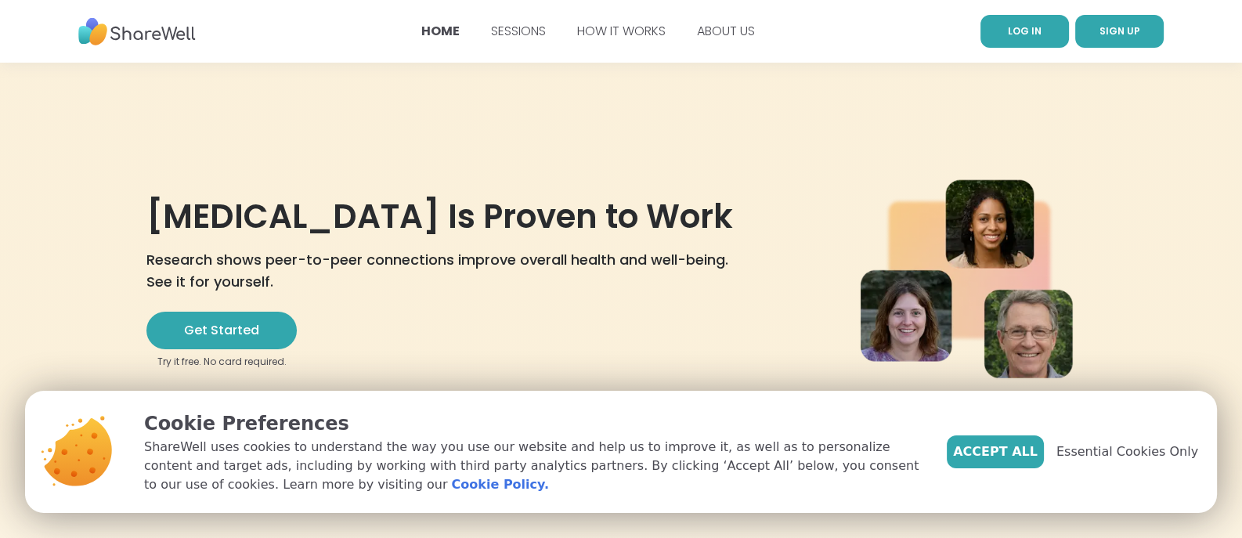
click at [996, 23] on link "LOG IN" at bounding box center [1024, 31] width 88 height 33
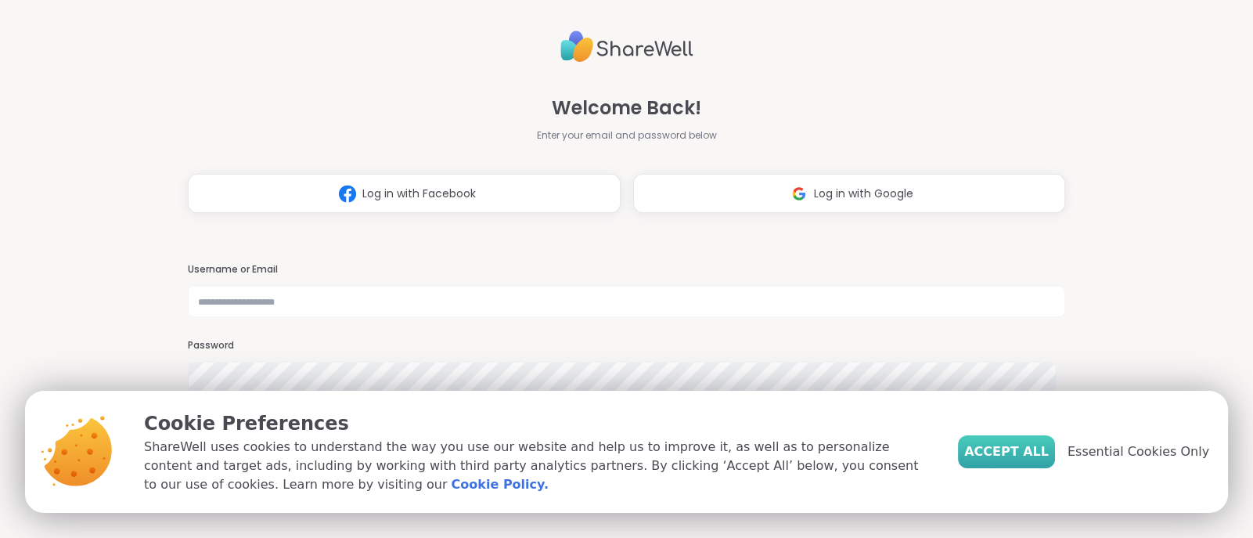
click at [1015, 461] on span "Accept All" at bounding box center [1006, 451] width 85 height 19
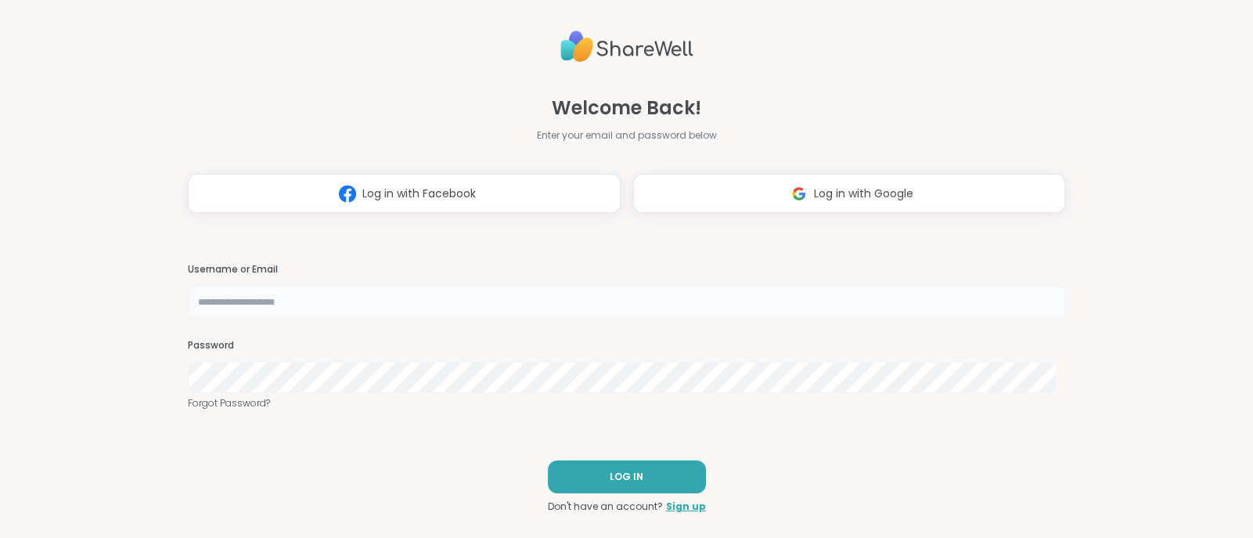
click at [529, 300] on input "text" at bounding box center [627, 301] width 878 height 31
type input "**********"
click at [607, 486] on button "LOG IN" at bounding box center [627, 476] width 158 height 33
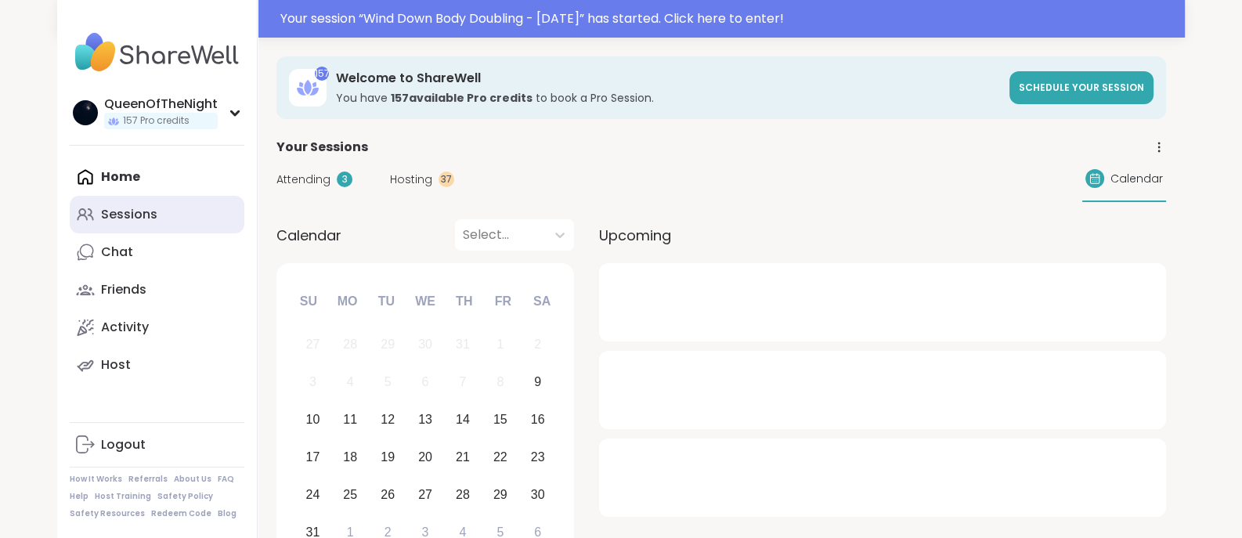
click at [132, 212] on div "Sessions" at bounding box center [129, 214] width 56 height 17
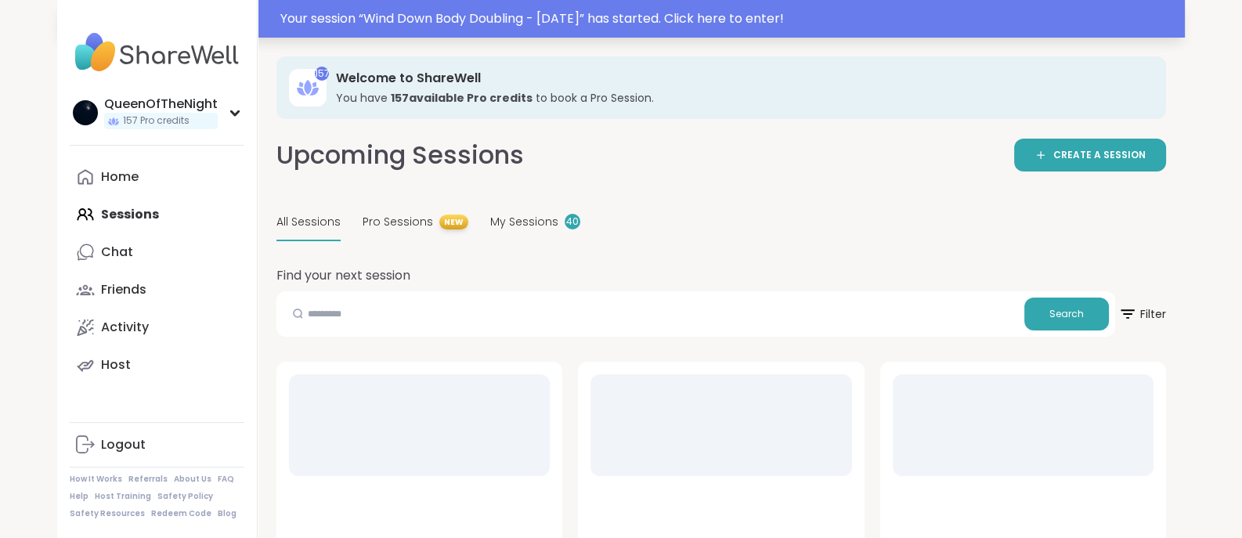
click at [424, 23] on div "Your session “ Wind Down Body Doubling - Saturday ” has started. Click here to …" at bounding box center [727, 18] width 895 height 19
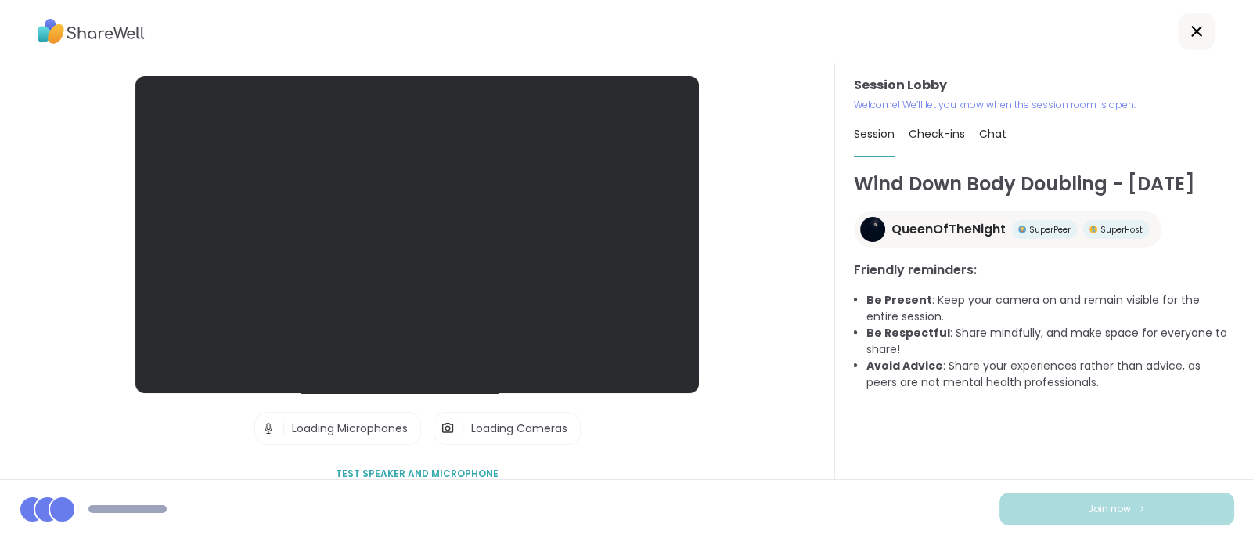
click at [1188, 28] on icon at bounding box center [1197, 31] width 19 height 19
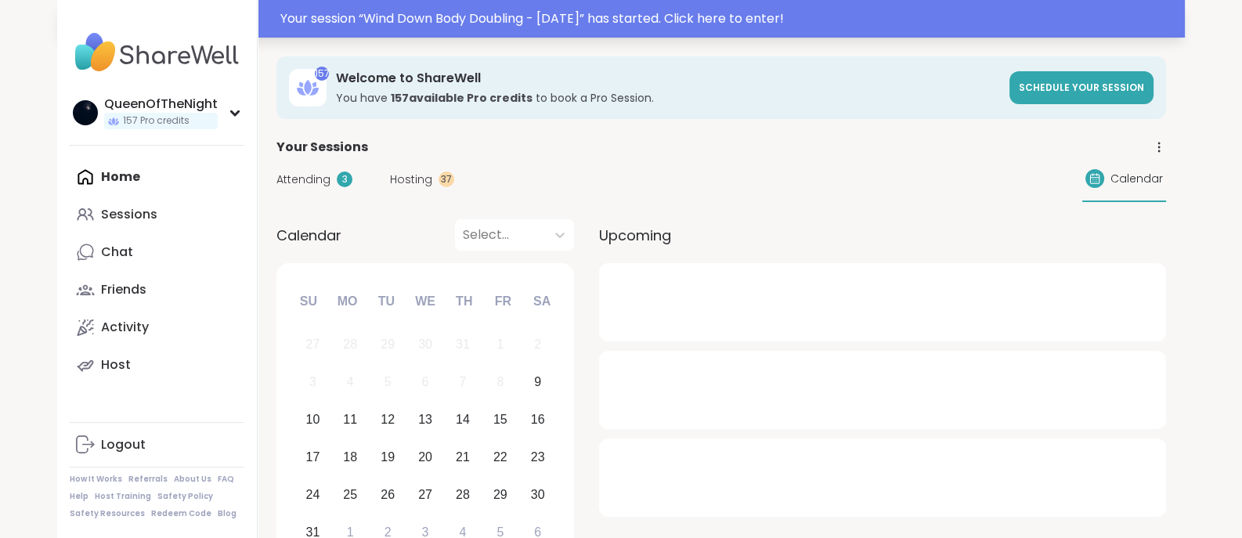
click at [763, 10] on div "Your session “ Wind Down Body Doubling - Saturday ” has started. Click here to …" at bounding box center [727, 18] width 895 height 19
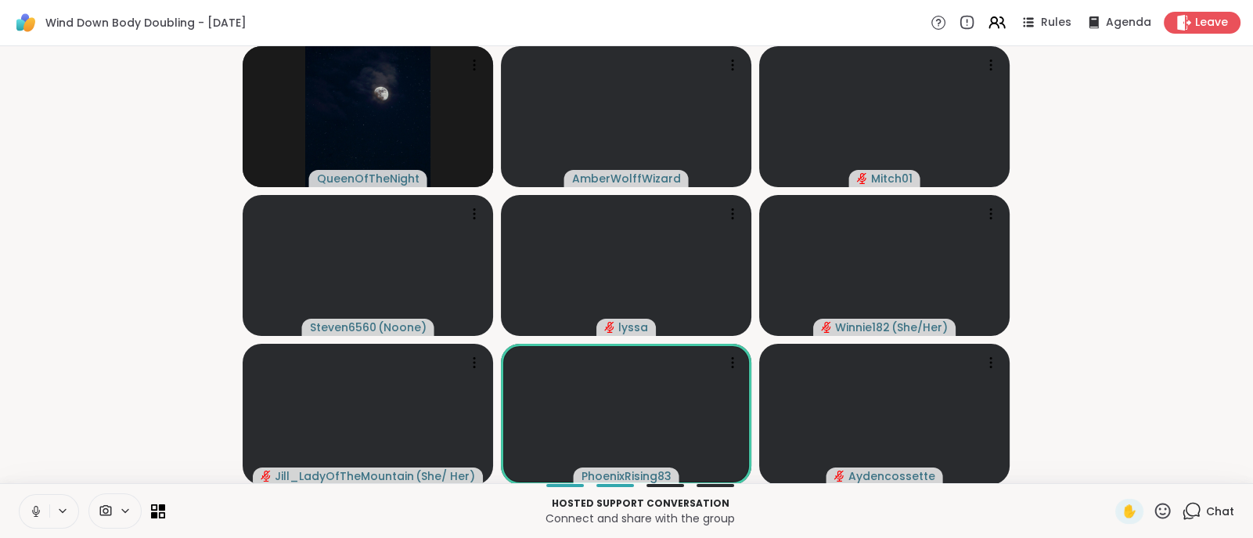
click at [34, 503] on button at bounding box center [35, 511] width 30 height 33
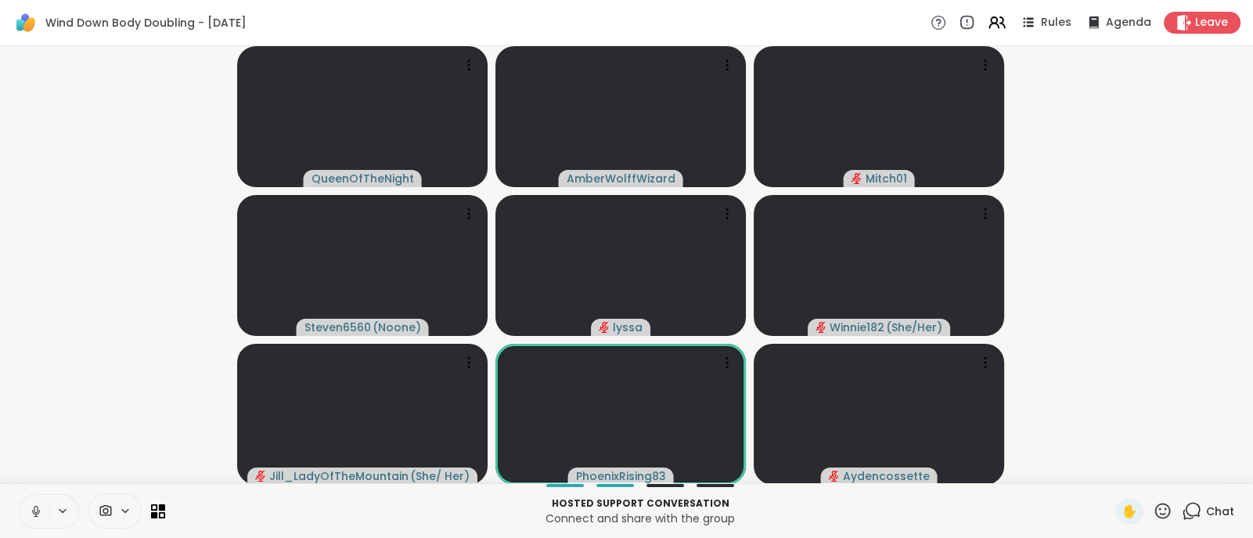
click at [1182, 397] on video-player-container "QueenOfTheNight AmberWolffWizard Mitch01 Steven6560 ( Noone ) lyssa Winnie182 (…" at bounding box center [626, 264] width 1234 height 424
click at [1182, 510] on icon at bounding box center [1192, 511] width 20 height 20
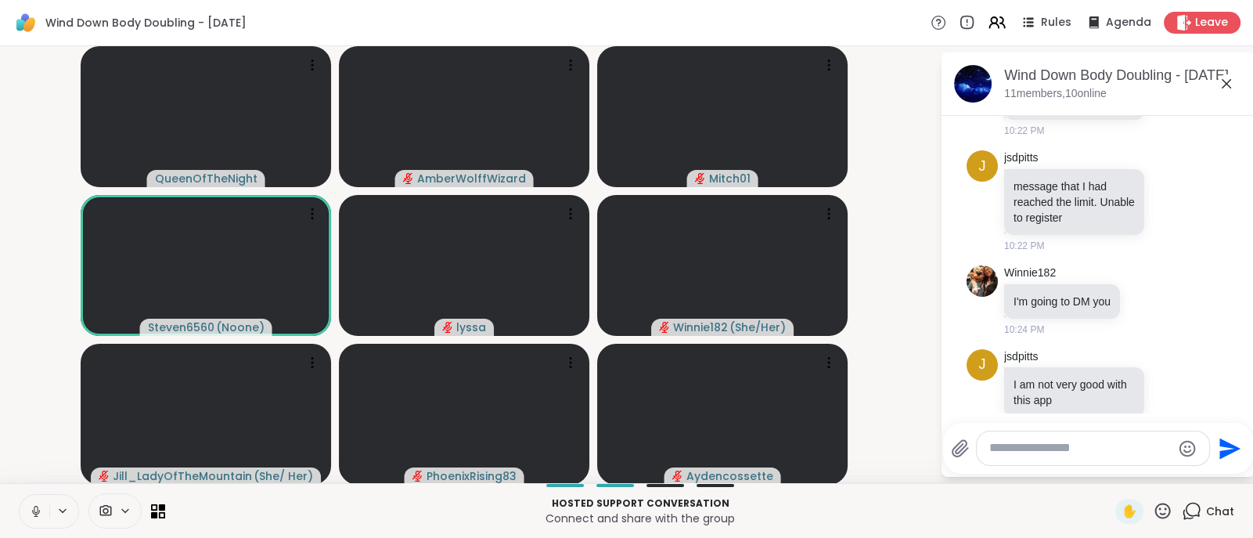
scroll to position [1189, 0]
click at [1184, 206] on icon at bounding box center [1189, 200] width 11 height 11
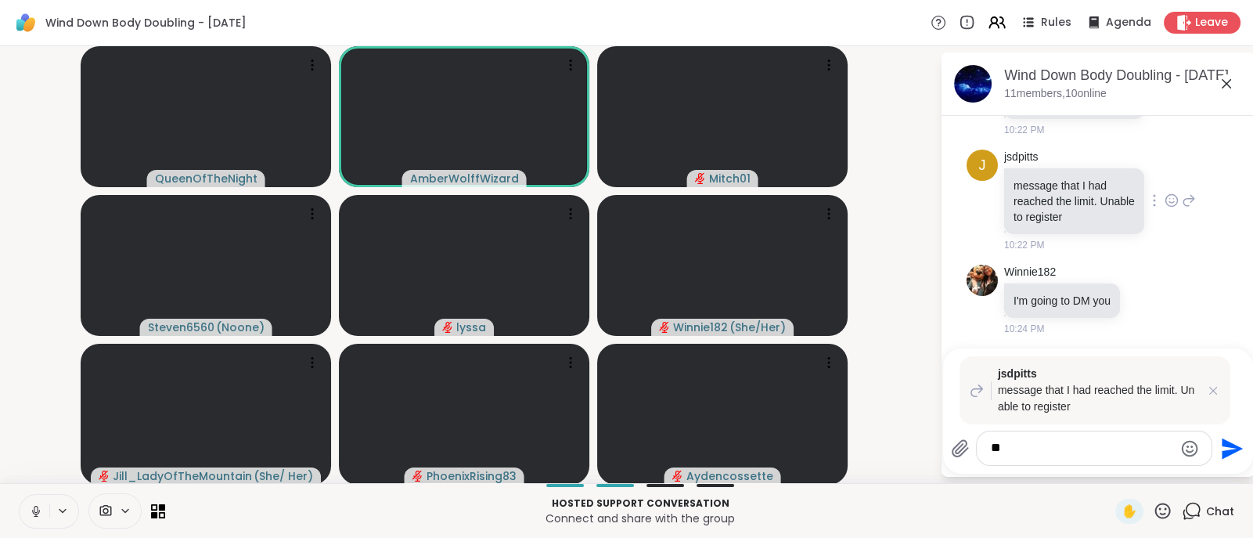
type textarea "*"
click at [1206, 390] on icon at bounding box center [1214, 391] width 16 height 16
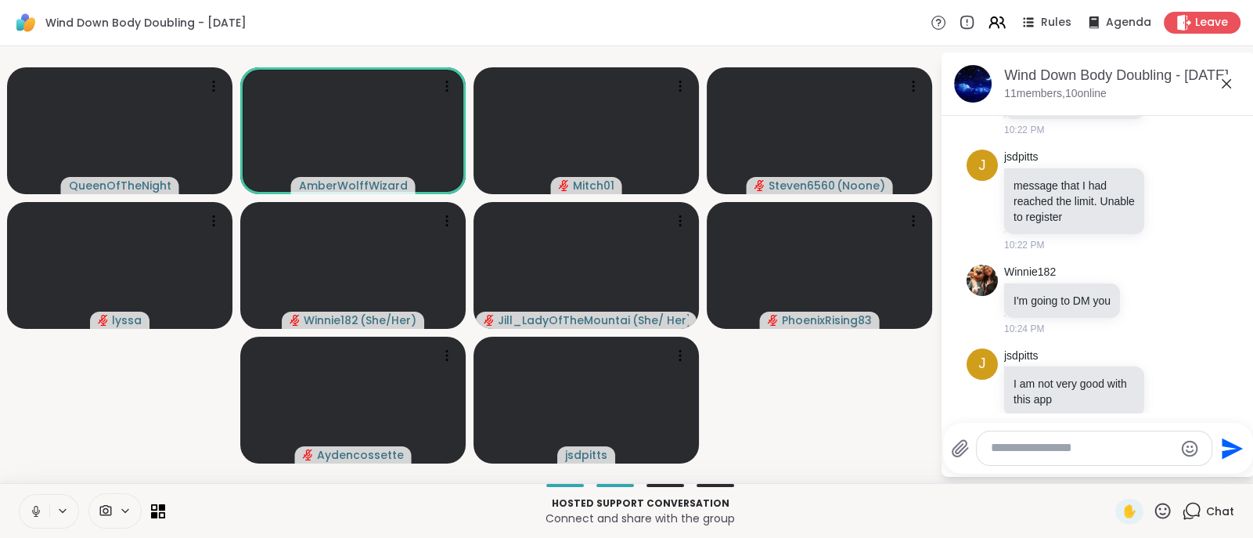
click at [122, 333] on video-player-container "QueenOfTheNight AmberWolffWizard Mitch01 Steven6560 ( Noone ) lyssa Winnie182 (…" at bounding box center [469, 264] width 921 height 424
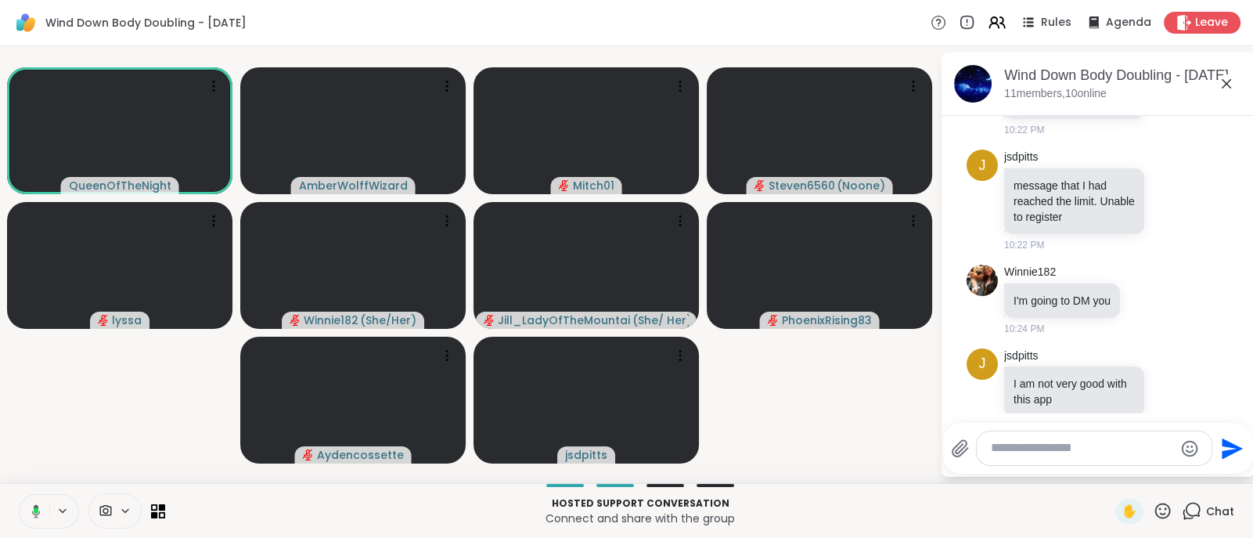
scroll to position [1357, 0]
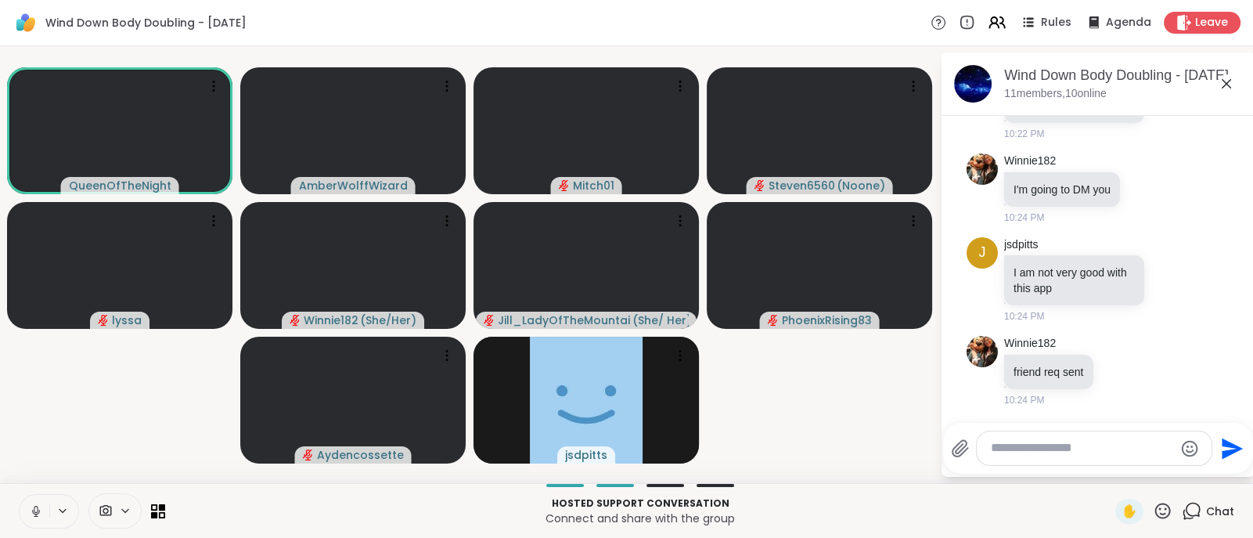
click at [25, 514] on button at bounding box center [35, 511] width 30 height 33
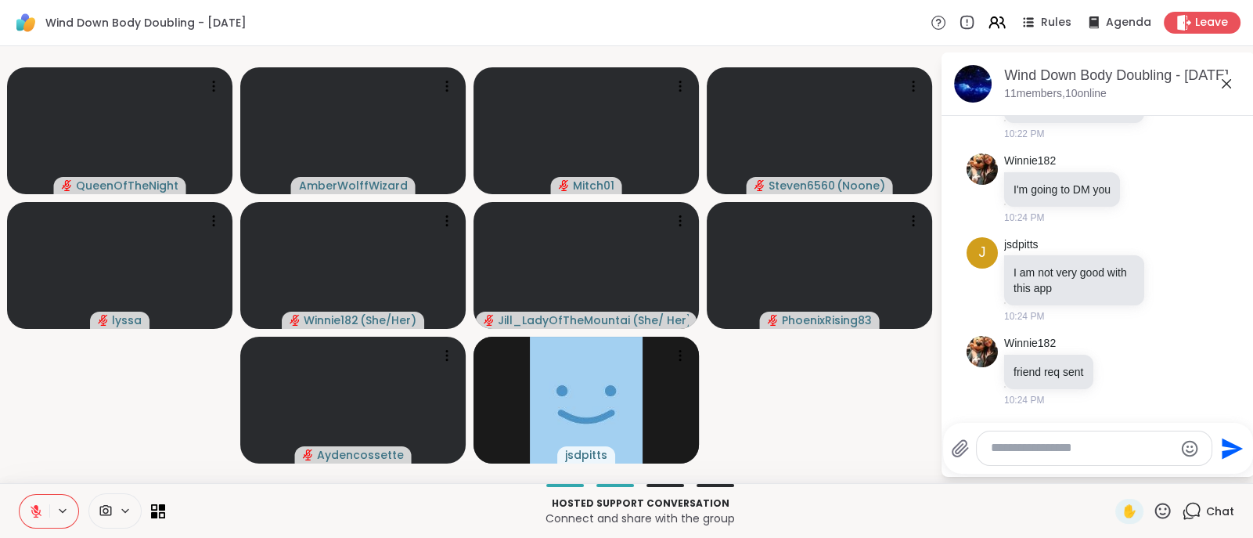
click at [29, 519] on button at bounding box center [35, 511] width 30 height 33
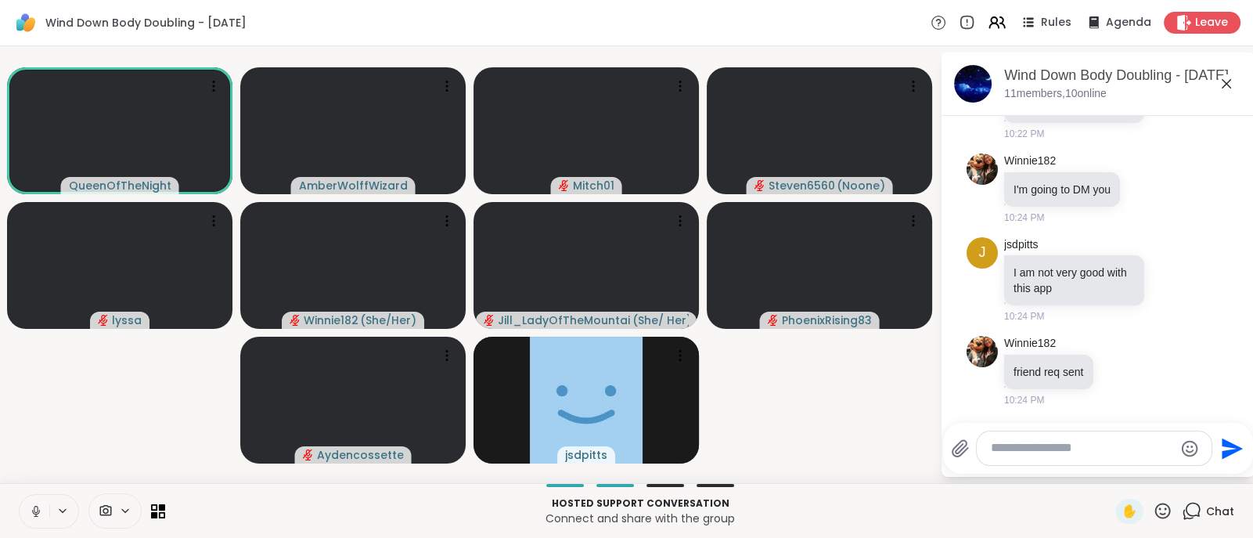
click at [31, 514] on icon at bounding box center [36, 511] width 14 height 14
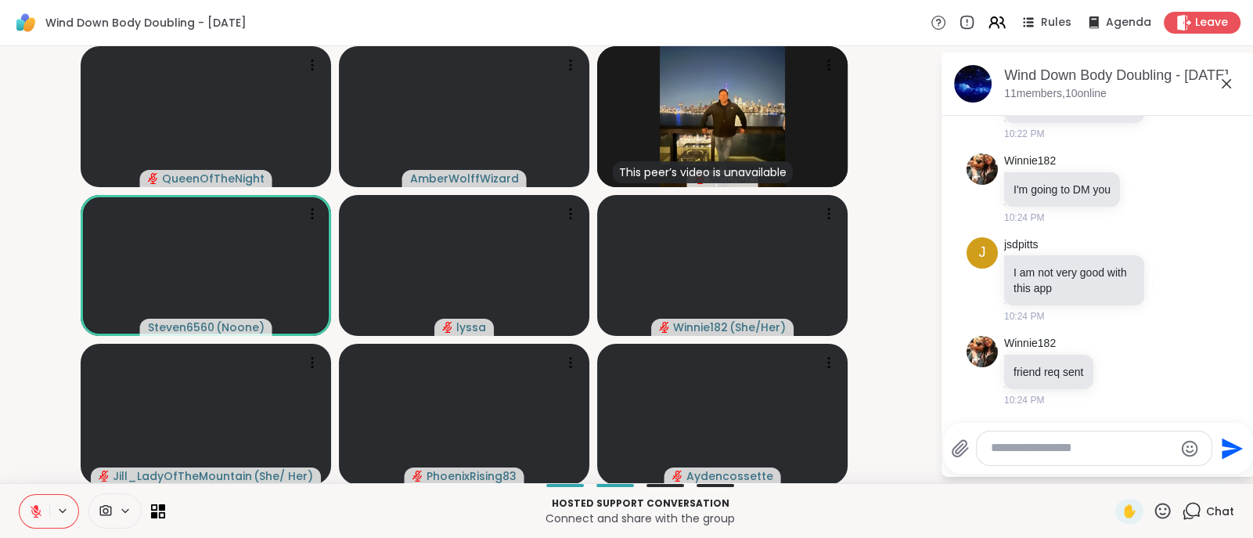
click at [35, 514] on icon at bounding box center [36, 511] width 14 height 14
click at [24, 451] on video-player-container "QueenOfTheNight AmberWolffWizard This peer’s video is unavailable Mitch01 Steve…" at bounding box center [469, 264] width 921 height 424
click at [5, 416] on div "QueenOfTheNight AmberWolffWizard This peer’s video is unavailable Mitch01 Steve…" at bounding box center [626, 264] width 1253 height 437
click at [850, 131] on video-player-container "QueenOfTheNight AmberWolffWizard This peer’s video is unavailable Mitch01 Steve…" at bounding box center [469, 264] width 921 height 424
click at [1218, 85] on icon at bounding box center [1226, 83] width 19 height 19
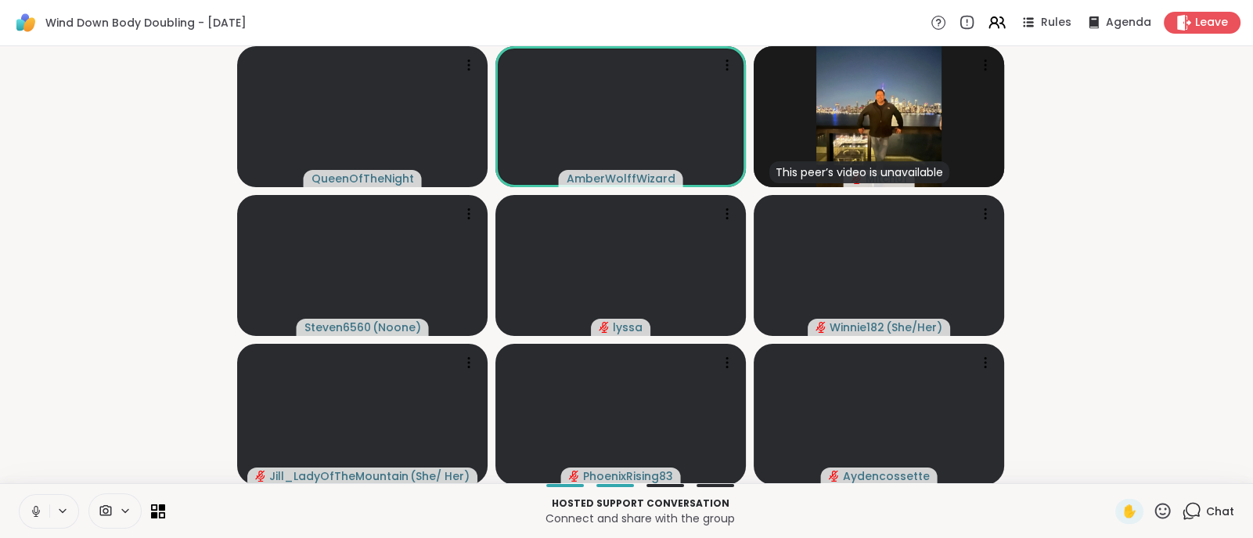
click at [88, 315] on video-player-container "QueenOfTheNight AmberWolffWizard This peer’s video is unavailable Mitch01 Steve…" at bounding box center [626, 264] width 1234 height 424
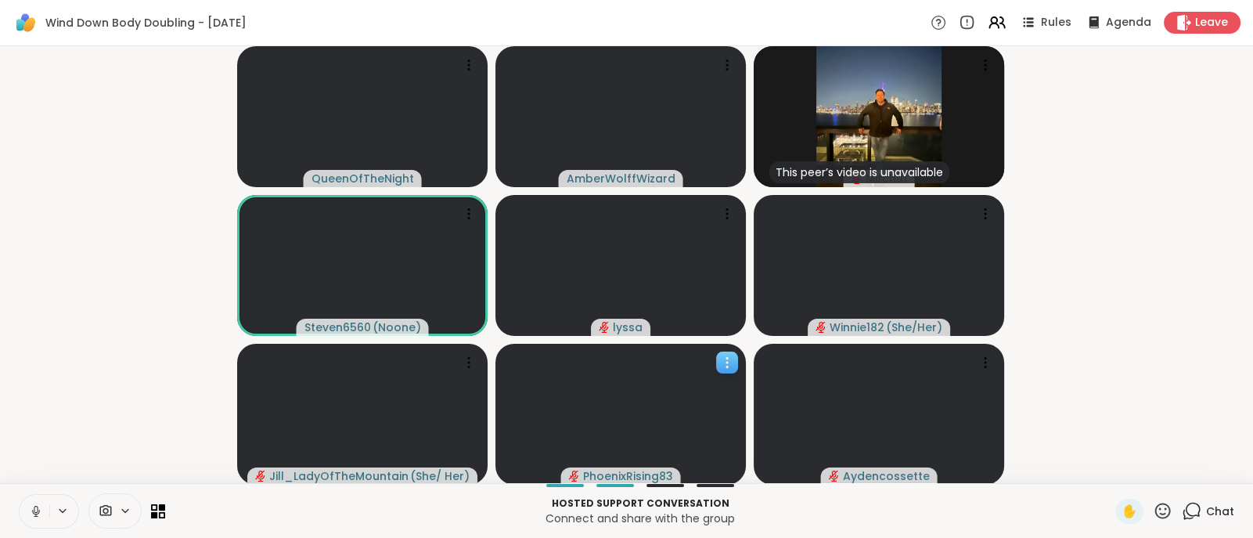
click at [664, 385] on video at bounding box center [621, 414] width 250 height 141
click at [1233, 399] on div "QueenOfTheNight AmberWolffWizard This peer’s video is unavailable Mitch01 Steve…" at bounding box center [626, 264] width 1253 height 437
click at [1188, 514] on icon at bounding box center [1192, 511] width 20 height 20
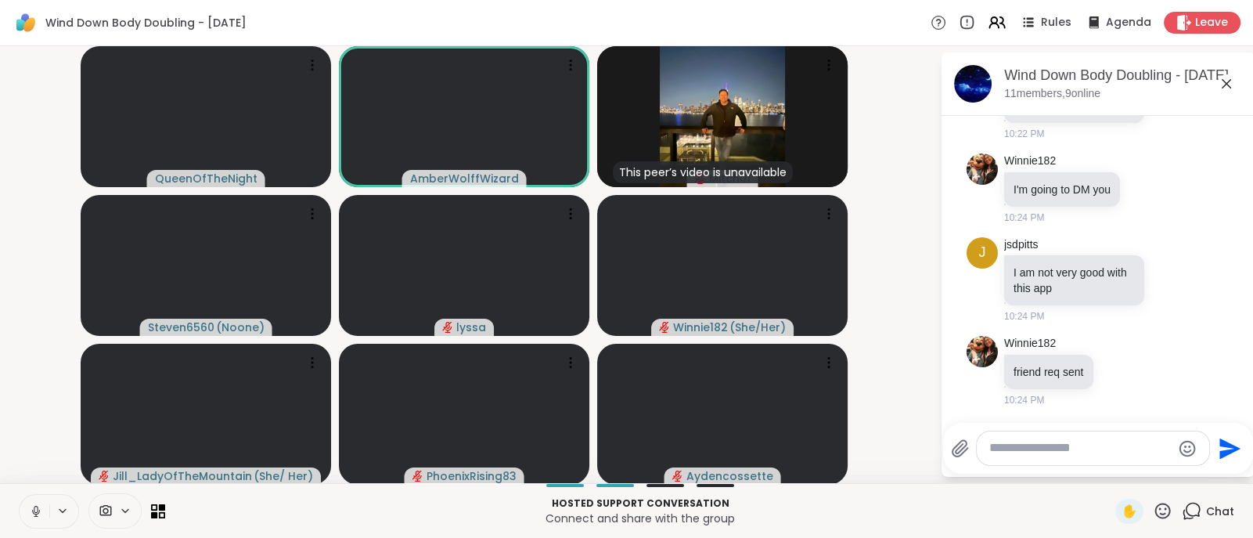
click at [1018, 450] on textarea "Type your message" at bounding box center [1080, 448] width 182 height 16
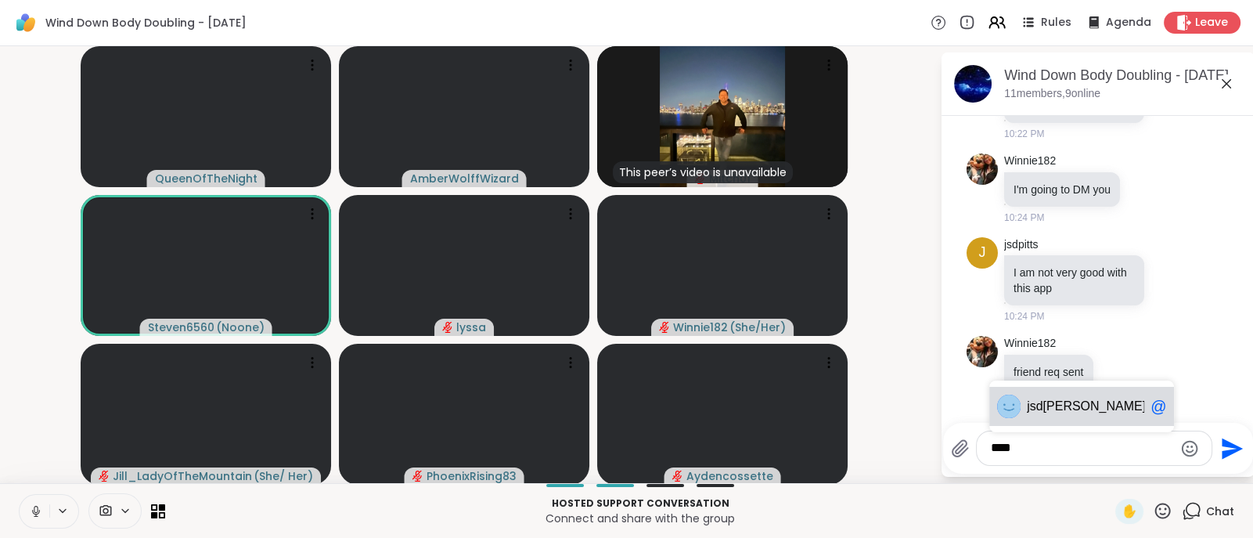
click at [1077, 409] on span "jsd pitts" at bounding box center [1085, 406] width 117 height 16
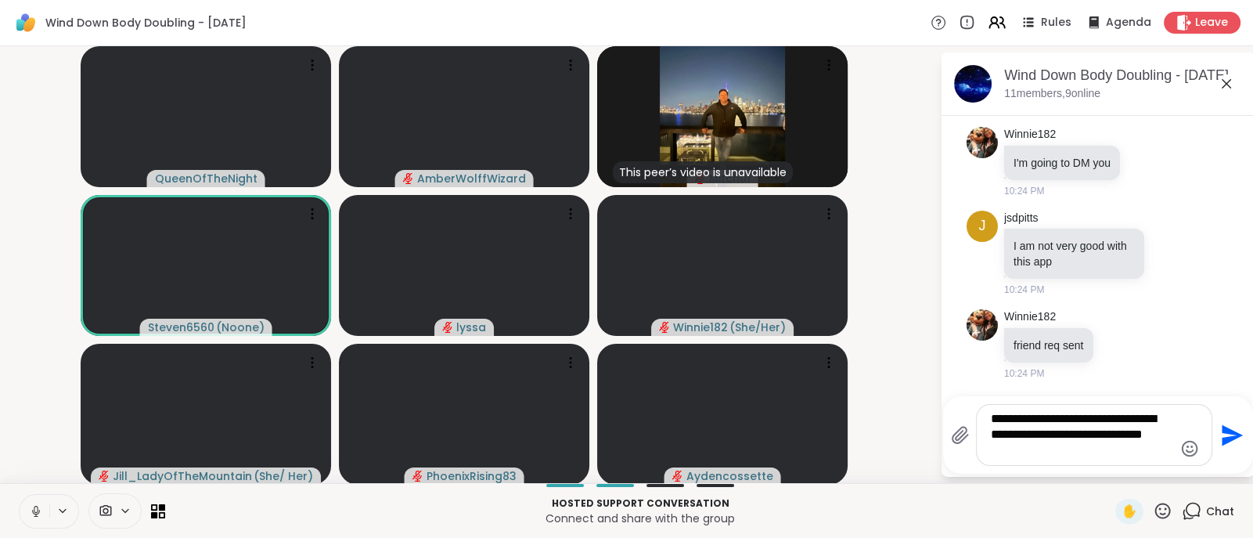
type textarea "**********"
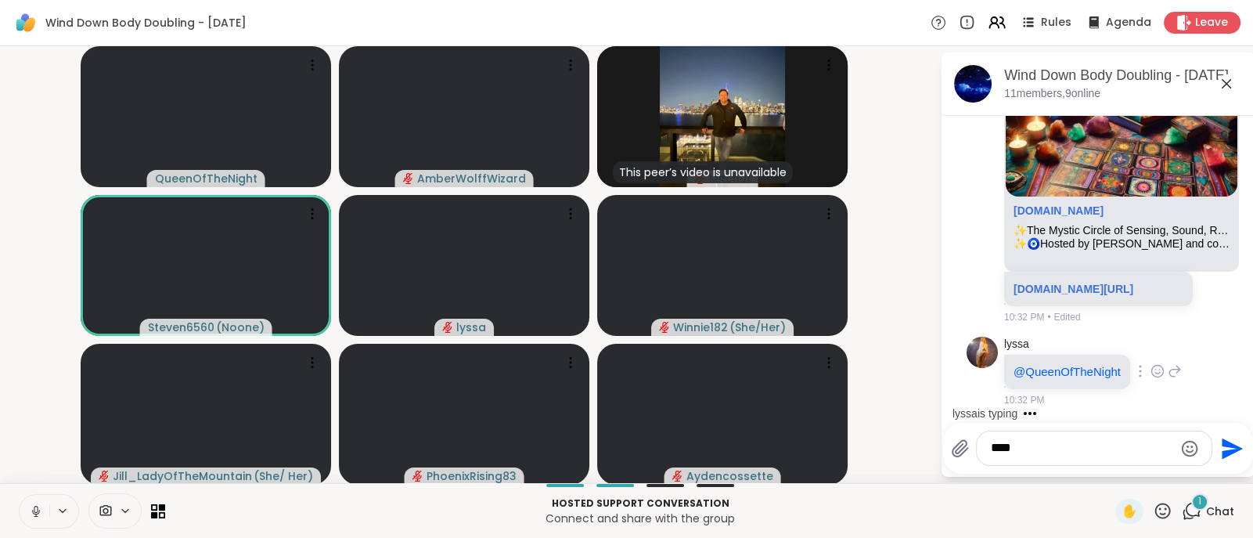
scroll to position [1973, 0]
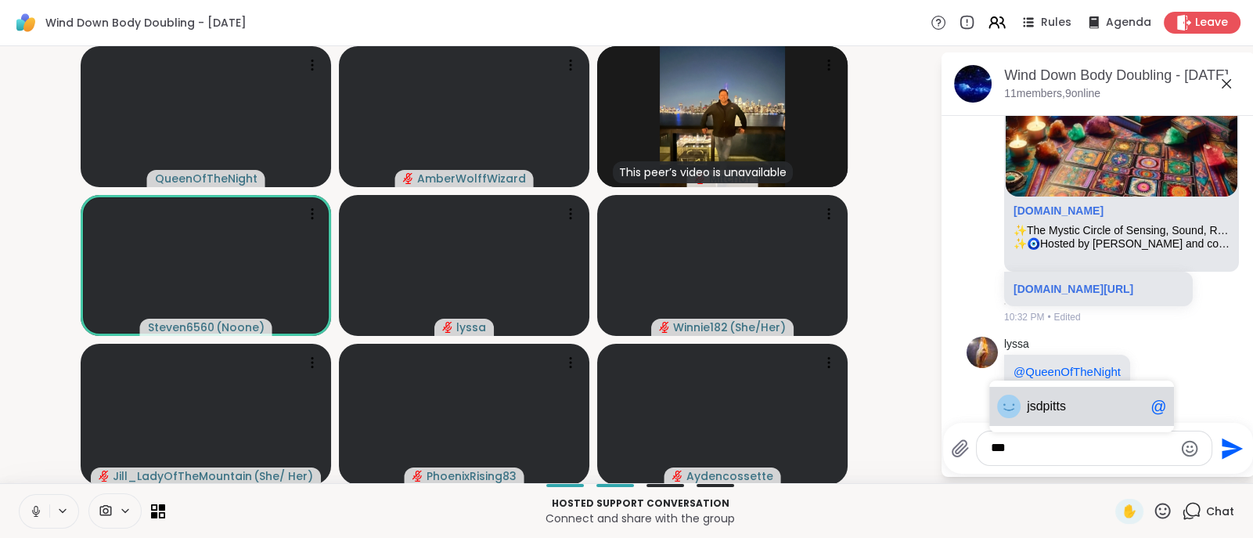
click at [1052, 409] on span "dpitts" at bounding box center [1051, 406] width 30 height 16
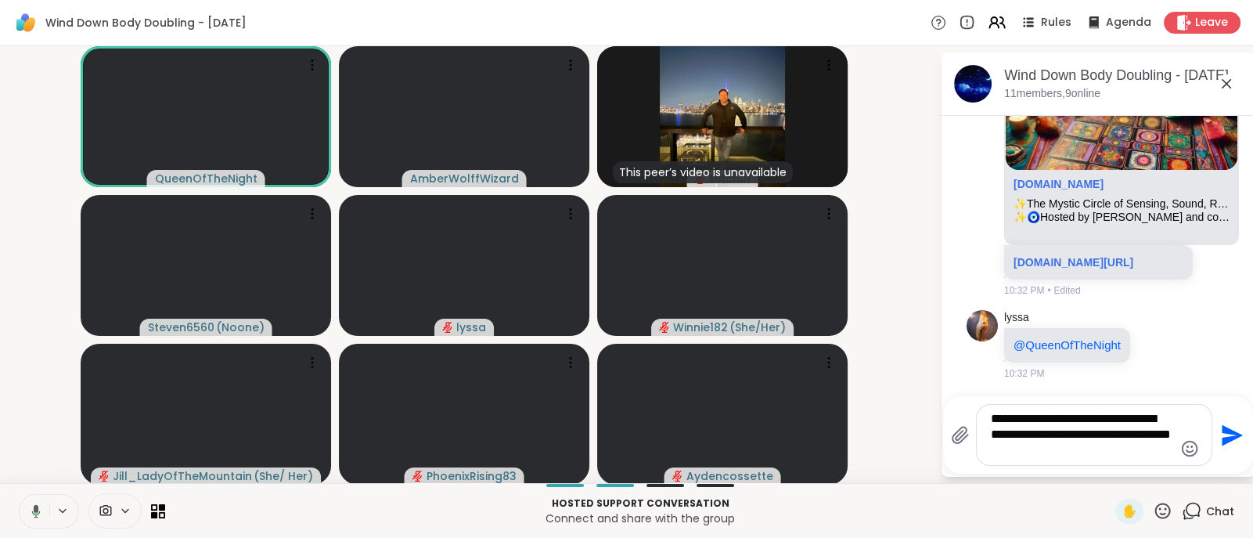
type textarea "**********"
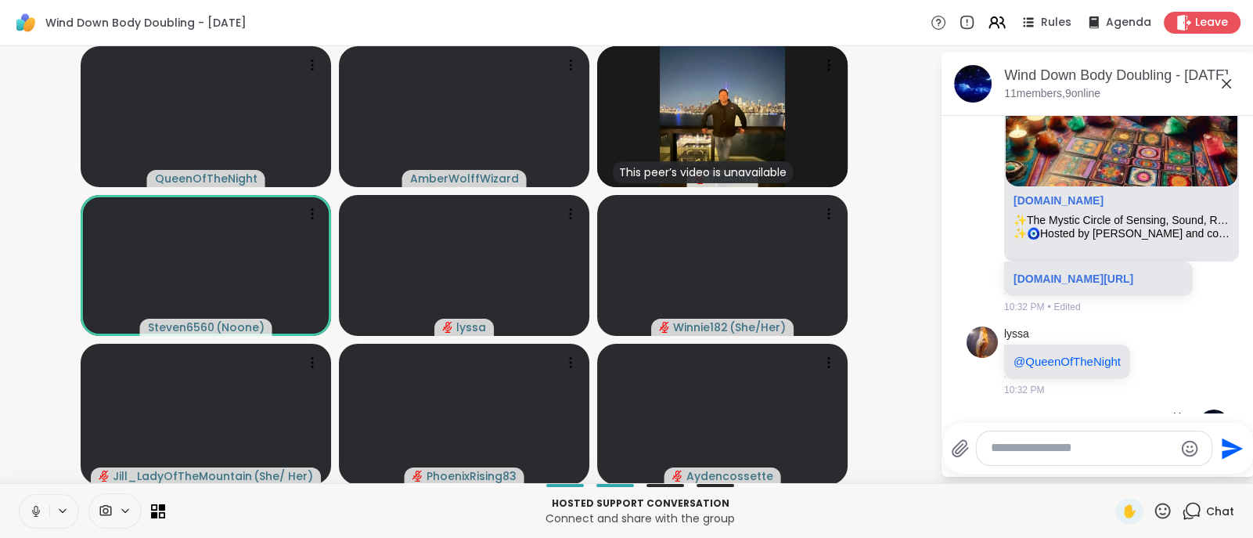
scroll to position [1878, 0]
click at [1053, 207] on link "[DOMAIN_NAME]" at bounding box center [1059, 201] width 90 height 13
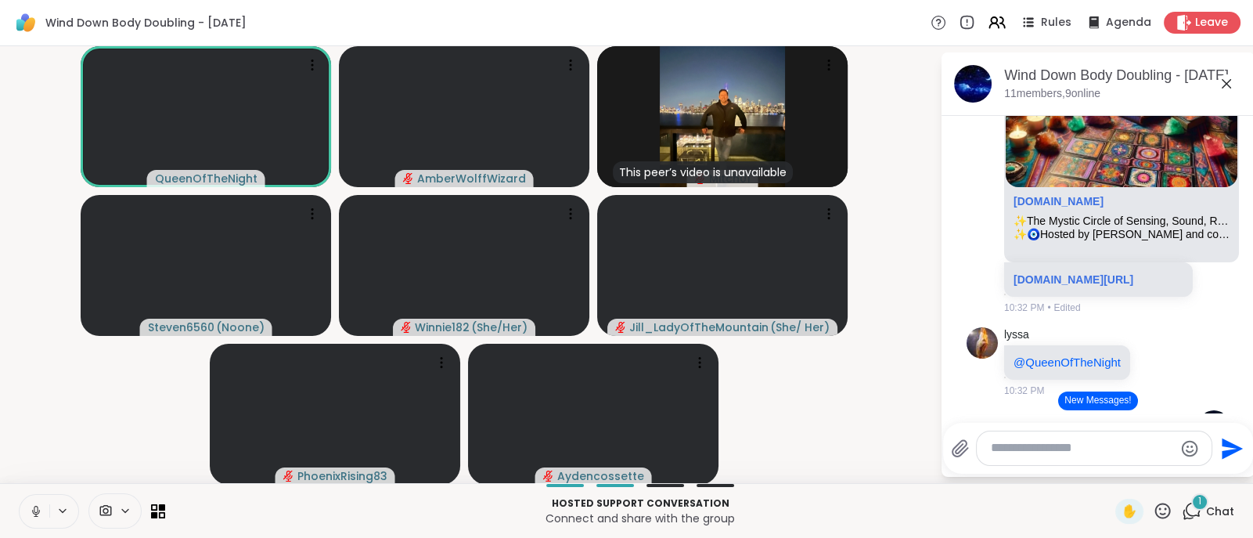
click at [33, 515] on icon at bounding box center [36, 511] width 14 height 14
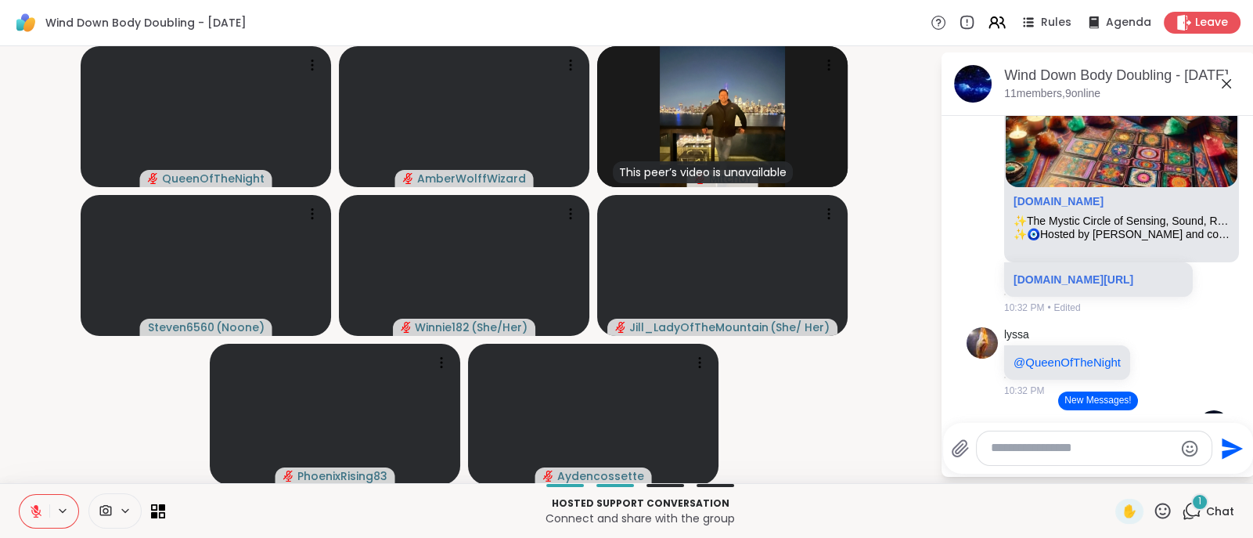
click at [73, 415] on video-player-container "QueenOfTheNight AmberWolffWizard This peer’s video is unavailable Mitch01 Steve…" at bounding box center [469, 264] width 921 height 424
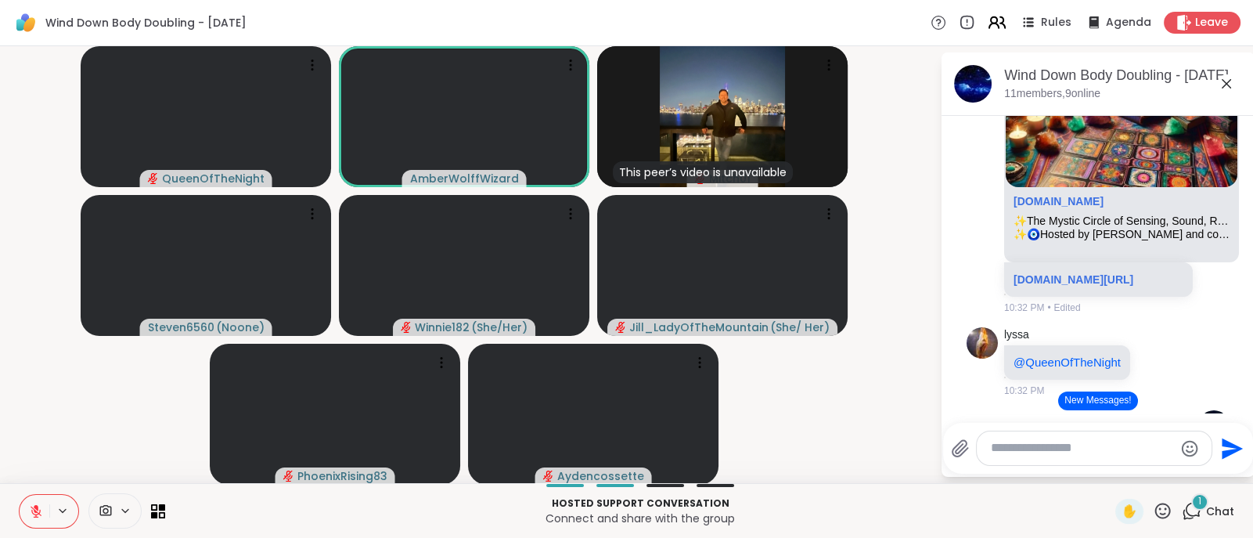
click at [990, 20] on icon at bounding box center [997, 23] width 20 height 20
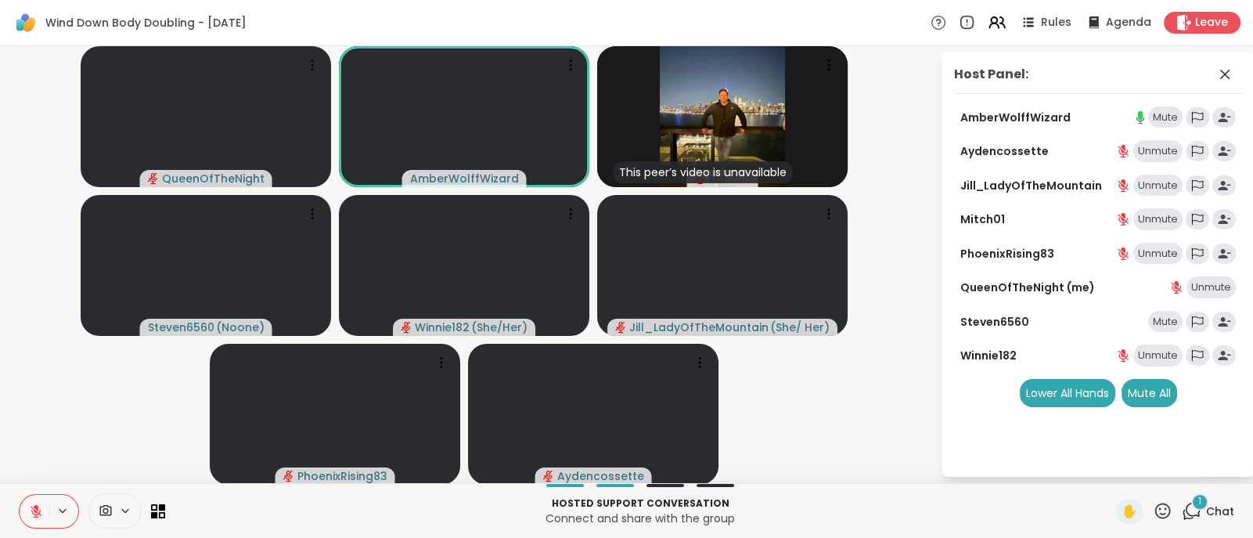
click at [33, 514] on icon at bounding box center [36, 511] width 11 height 11
click at [783, 444] on video-player-container "QueenOfTheNight AmberWolffWizard This peer’s video is unavailable Mitch01 Steve…" at bounding box center [469, 264] width 921 height 424
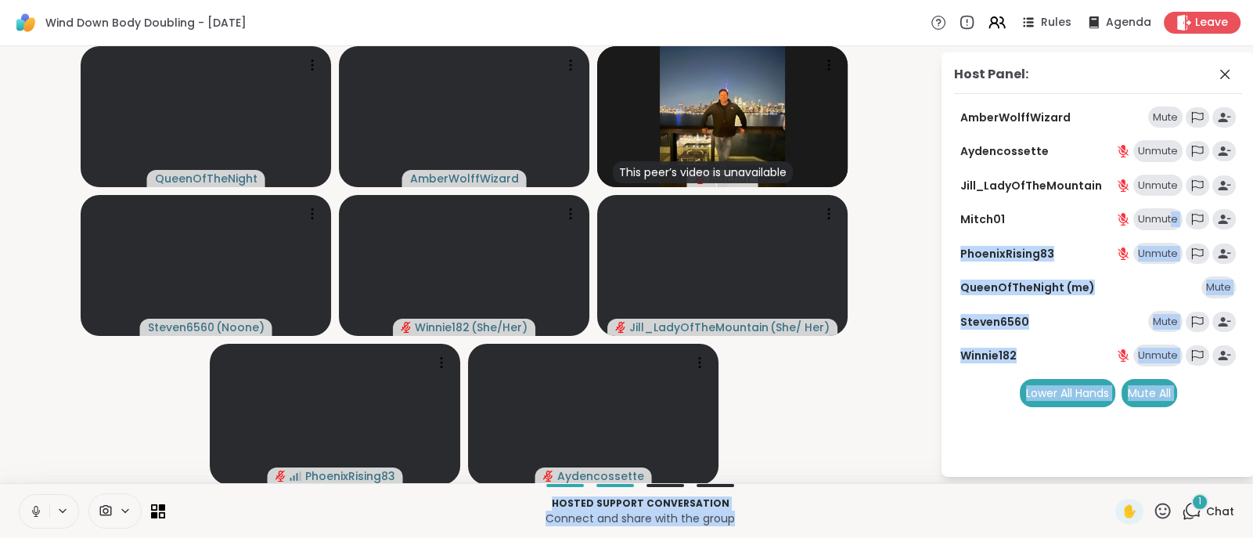
scroll to position [0, 0]
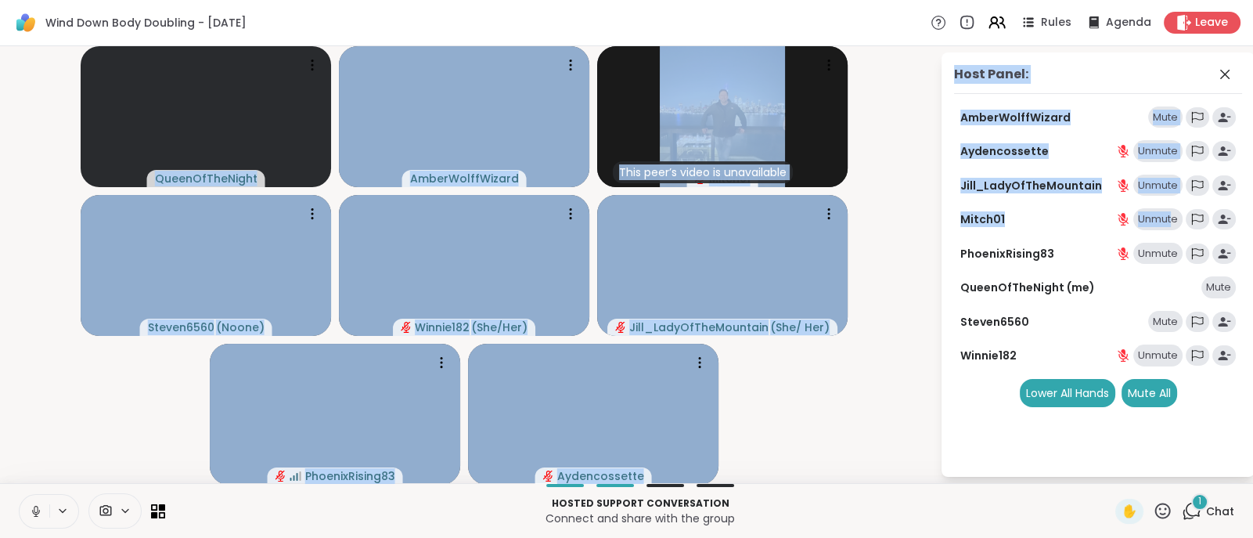
drag, startPoint x: 1159, startPoint y: 211, endPoint x: 813, endPoint y: 369, distance: 381.5
click at [813, 369] on div "QueenOfTheNight AmberWolffWizard This peer’s video is unavailable Mitch01 Steve…" at bounding box center [626, 264] width 1253 height 437
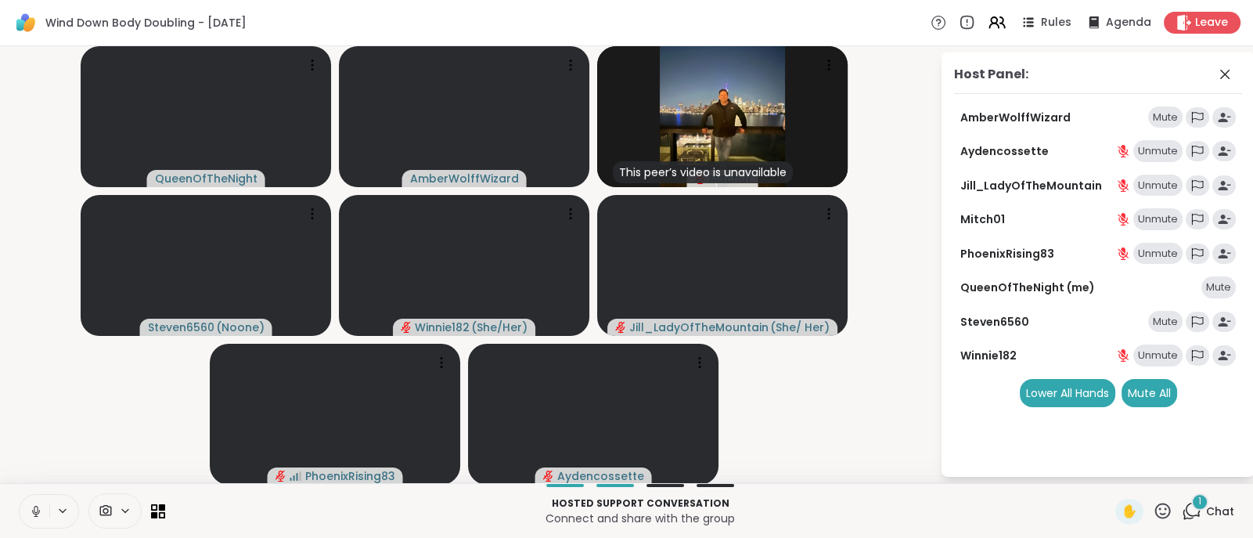
click at [813, 369] on video-player-container "QueenOfTheNight AmberWolffWizard This peer’s video is unavailable Mitch01 Steve…" at bounding box center [469, 264] width 921 height 424
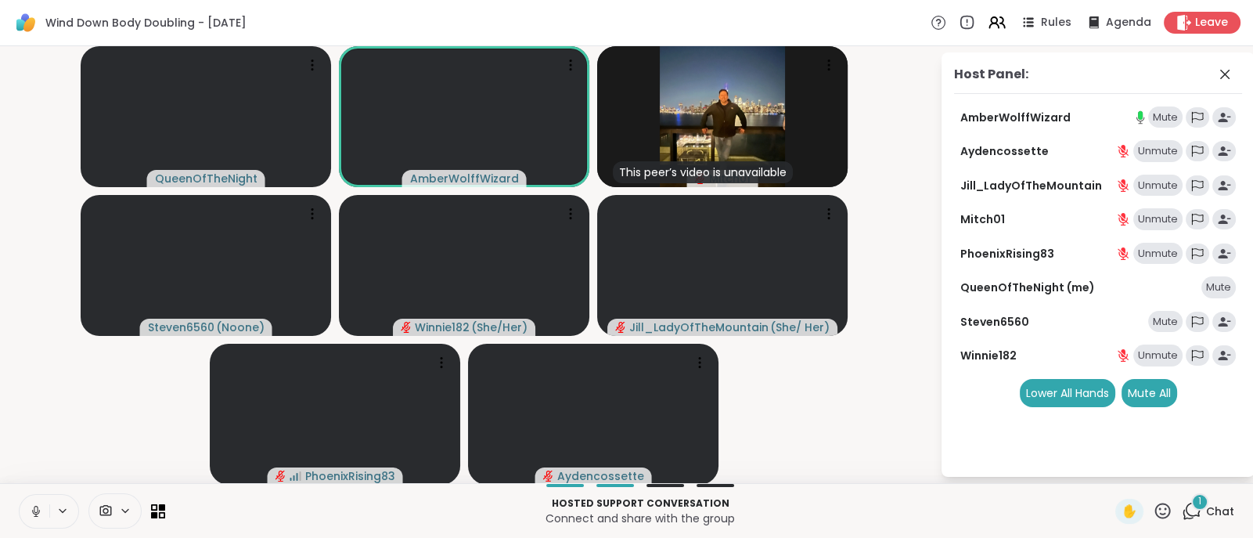
click at [26, 515] on button at bounding box center [35, 511] width 30 height 33
click at [1187, 515] on icon at bounding box center [1193, 510] width 15 height 14
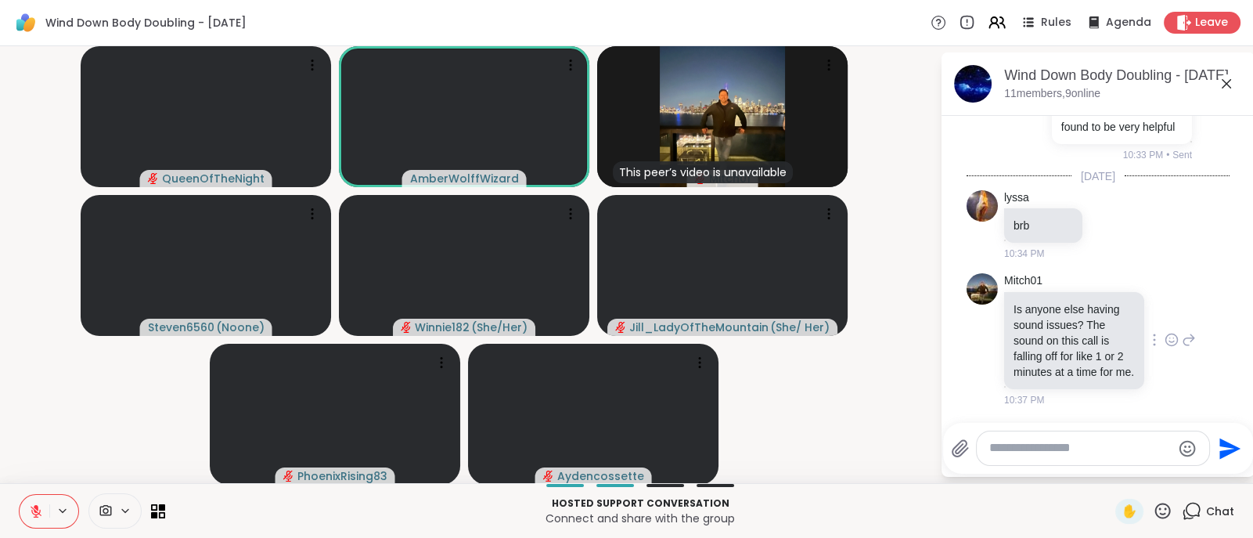
scroll to position [2363, 0]
click at [1182, 334] on icon at bounding box center [1189, 339] width 14 height 19
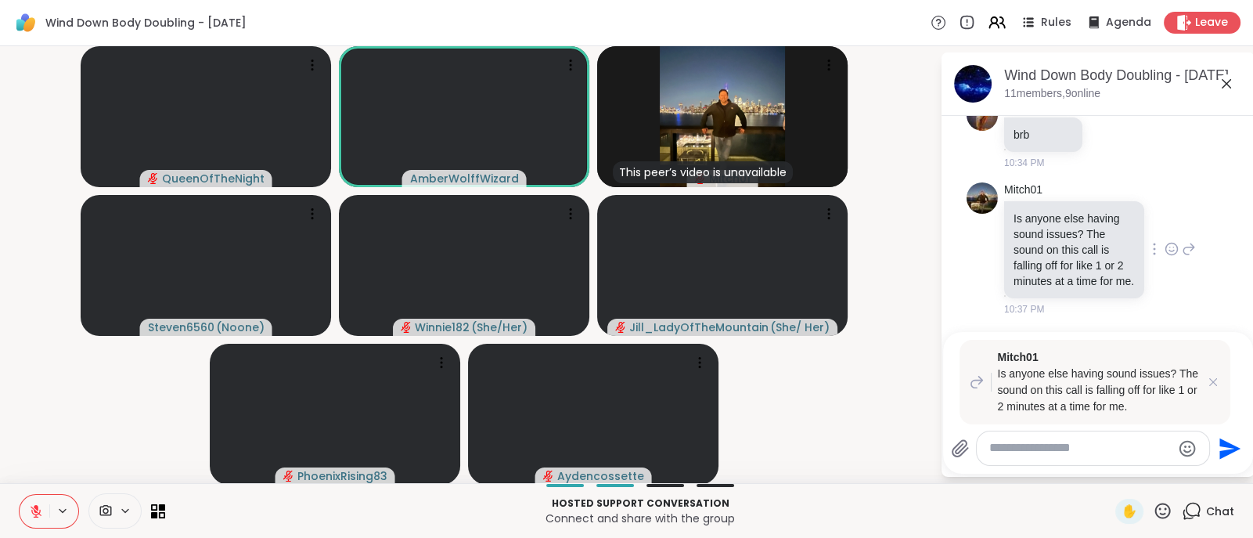
scroll to position [2399, 0]
type textarea "*********"
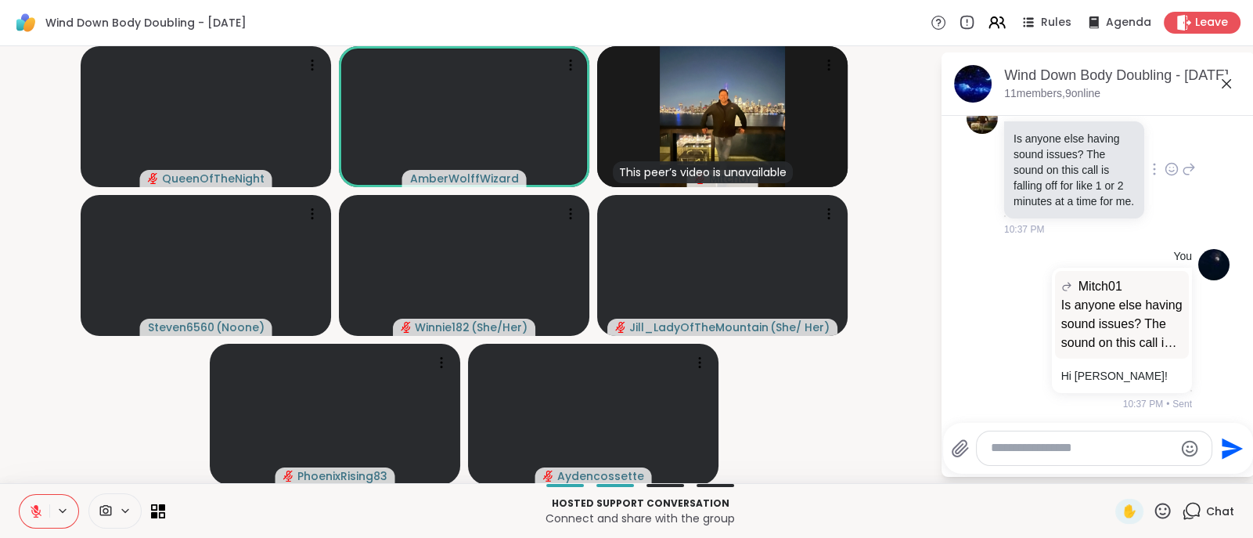
scroll to position [2536, 0]
click at [1004, 323] on icon at bounding box center [1011, 324] width 14 height 19
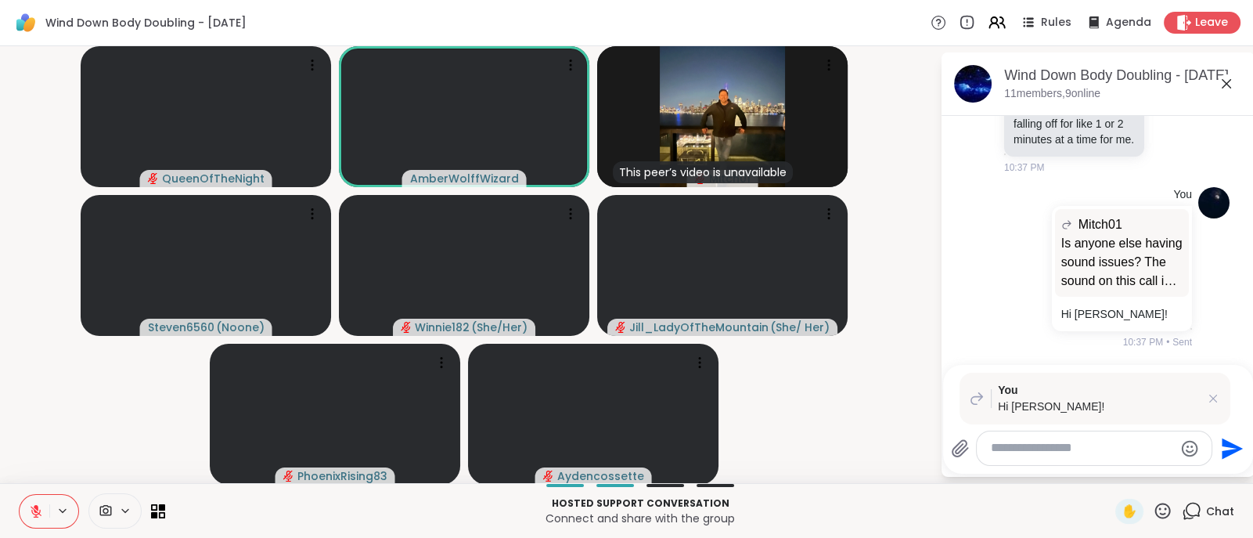
type textarea "*"
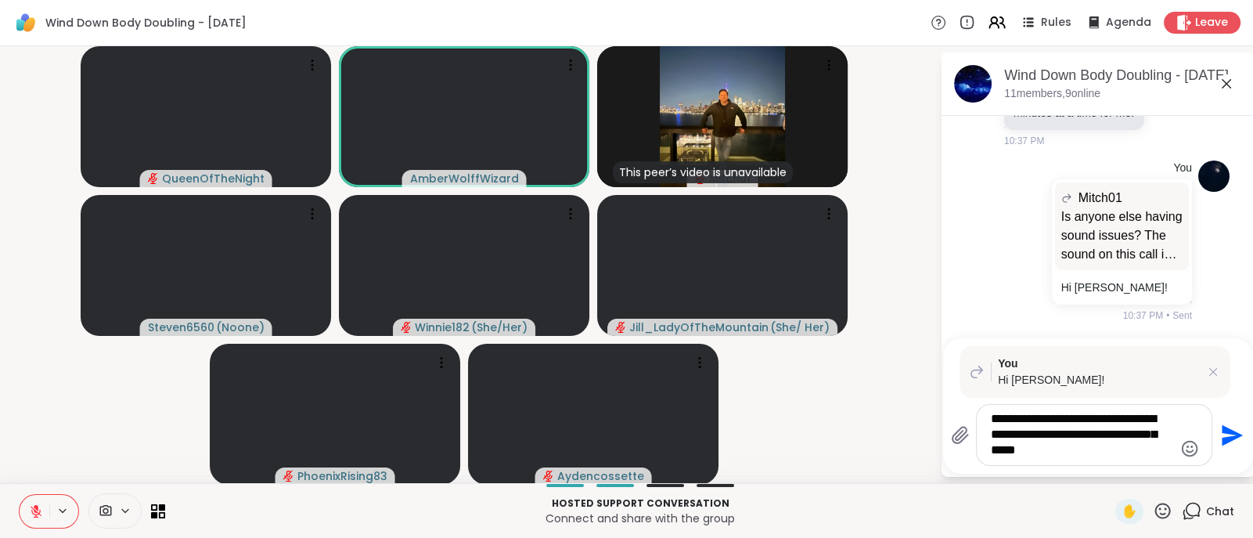
type textarea "**********"
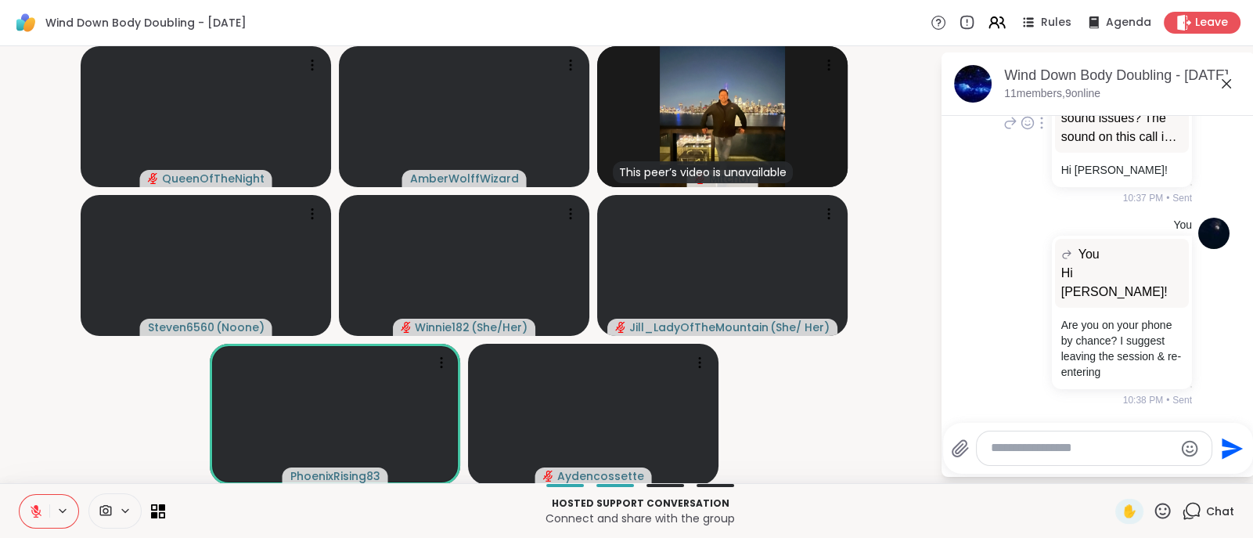
scroll to position [2665, 0]
click at [1004, 132] on icon at bounding box center [1011, 123] width 14 height 19
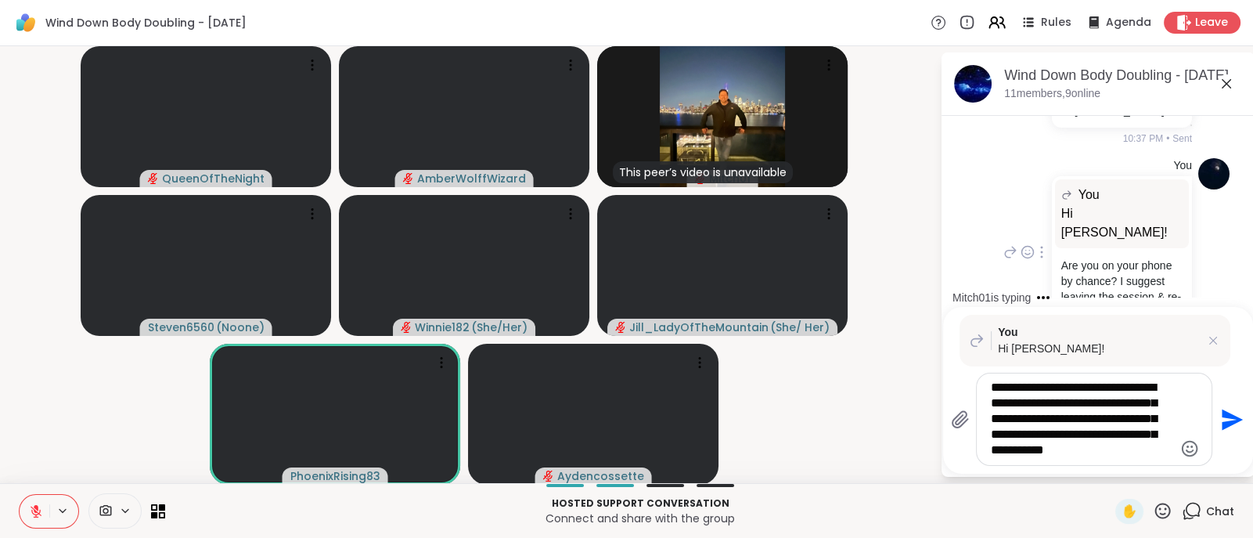
type textarea "**********"
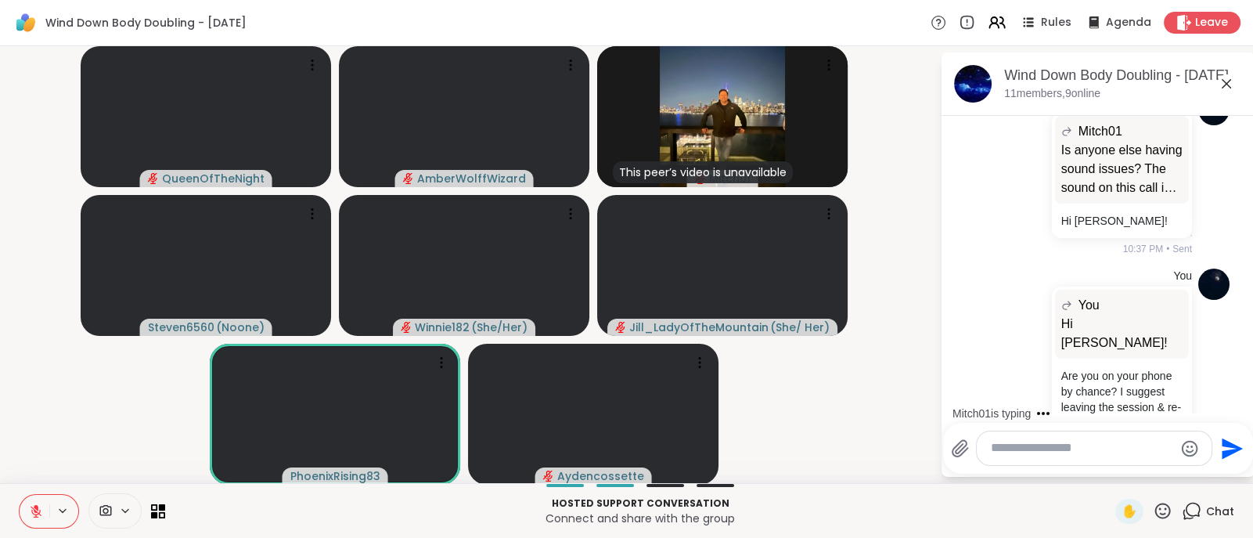
scroll to position [2966, 0]
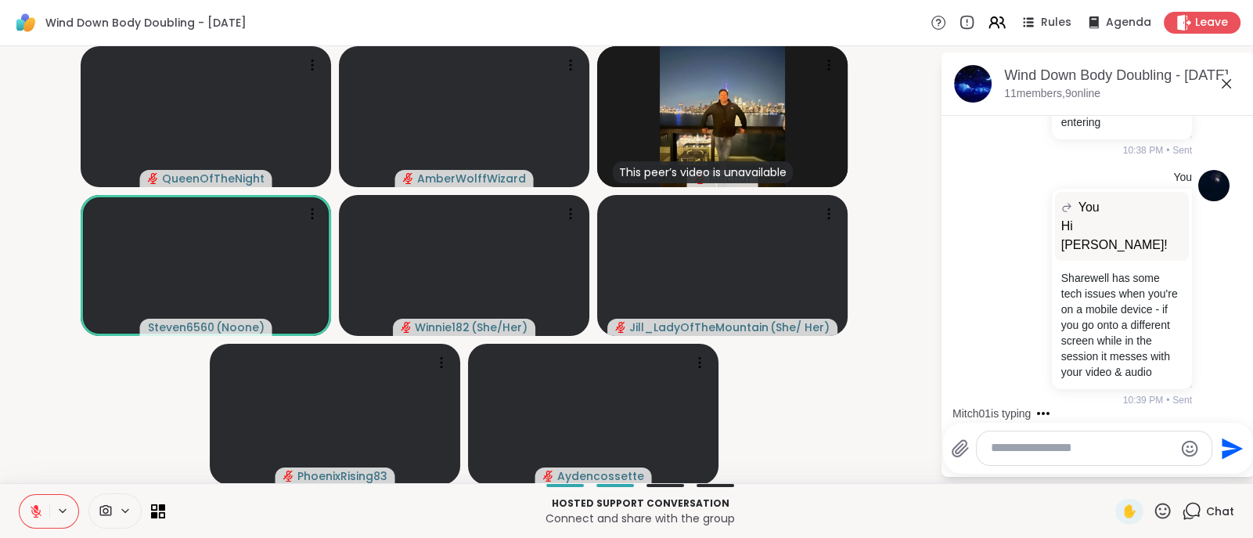
click at [34, 504] on icon at bounding box center [36, 511] width 14 height 14
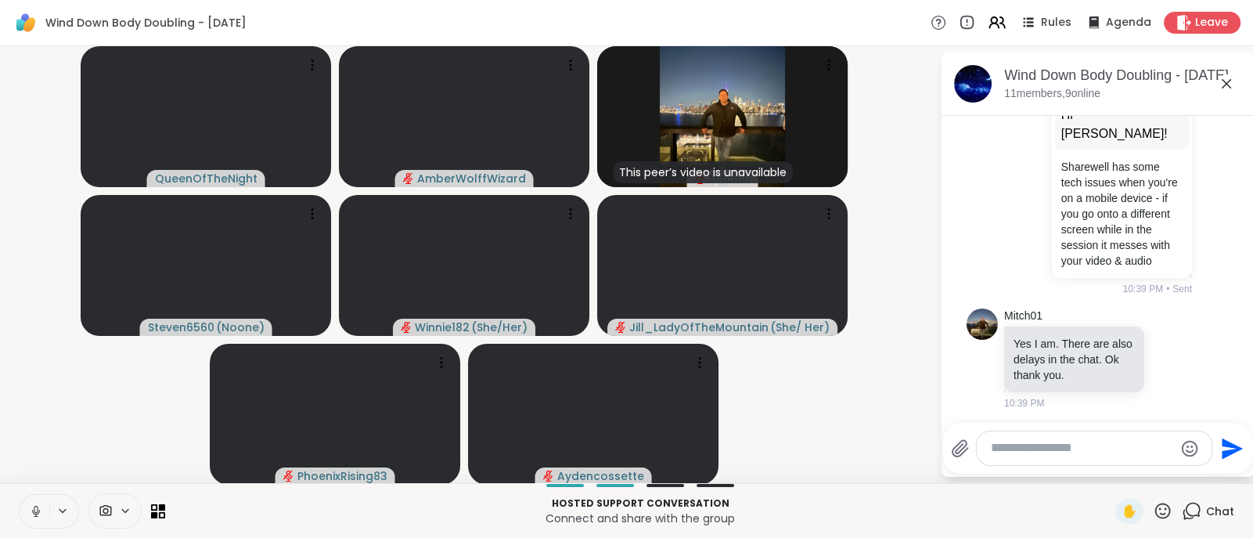
scroll to position [3080, 0]
click at [1039, 449] on textarea "Type your message" at bounding box center [1082, 448] width 182 height 16
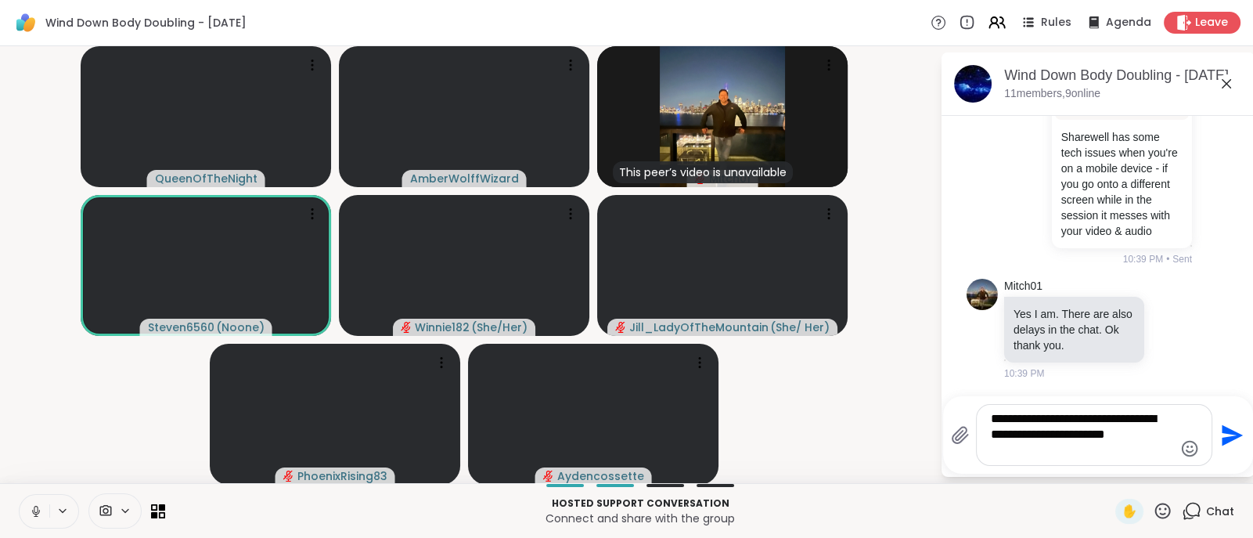
scroll to position [3107, 0]
drag, startPoint x: 1039, startPoint y: 449, endPoint x: 944, endPoint y: 354, distance: 134.0
click at [957, 354] on li "Mitch01 Yes I am. There are also delays in the chat. Ok thank you. 10:39 PM" at bounding box center [1099, 329] width 284 height 115
click at [1046, 454] on textarea "**********" at bounding box center [1082, 435] width 182 height 48
paste textarea "**********"
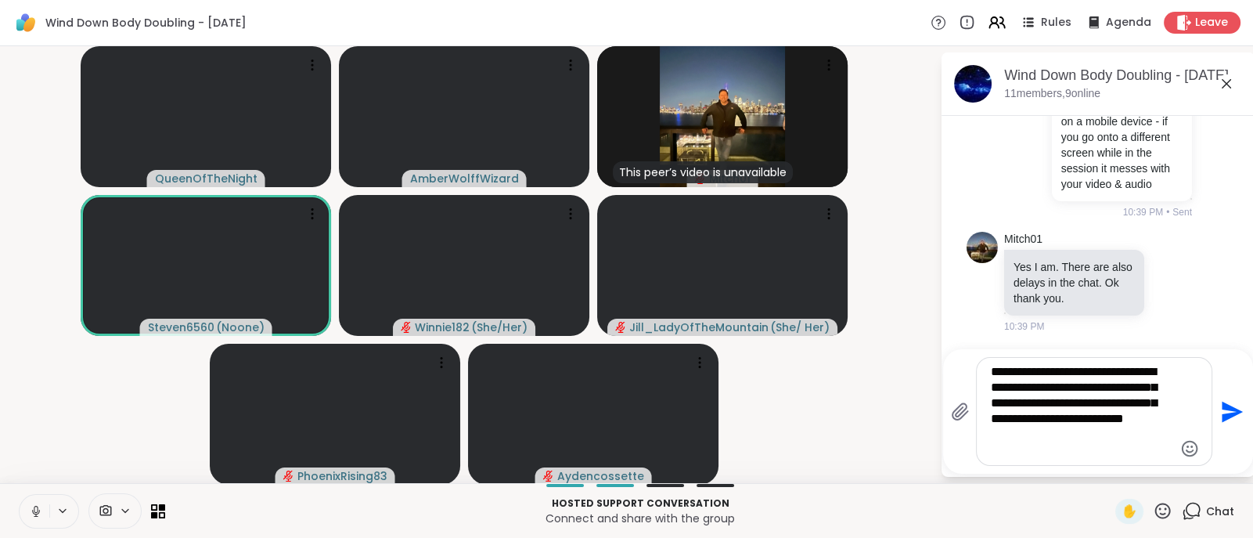
scroll to position [3118, 0]
click at [1037, 405] on textarea "**********" at bounding box center [1082, 411] width 182 height 95
type textarea "**********"
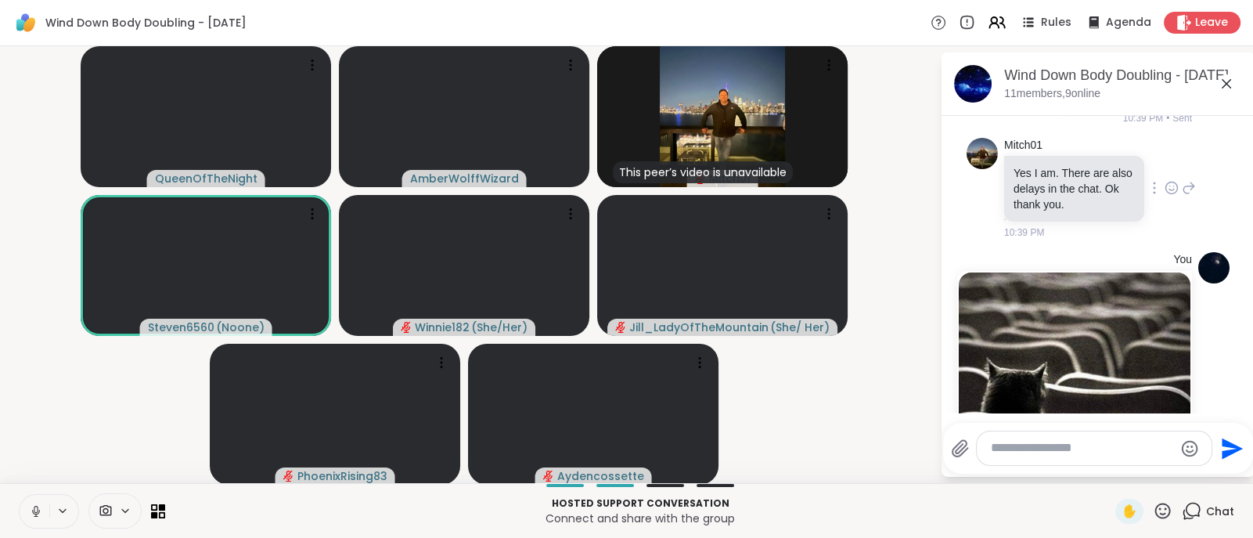
scroll to position [3513, 0]
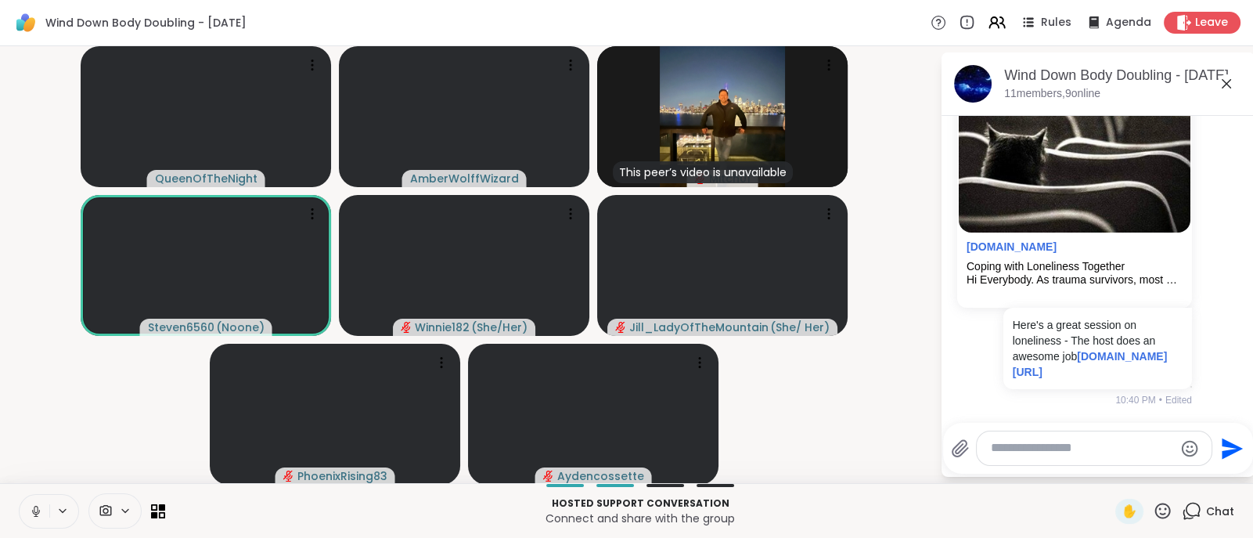
click at [1022, 452] on textarea "Type your message" at bounding box center [1082, 448] width 182 height 16
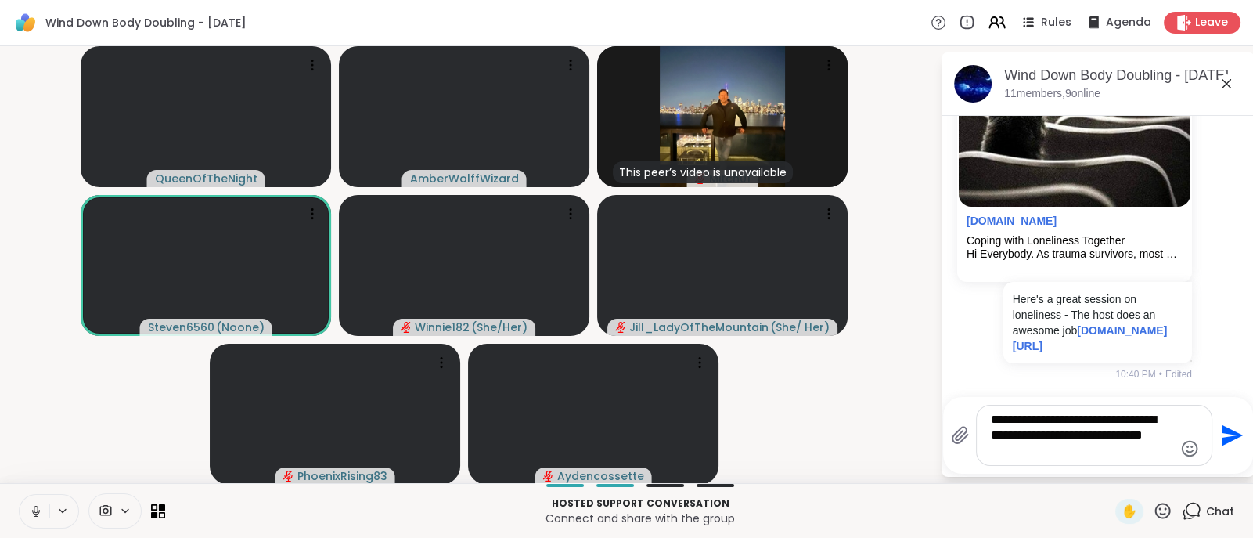
paste textarea "**********"
type textarea "**********"
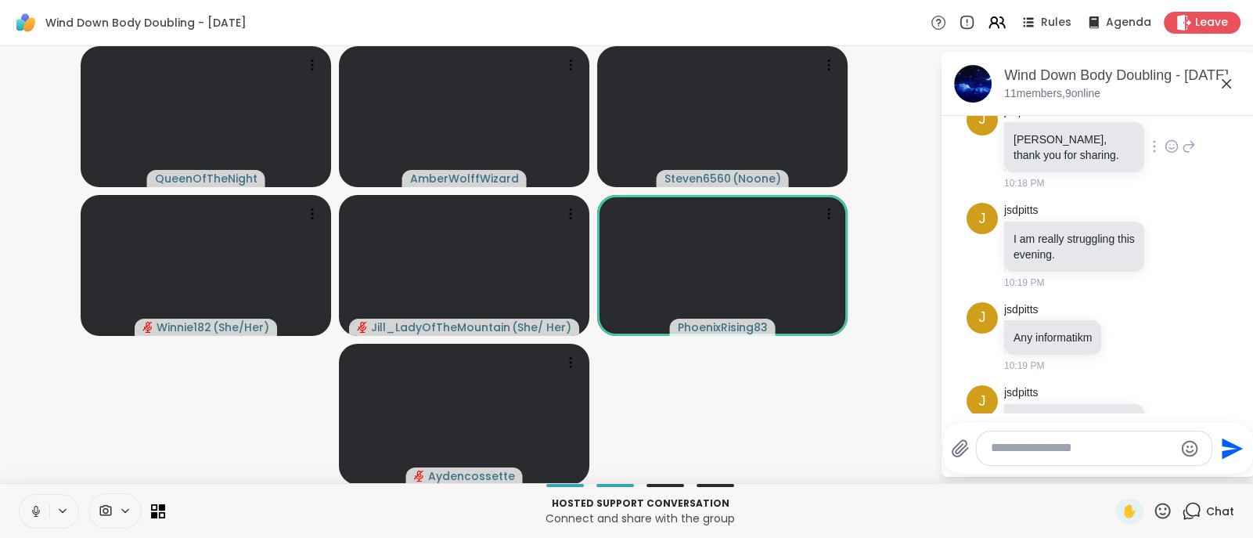
scroll to position [255, 0]
click at [1165, 244] on icon at bounding box center [1172, 245] width 14 height 16
click at [1165, 218] on div "Select Reaction: Heart" at bounding box center [1172, 220] width 14 height 14
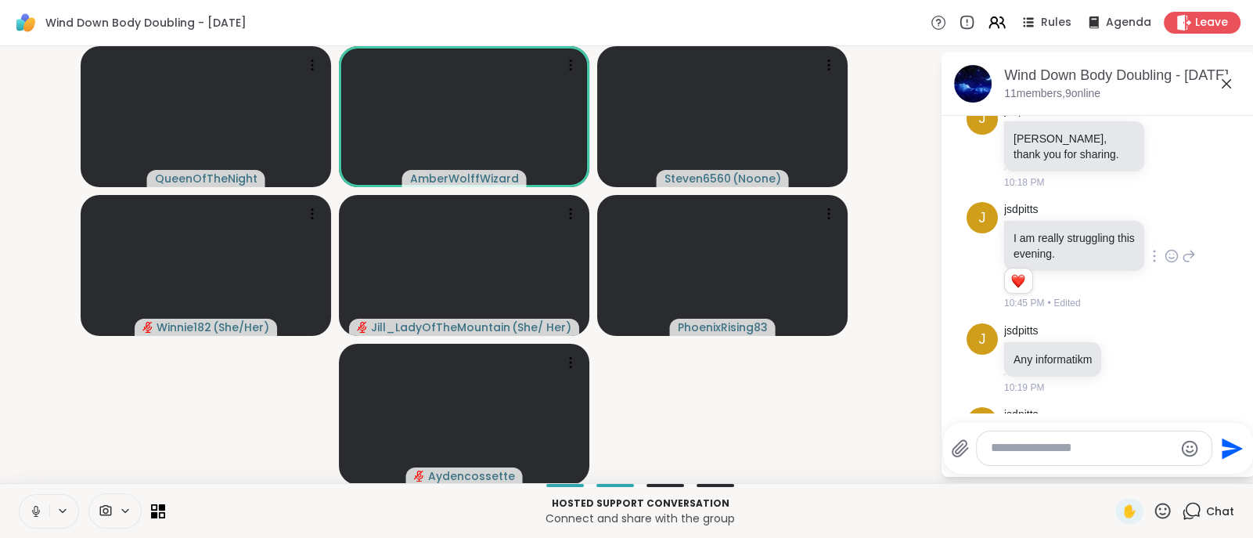
click at [1182, 247] on icon at bounding box center [1189, 256] width 14 height 19
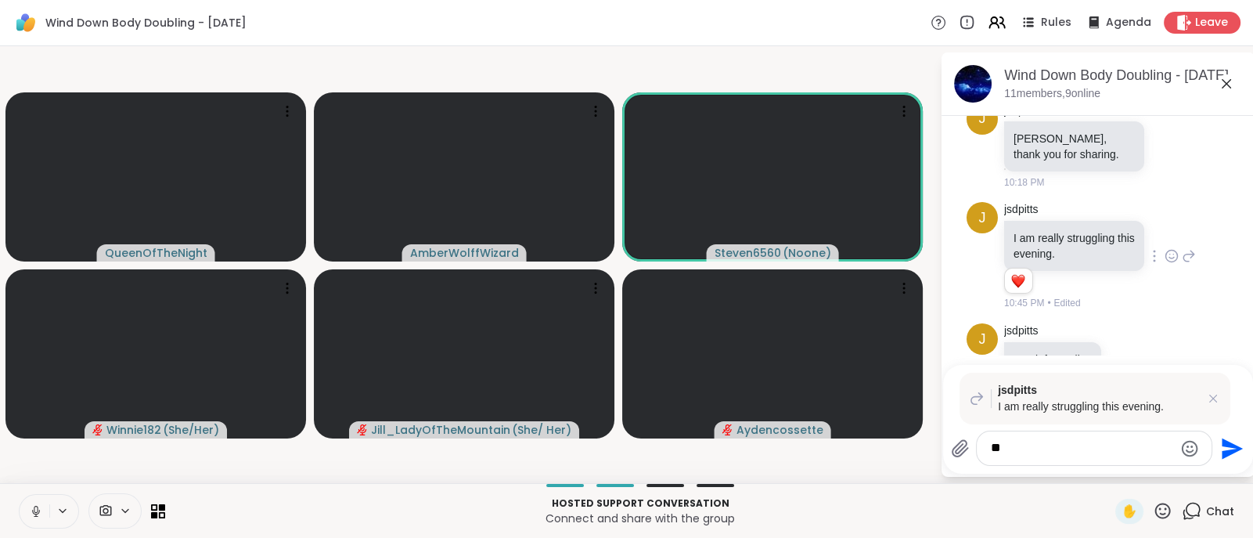
type textarea "*"
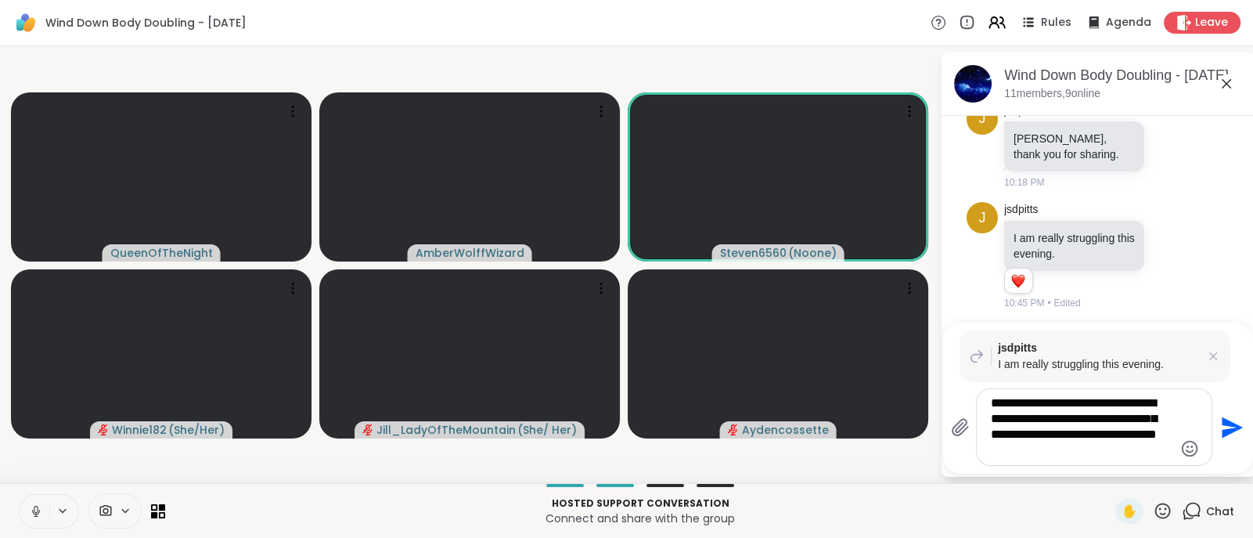
type textarea "**********"
click at [1190, 452] on icon "Emoji picker" at bounding box center [1189, 448] width 19 height 19
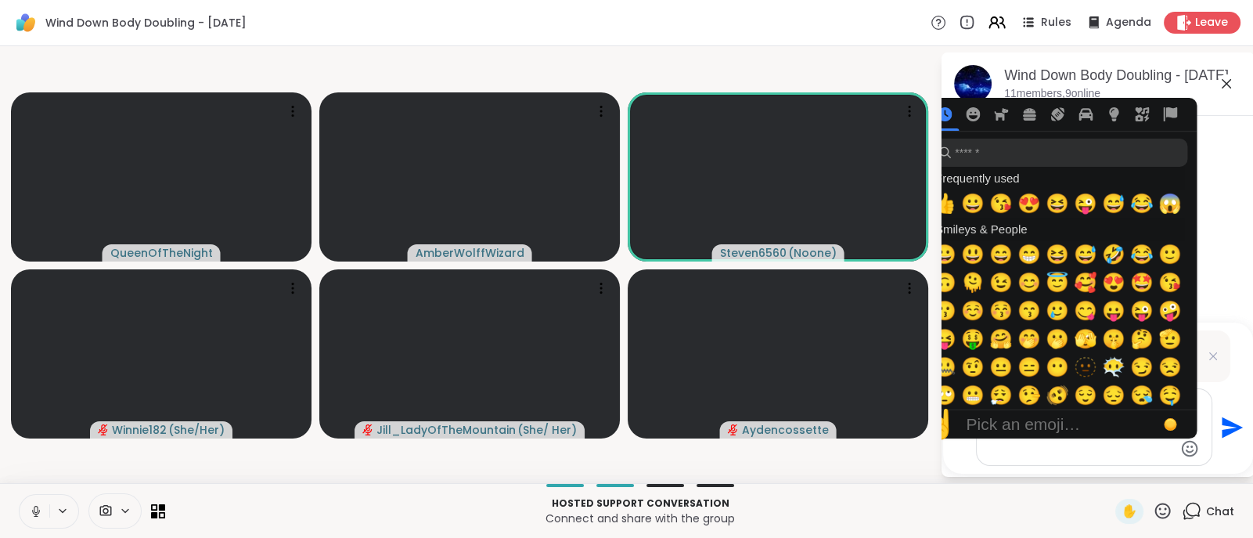
click at [1190, 452] on icon "Emoji picker" at bounding box center [1190, 448] width 16 height 16
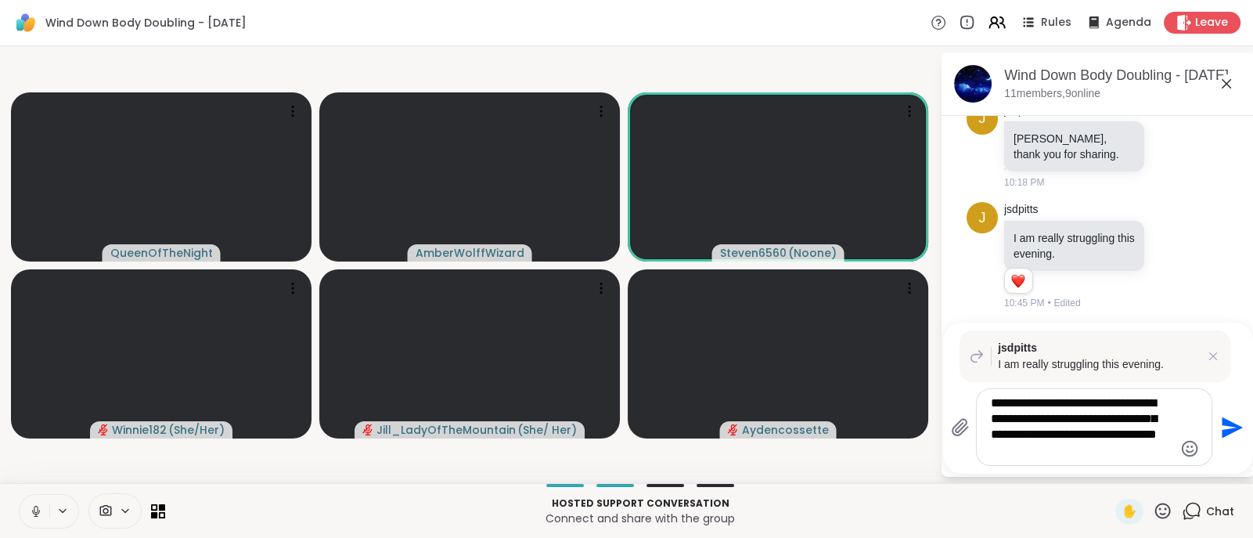
click at [1187, 445] on icon "Emoji picker" at bounding box center [1189, 448] width 19 height 19
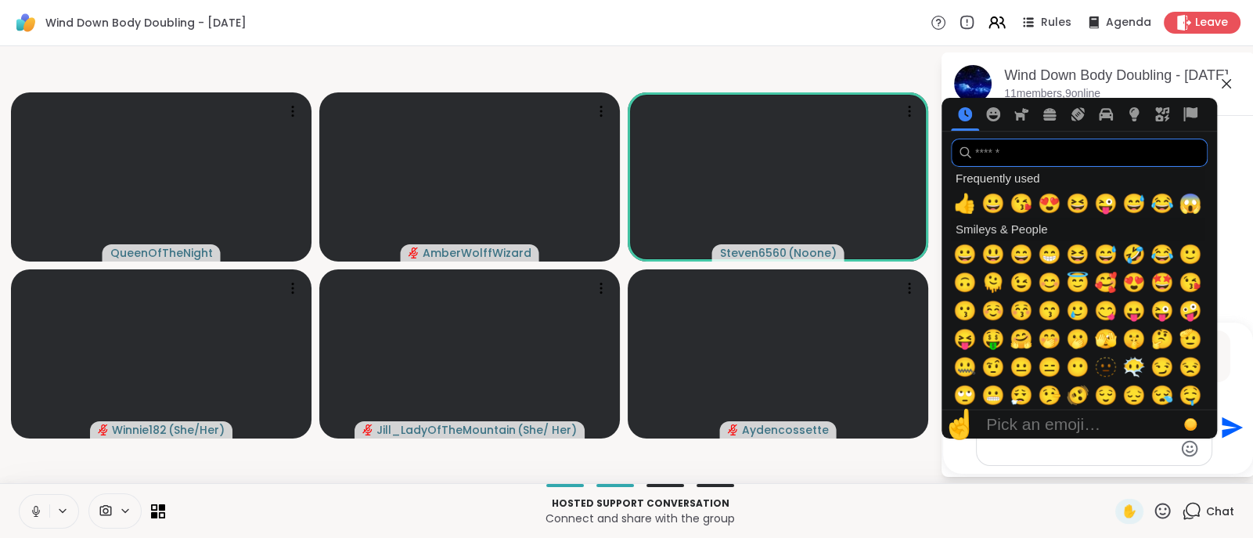
click at [1033, 150] on input "search" at bounding box center [1079, 153] width 257 height 28
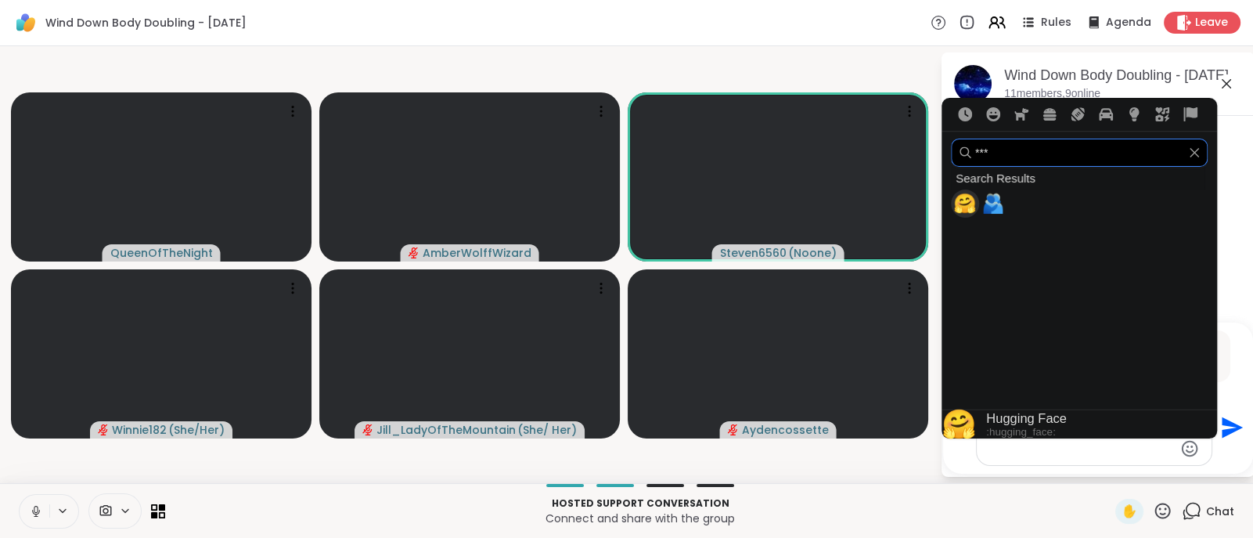
click at [1033, 150] on input "***" at bounding box center [1079, 153] width 257 height 28
type input "***"
click at [962, 208] on span "🤗" at bounding box center [964, 204] width 23 height 22
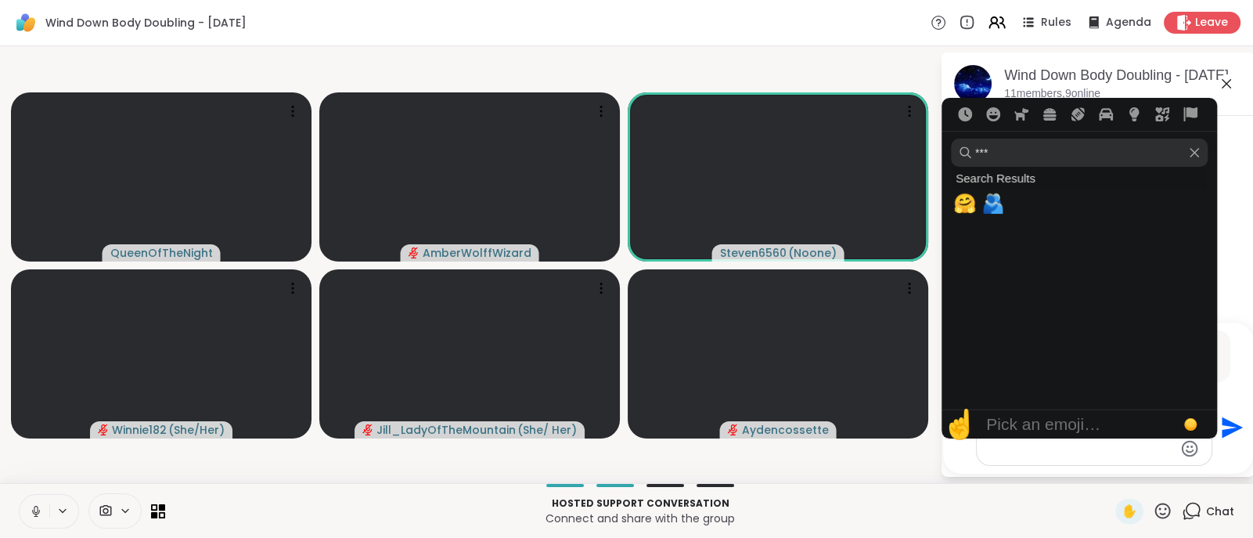
click at [1090, 453] on textarea "**********" at bounding box center [1082, 426] width 182 height 63
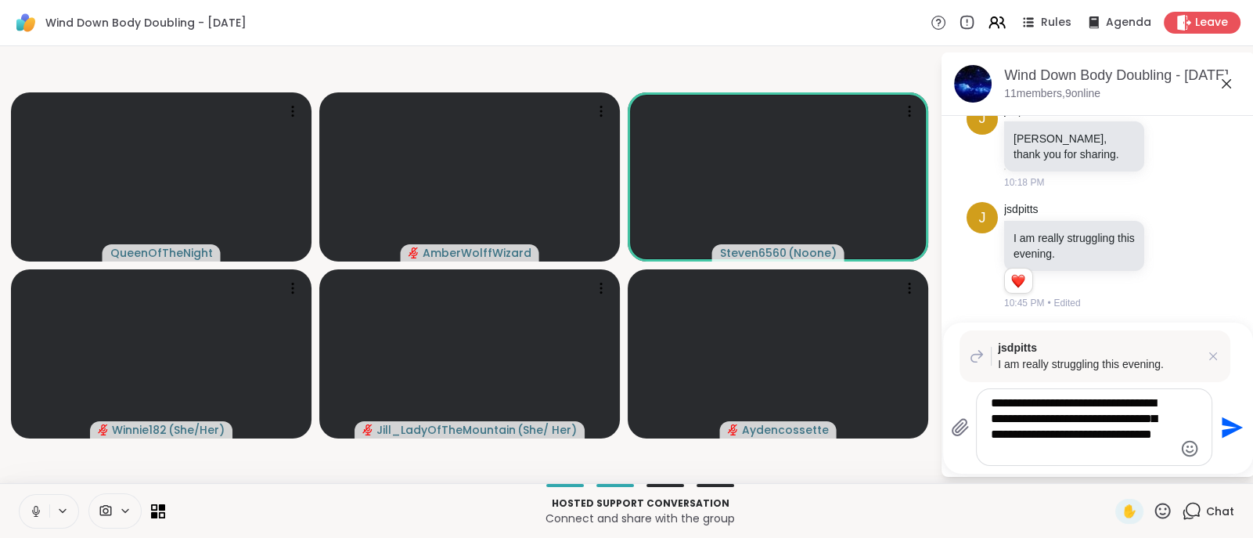
type textarea "**********"
click at [1220, 416] on icon "Send" at bounding box center [1230, 427] width 25 height 25
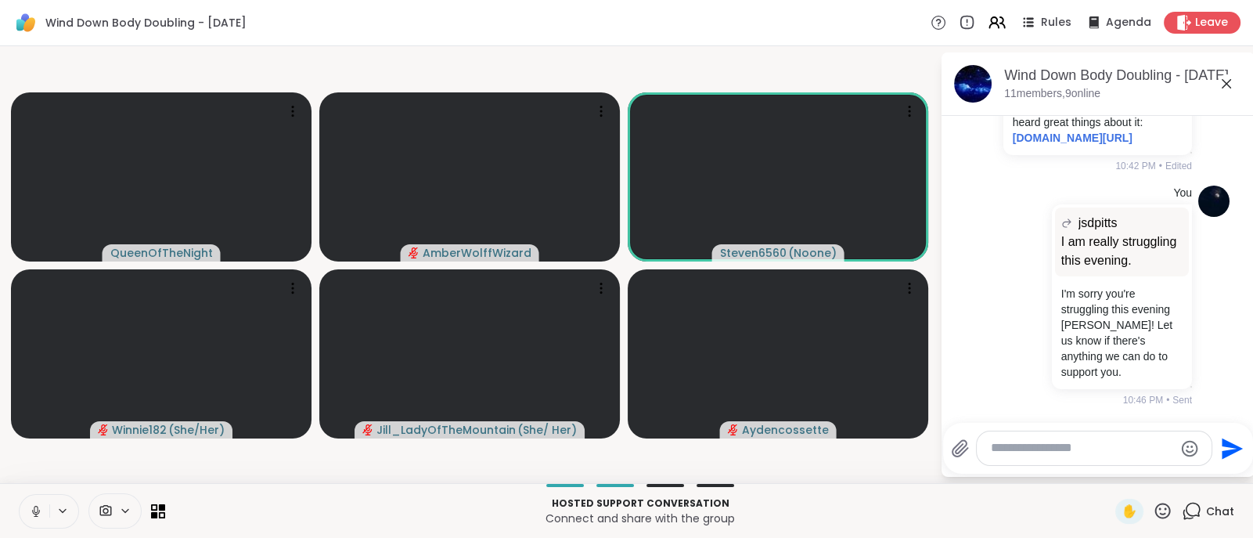
scroll to position [4204, 0]
click at [1223, 87] on icon at bounding box center [1226, 83] width 9 height 9
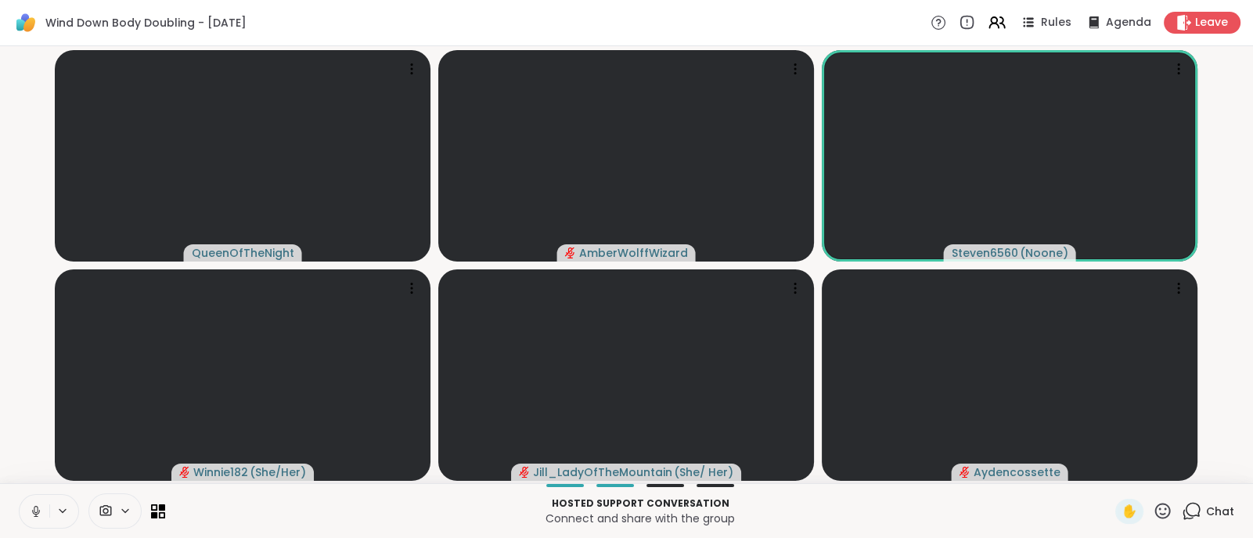
click at [27, 448] on video-player-container "QueenOfTheNight AmberWolffWizard Steven6560 ( Noone ) Winnie182 ( She/Her ) Jil…" at bounding box center [626, 264] width 1234 height 424
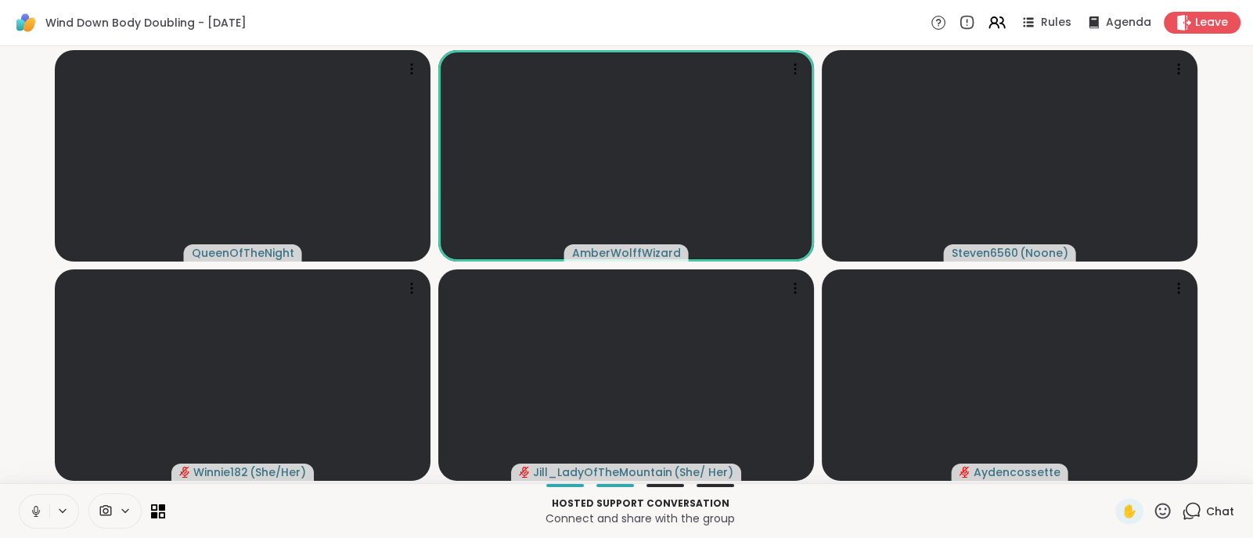
click at [1182, 507] on icon at bounding box center [1192, 511] width 20 height 20
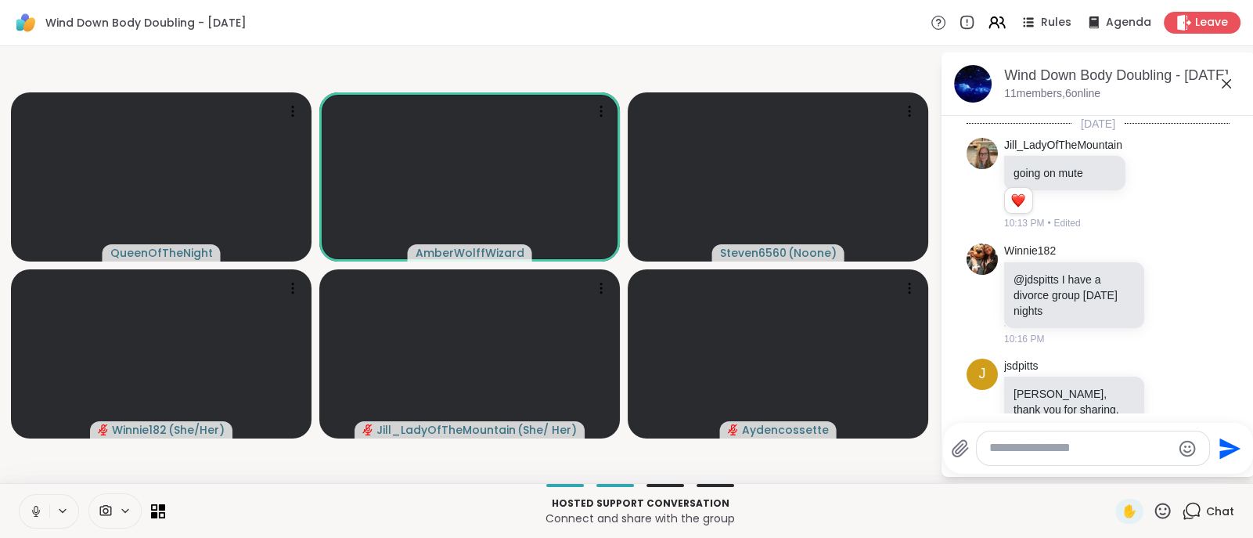
scroll to position [4676, 0]
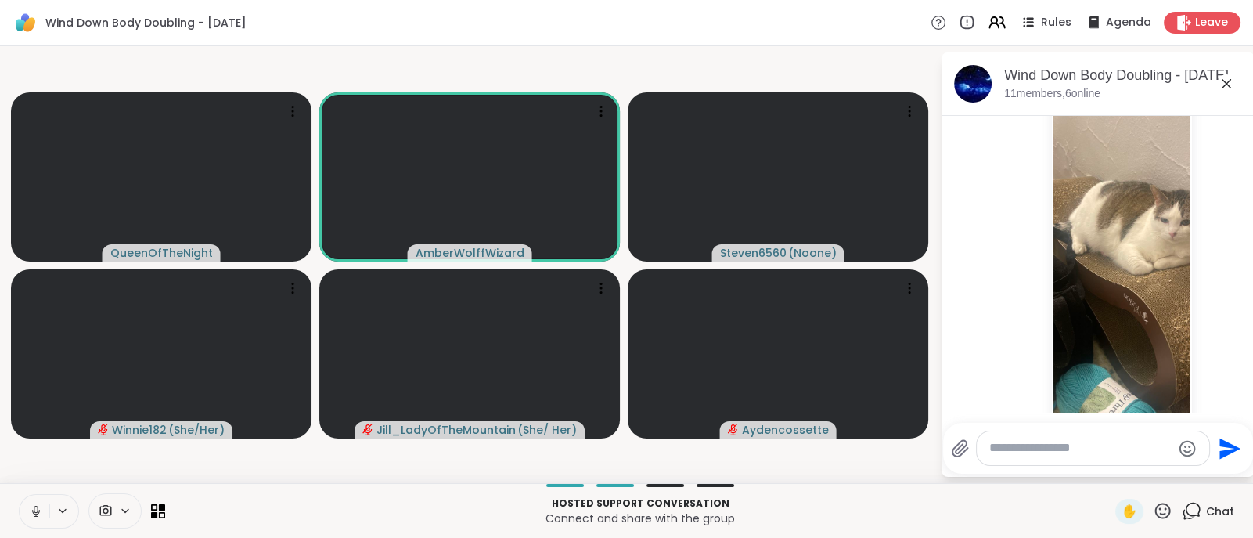
scroll to position [4346, 0]
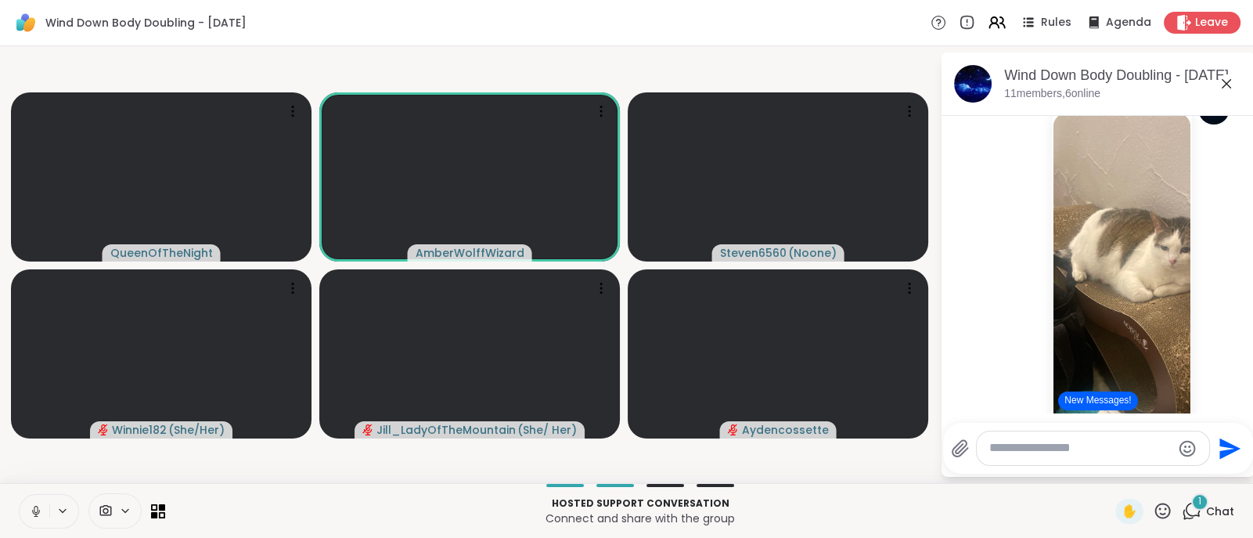
click at [1112, 400] on button "New Messages!" at bounding box center [1097, 400] width 79 height 19
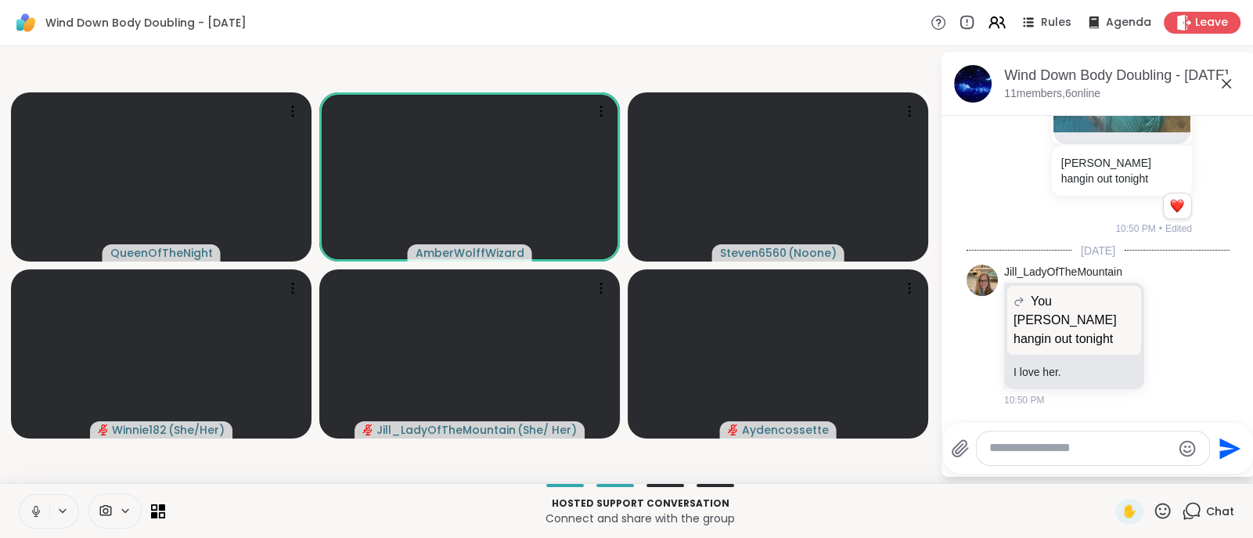
scroll to position [4891, 0]
click at [39, 510] on icon at bounding box center [36, 511] width 14 height 14
click at [38, 514] on icon at bounding box center [36, 511] width 11 height 11
click at [38, 514] on icon at bounding box center [36, 511] width 14 height 14
click at [38, 514] on icon at bounding box center [36, 511] width 11 height 11
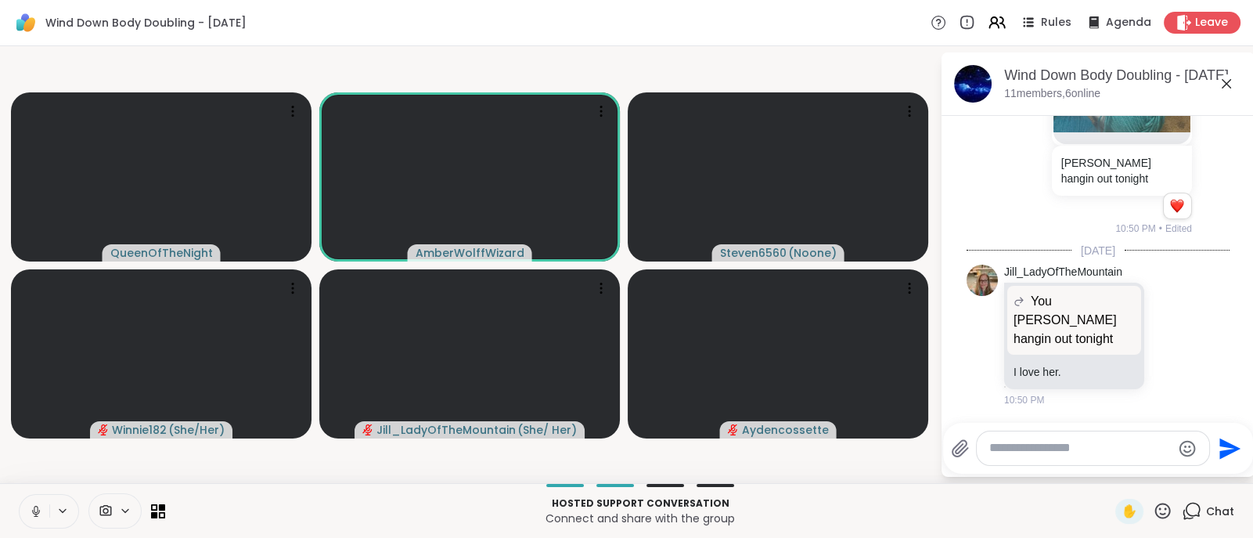
click at [38, 503] on button at bounding box center [35, 511] width 30 height 33
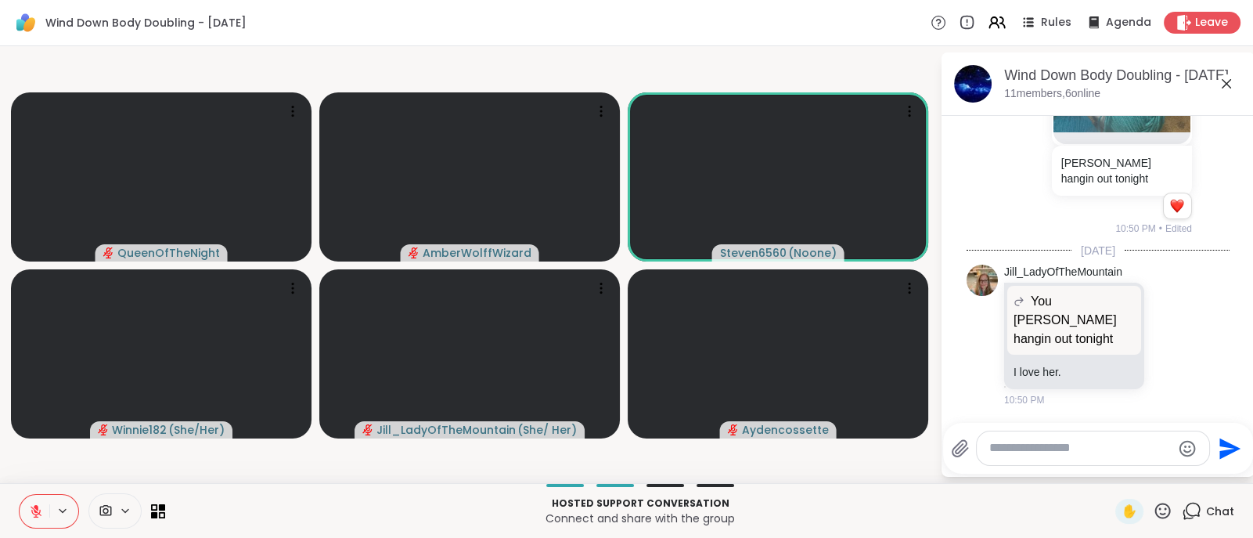
click at [29, 514] on icon at bounding box center [36, 511] width 14 height 14
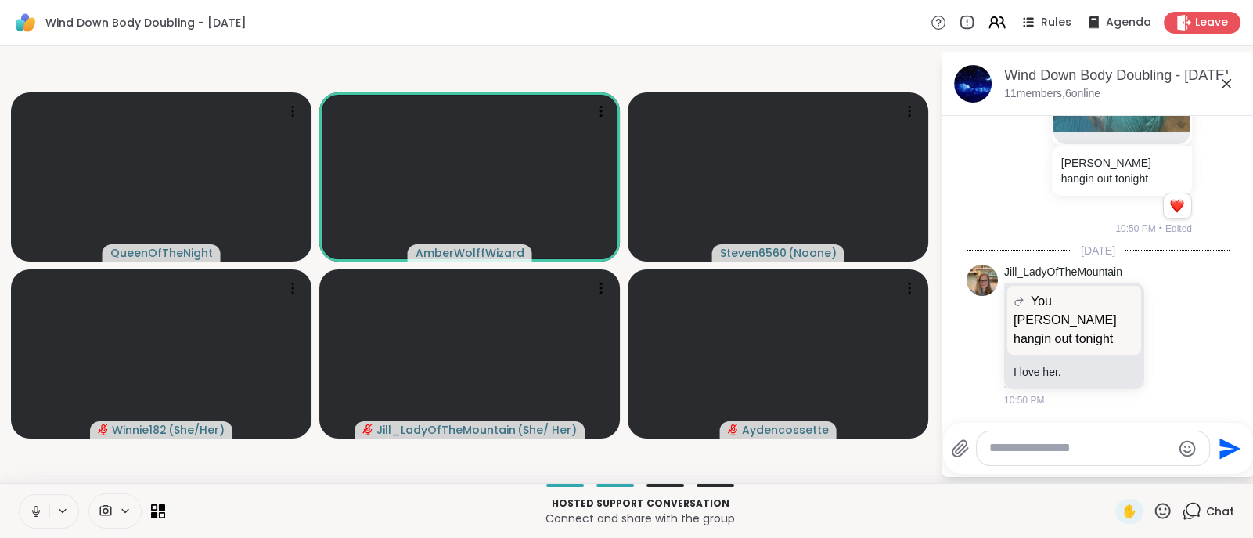
click at [29, 514] on icon at bounding box center [36, 511] width 14 height 14
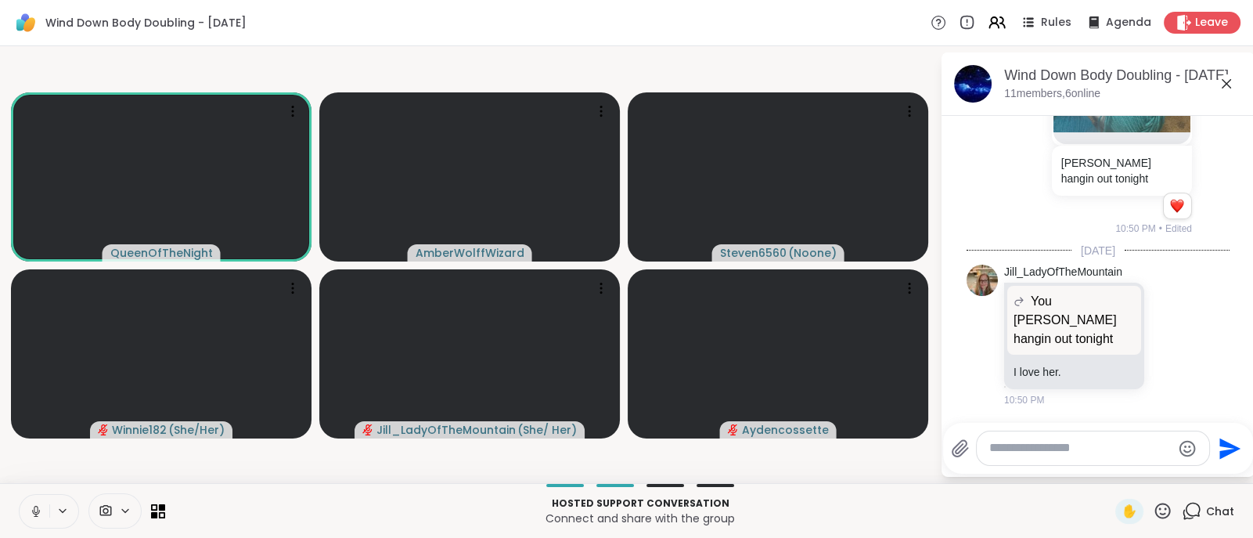
click at [29, 514] on icon at bounding box center [36, 511] width 14 height 14
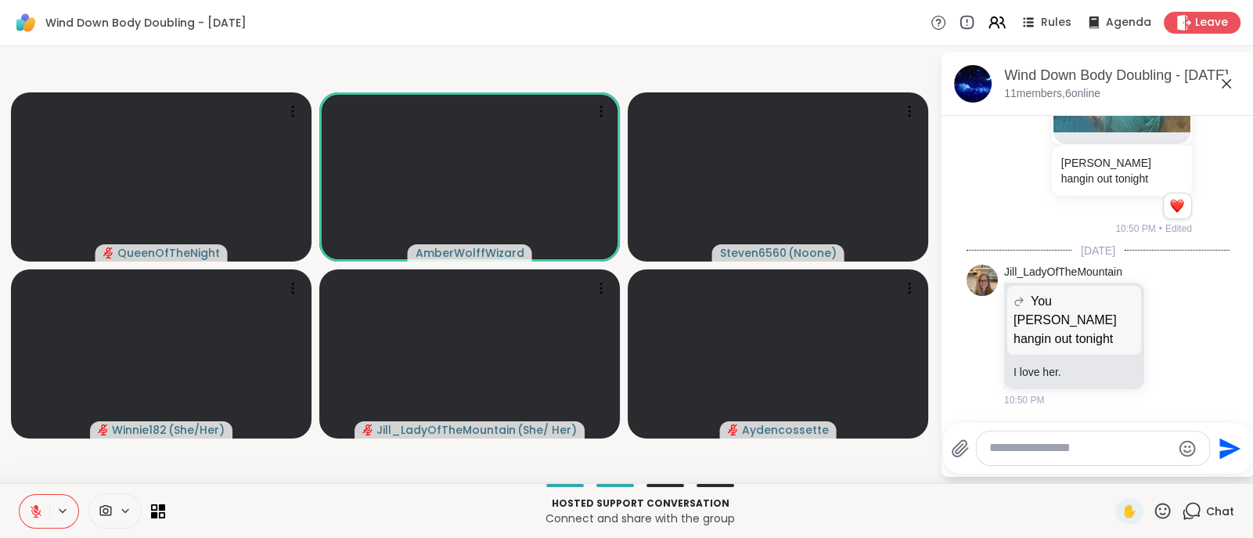
click at [42, 512] on icon at bounding box center [36, 511] width 14 height 14
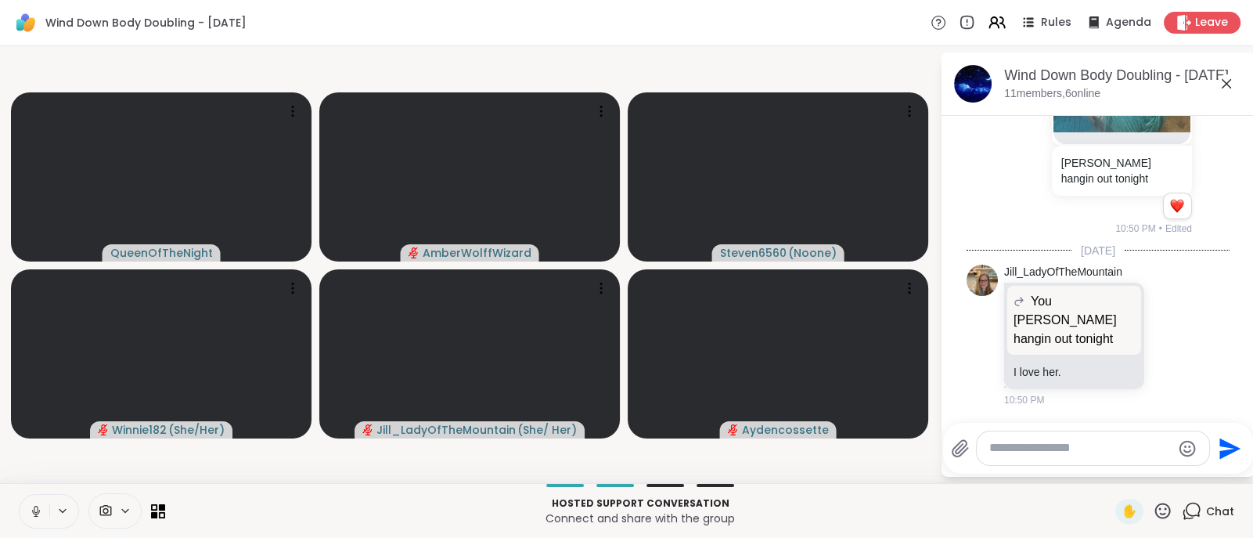
click at [38, 503] on button at bounding box center [35, 511] width 30 height 33
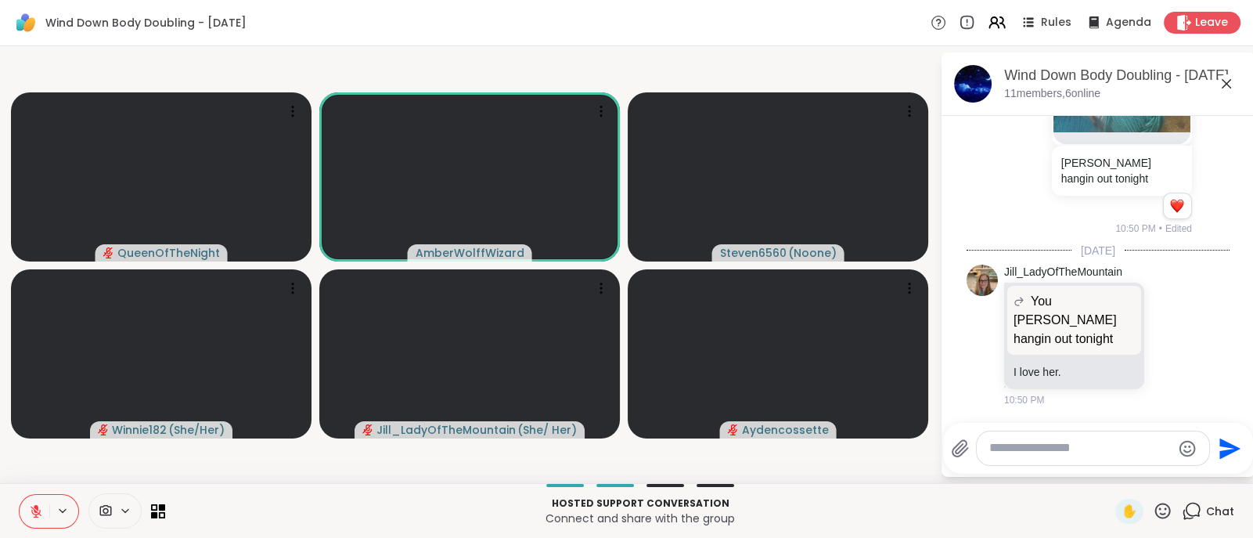
click at [38, 521] on button at bounding box center [35, 511] width 30 height 33
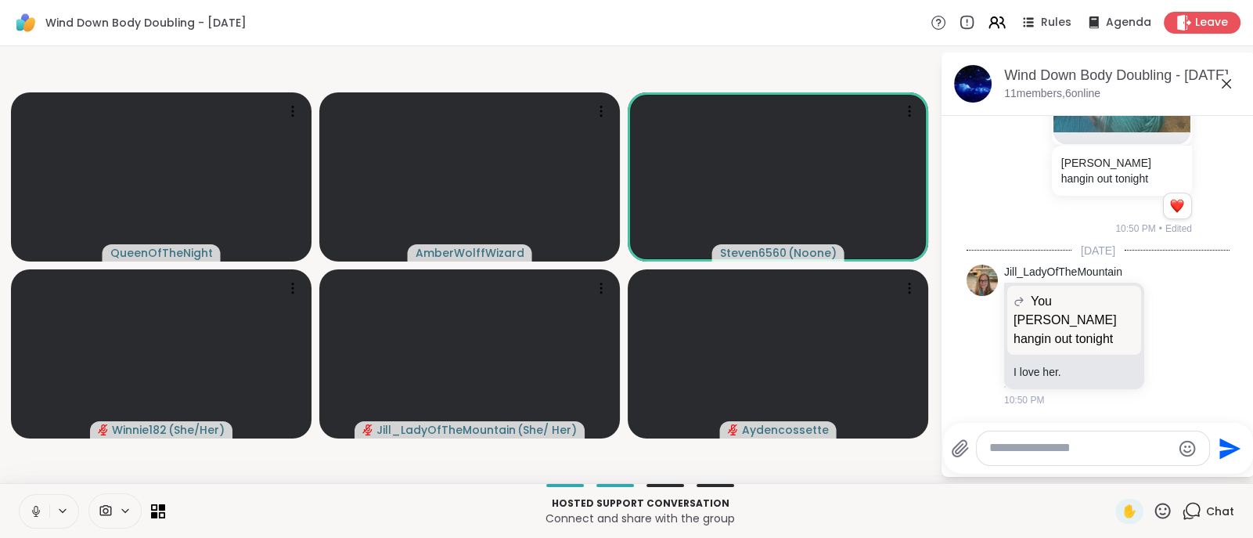
click at [38, 521] on button at bounding box center [35, 511] width 30 height 33
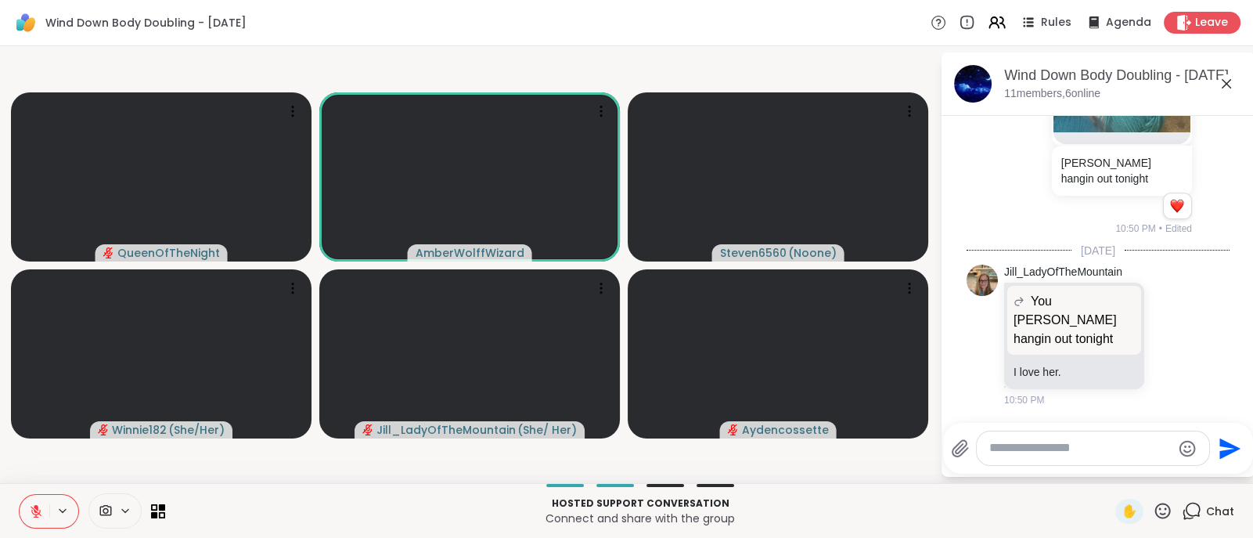
click at [39, 506] on icon at bounding box center [36, 511] width 14 height 14
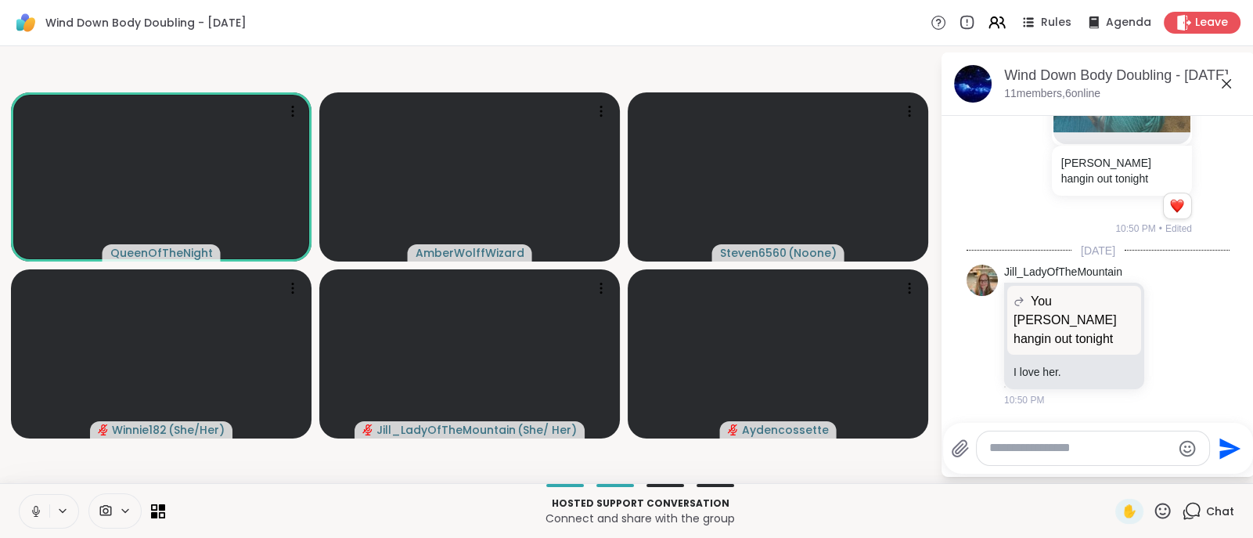
click at [39, 506] on icon at bounding box center [36, 511] width 14 height 14
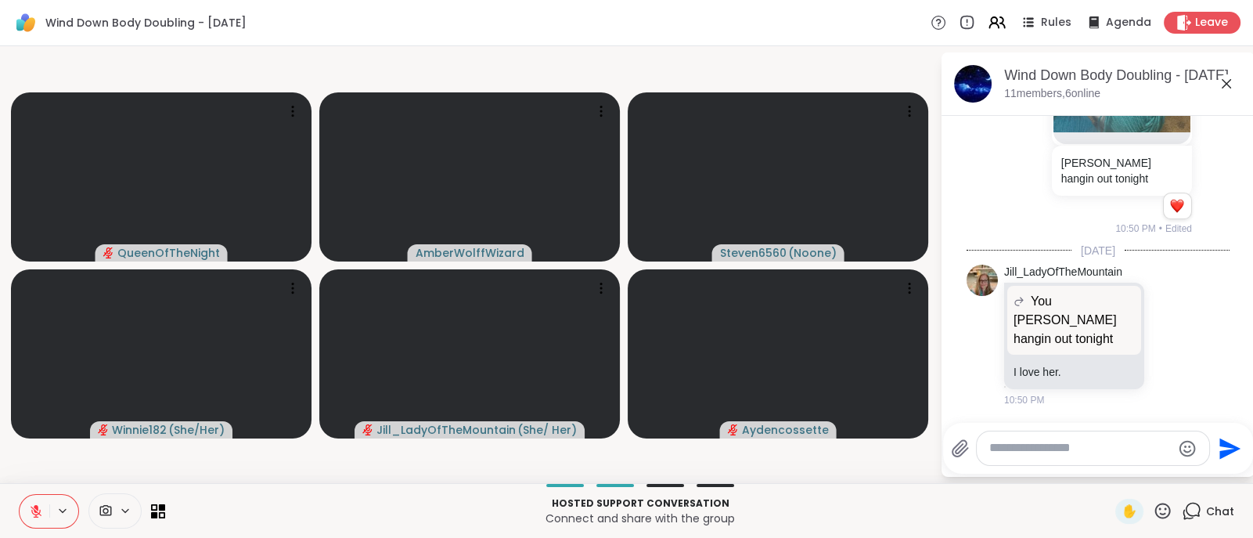
click at [39, 506] on icon at bounding box center [36, 511] width 14 height 14
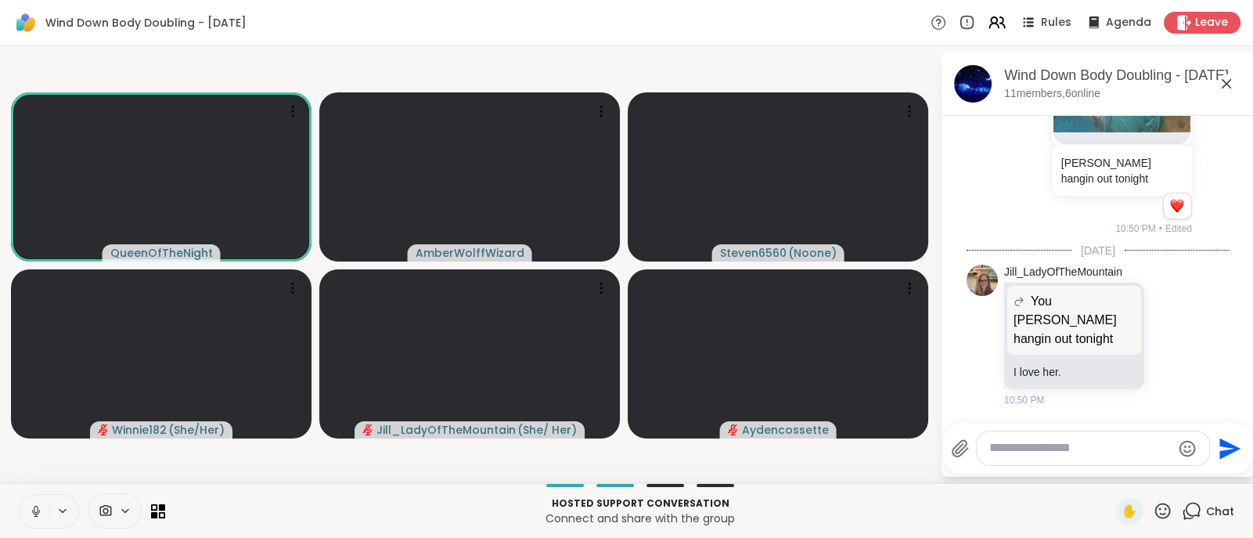
click at [39, 506] on icon at bounding box center [36, 511] width 14 height 14
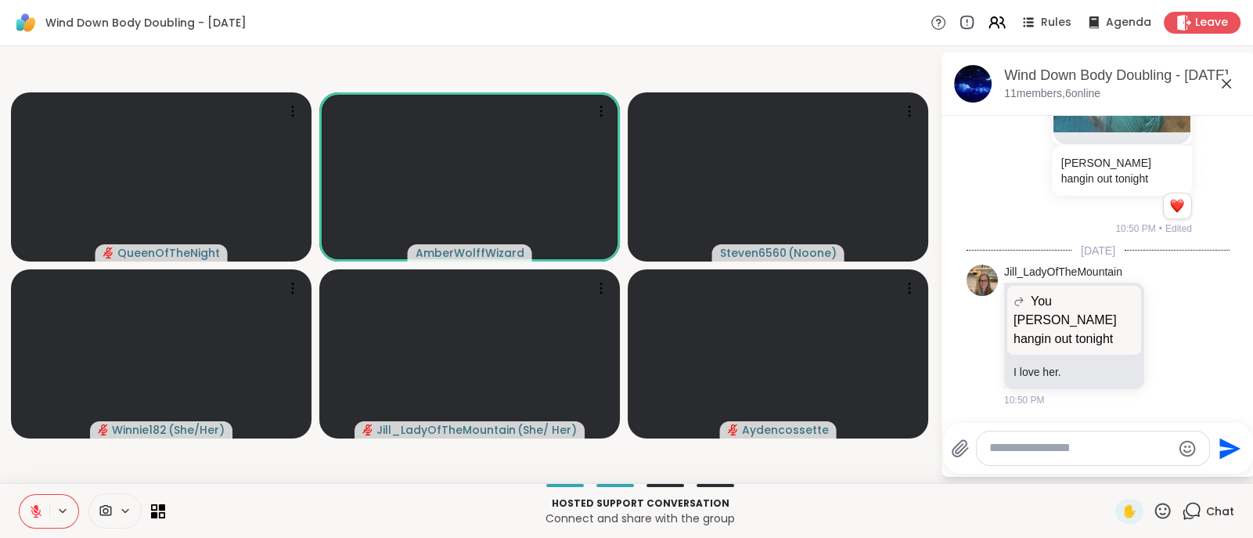
click at [39, 506] on icon at bounding box center [36, 511] width 14 height 14
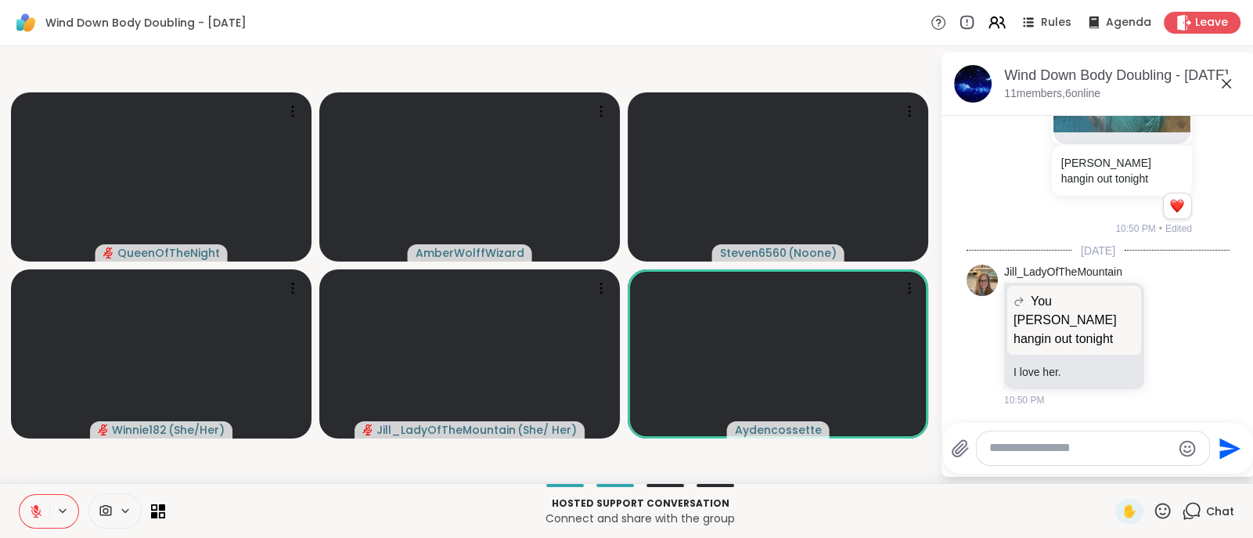
click at [29, 510] on icon at bounding box center [36, 511] width 14 height 14
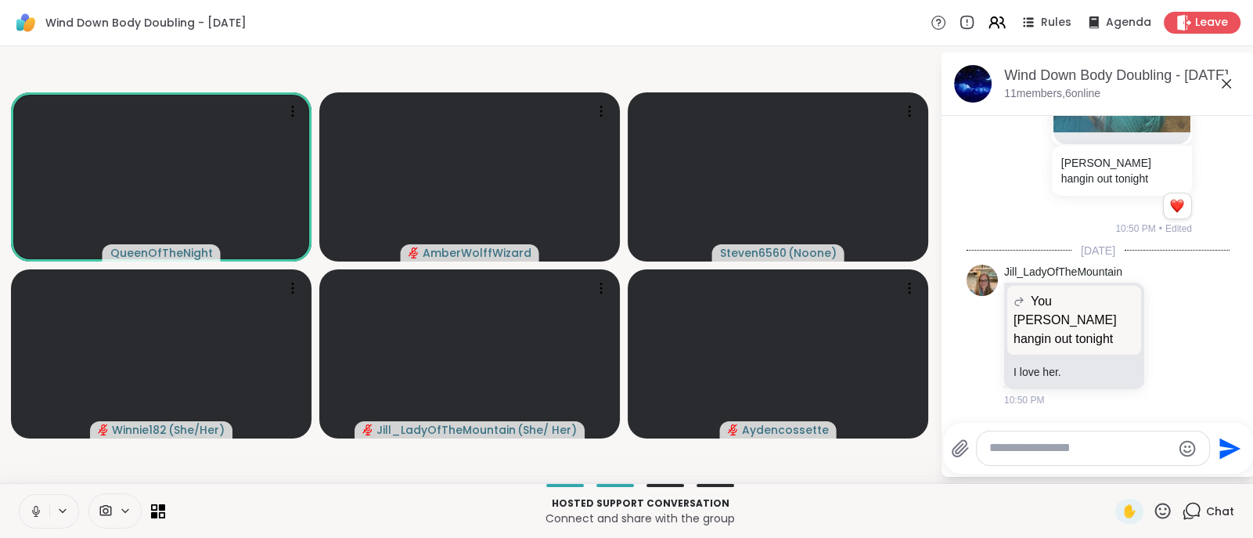
click at [32, 504] on icon at bounding box center [36, 511] width 14 height 14
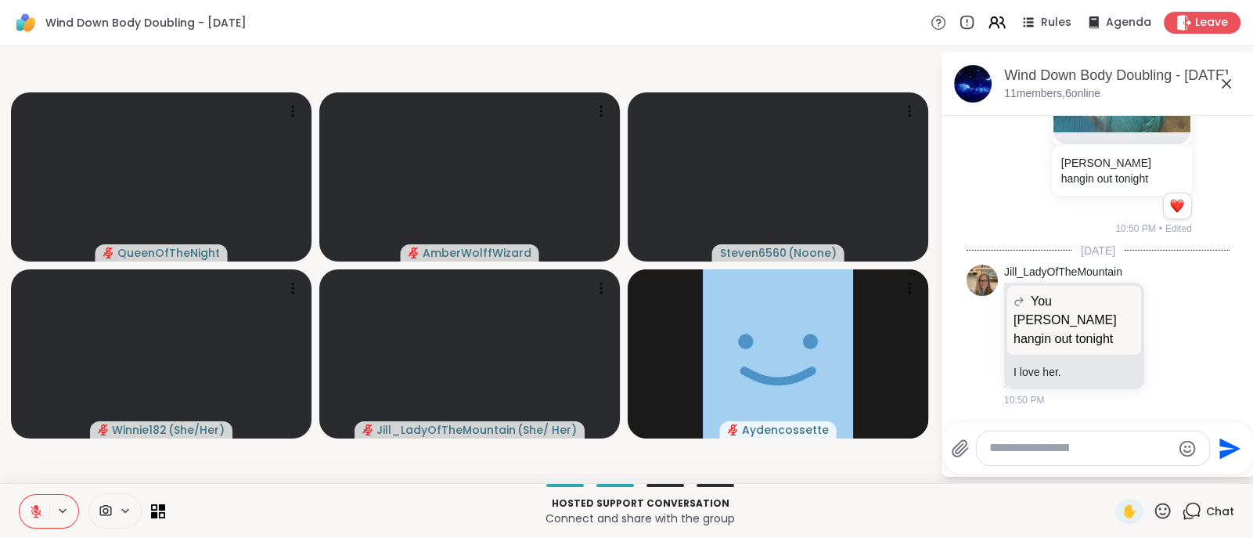
click at [29, 510] on icon at bounding box center [36, 511] width 14 height 14
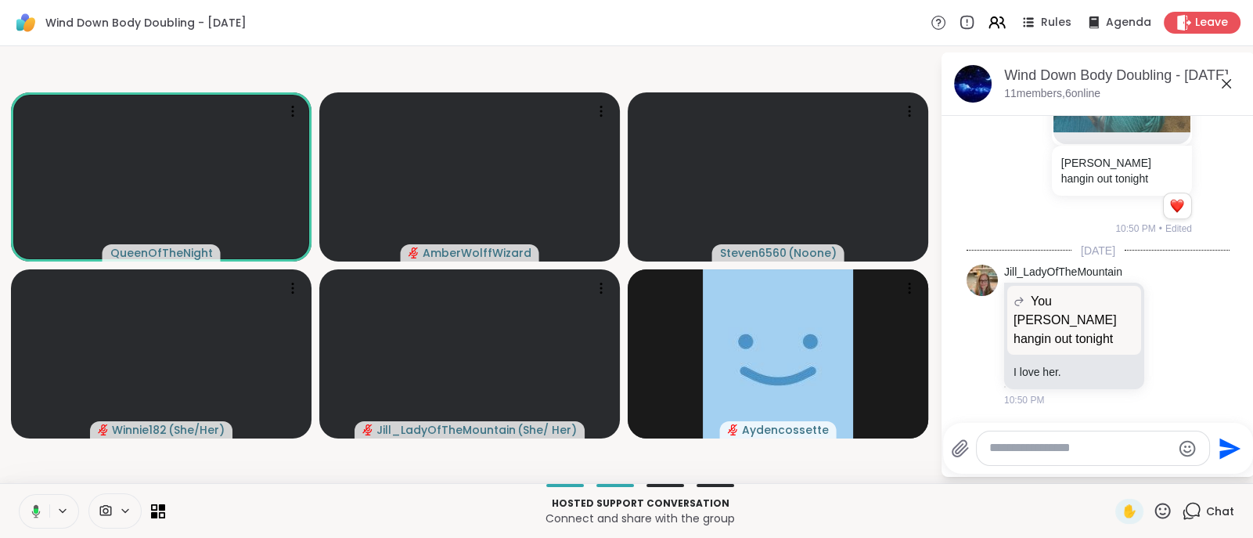
click at [27, 521] on button at bounding box center [33, 511] width 32 height 33
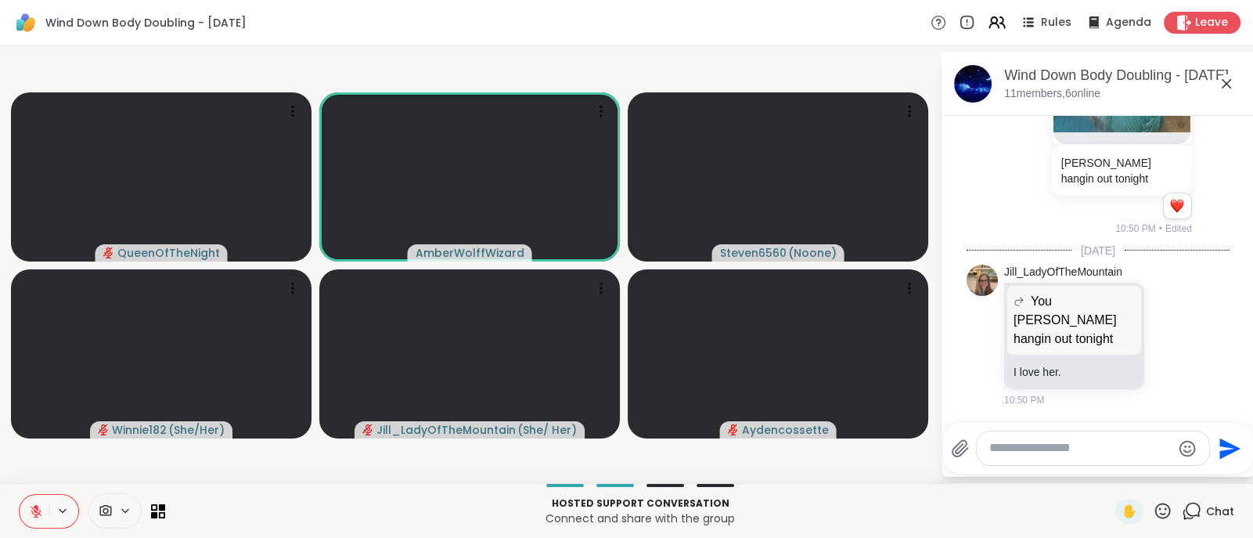
click at [31, 518] on button at bounding box center [35, 511] width 30 height 33
drag, startPoint x: 31, startPoint y: 518, endPoint x: 446, endPoint y: 68, distance: 612.2
click at [446, 68] on video-player-container "QueenOfTheNight AmberWolffWizard Steven6560 ( Noone ) Winnie182 ( She/Her ) Jil…" at bounding box center [469, 264] width 921 height 424
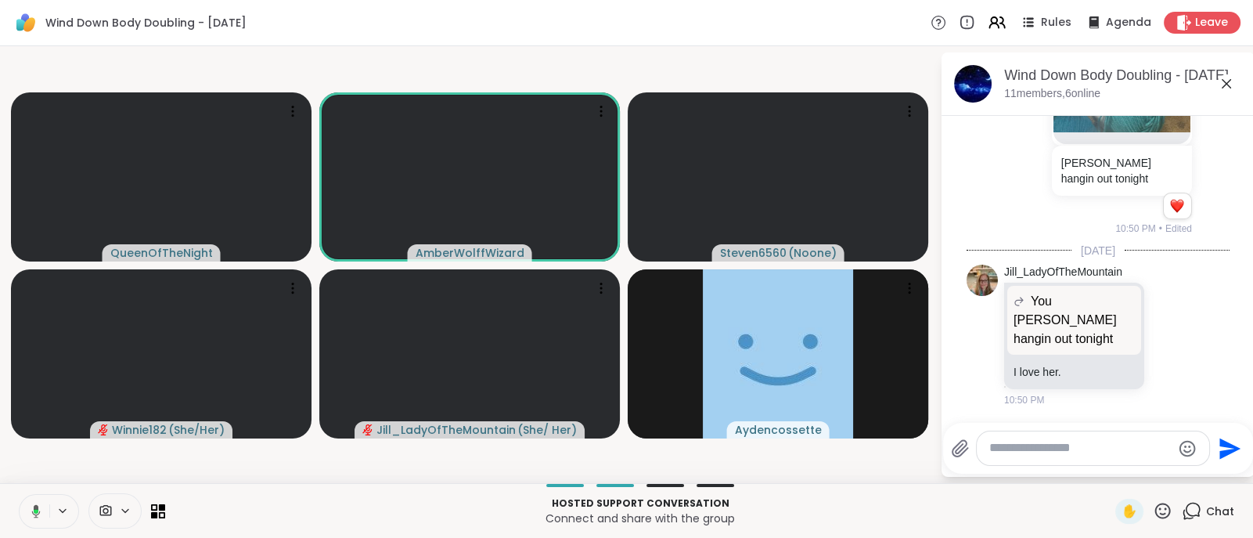
click at [38, 506] on icon at bounding box center [36, 510] width 9 height 13
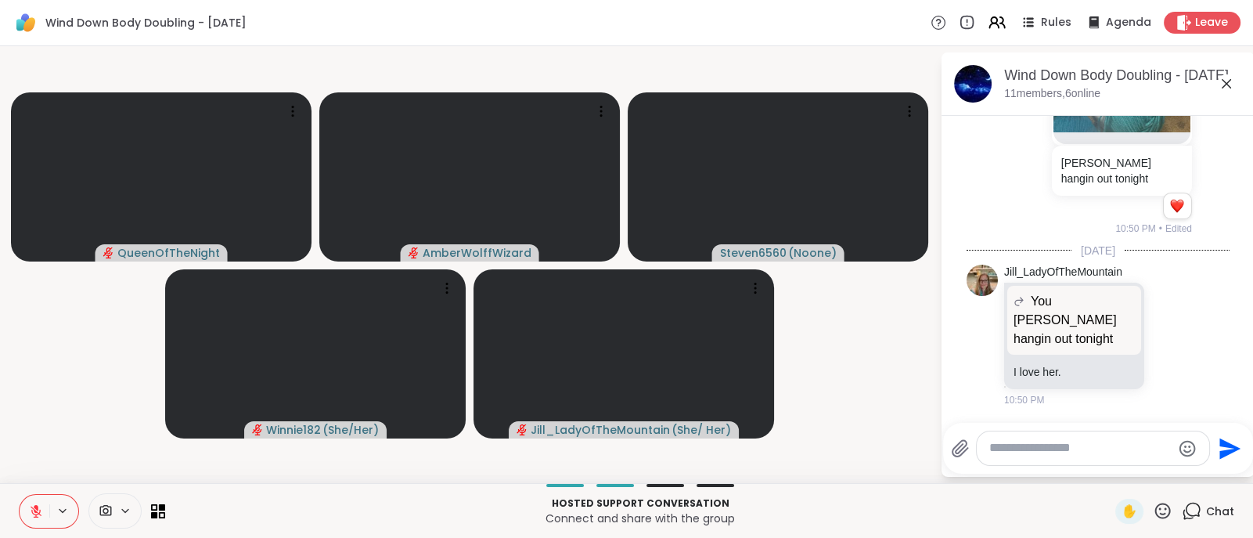
click at [38, 506] on icon at bounding box center [36, 507] width 5 height 6
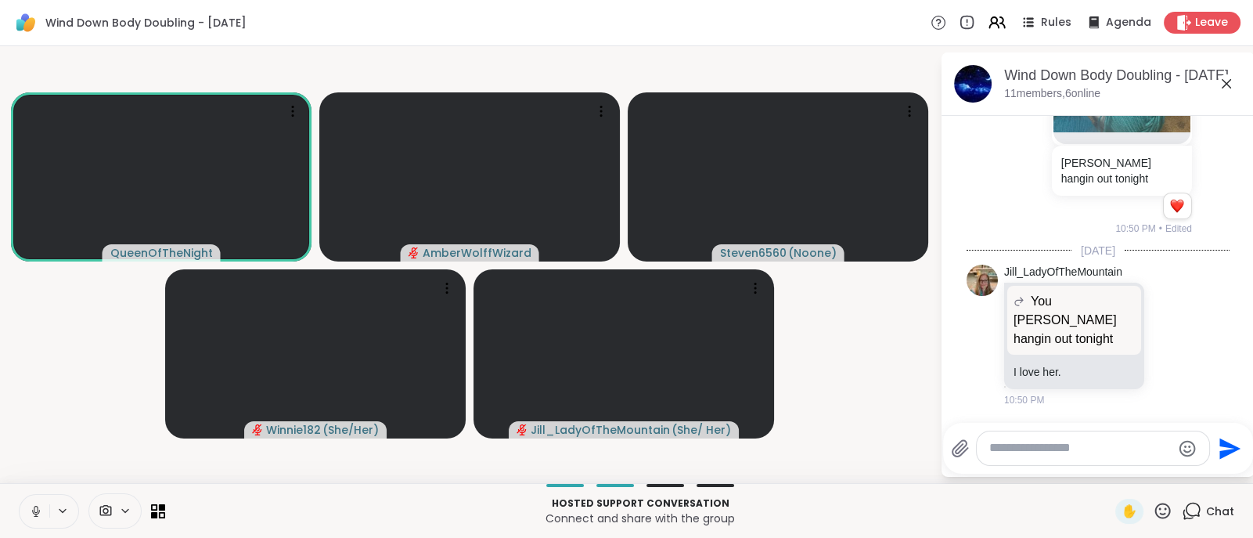
click at [38, 506] on icon at bounding box center [36, 511] width 14 height 14
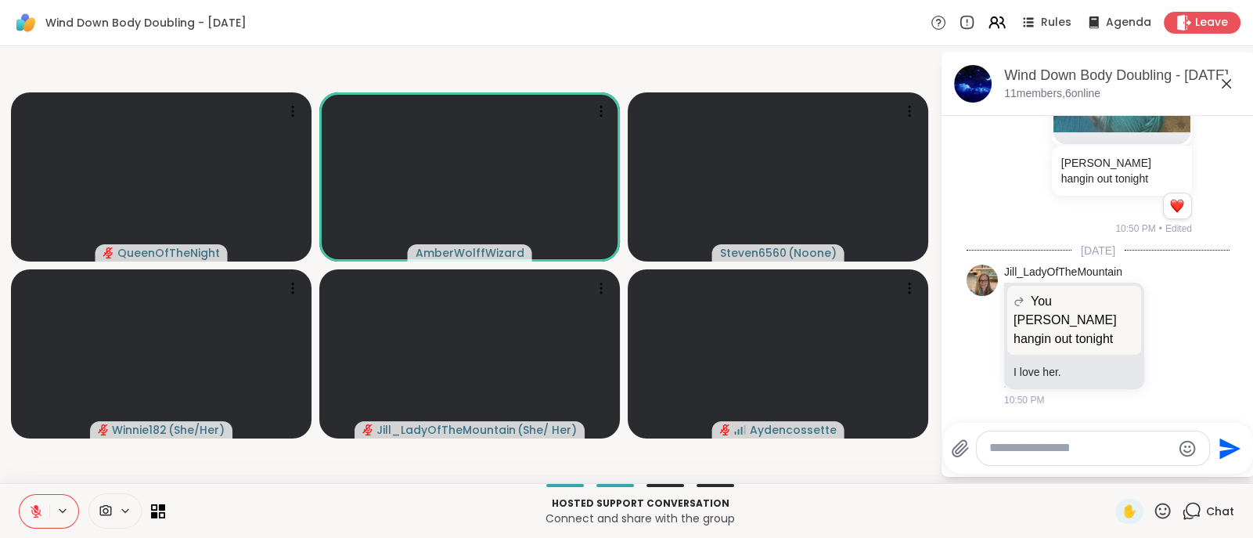
click at [33, 506] on icon at bounding box center [36, 511] width 14 height 14
click at [41, 503] on button at bounding box center [35, 511] width 30 height 33
click at [32, 508] on icon at bounding box center [36, 511] width 11 height 11
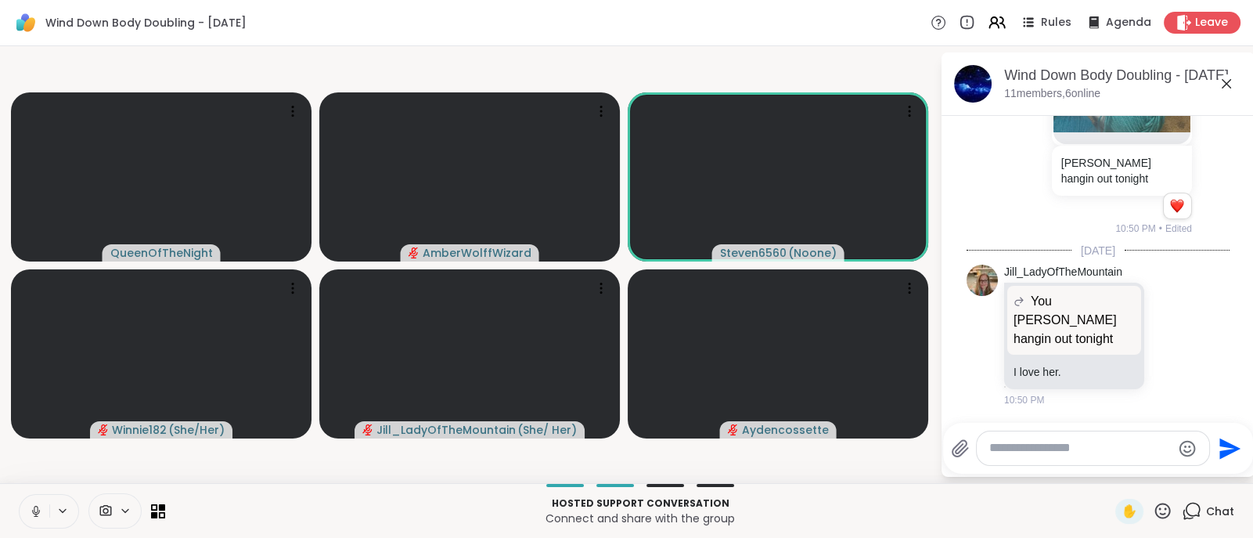
click at [30, 508] on icon at bounding box center [36, 511] width 14 height 14
click at [1165, 331] on icon at bounding box center [1172, 335] width 14 height 16
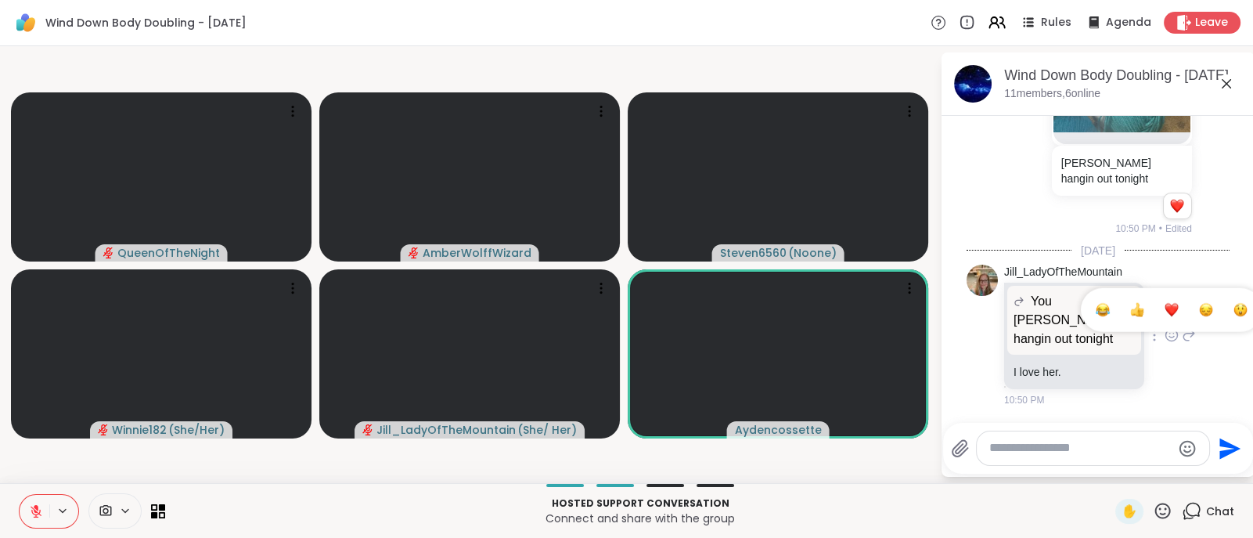
click at [1165, 308] on div "Select Reaction: Heart" at bounding box center [1172, 310] width 14 height 14
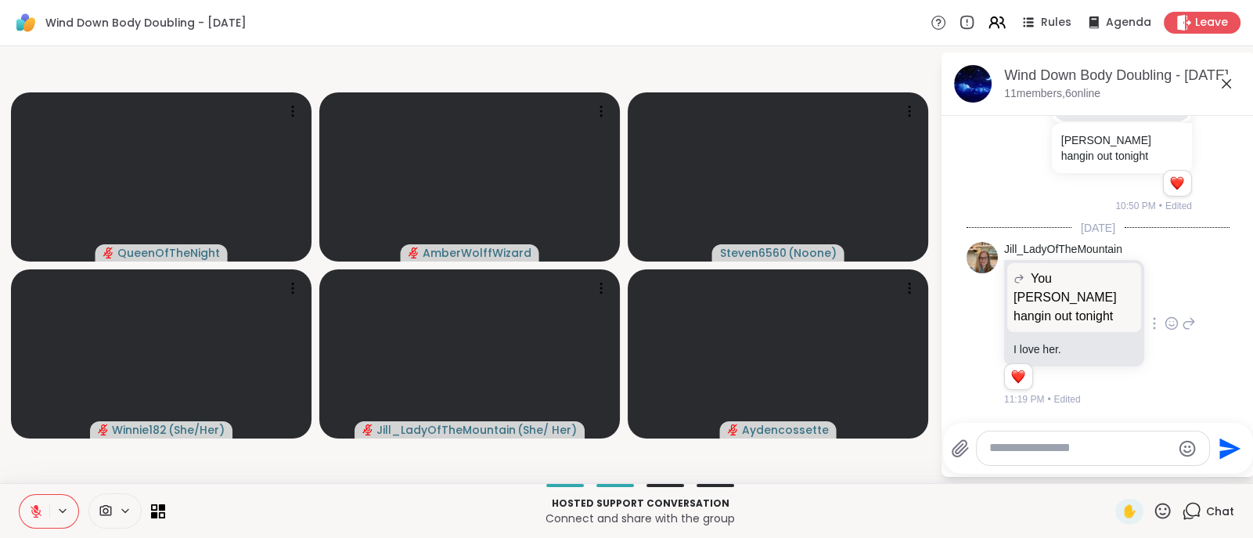
click at [39, 513] on icon at bounding box center [36, 511] width 14 height 14
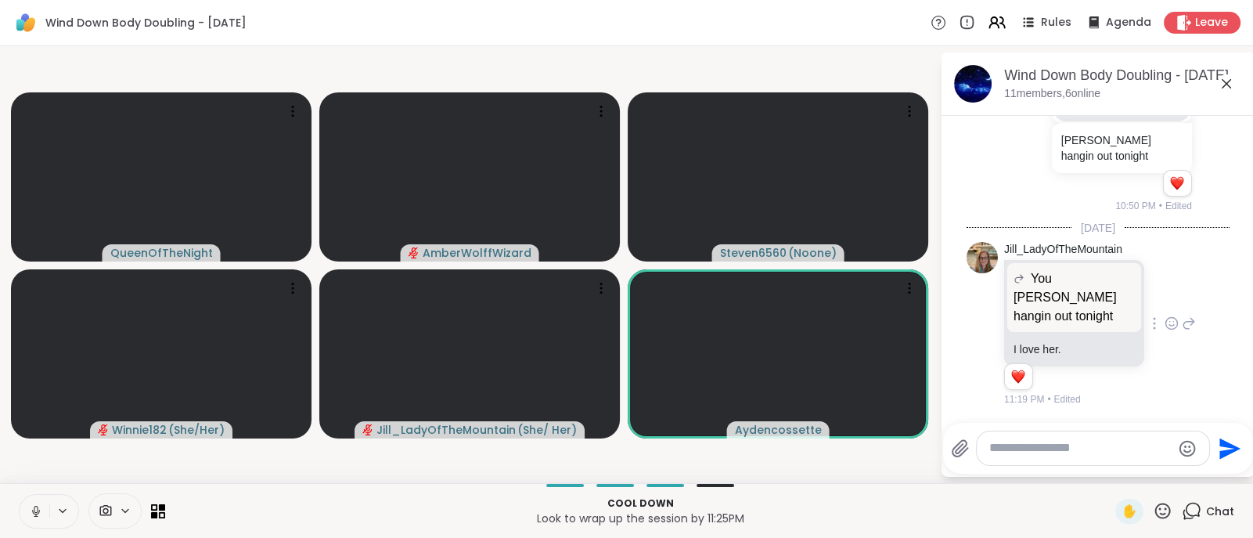
click at [35, 514] on icon at bounding box center [36, 511] width 14 height 14
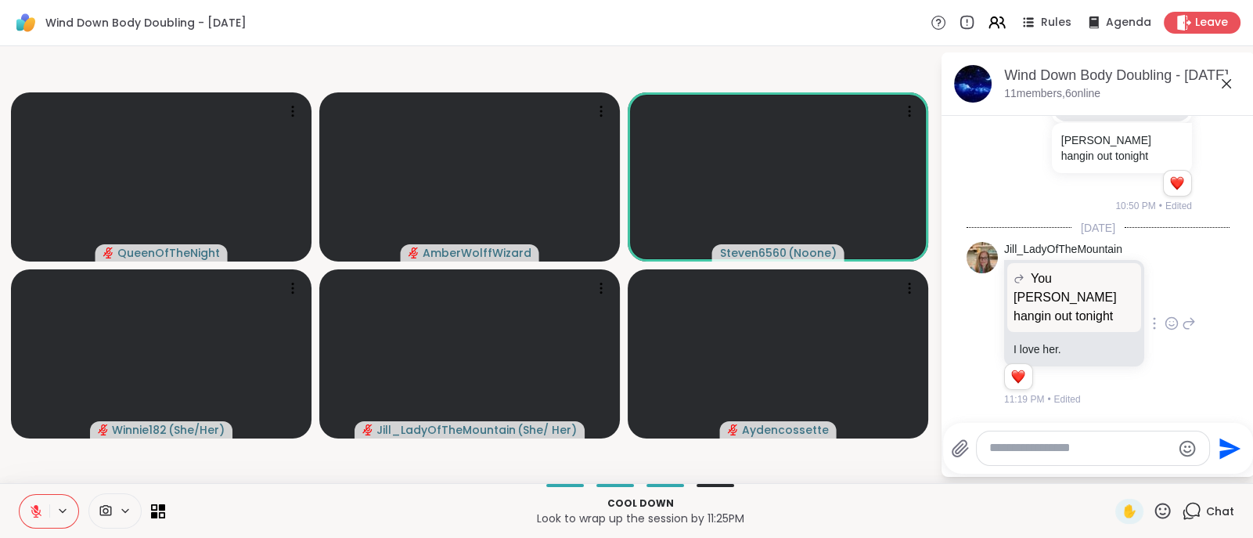
click at [35, 514] on icon at bounding box center [36, 511] width 14 height 14
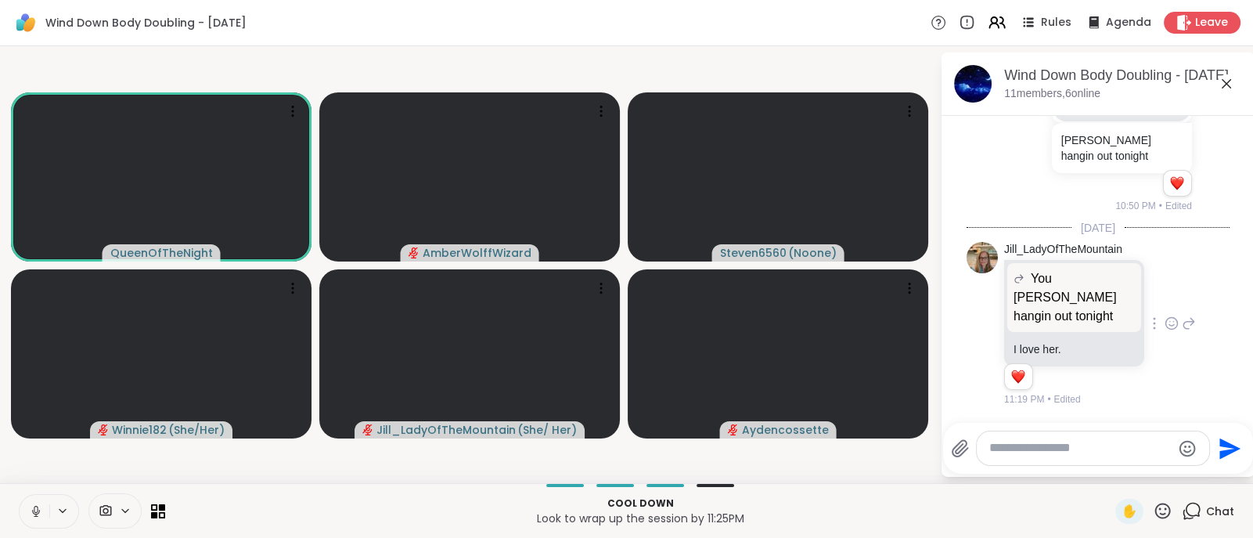
click at [49, 506] on button at bounding box center [63, 510] width 29 height 13
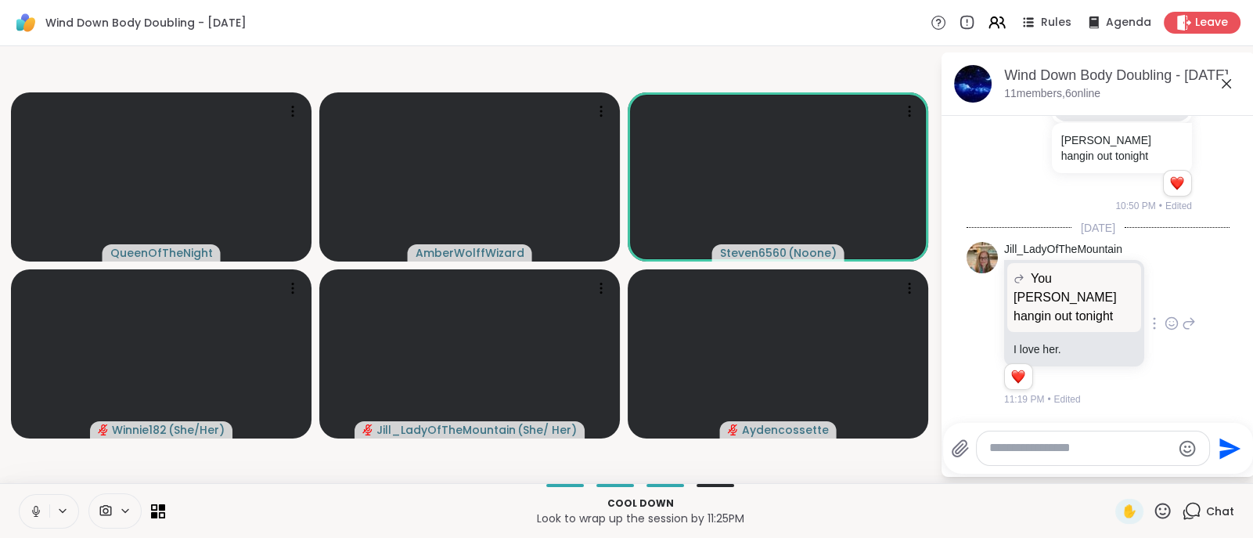
click at [33, 530] on div "Cool down Look to wrap up the session by 11:25PM ✋ Chat" at bounding box center [626, 510] width 1253 height 55
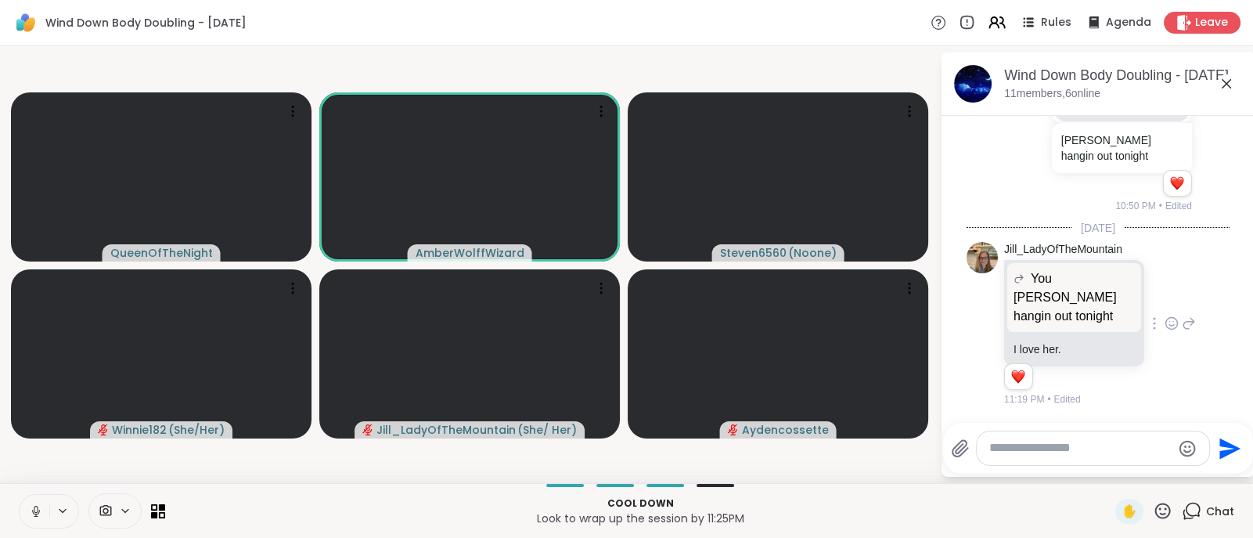
click at [36, 506] on icon at bounding box center [36, 511] width 14 height 14
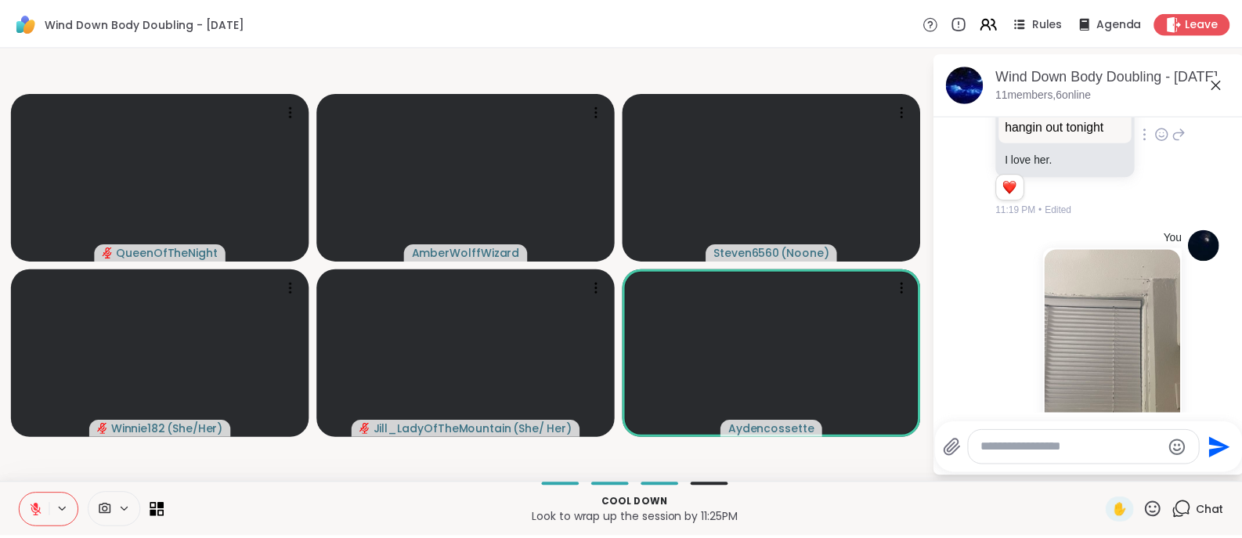
scroll to position [5384, 0]
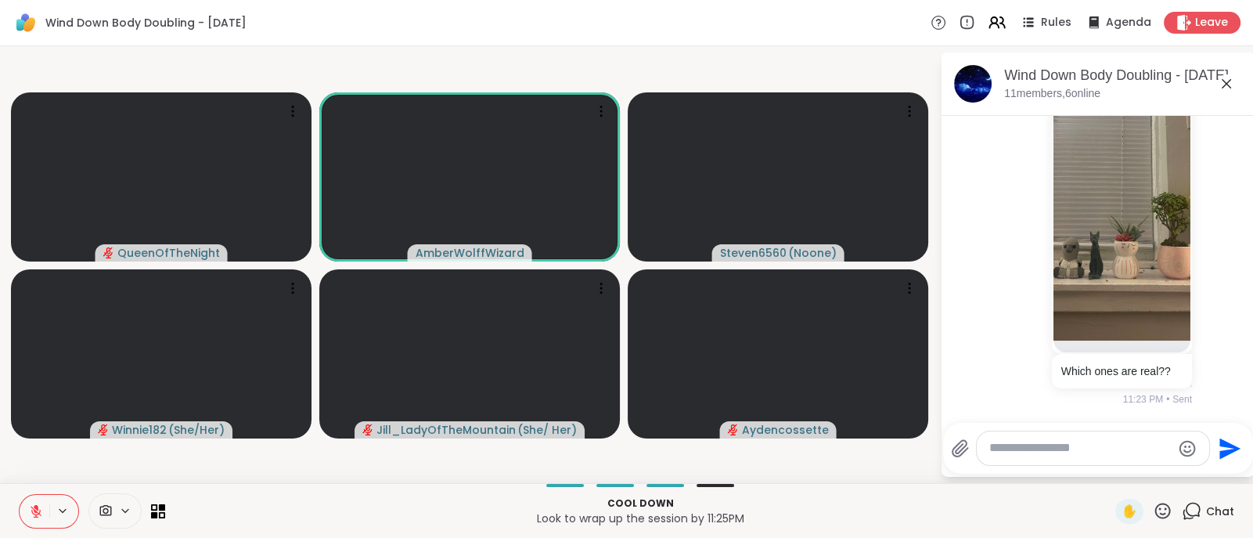
click at [31, 519] on button at bounding box center [35, 511] width 30 height 33
click at [1131, 240] on img at bounding box center [1122, 154] width 137 height 373
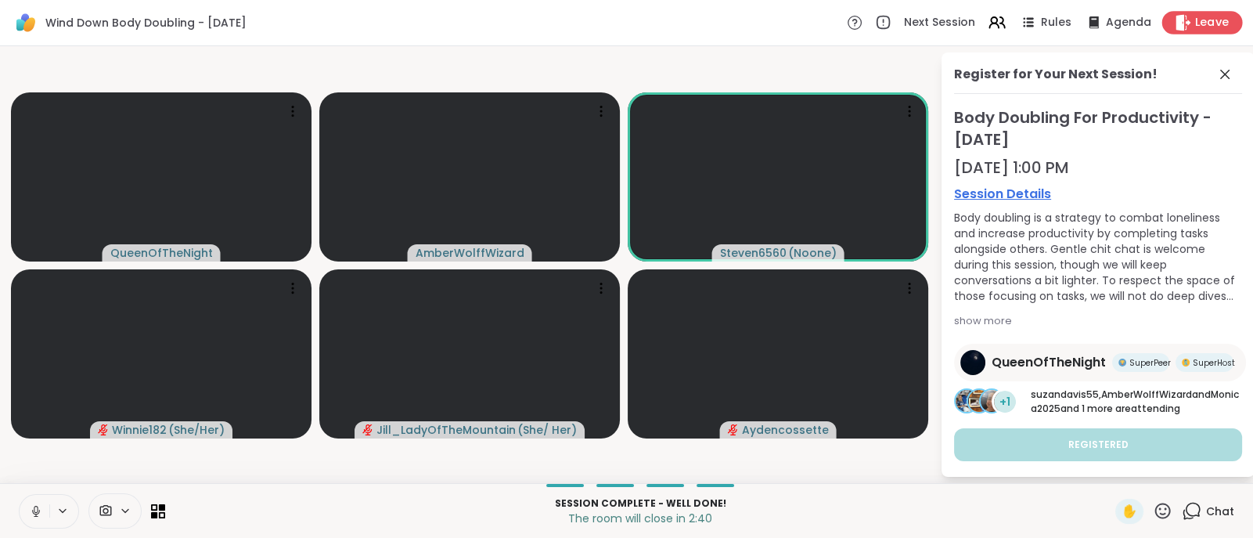
click at [1188, 12] on div "Leave" at bounding box center [1202, 22] width 81 height 23
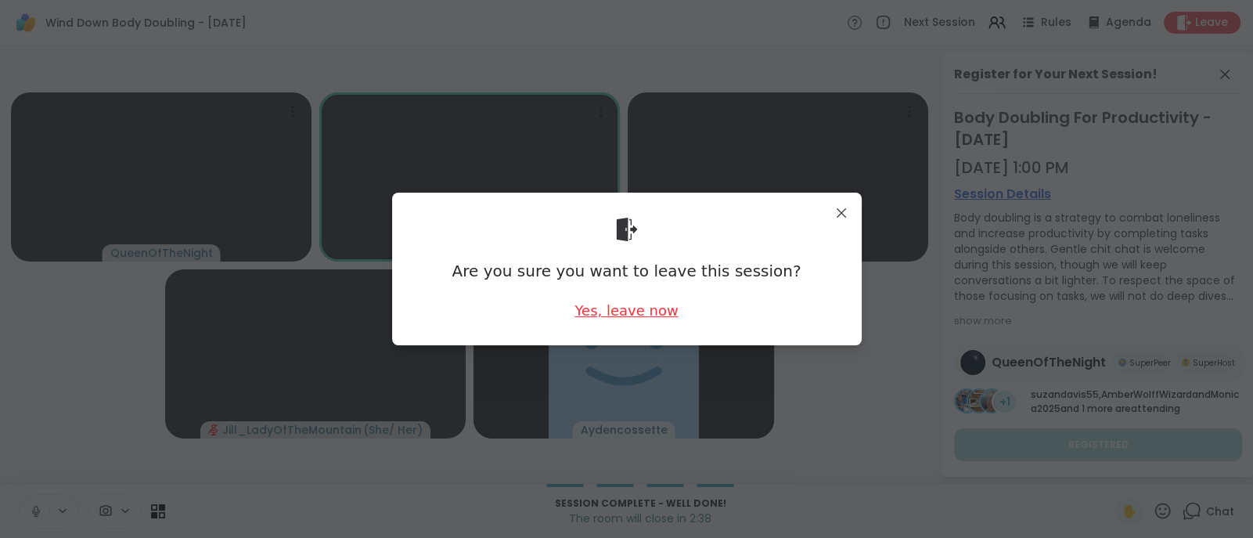
click at [618, 309] on div "Yes, leave now" at bounding box center [626, 311] width 103 height 20
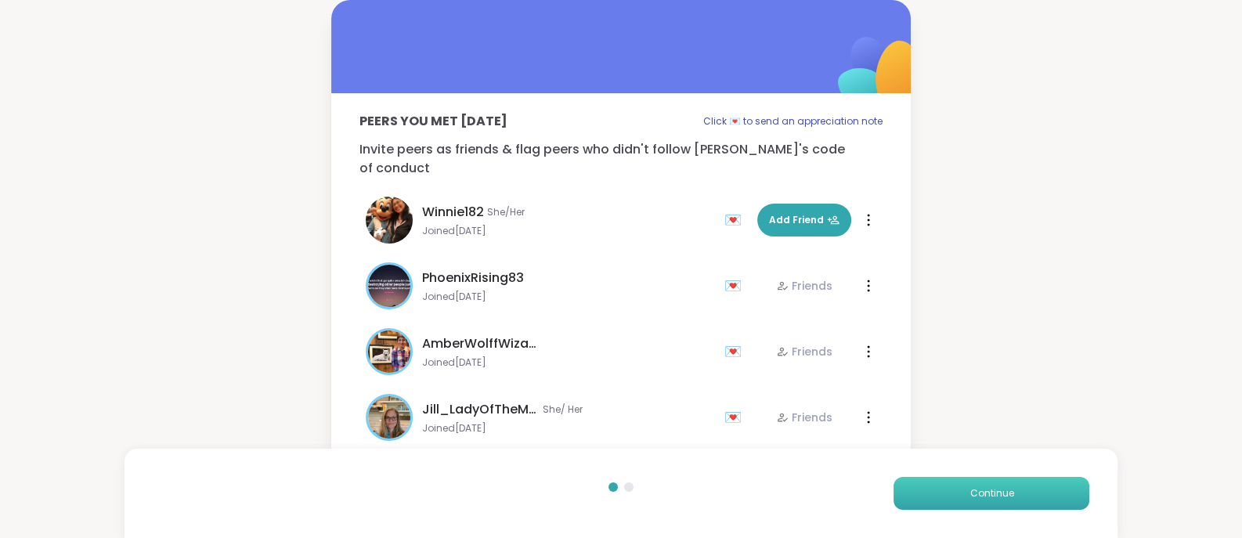
click at [955, 494] on button "Continue" at bounding box center [991, 493] width 196 height 33
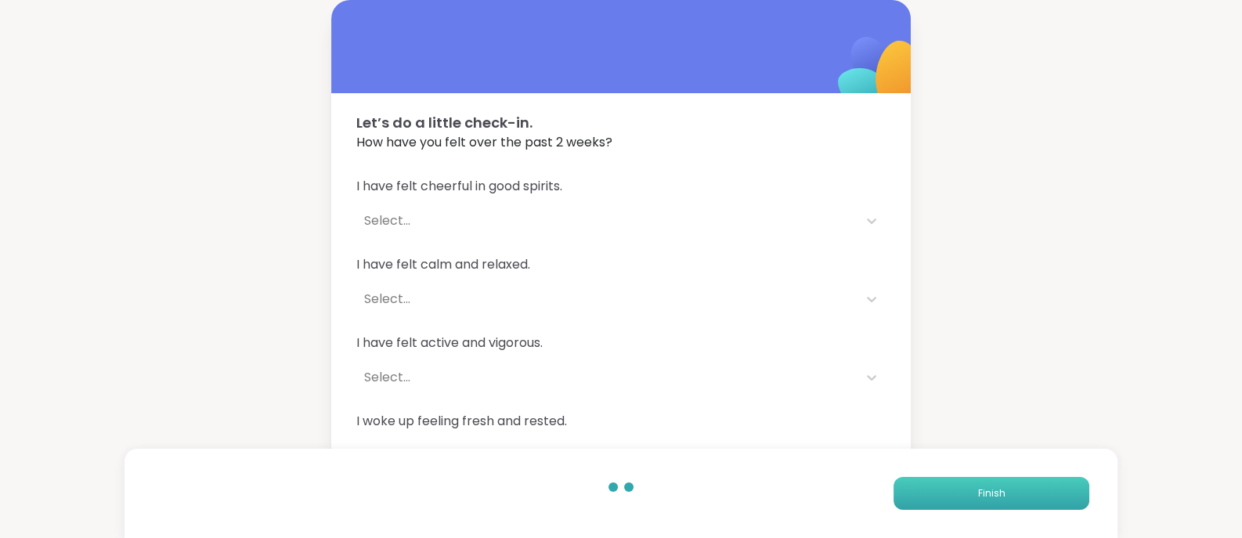
click at [955, 494] on button "Finish" at bounding box center [991, 493] width 196 height 33
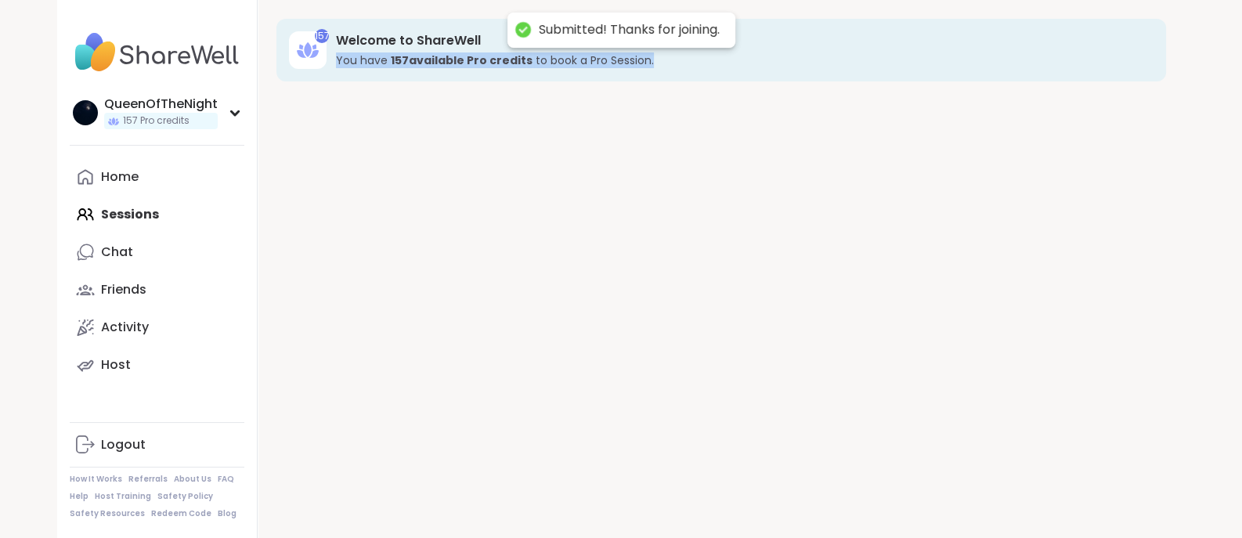
click at [955, 494] on div "157 Welcome to ShareWell You have 157 available Pro credit s to book a Pro Sess…" at bounding box center [721, 269] width 927 height 538
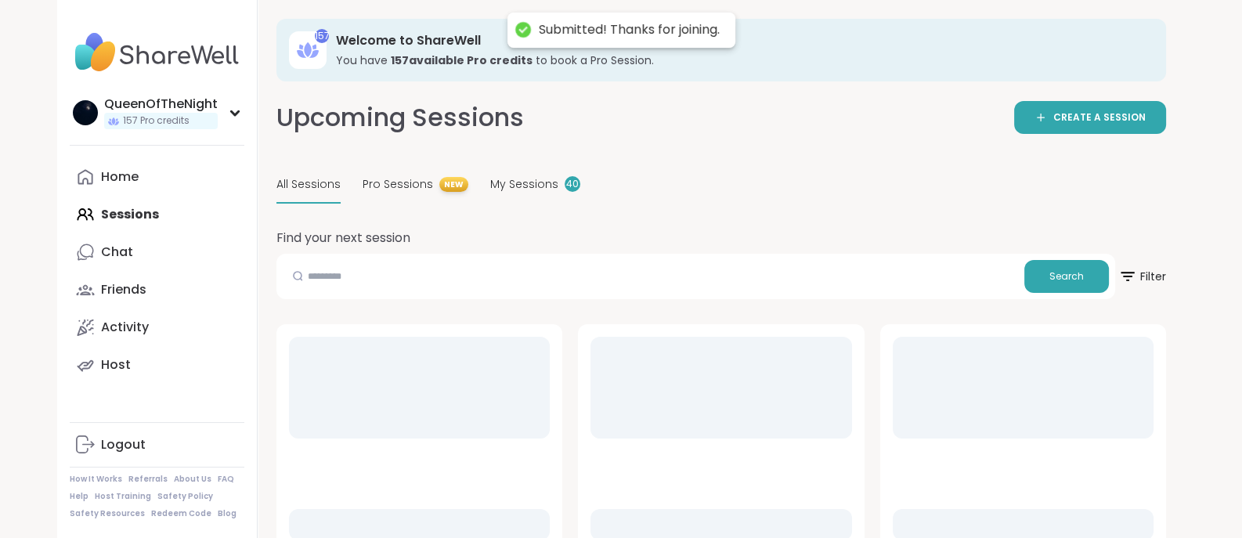
click at [955, 494] on div at bounding box center [1023, 438] width 286 height 229
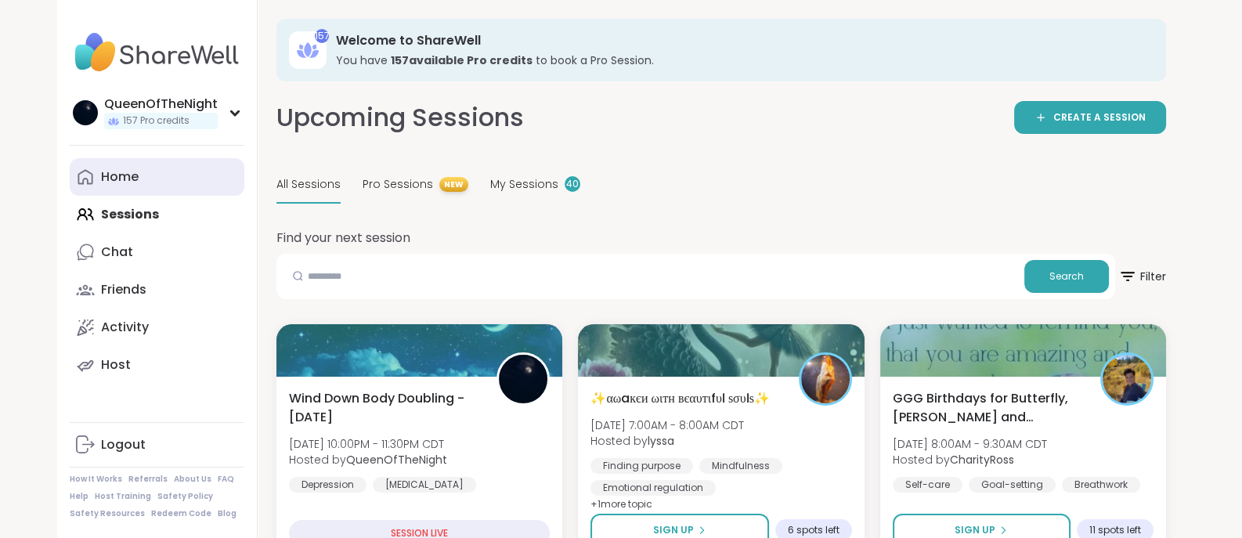
click at [126, 188] on link "Home" at bounding box center [157, 177] width 175 height 38
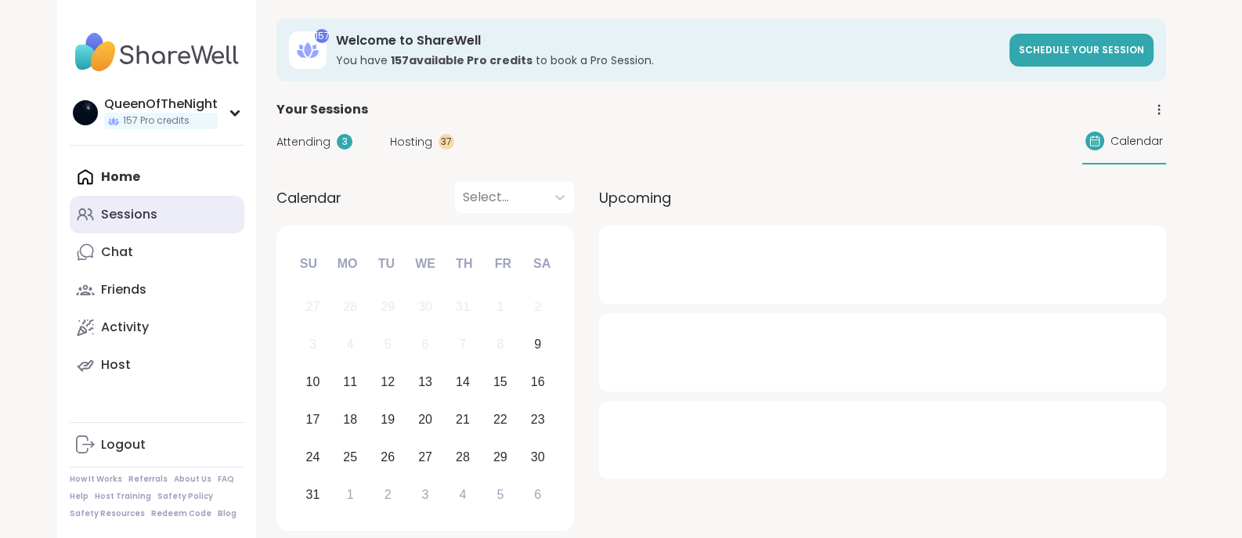
click at [117, 199] on link "Sessions" at bounding box center [157, 215] width 175 height 38
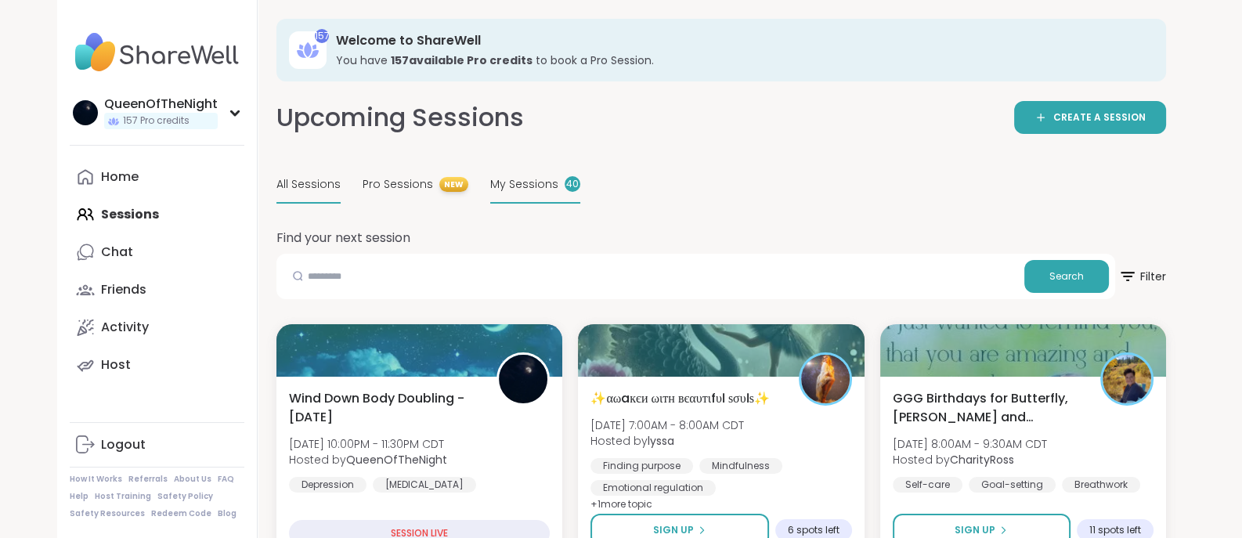
click at [511, 196] on div "My Sessions 40" at bounding box center [535, 185] width 90 height 37
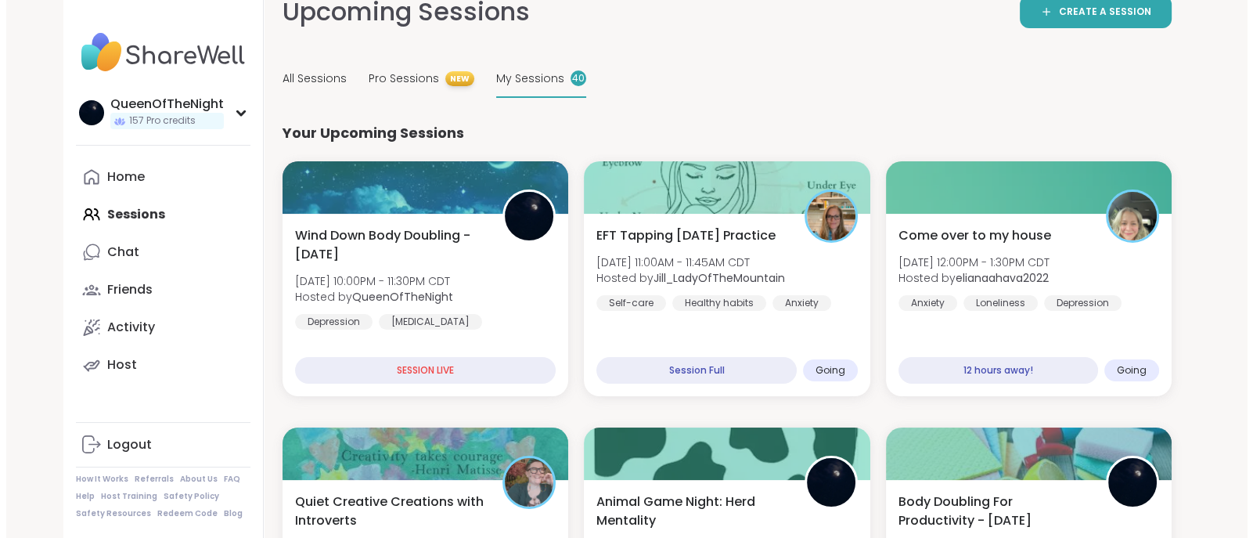
scroll to position [108, 0]
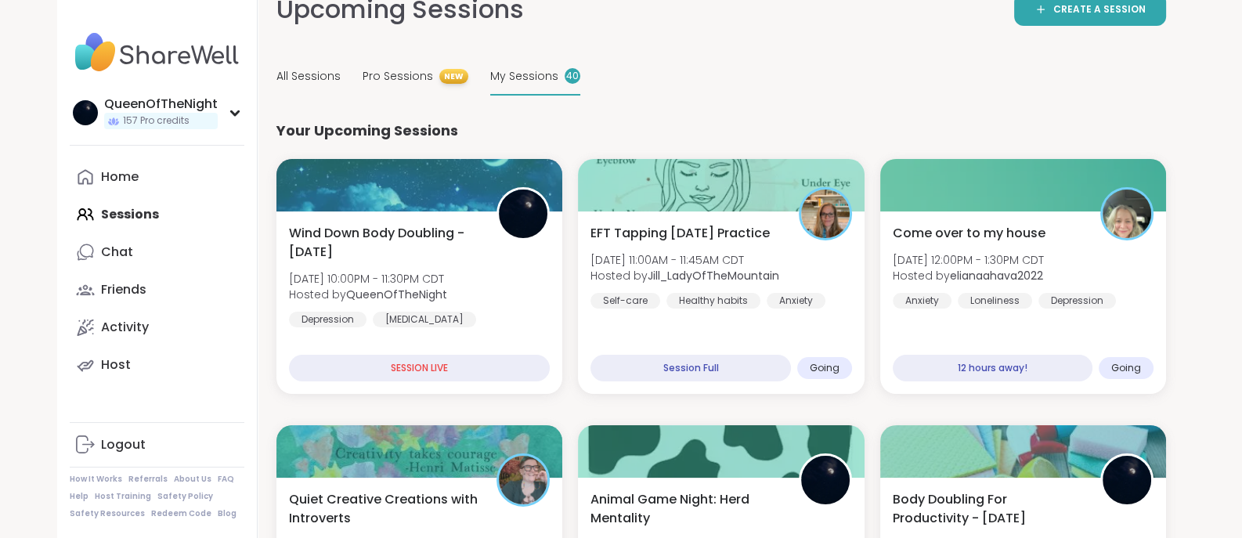
click at [739, 174] on div at bounding box center [721, 185] width 286 height 52
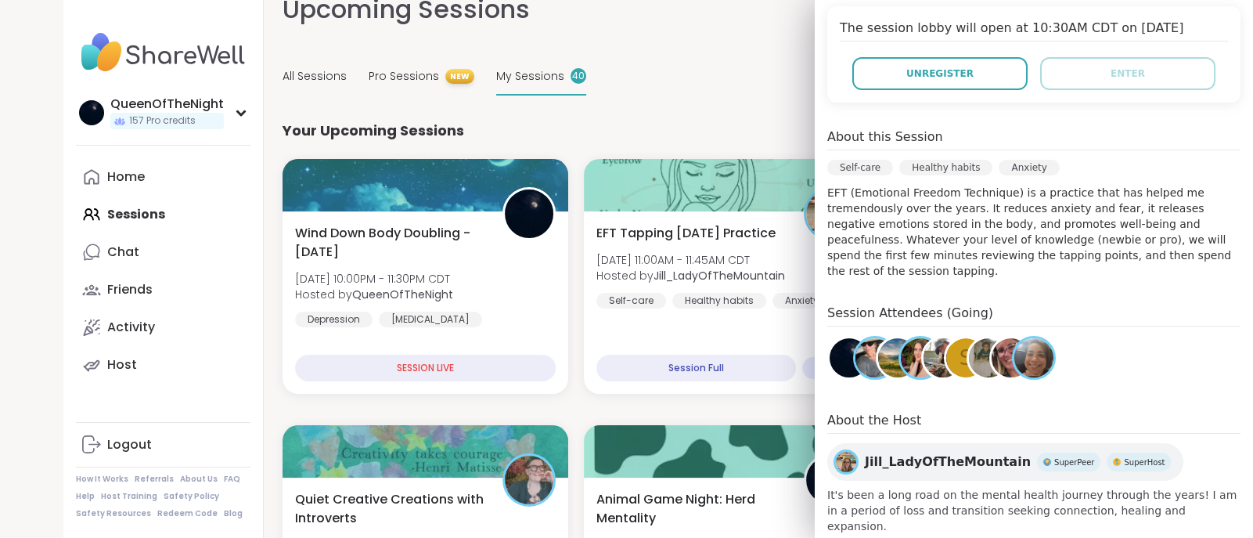
scroll to position [0, 0]
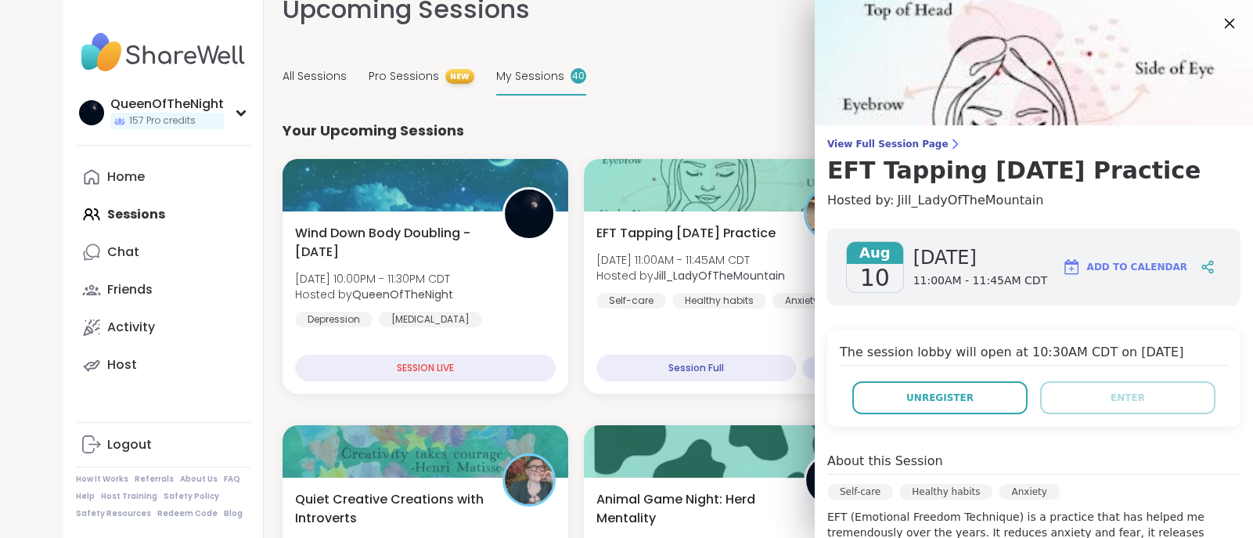
click at [1220, 28] on icon at bounding box center [1230, 23] width 20 height 20
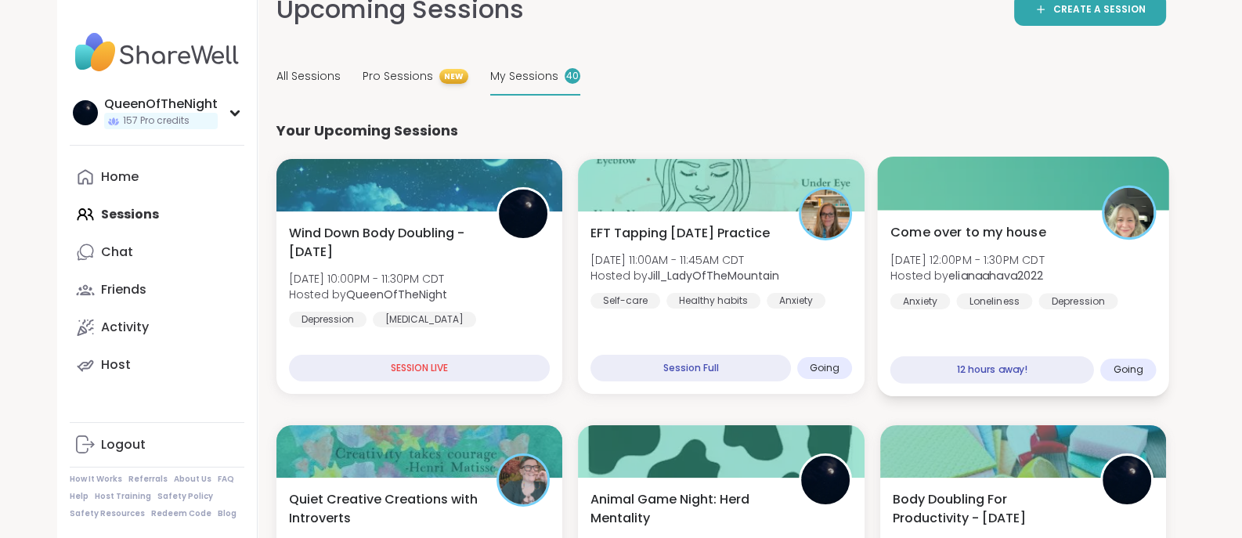
click at [1041, 310] on div "Come over to my house Sun, Aug 10 | 12:00PM - 1:30PM CDT Hosted by elianaahava2…" at bounding box center [1023, 303] width 292 height 186
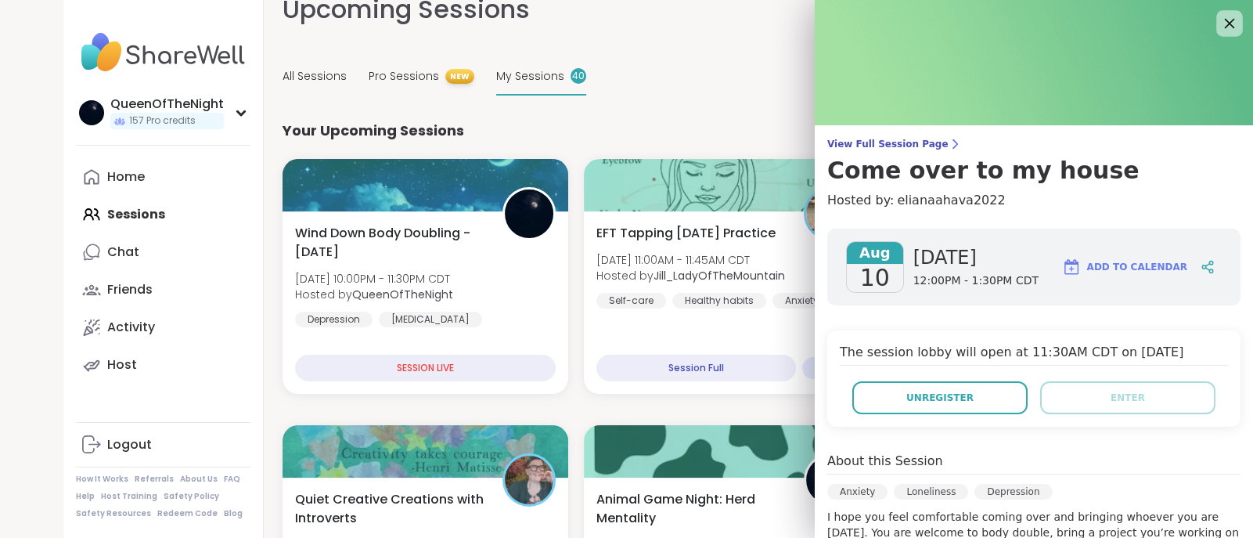
click at [1220, 17] on icon at bounding box center [1230, 23] width 20 height 20
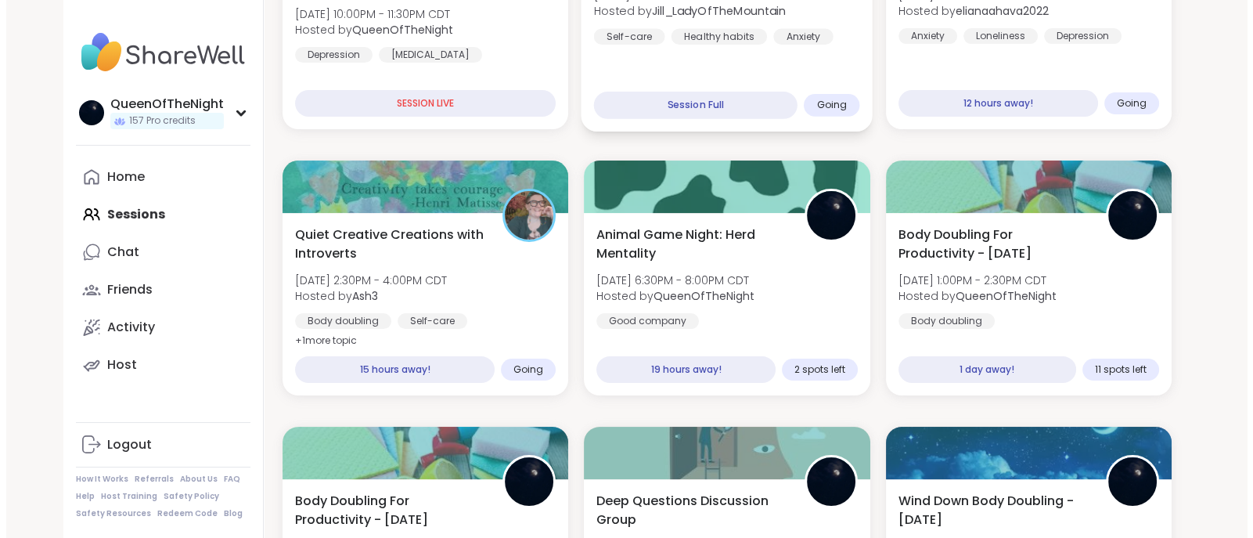
scroll to position [437, 0]
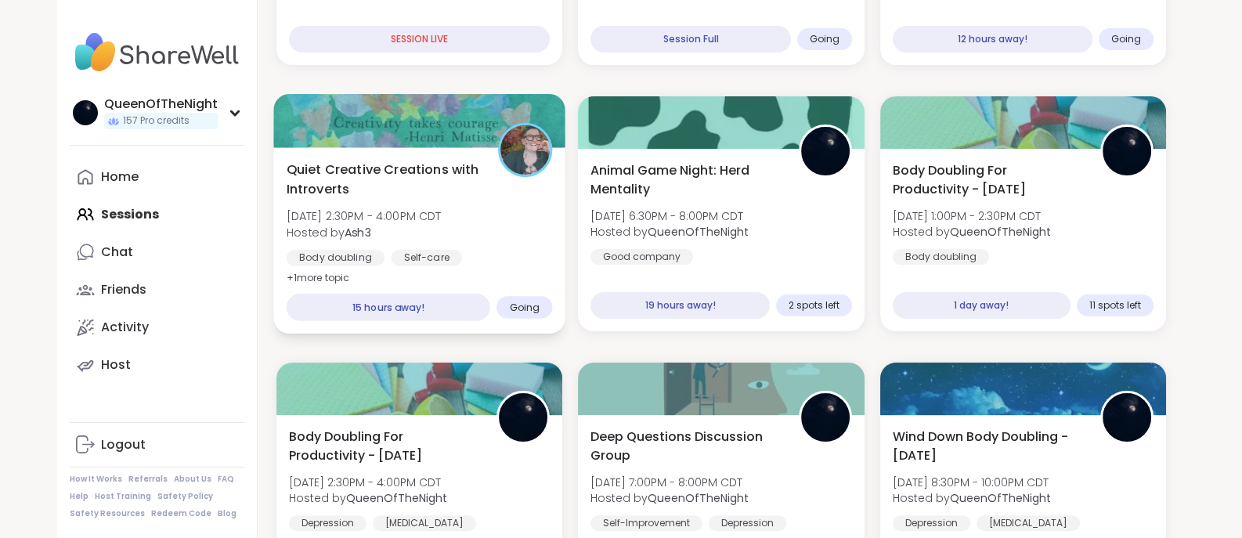
click at [418, 154] on div "Quiet Creative Creations with Introverts Sun, Aug 10 | 2:30PM - 4:00PM CDT Host…" at bounding box center [419, 240] width 292 height 186
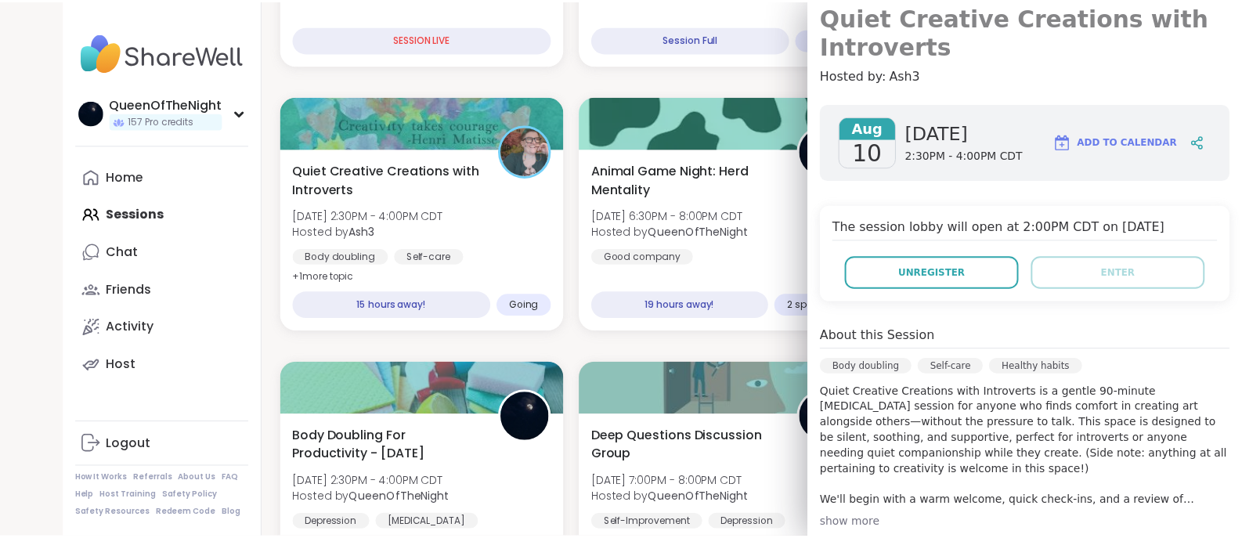
scroll to position [0, 0]
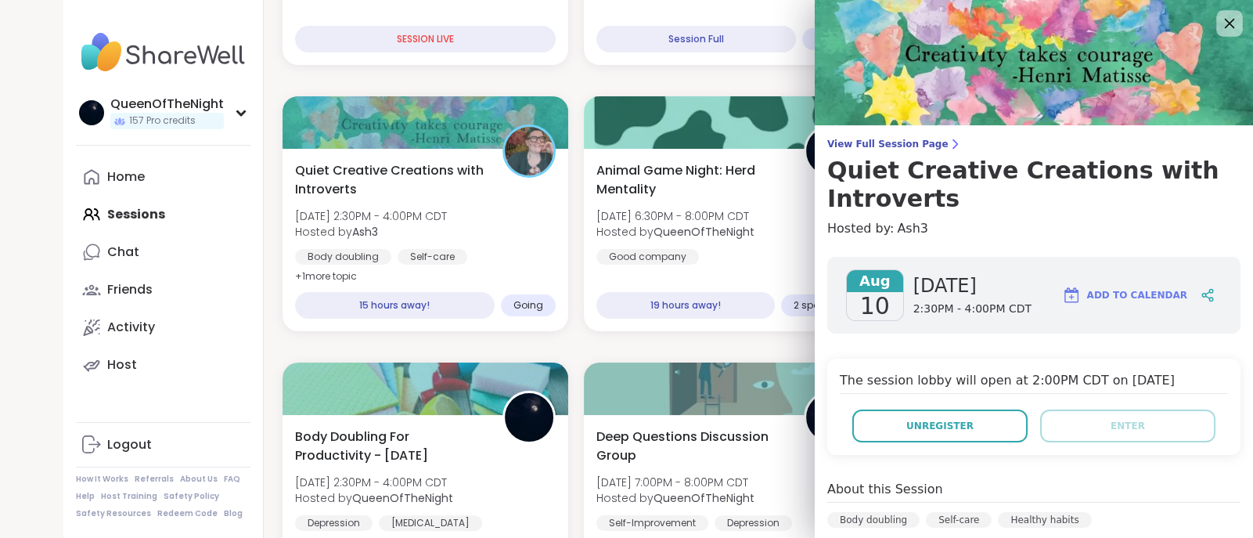
click at [1218, 25] on div at bounding box center [1229, 23] width 27 height 27
click at [1220, 26] on icon at bounding box center [1230, 23] width 20 height 20
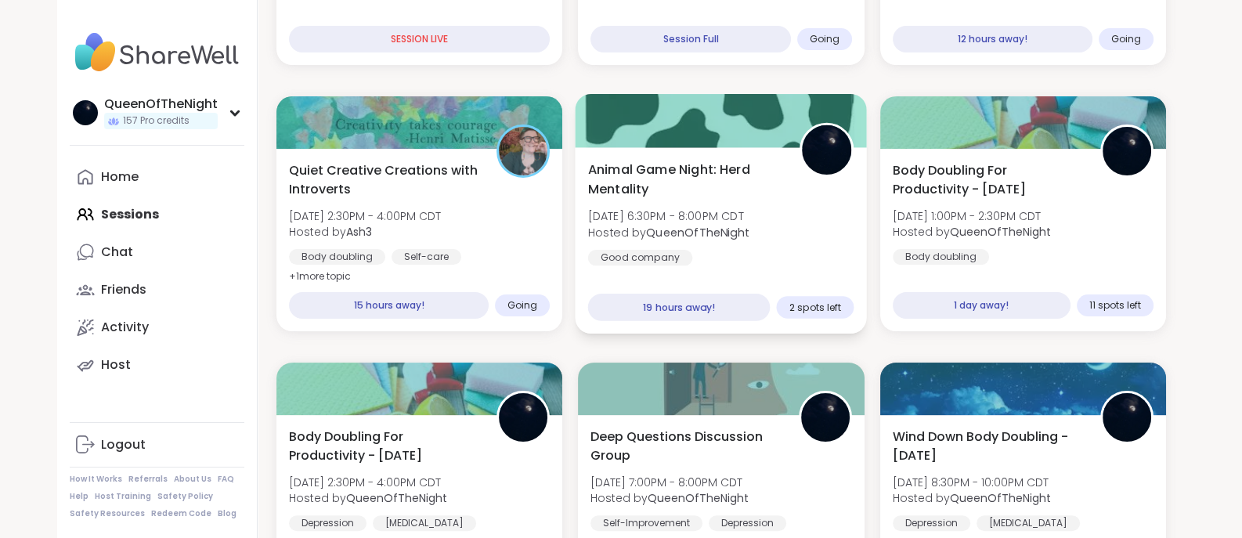
click at [775, 186] on span "Animal Game Night: Herd Mentality" at bounding box center [685, 179] width 194 height 38
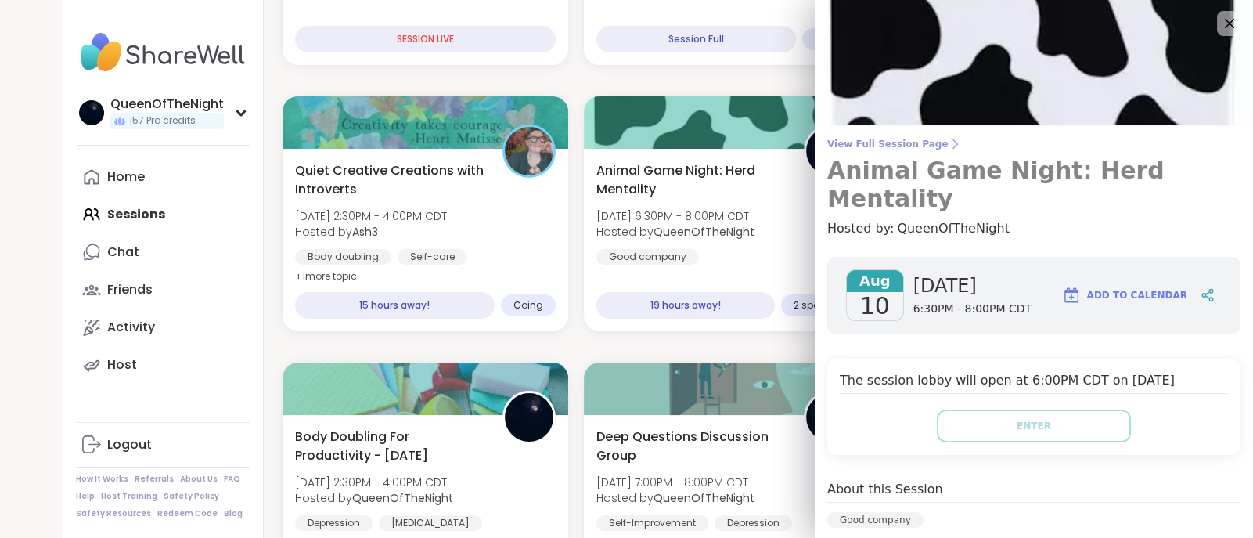
click at [877, 142] on span "View Full Session Page" at bounding box center [1033, 144] width 413 height 13
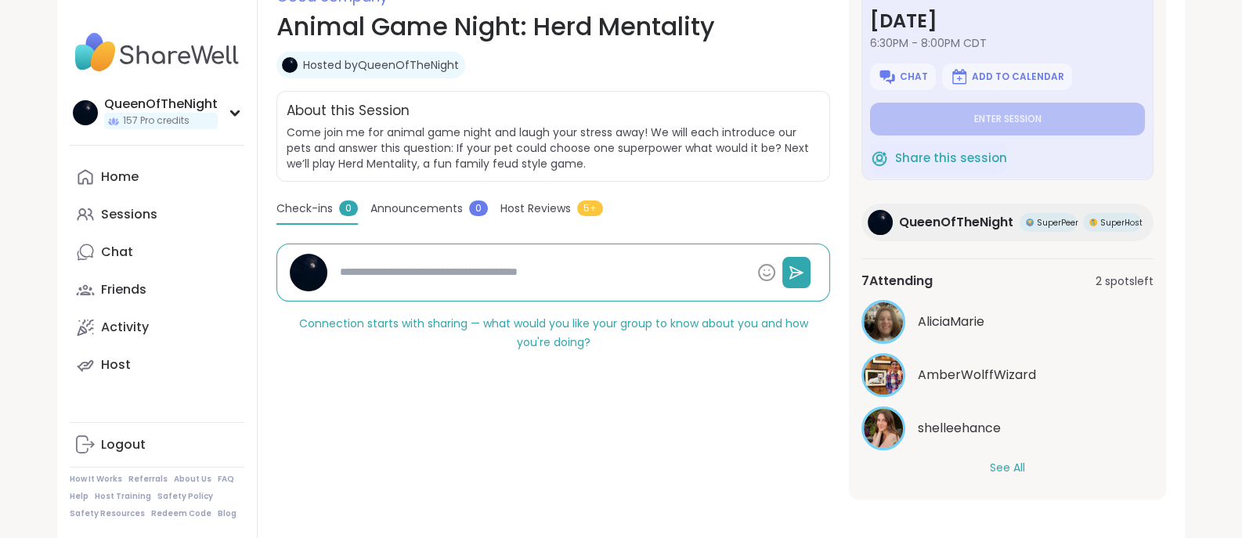
scroll to position [46, 0]
click at [983, 479] on div "7 Attending 2 spots left AliciaMarie AmberWolffWizard shelleehance See All" at bounding box center [1007, 374] width 292 height 230
click at [995, 468] on button "See All" at bounding box center [1006, 468] width 35 height 16
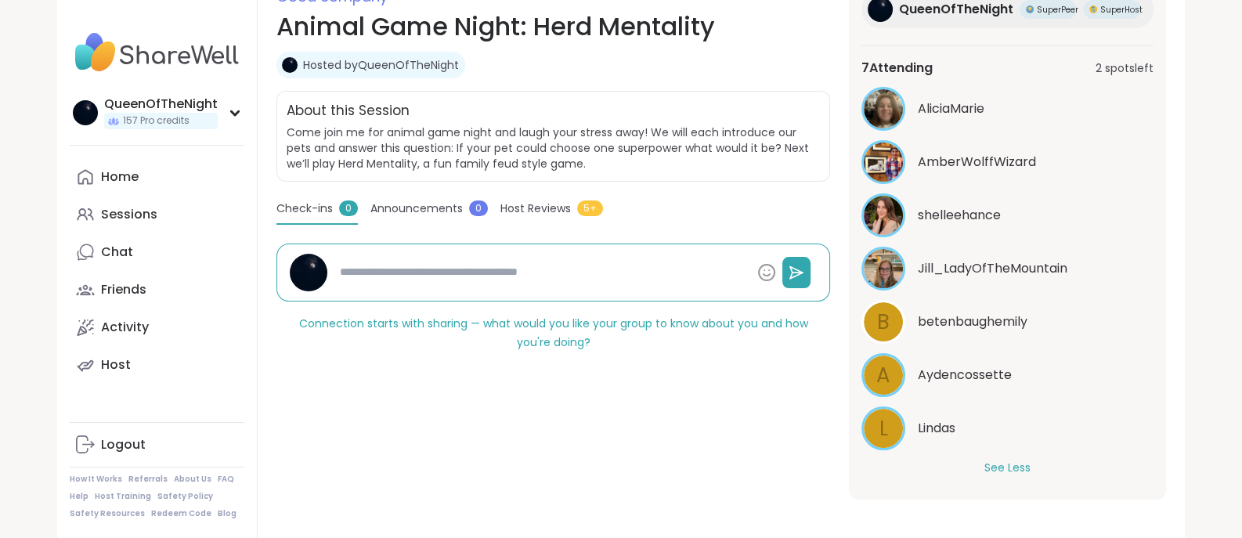
drag, startPoint x: 933, startPoint y: 470, endPoint x: 726, endPoint y: 409, distance: 216.2
click at [933, 470] on div "See Less" at bounding box center [1007, 468] width 292 height 16
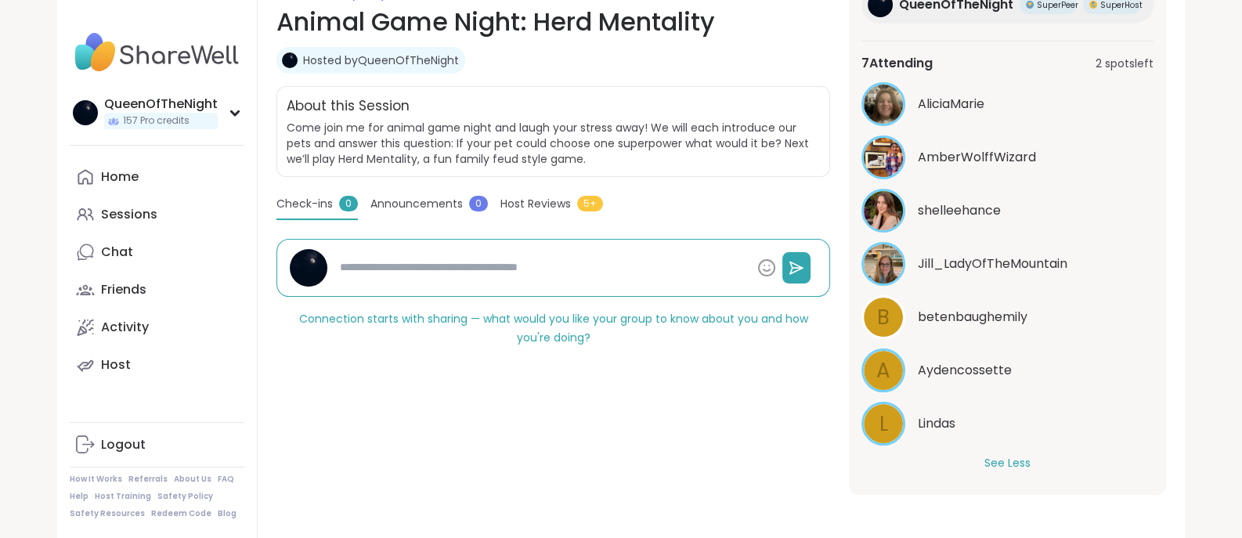
click at [1022, 308] on span "betenbaughemily" at bounding box center [972, 317] width 110 height 19
type textarea "*"
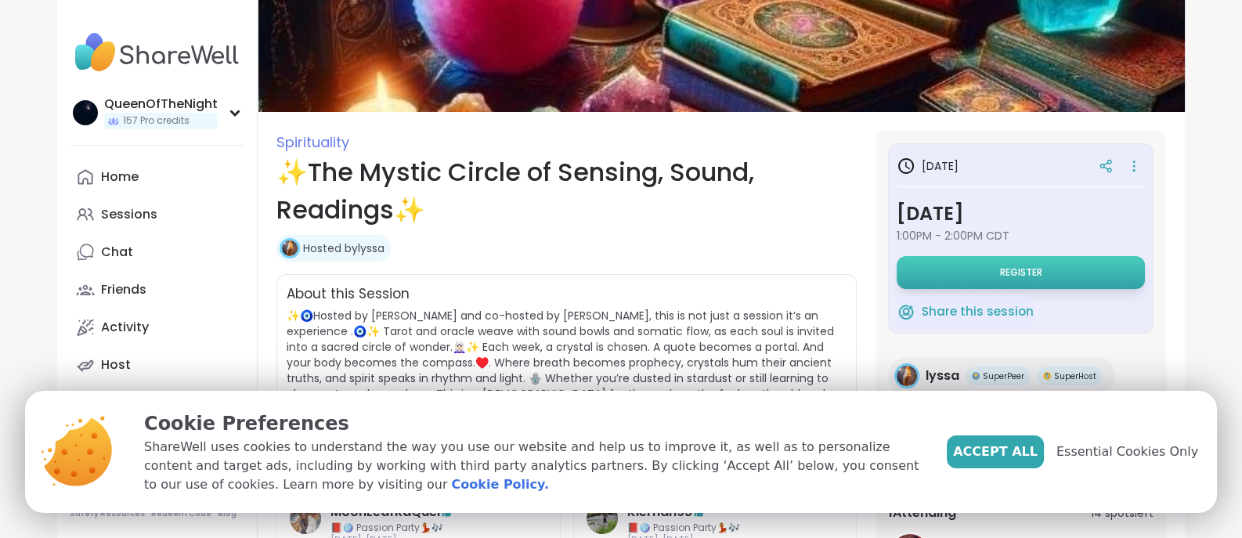
drag, startPoint x: 0, startPoint y: 0, endPoint x: 1032, endPoint y: 280, distance: 1069.1
click at [1032, 280] on button "Register" at bounding box center [1020, 272] width 248 height 33
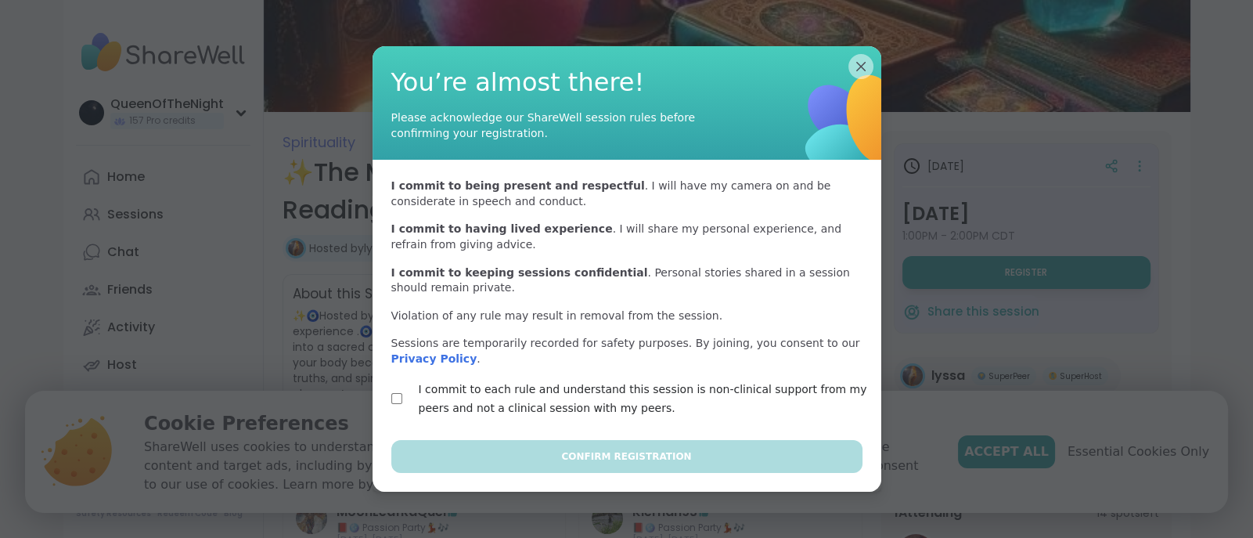
click at [521, 410] on label "I commit to each rule and understand this session is non-clinical support from …" at bounding box center [644, 399] width 453 height 38
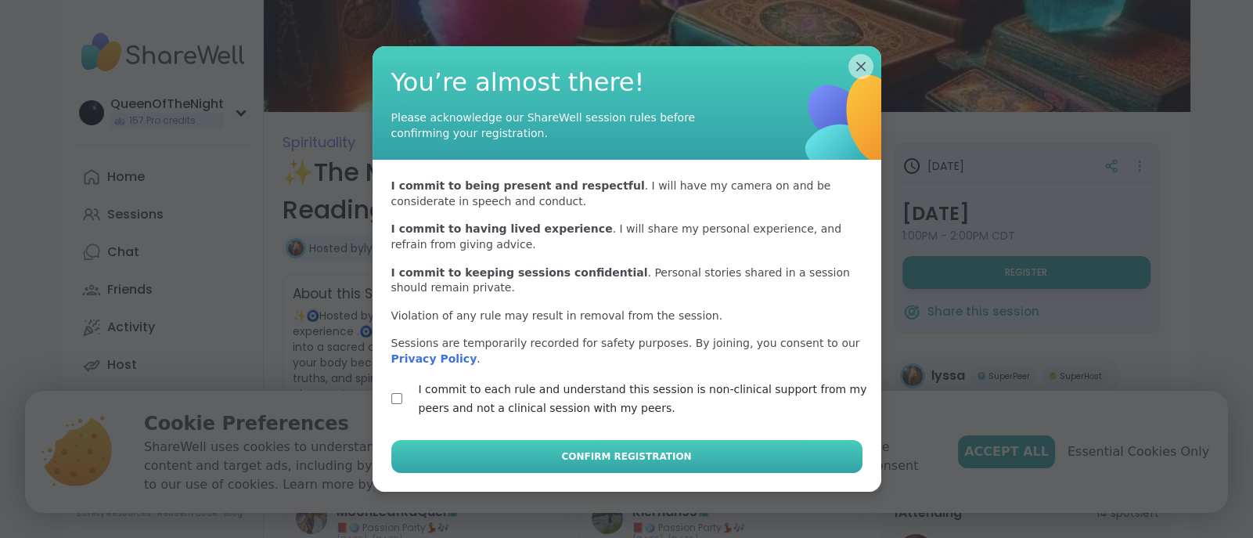
click at [630, 469] on button "Confirm Registration" at bounding box center [626, 456] width 471 height 33
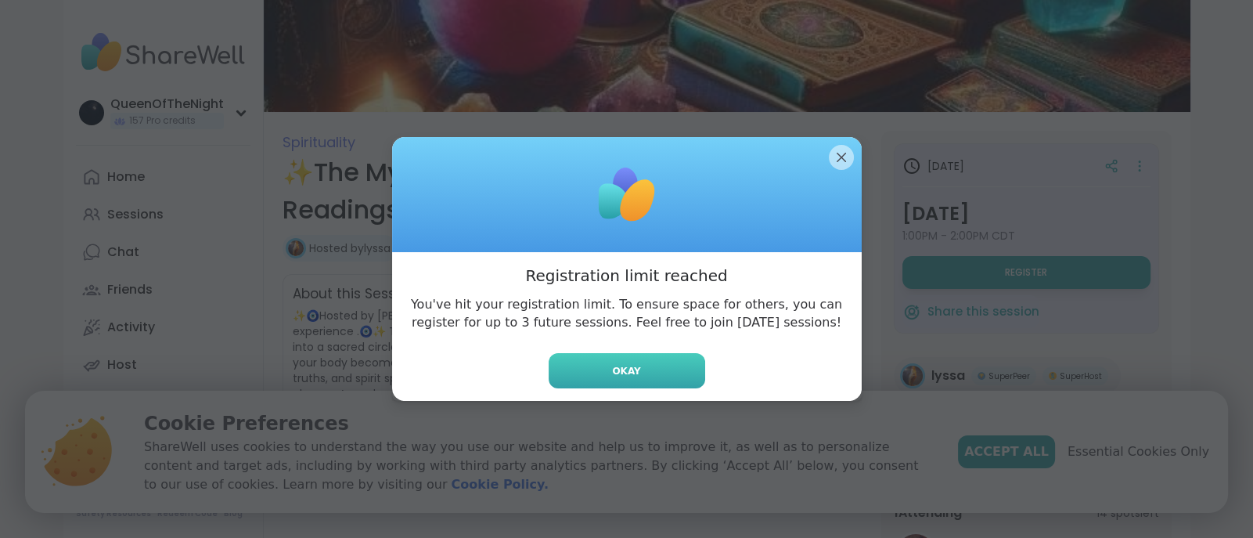
click at [648, 369] on button "Okay" at bounding box center [627, 370] width 157 height 35
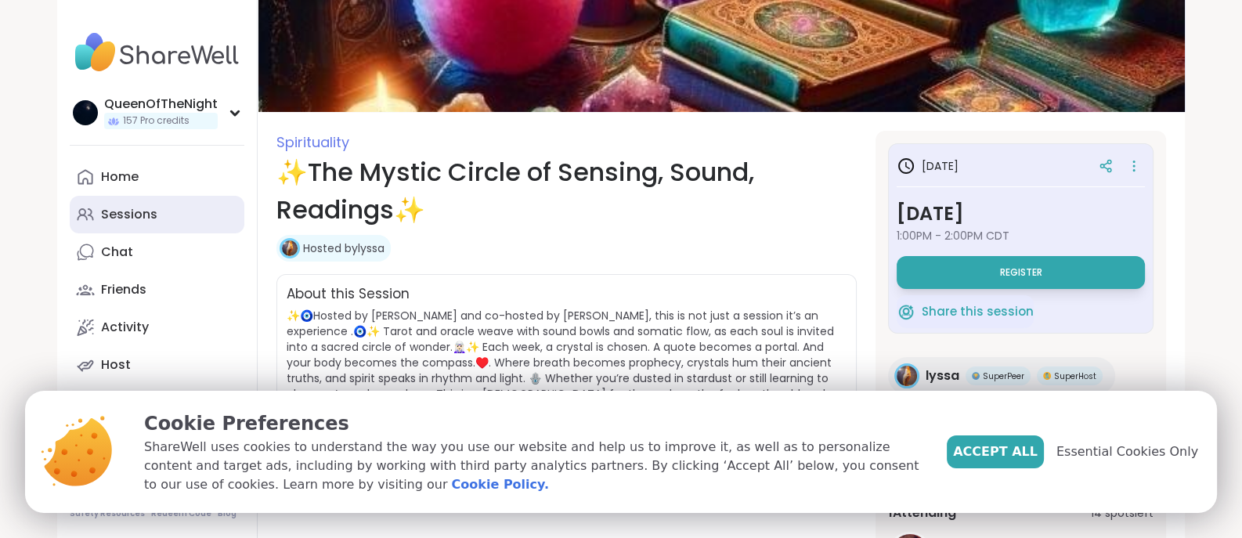
click at [146, 213] on div "Sessions" at bounding box center [129, 214] width 56 height 17
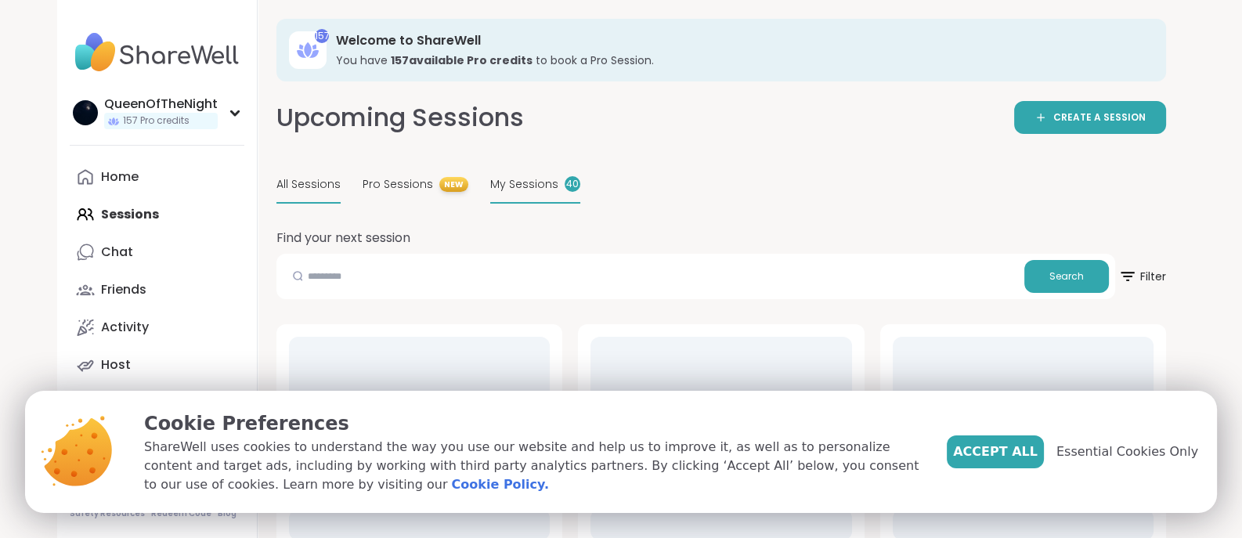
click at [526, 190] on span "My Sessions" at bounding box center [524, 184] width 68 height 16
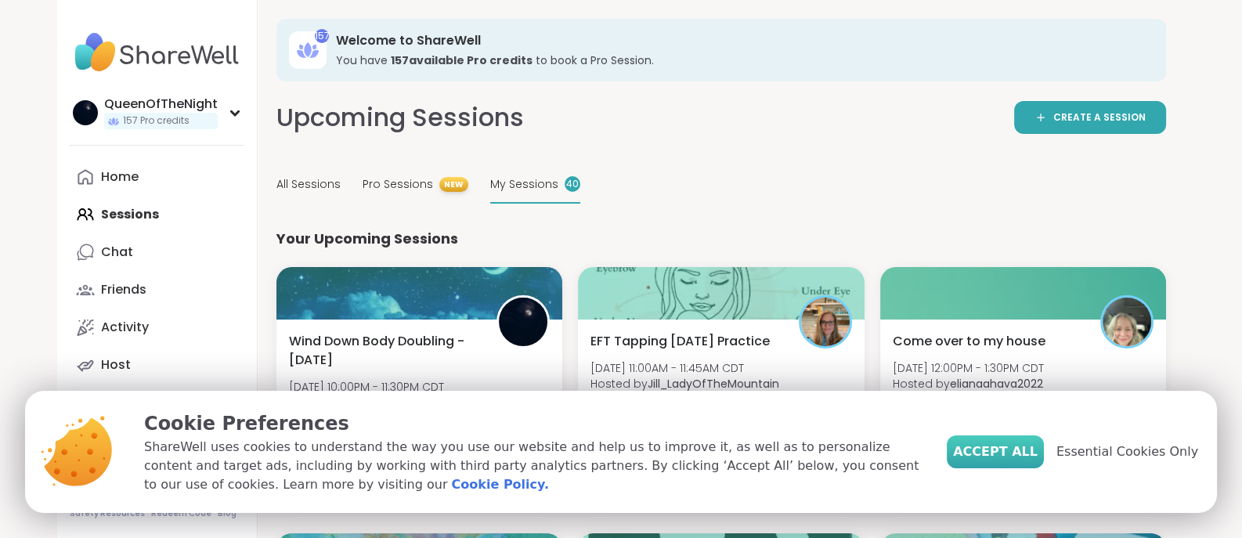
click at [1022, 463] on button "Accept All" at bounding box center [994, 451] width 97 height 33
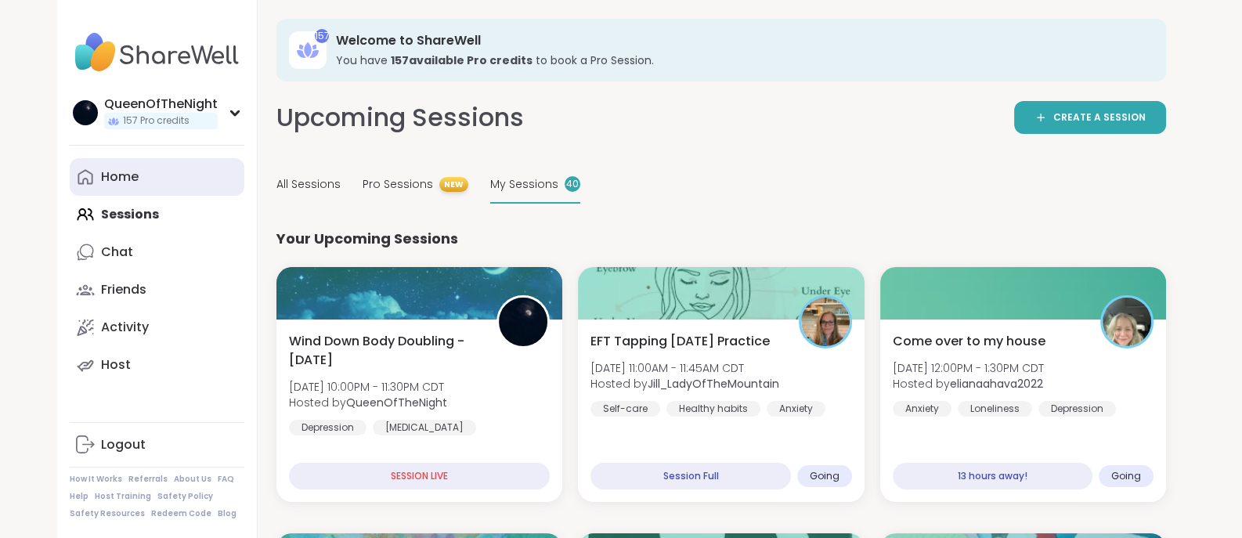
click at [107, 175] on div "Home" at bounding box center [120, 176] width 38 height 17
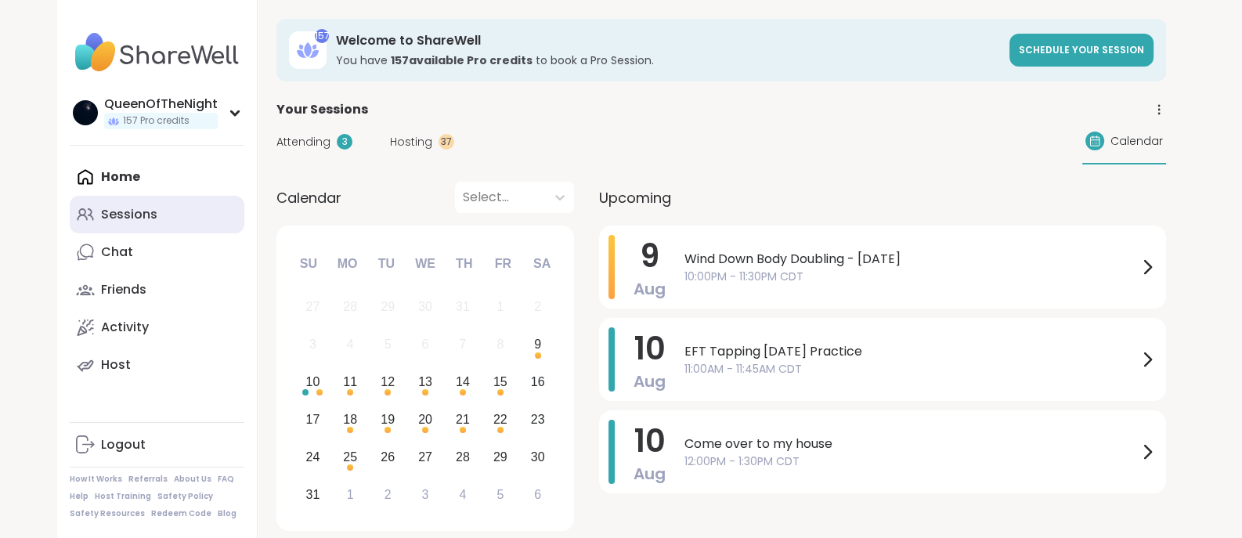
click at [149, 214] on div "Sessions" at bounding box center [129, 214] width 56 height 17
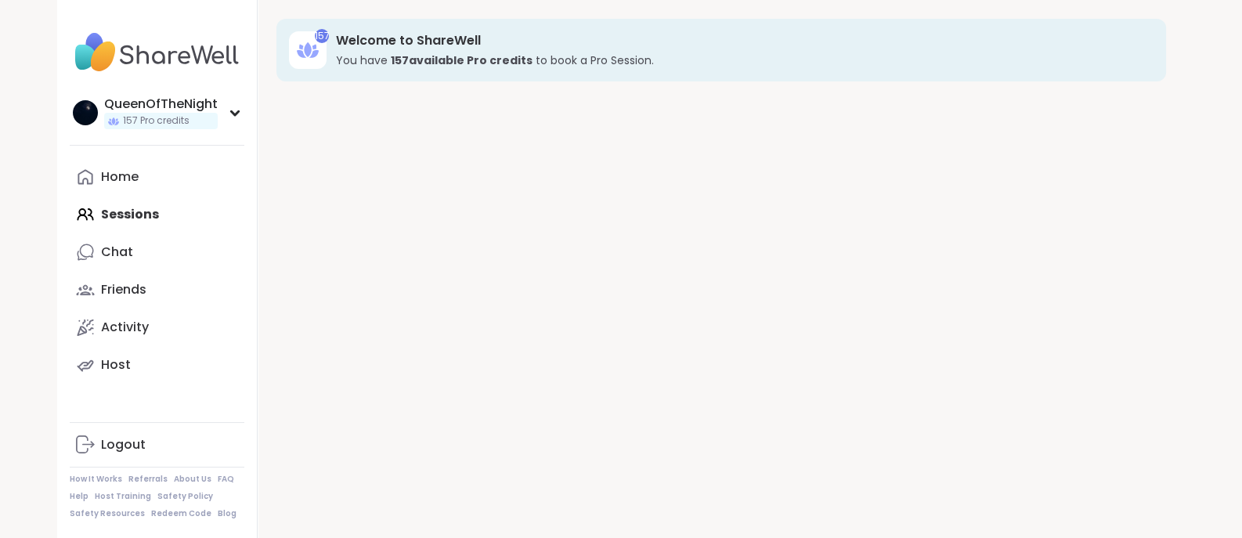
click at [149, 214] on div "Home Sessions Chat Friends Activity Host" at bounding box center [157, 270] width 175 height 225
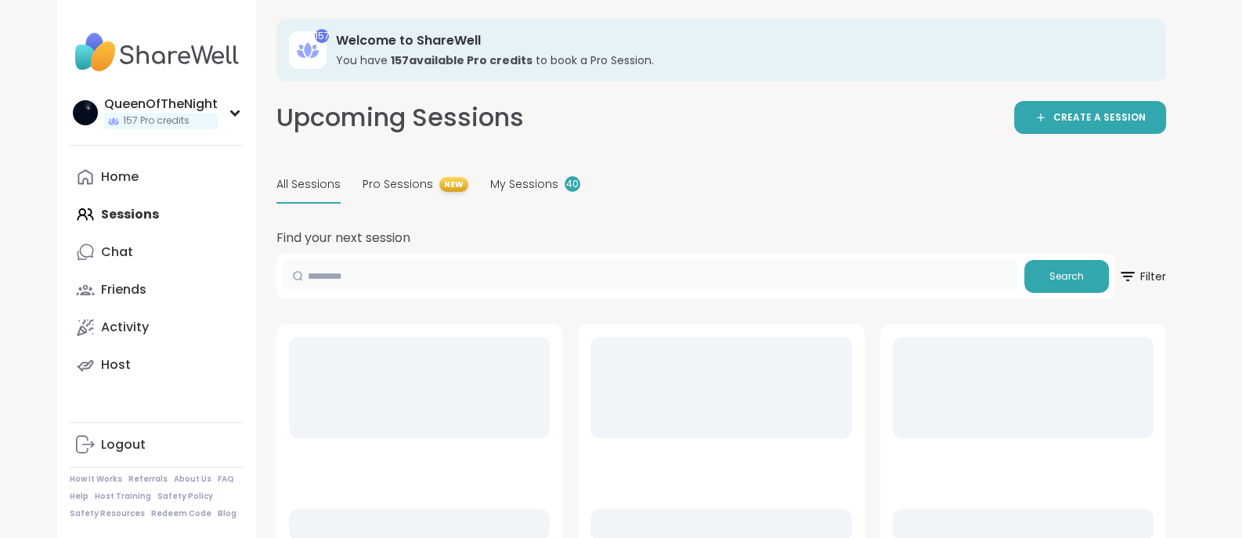
click at [528, 269] on input "text" at bounding box center [650, 275] width 735 height 31
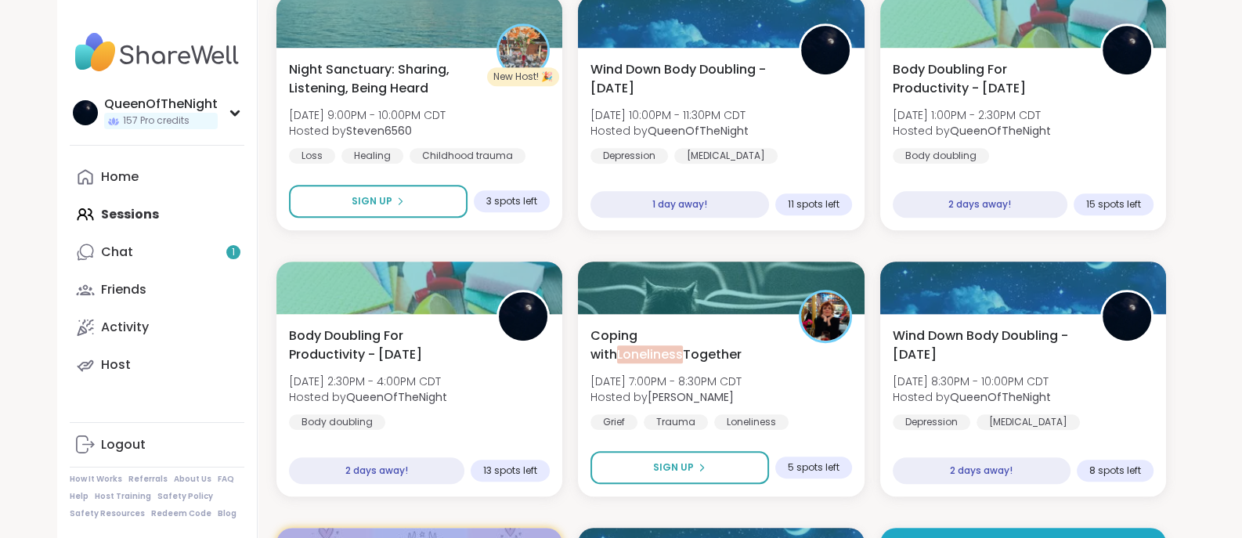
scroll to position [1248, 0]
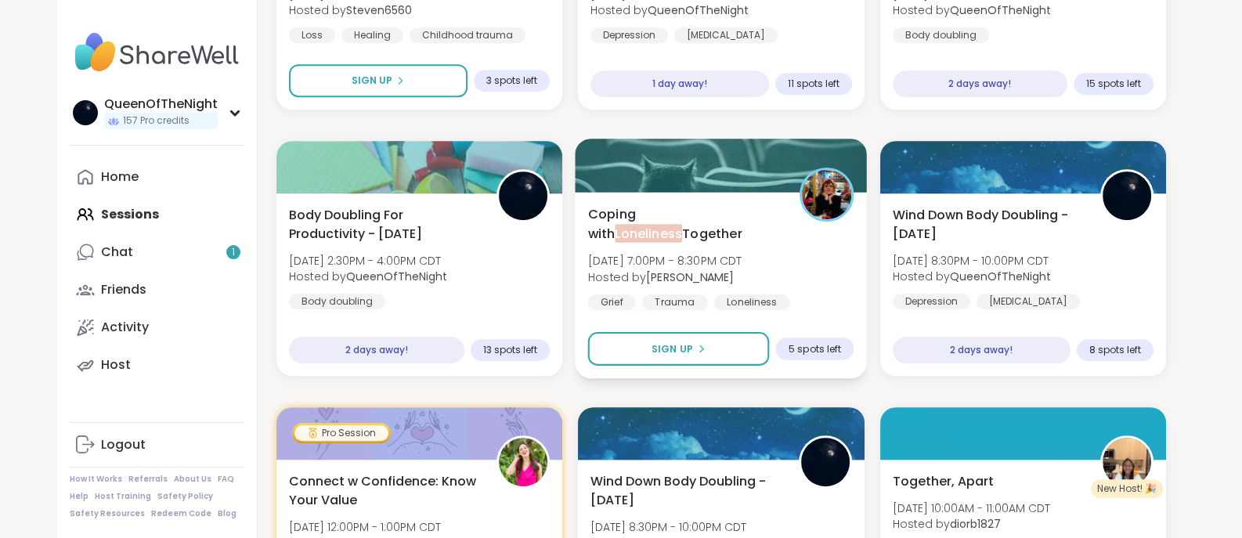
click at [683, 224] on span "Loneliness" at bounding box center [648, 233] width 67 height 18
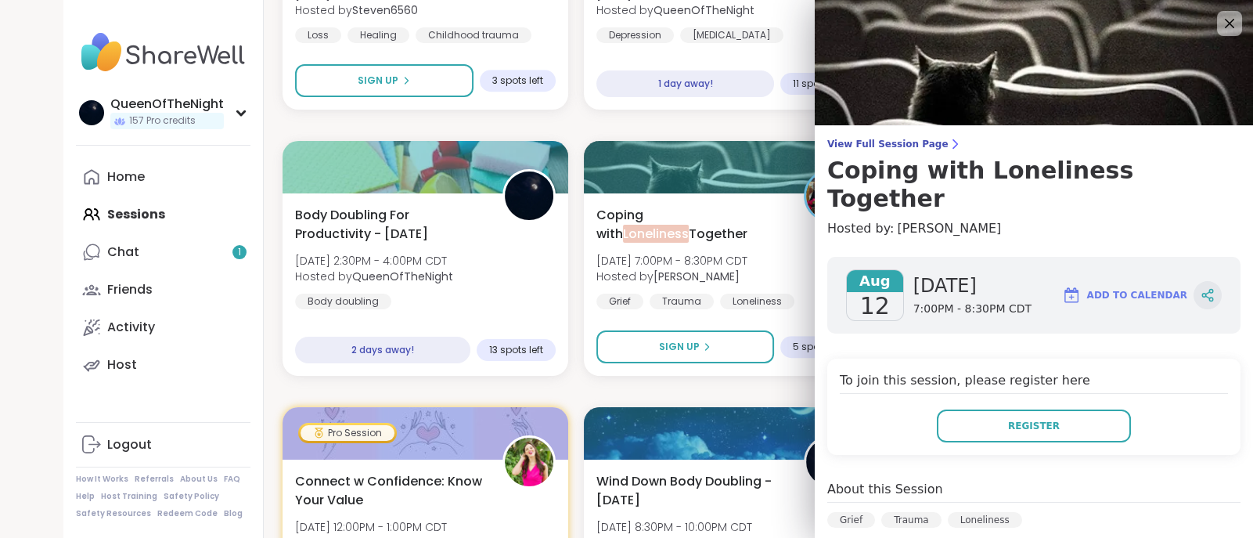
click at [1209, 290] on icon at bounding box center [1211, 292] width 4 height 4
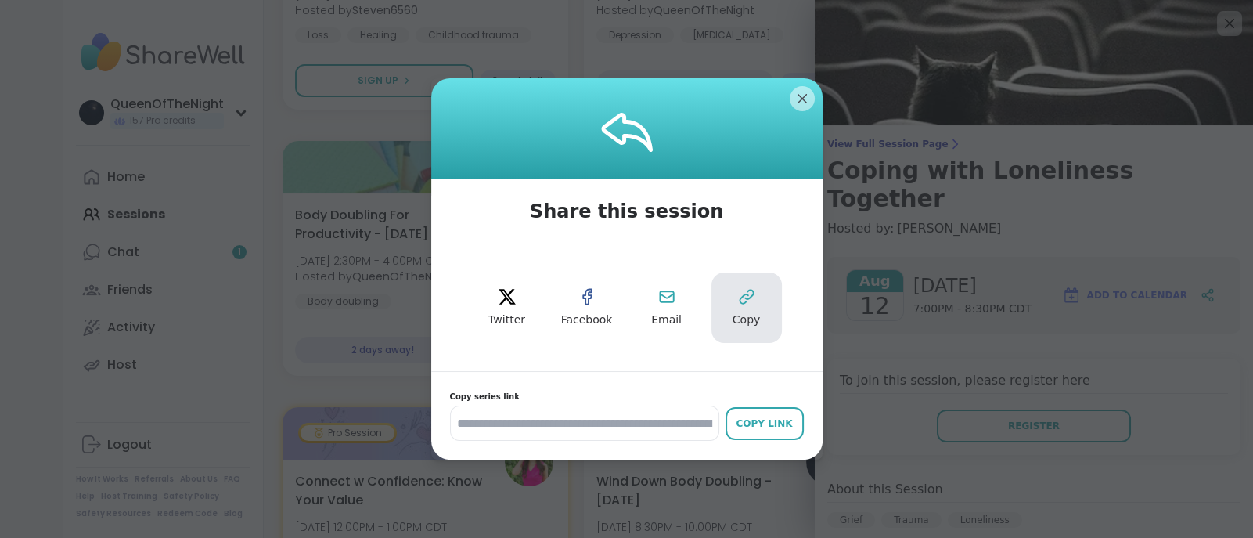
click at [742, 311] on button "Copy" at bounding box center [747, 307] width 70 height 70
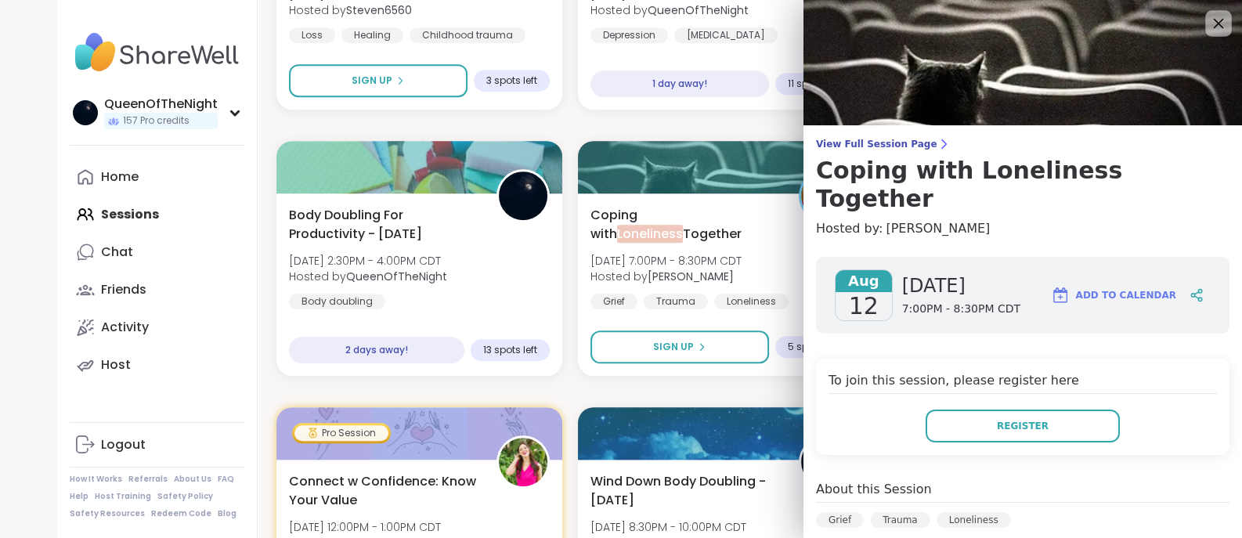
click at [1209, 29] on icon at bounding box center [1218, 23] width 20 height 20
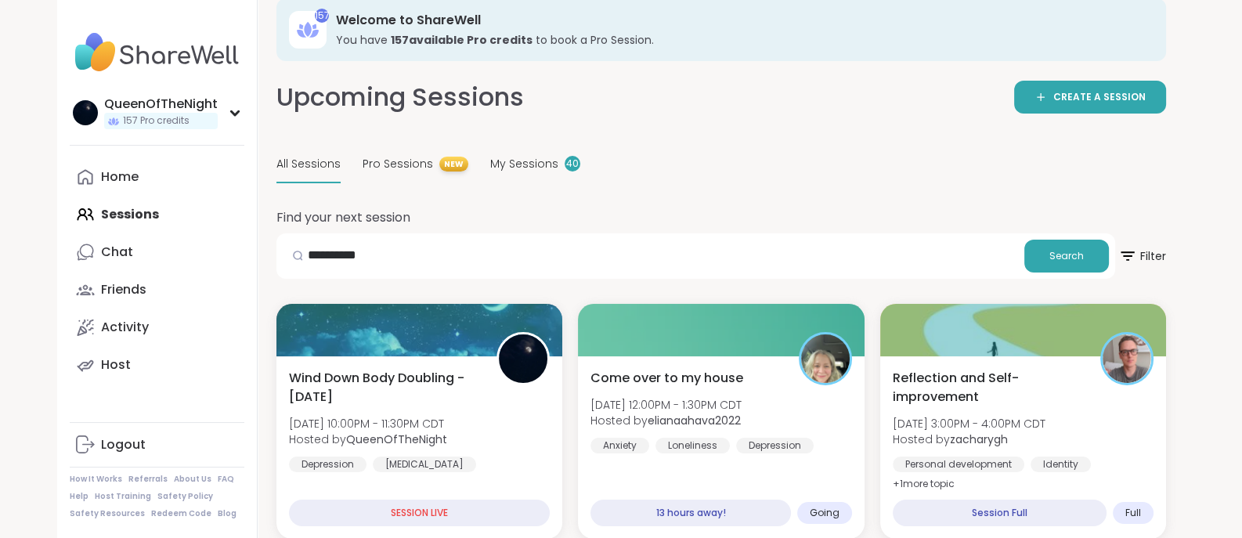
scroll to position [0, 0]
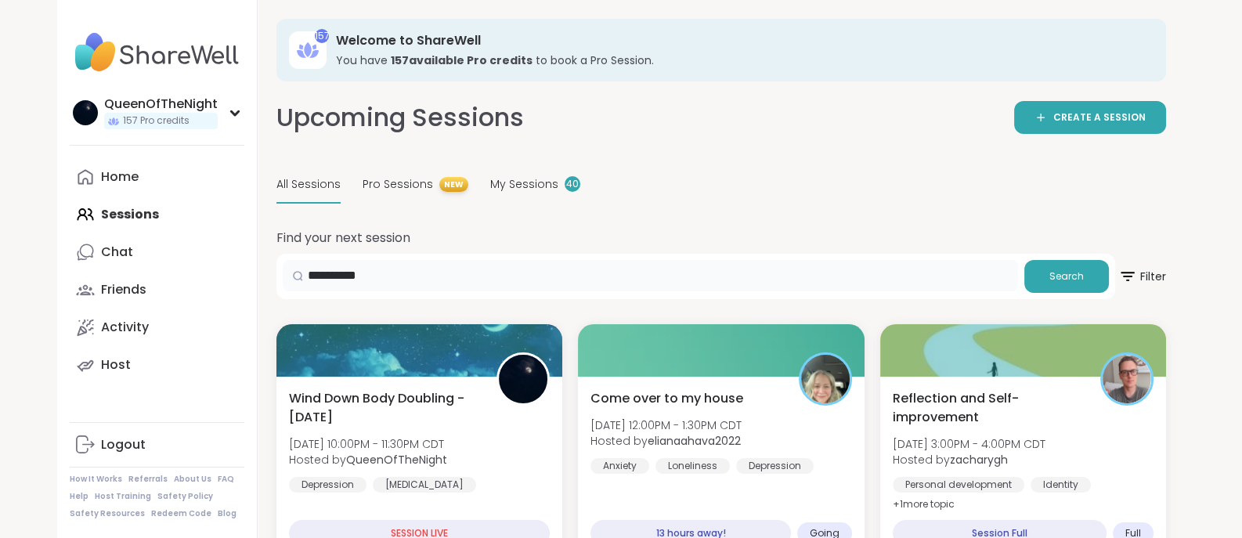
click at [344, 272] on input "**********" at bounding box center [650, 275] width 735 height 31
type input "**********"
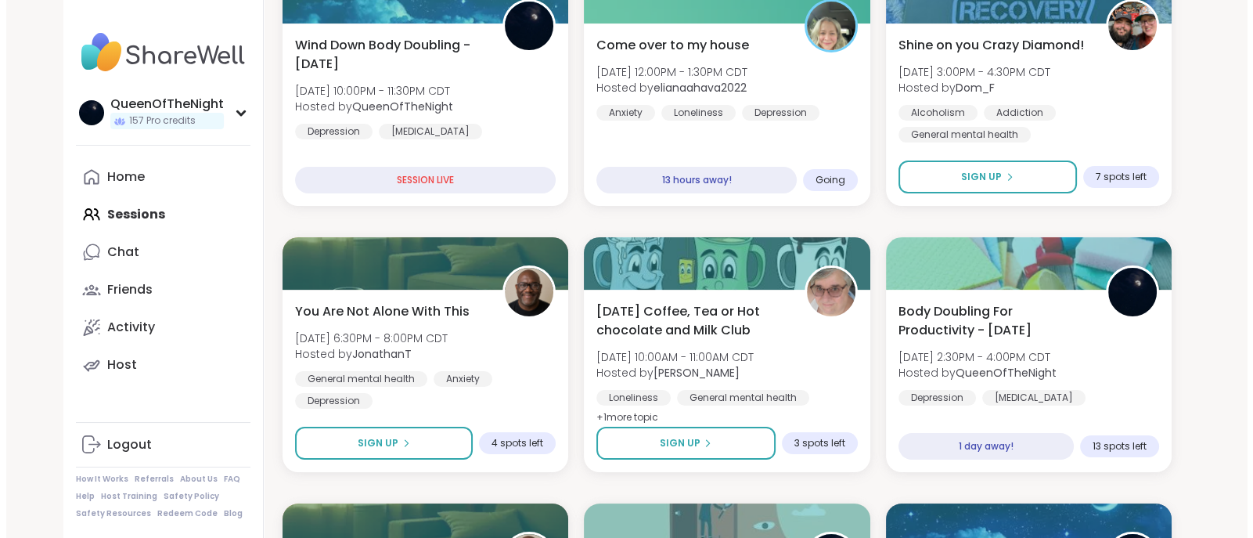
scroll to position [355, 0]
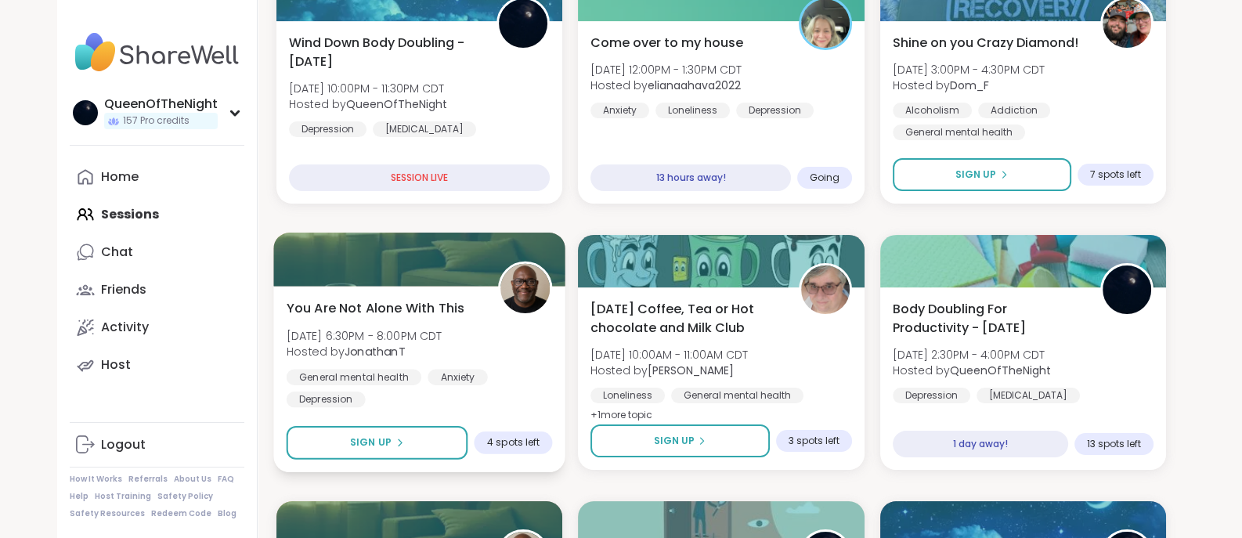
click at [442, 276] on div at bounding box center [419, 258] width 292 height 53
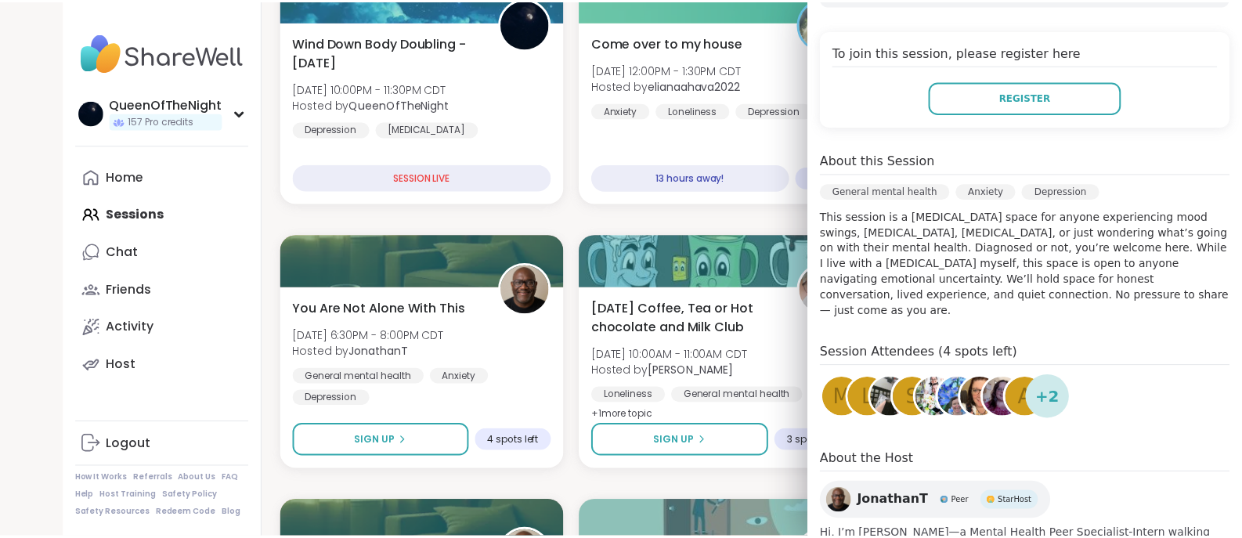
scroll to position [0, 0]
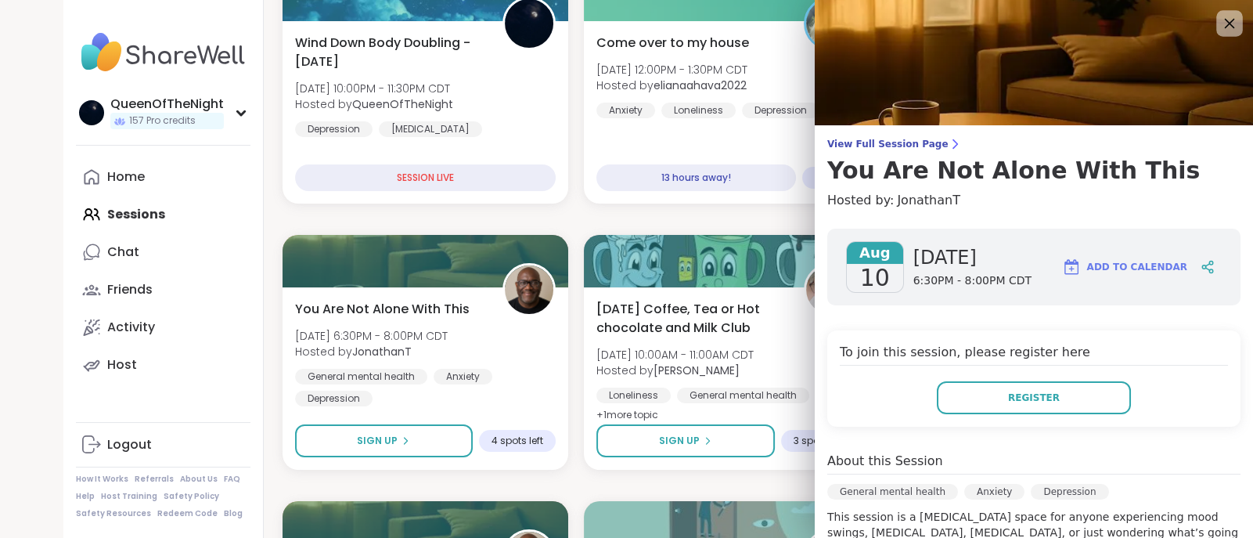
click at [1220, 25] on icon at bounding box center [1230, 23] width 20 height 20
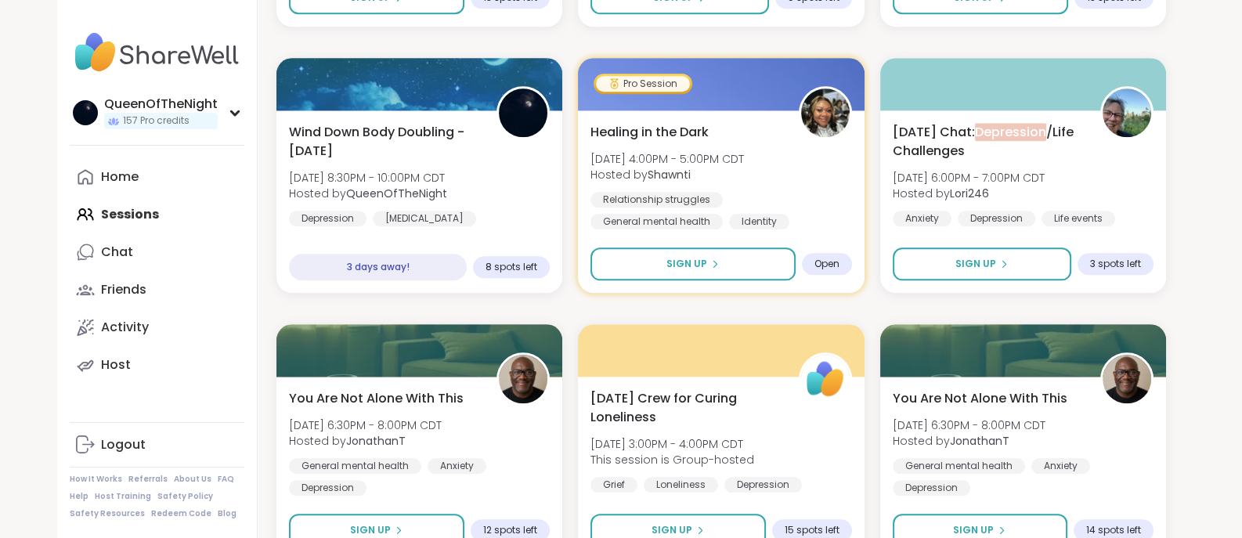
scroll to position [2129, 0]
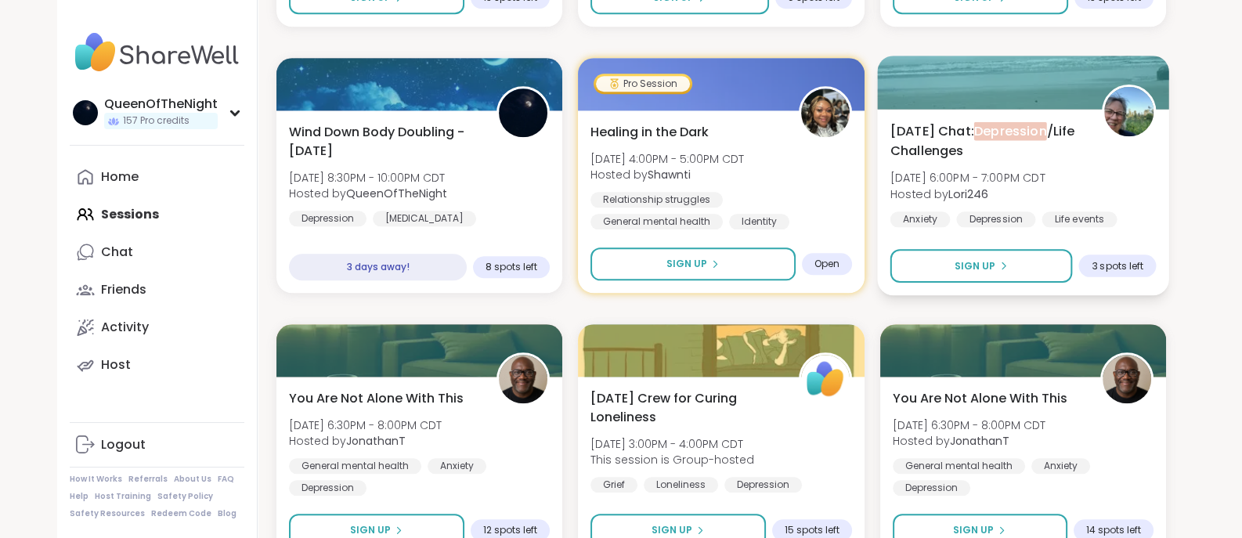
click at [1033, 103] on div at bounding box center [1023, 82] width 292 height 53
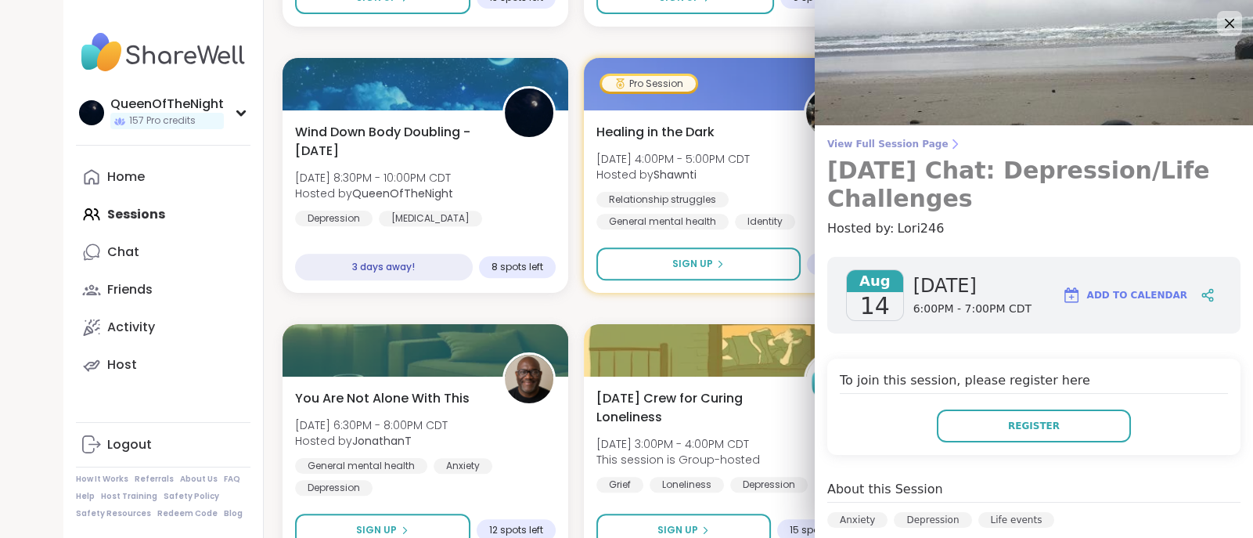
click at [896, 142] on span "View Full Session Page" at bounding box center [1033, 144] width 413 height 13
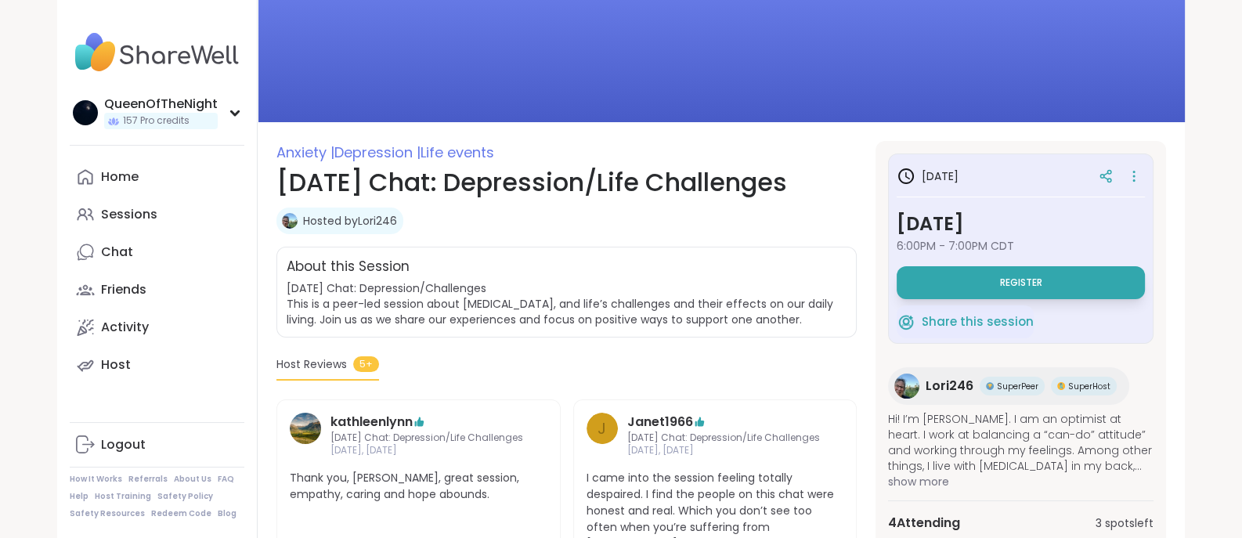
scroll to position [68, 0]
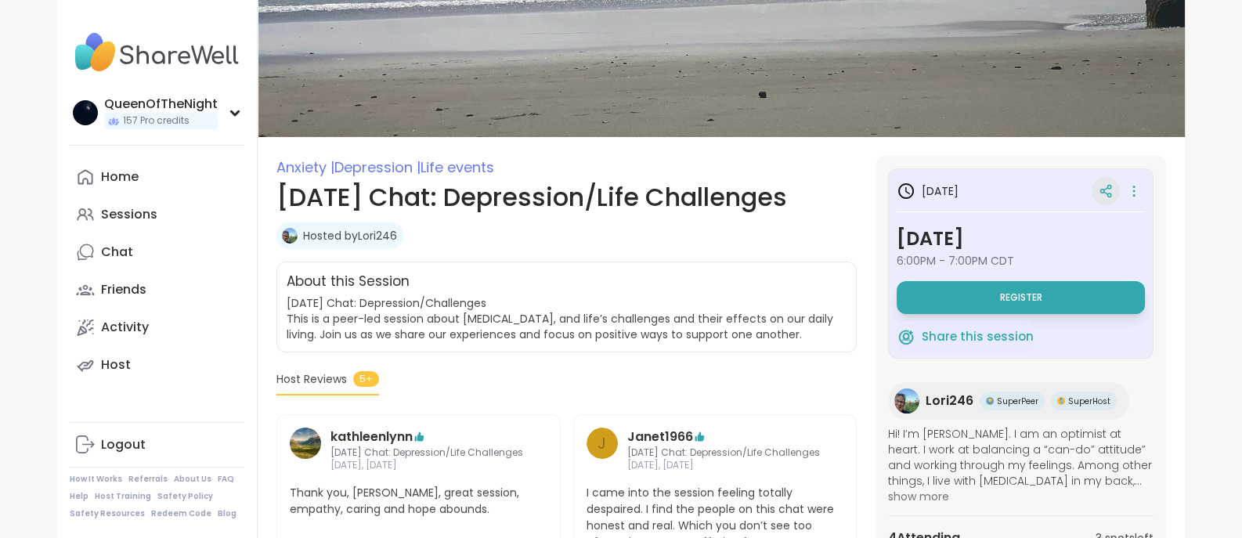
click at [1106, 191] on div at bounding box center [1105, 191] width 28 height 28
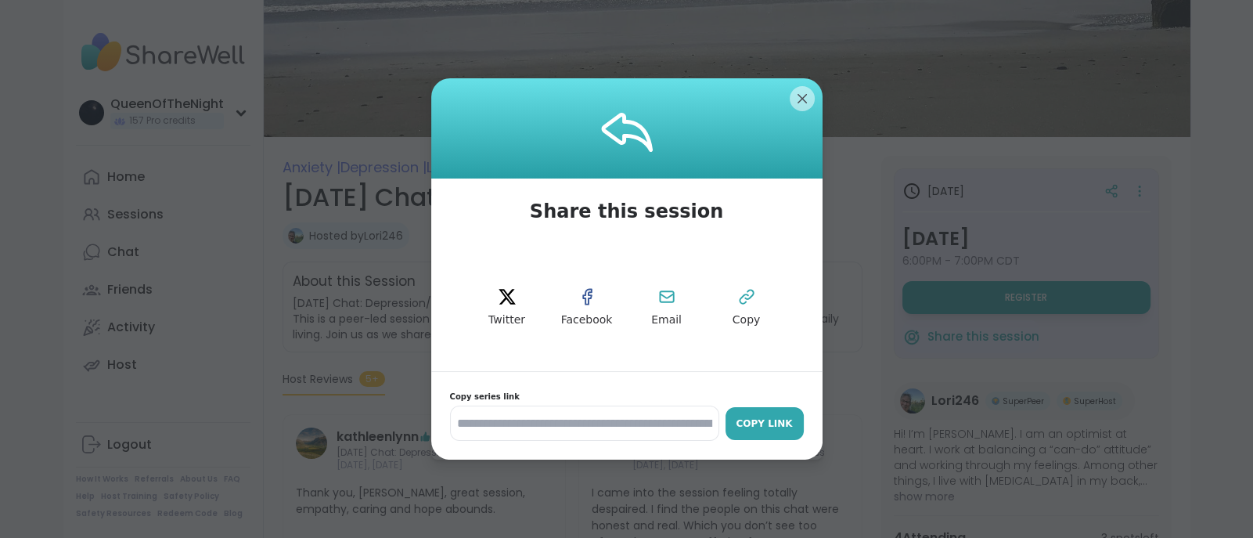
click at [752, 420] on div "Copy Link" at bounding box center [764, 423] width 63 height 14
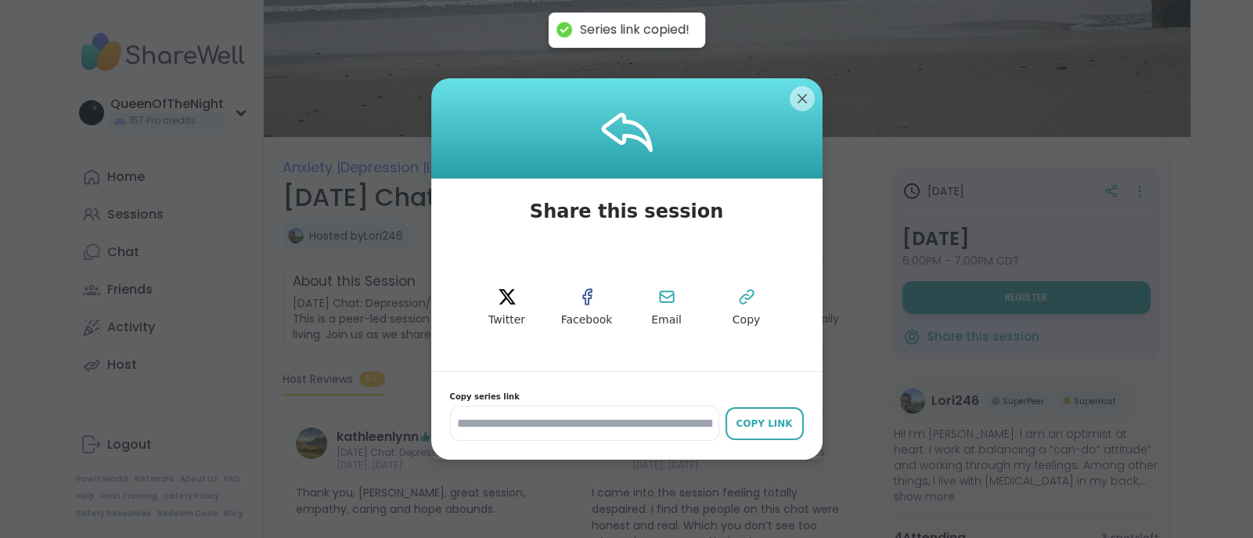
click at [787, 116] on div at bounding box center [626, 128] width 391 height 100
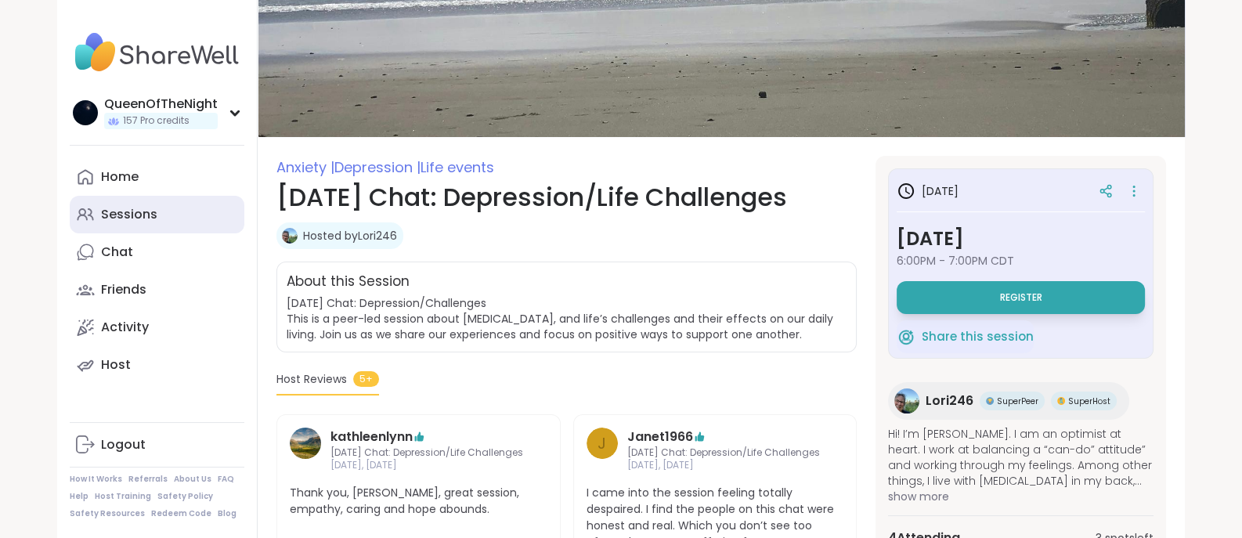
click at [148, 200] on link "Sessions" at bounding box center [157, 215] width 175 height 38
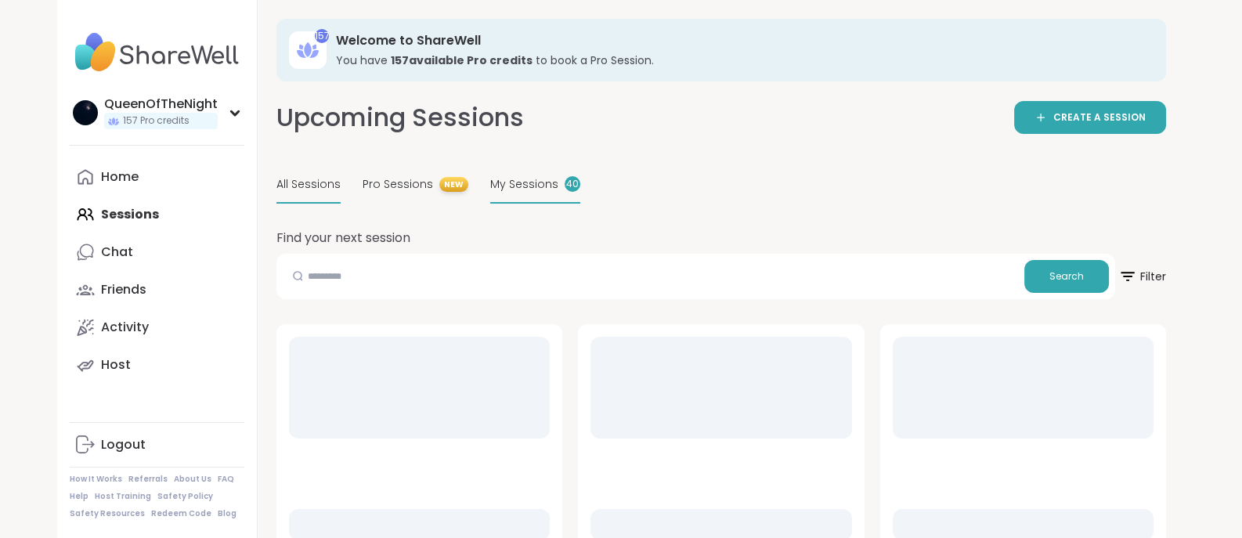
click at [510, 181] on span "My Sessions" at bounding box center [524, 184] width 68 height 16
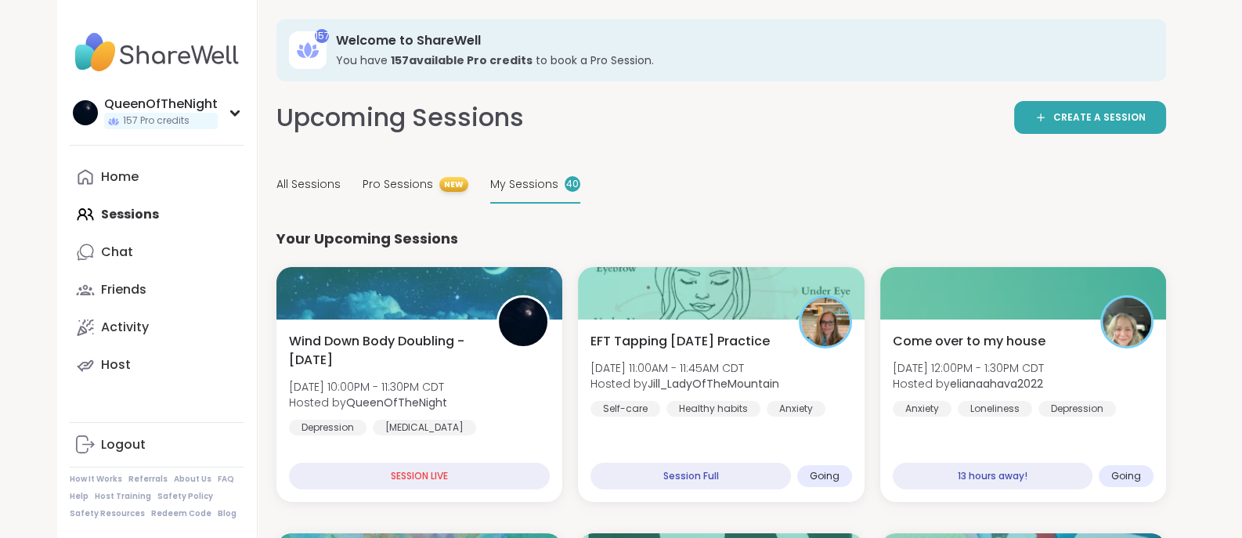
click at [510, 181] on span "My Sessions" at bounding box center [524, 184] width 68 height 16
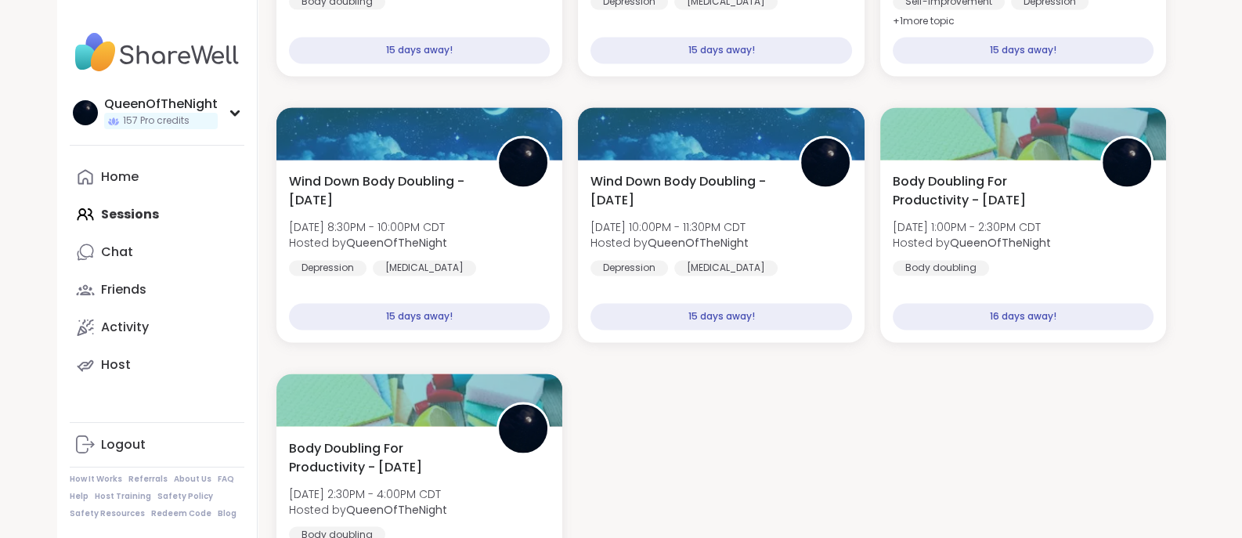
scroll to position [3491, 0]
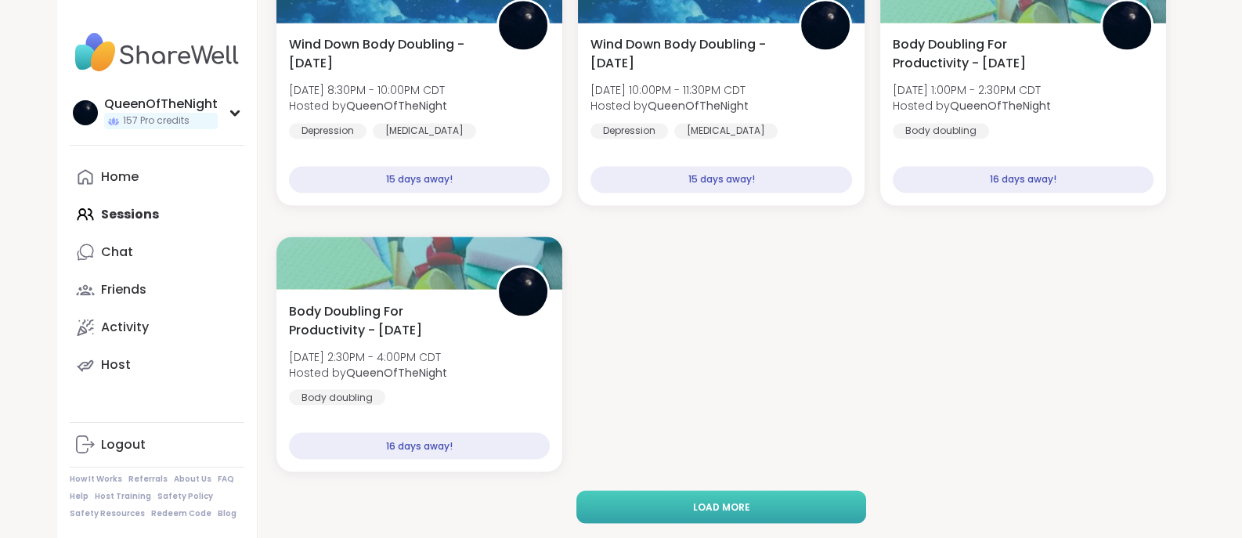
click at [763, 518] on button "Load more" at bounding box center [721, 506] width 290 height 33
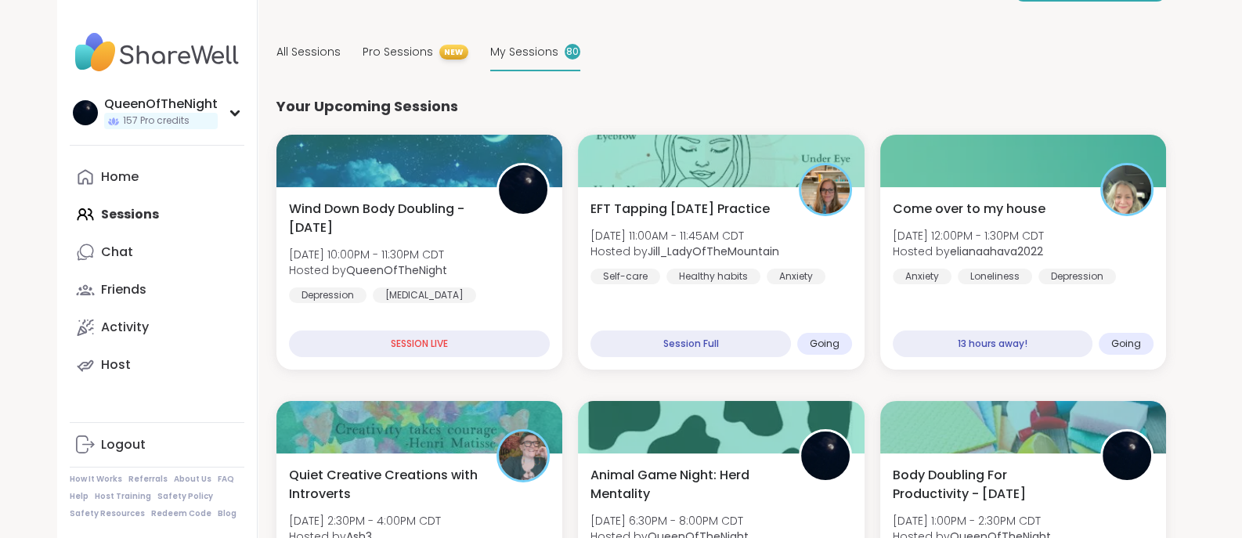
scroll to position [0, 0]
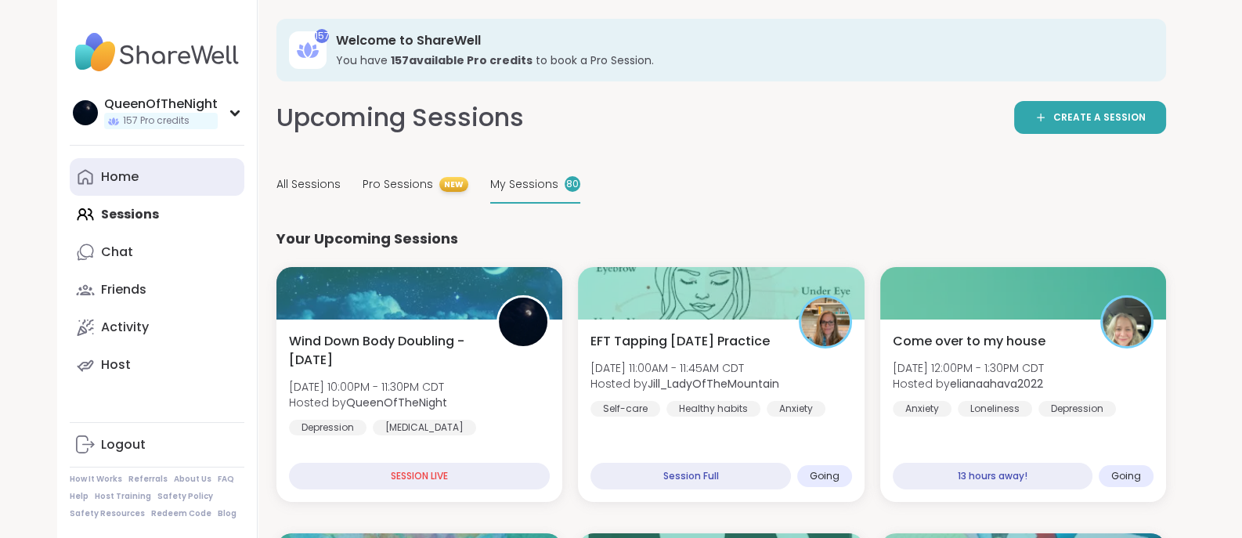
click at [168, 178] on link "Home" at bounding box center [157, 177] width 175 height 38
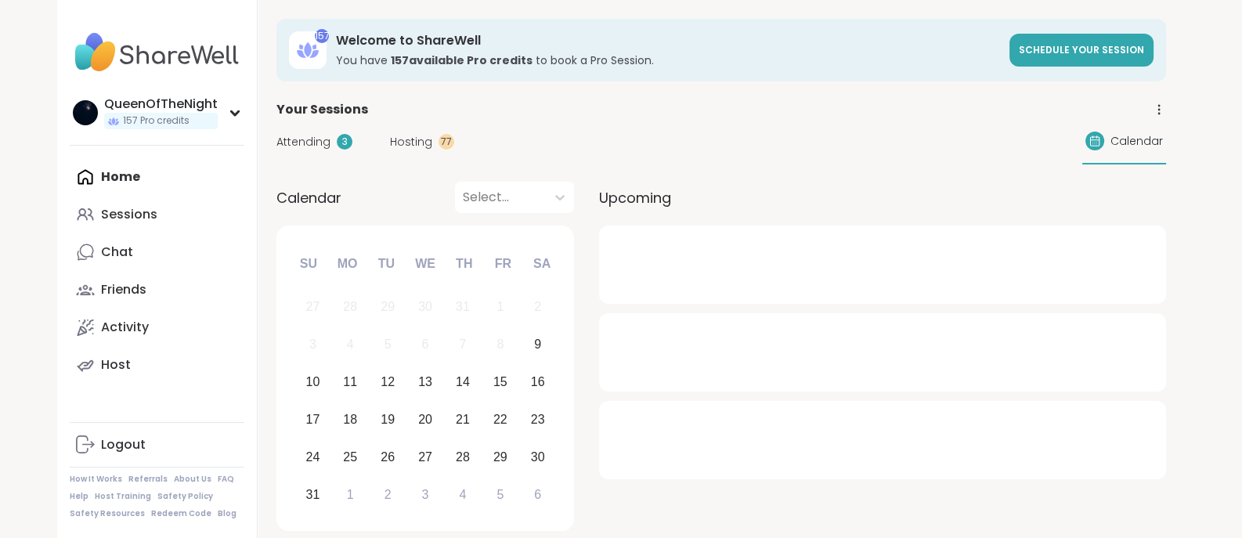
click at [168, 178] on div "Home Sessions Chat Friends Activity Host" at bounding box center [157, 270] width 175 height 225
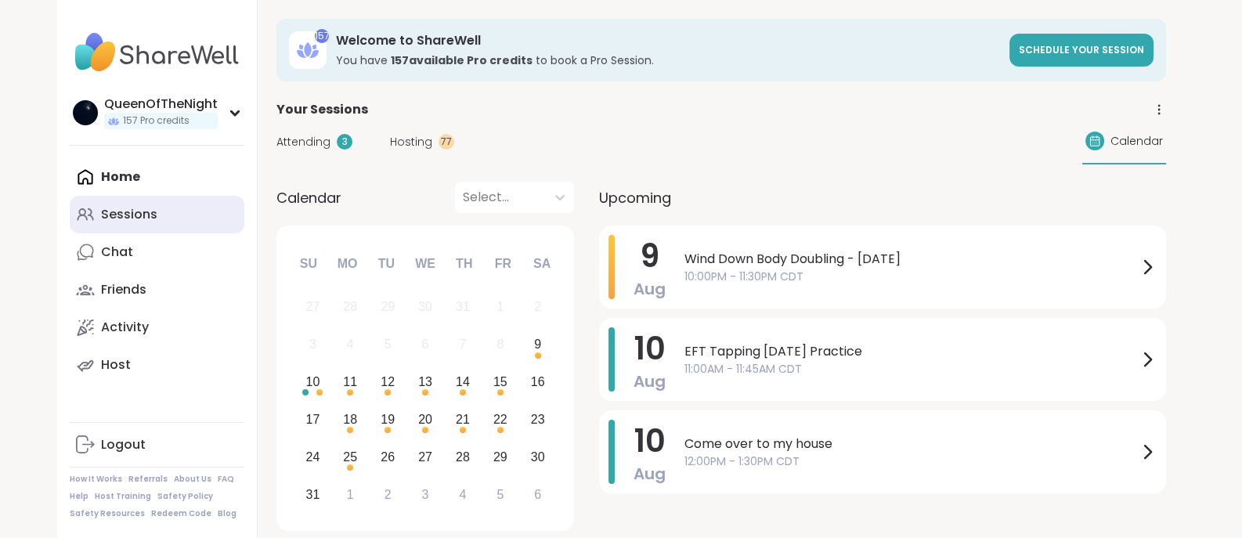
click at [149, 213] on div "Sessions" at bounding box center [129, 214] width 56 height 17
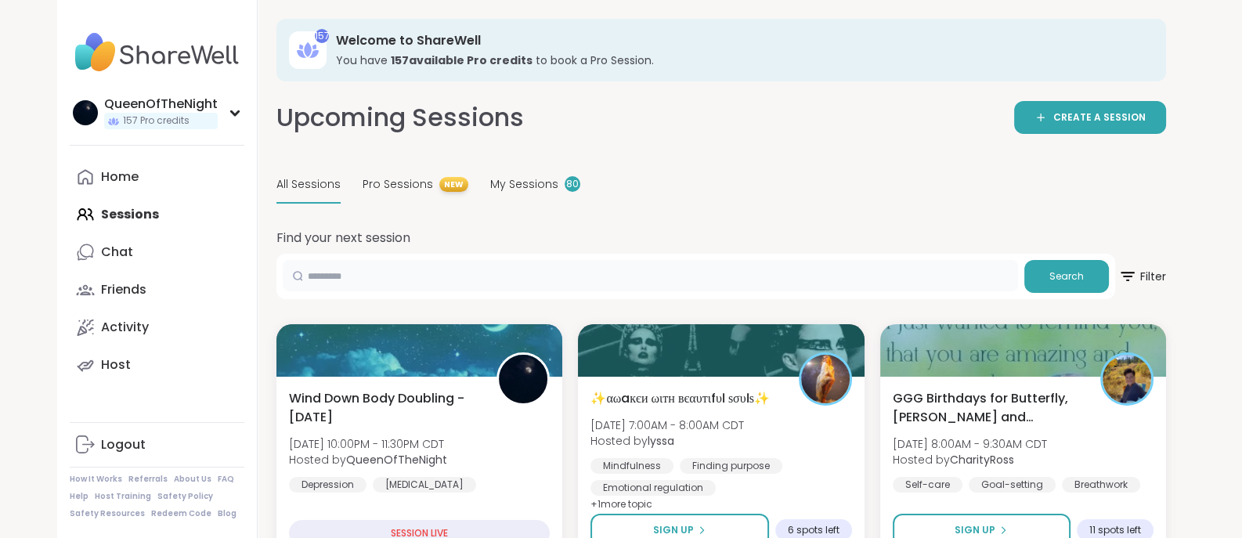
click at [362, 277] on input "text" at bounding box center [650, 275] width 735 height 31
type input "**********"
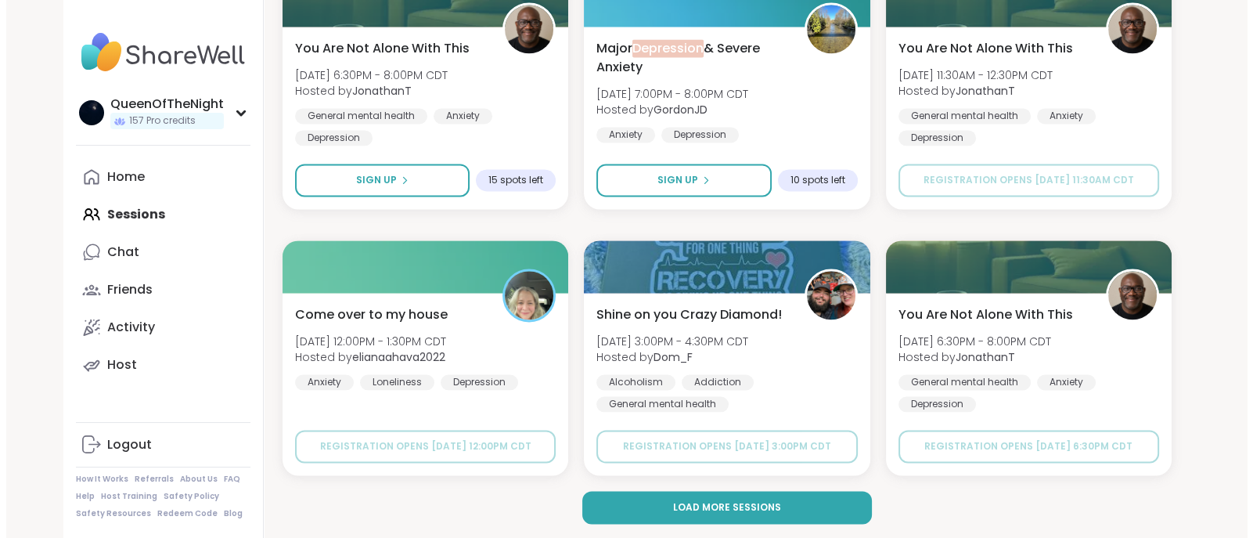
scroll to position [3011, 0]
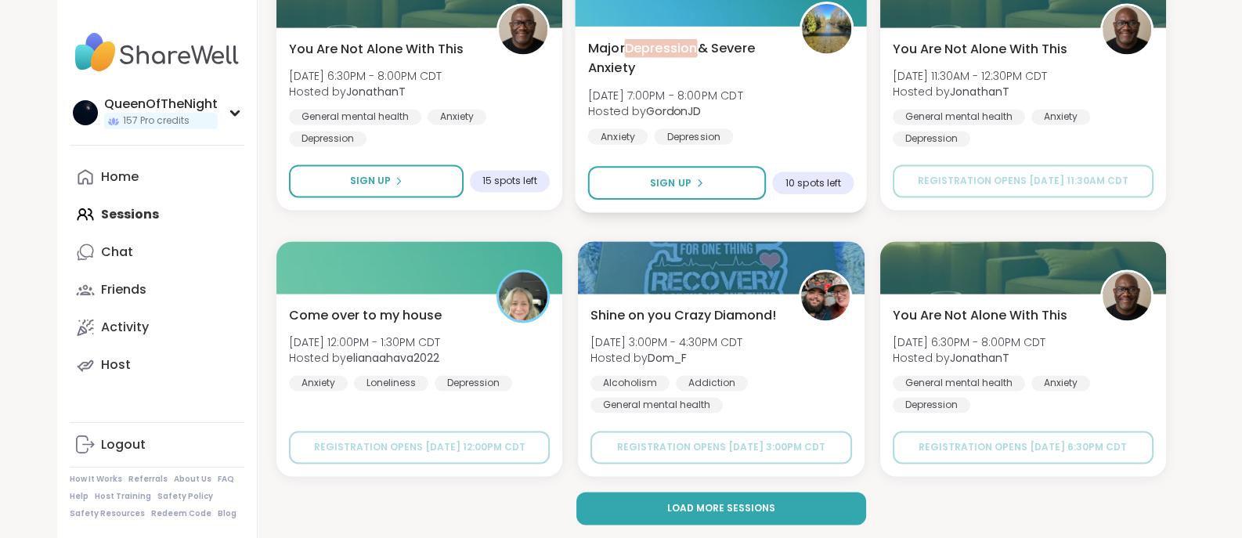
click at [736, 40] on span "Major Depression & Severe Anxiety" at bounding box center [685, 57] width 194 height 38
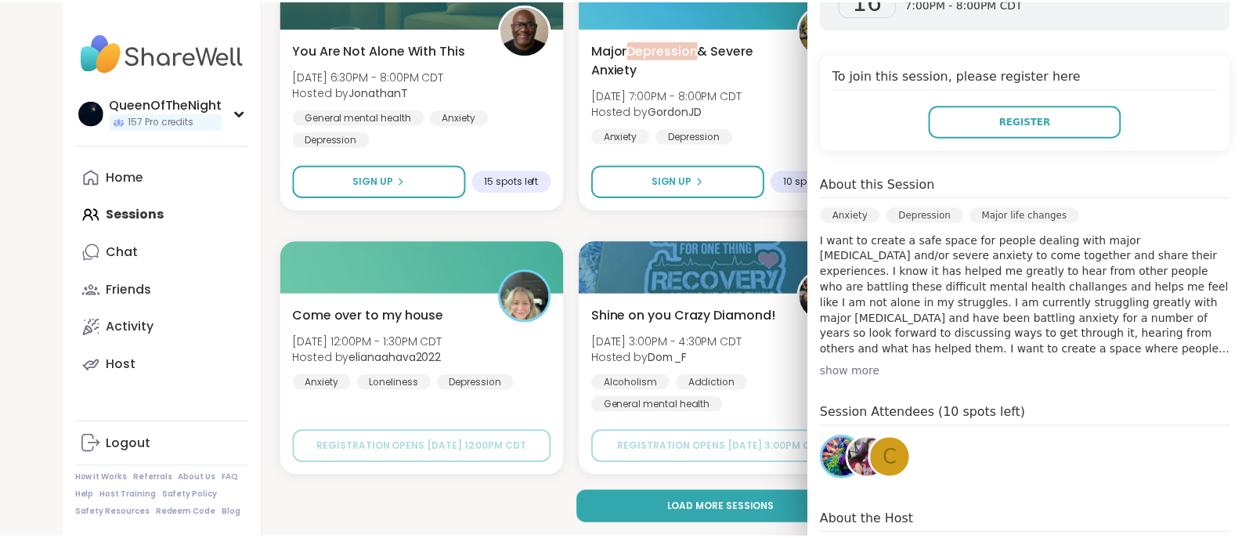
scroll to position [0, 0]
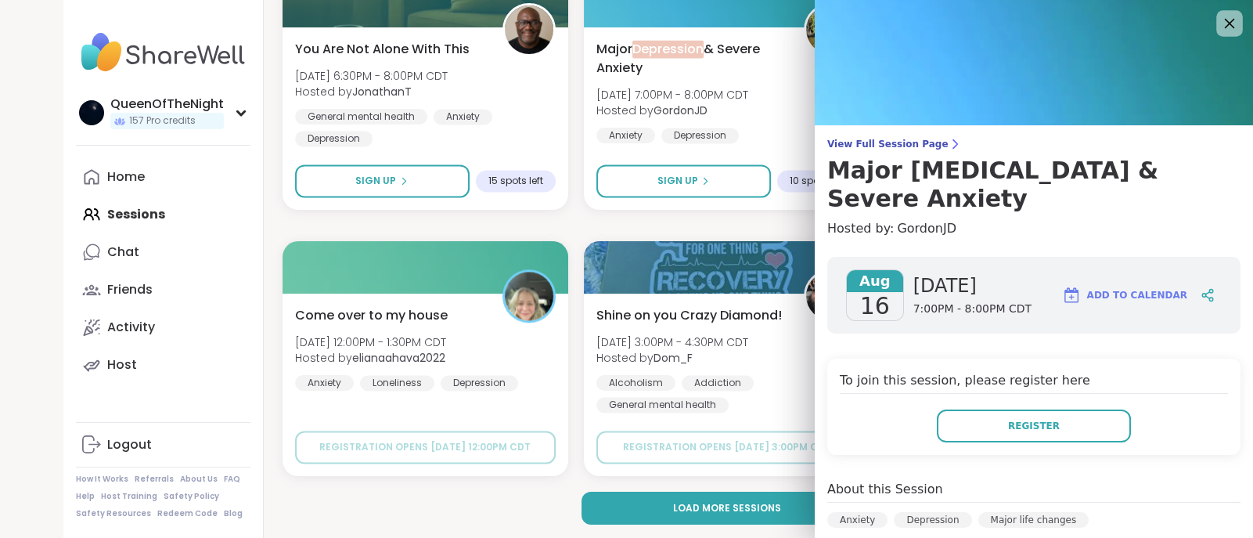
click at [1220, 27] on icon at bounding box center [1230, 23] width 20 height 20
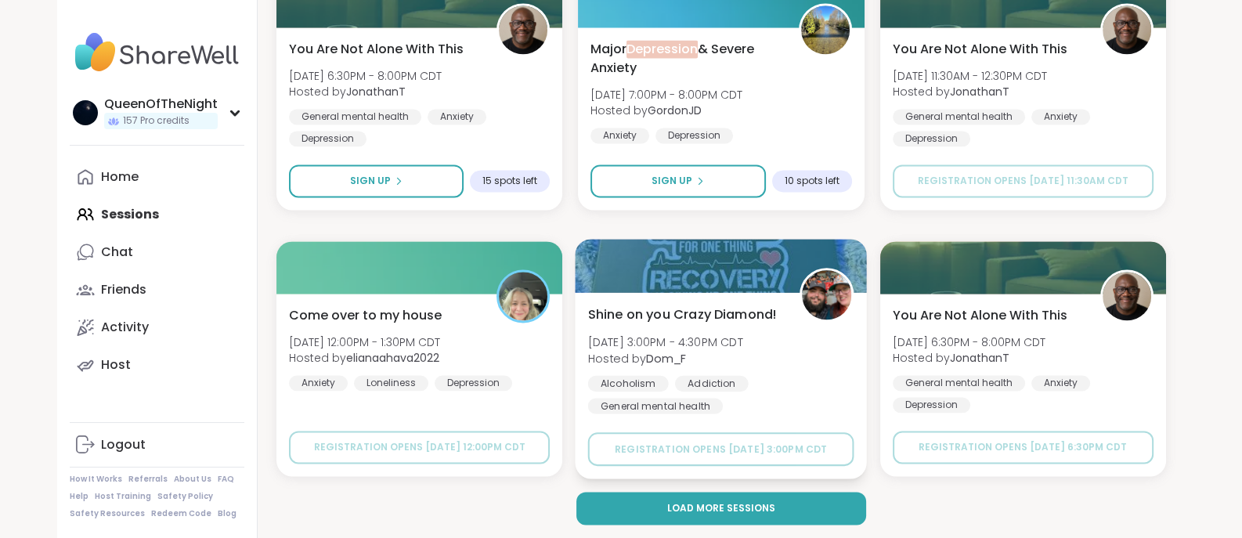
scroll to position [3011, 0]
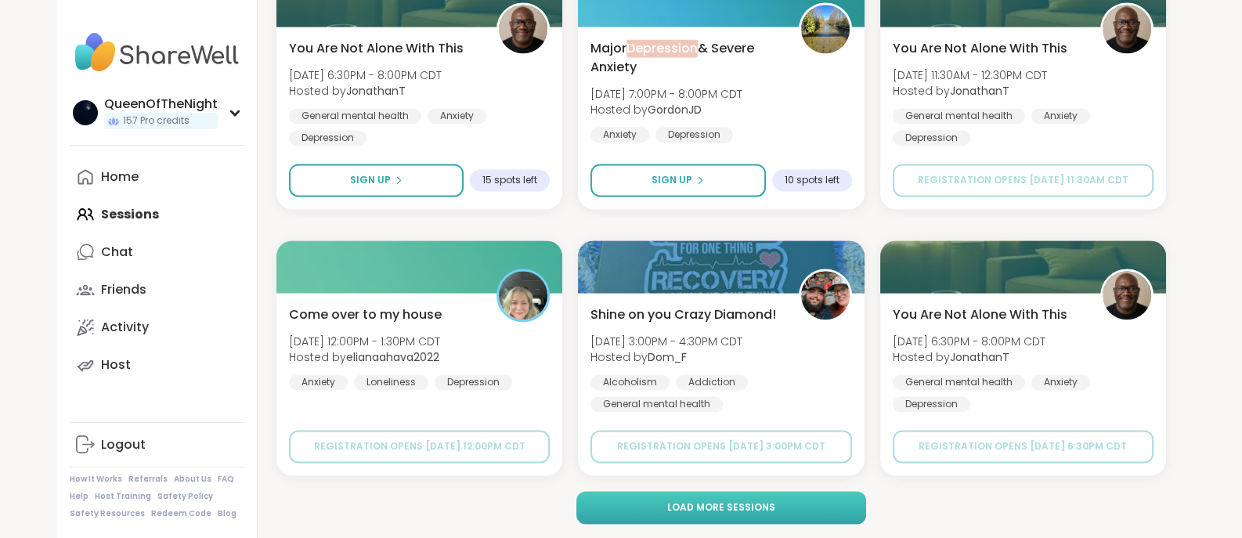
click at [728, 513] on span "Load more sessions" at bounding box center [721, 507] width 108 height 14
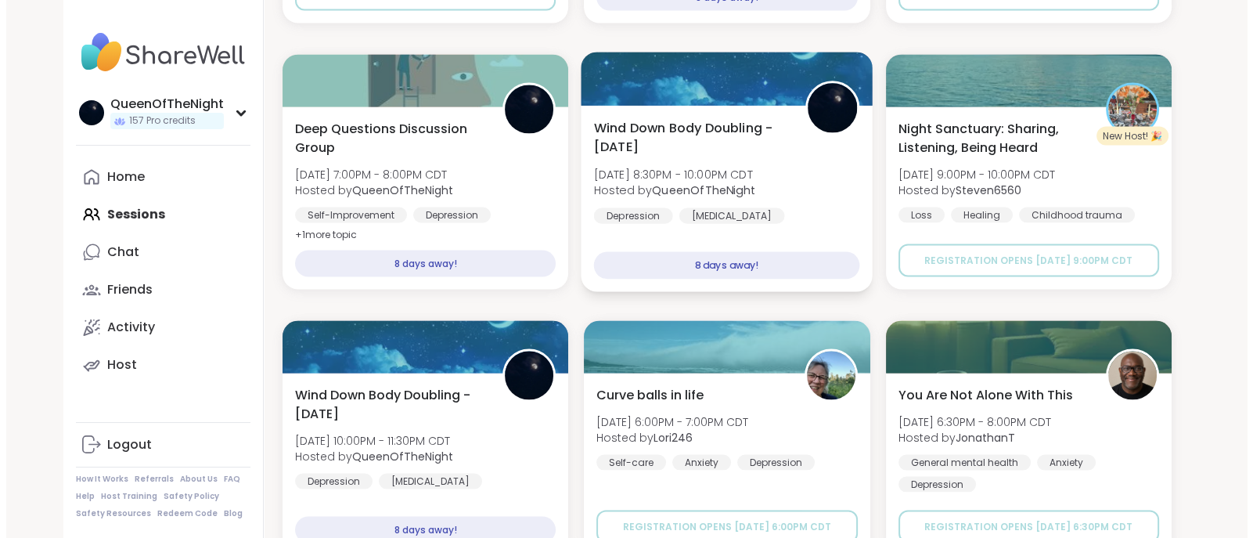
scroll to position [3732, 0]
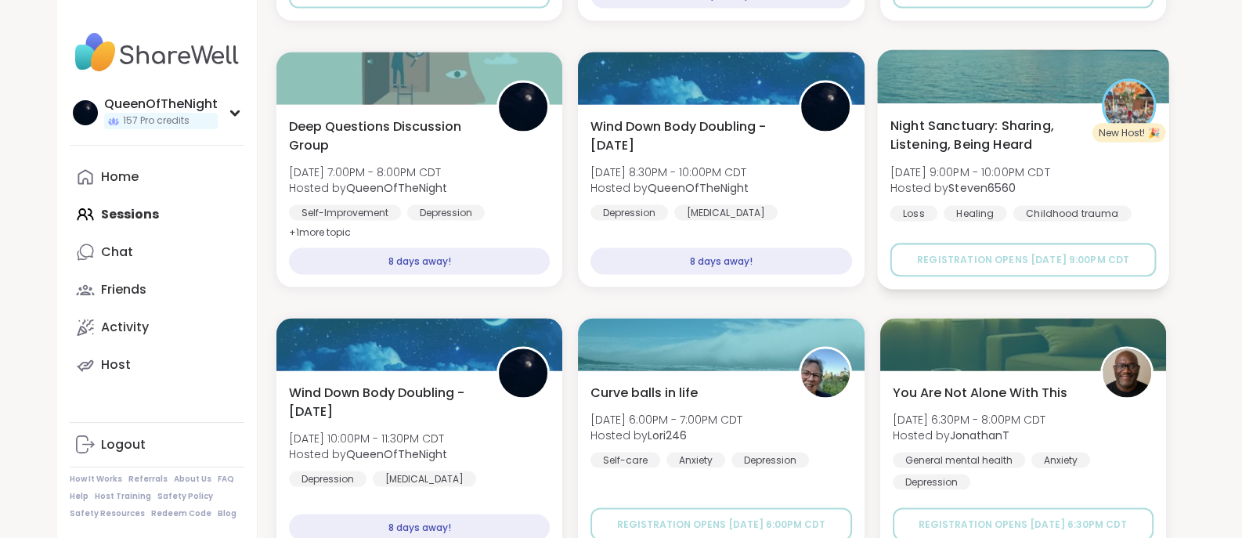
click at [995, 102] on div at bounding box center [1023, 76] width 292 height 53
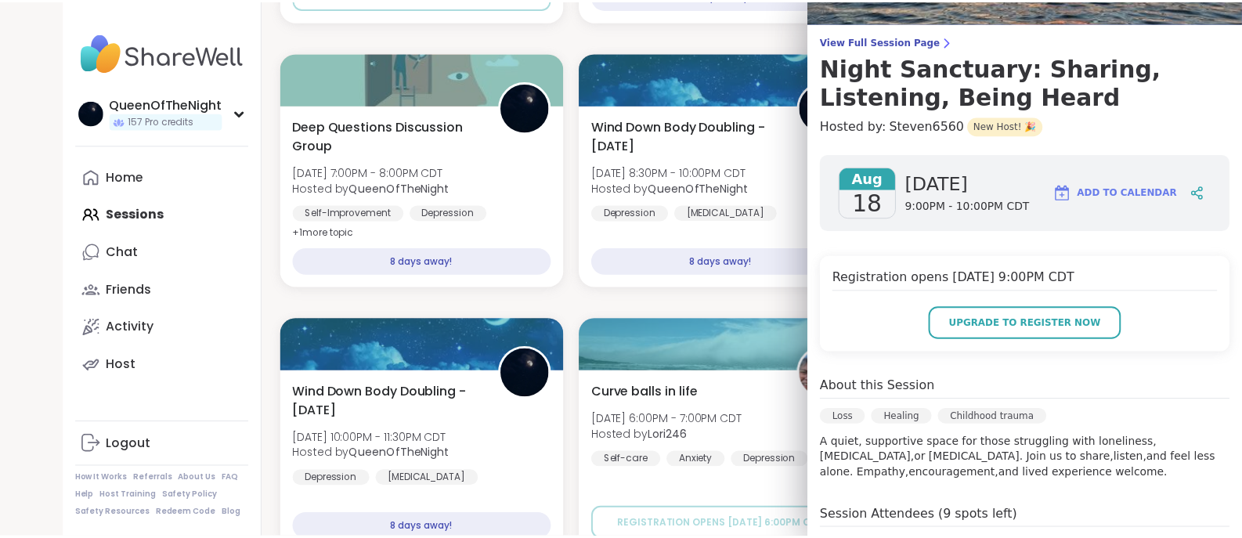
scroll to position [0, 0]
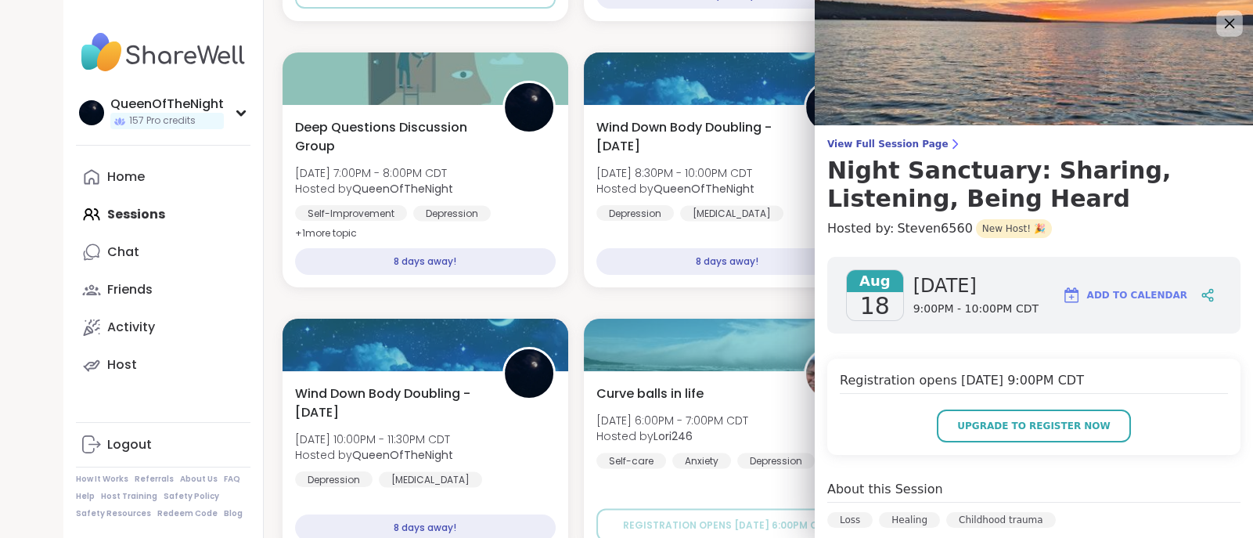
click at [1220, 31] on icon at bounding box center [1230, 23] width 20 height 20
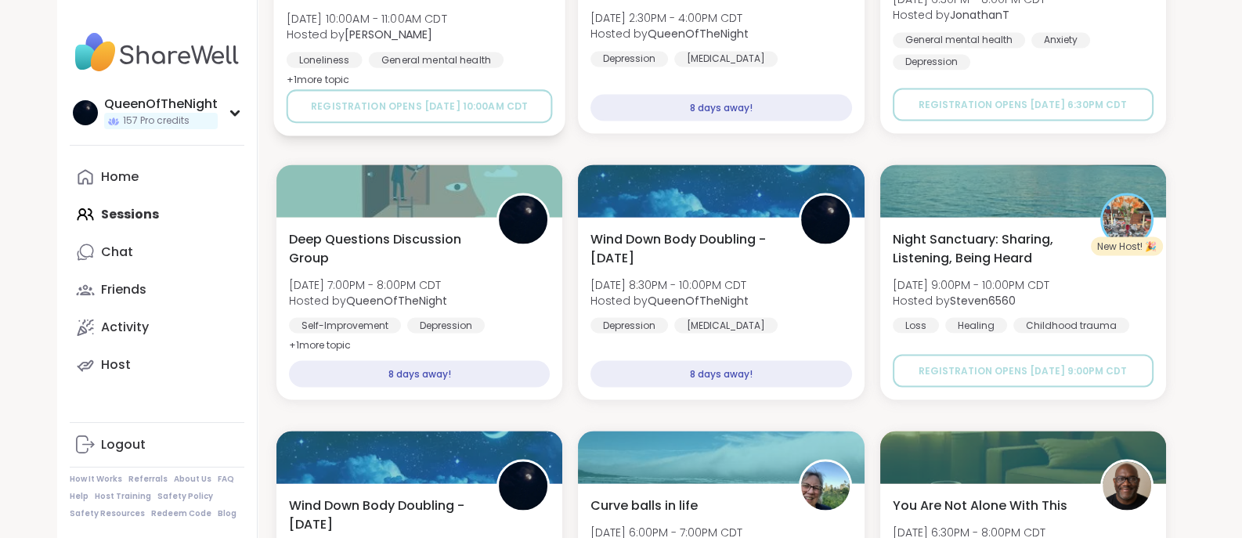
scroll to position [3526, 0]
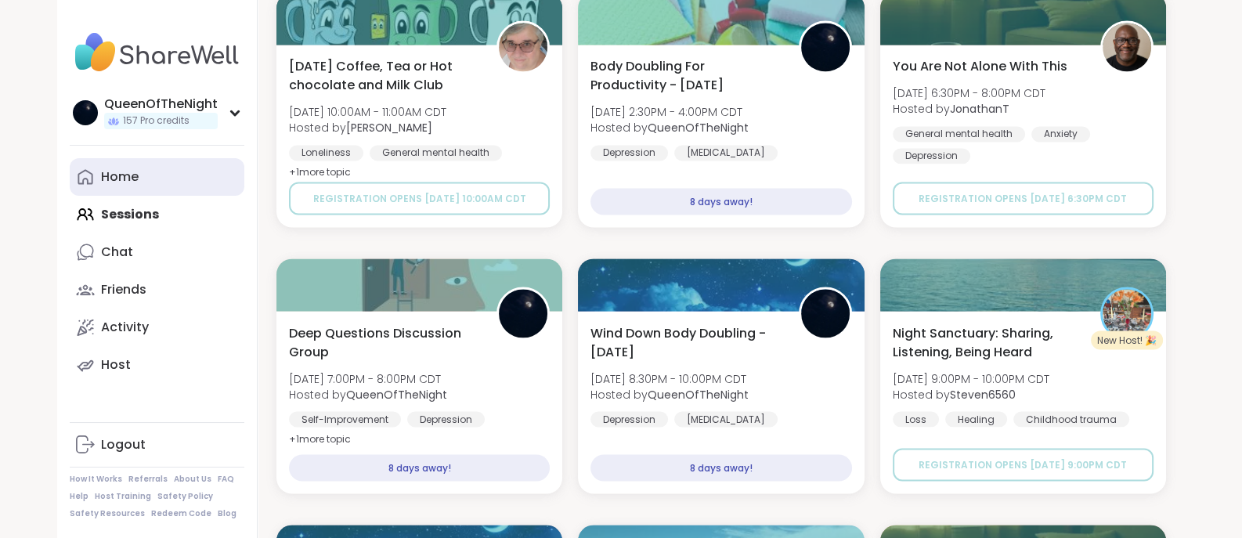
click at [112, 173] on div "Home" at bounding box center [120, 176] width 38 height 17
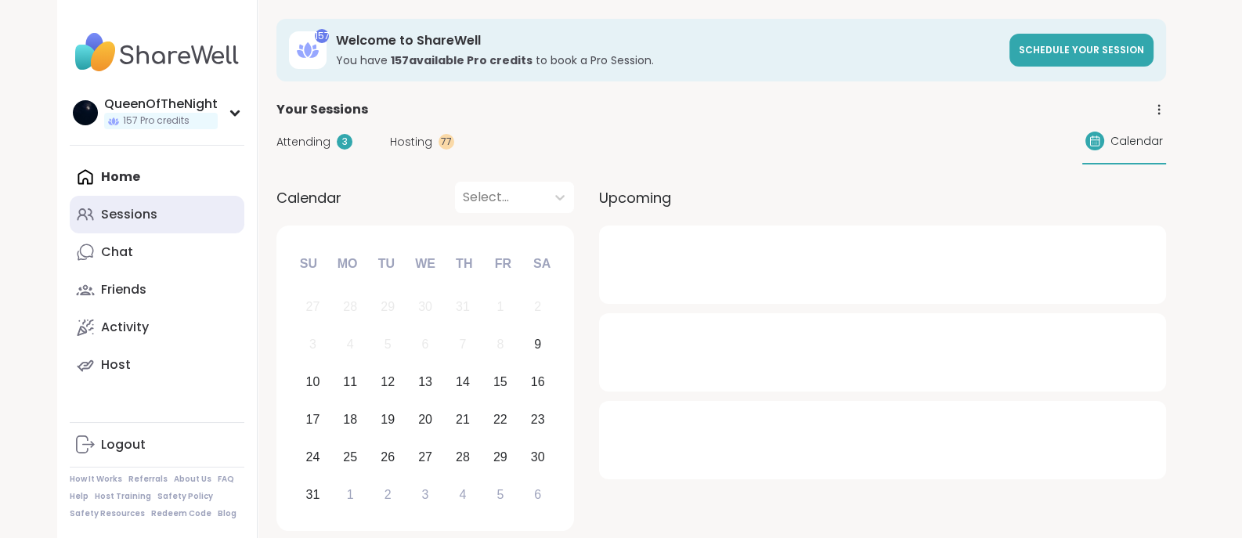
click at [115, 217] on div "Sessions" at bounding box center [129, 214] width 56 height 17
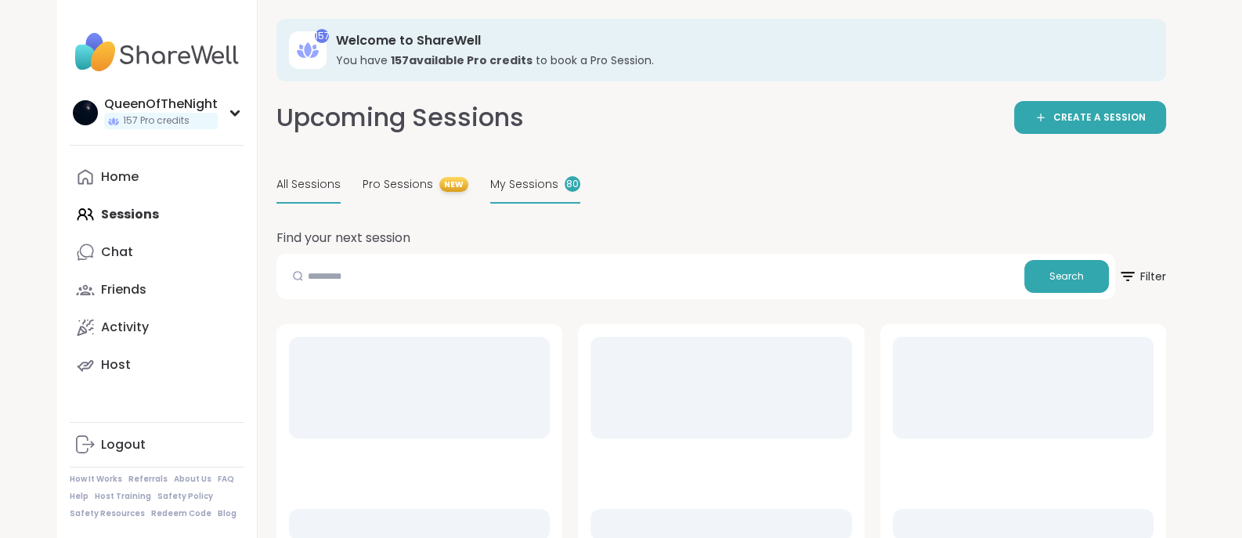
click at [536, 183] on span "My Sessions" at bounding box center [524, 184] width 68 height 16
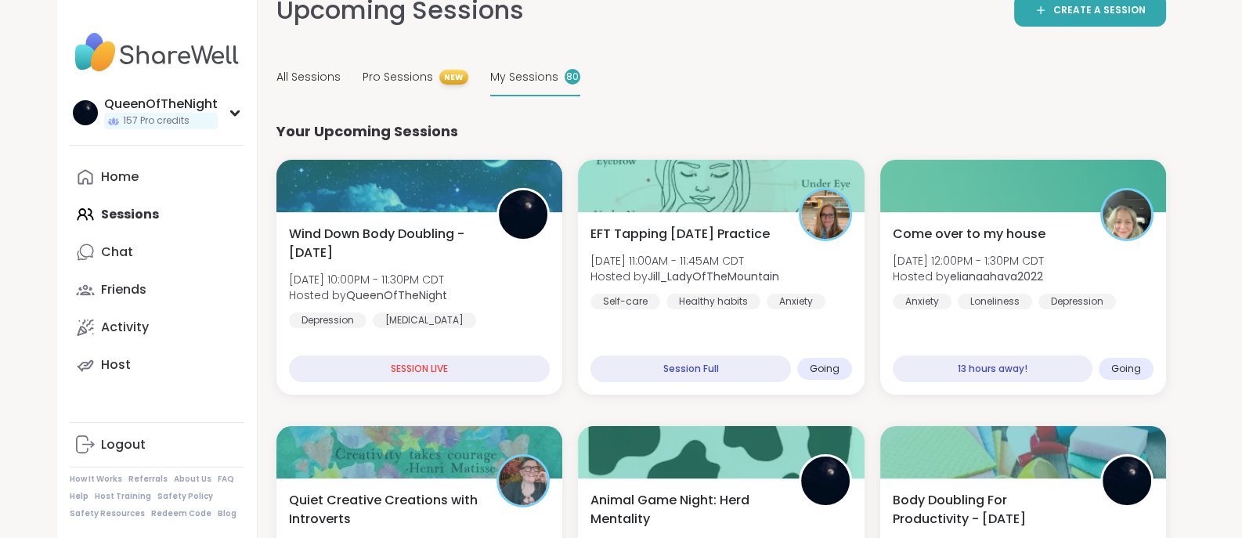
scroll to position [109, 0]
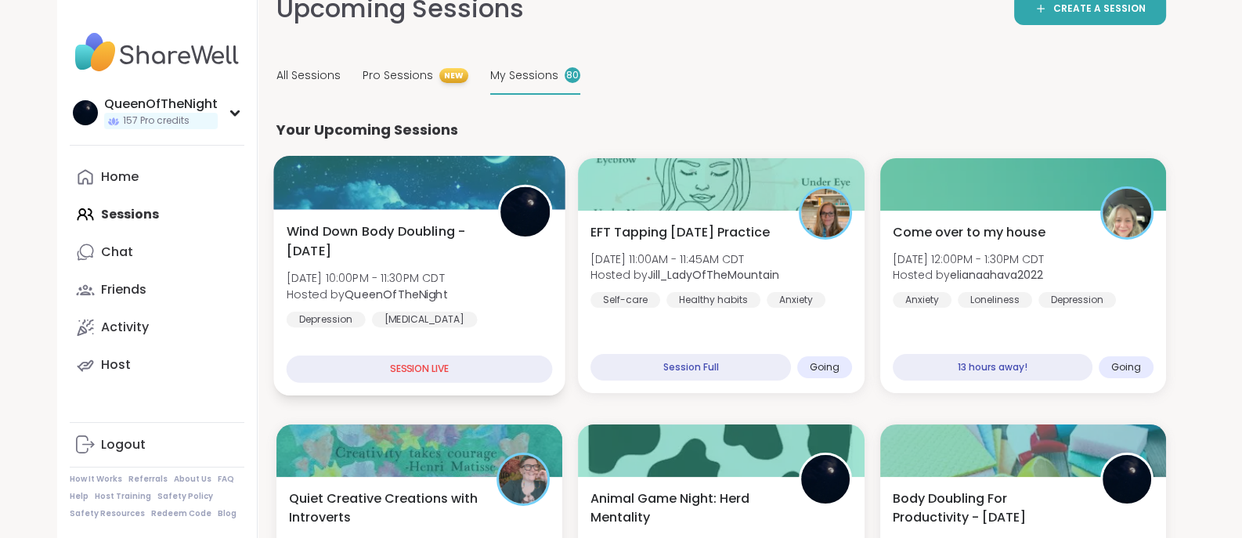
click at [431, 206] on div at bounding box center [419, 182] width 292 height 53
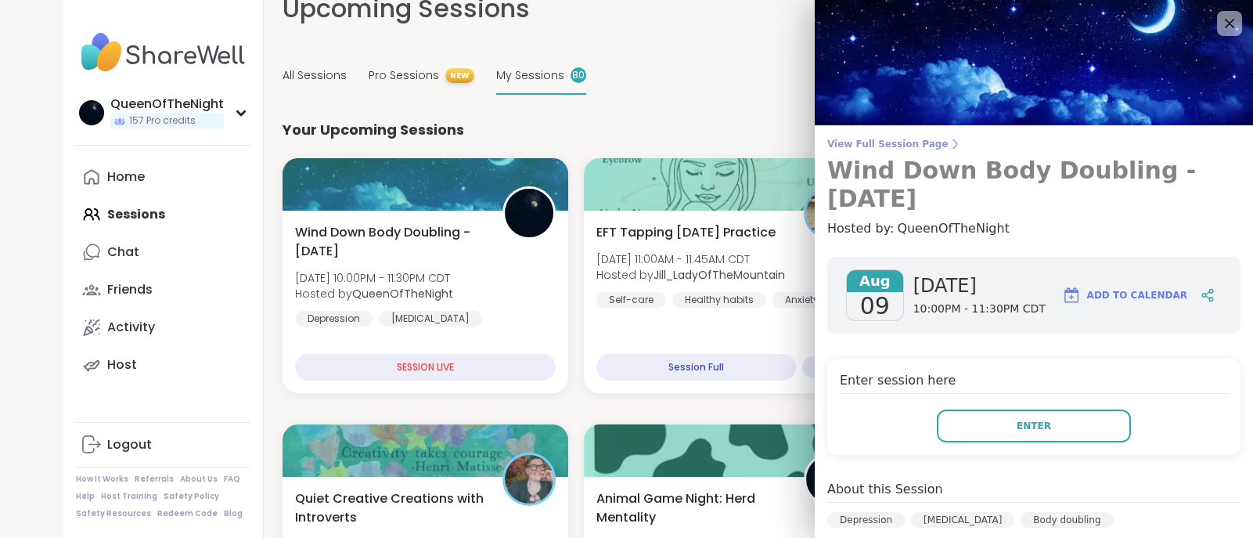
click at [869, 146] on span "View Full Session Page" at bounding box center [1033, 144] width 413 height 13
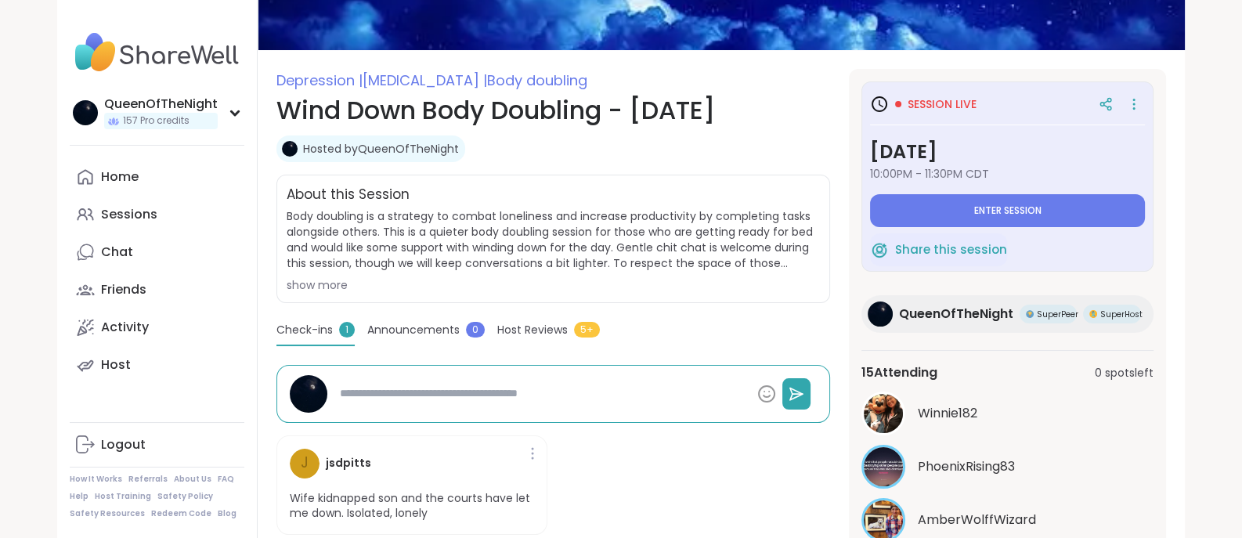
scroll to position [172, 0]
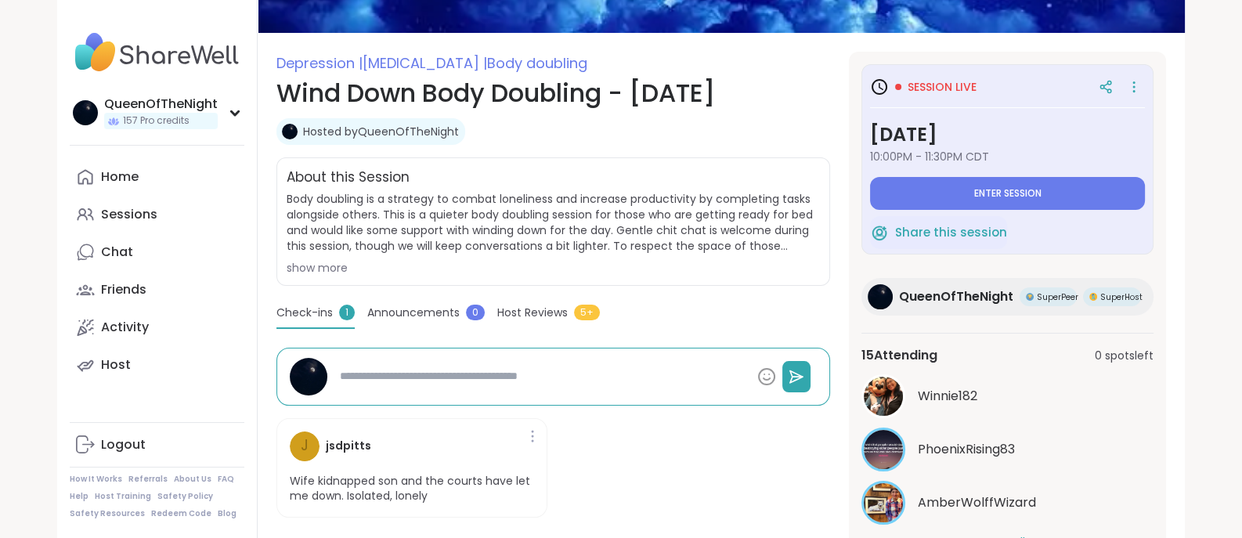
click at [331, 269] on div "show more" at bounding box center [553, 268] width 533 height 16
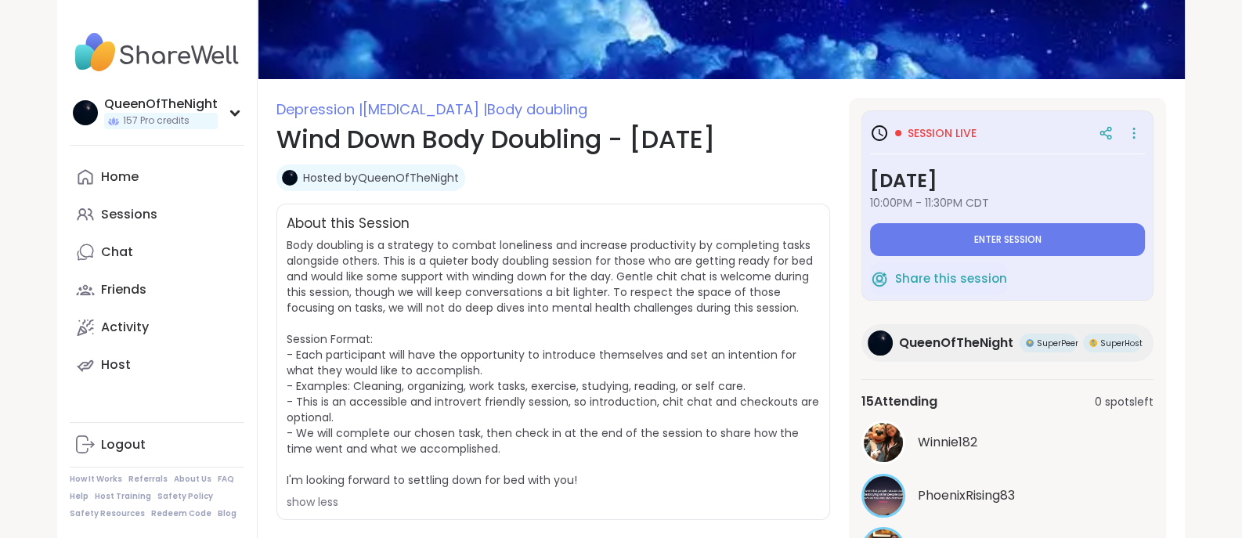
scroll to position [0, 0]
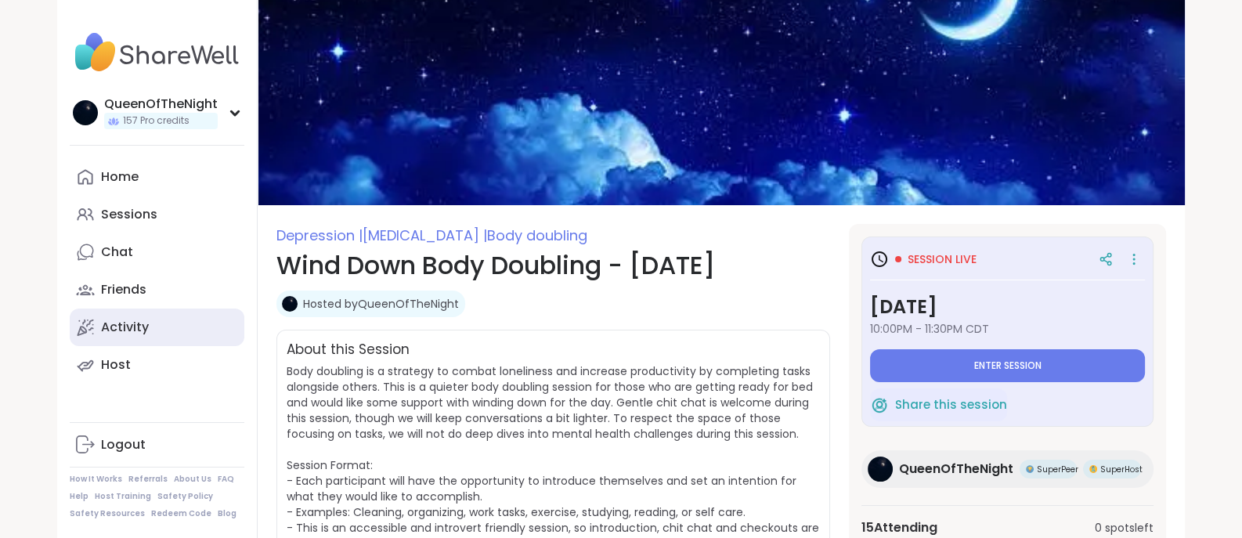
click at [125, 320] on div "Activity" at bounding box center [125, 327] width 48 height 17
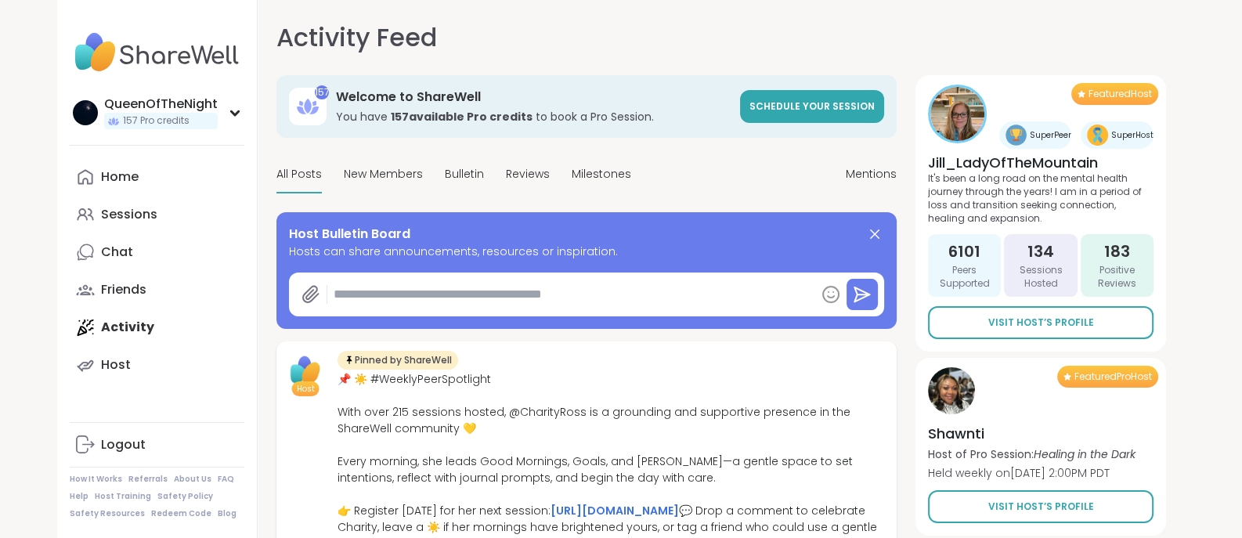
type textarea "*"
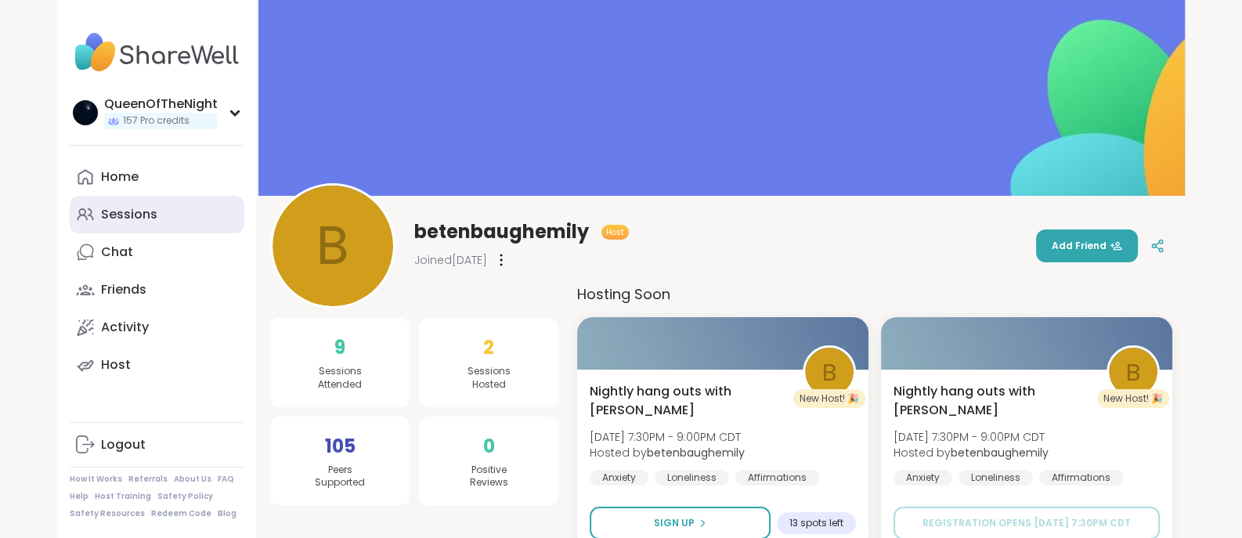
click at [182, 213] on link "Sessions" at bounding box center [157, 215] width 175 height 38
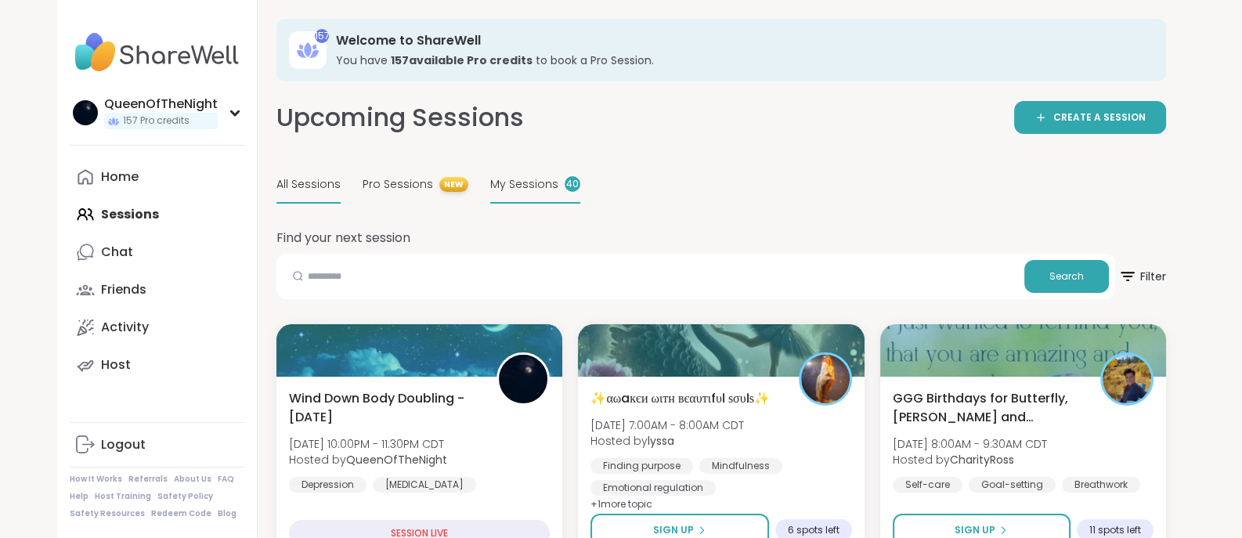
click at [536, 182] on span "My Sessions" at bounding box center [524, 184] width 68 height 16
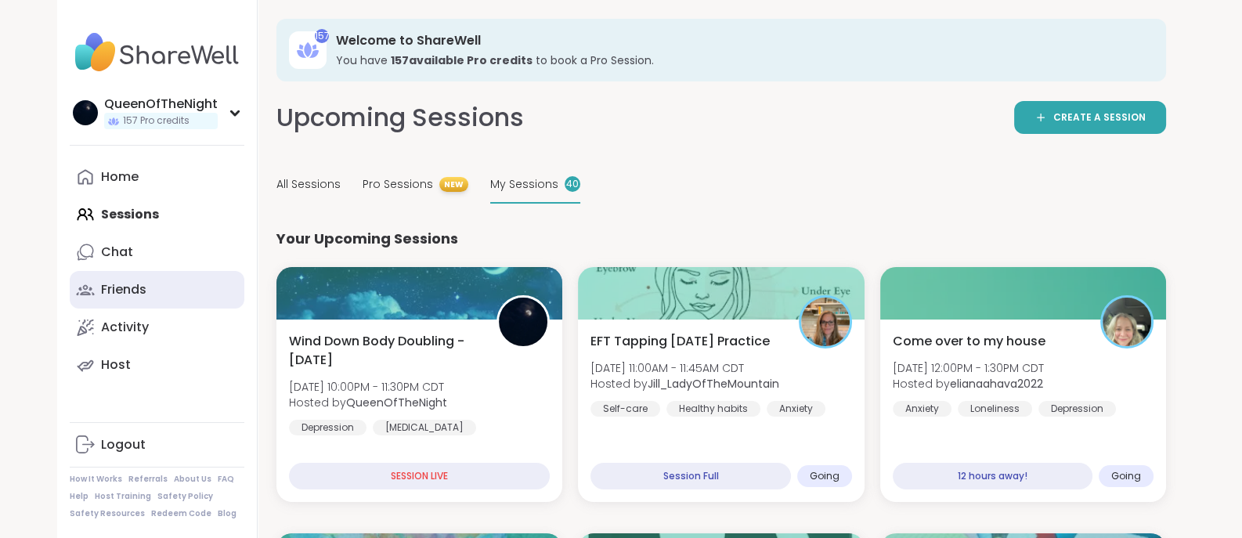
click at [176, 271] on link "Friends" at bounding box center [157, 290] width 175 height 38
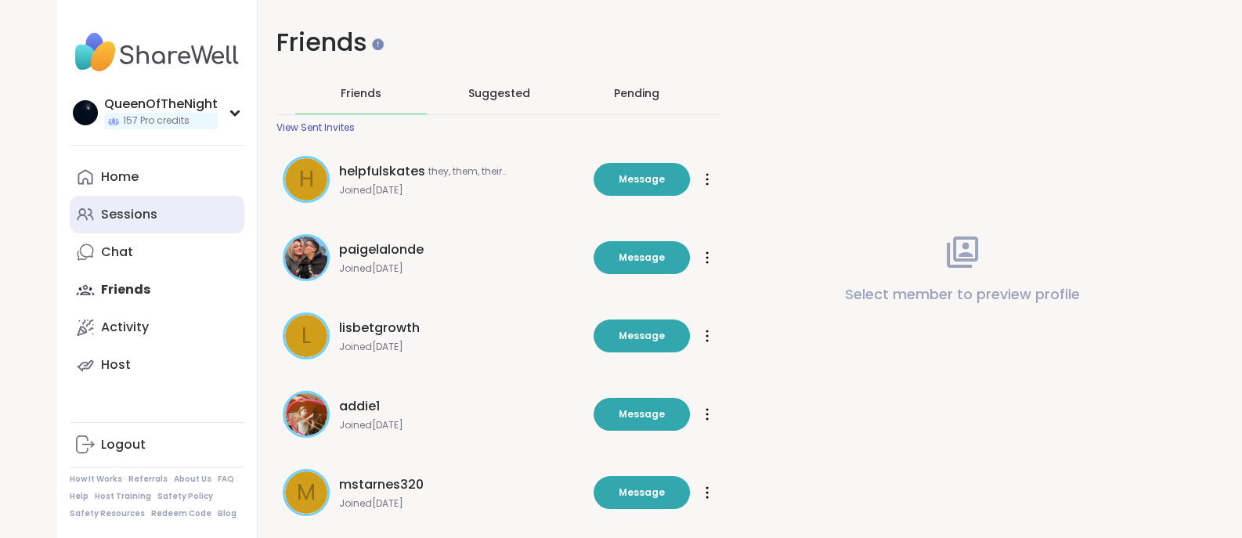
click at [132, 228] on link "Sessions" at bounding box center [157, 215] width 175 height 38
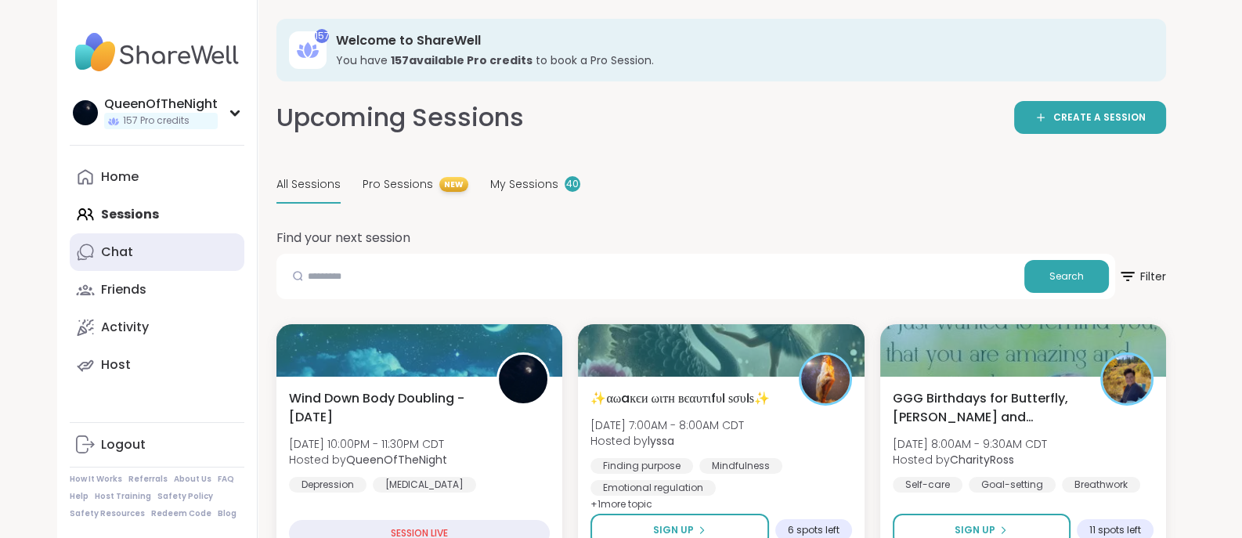
click at [111, 248] on div "Chat" at bounding box center [117, 251] width 32 height 17
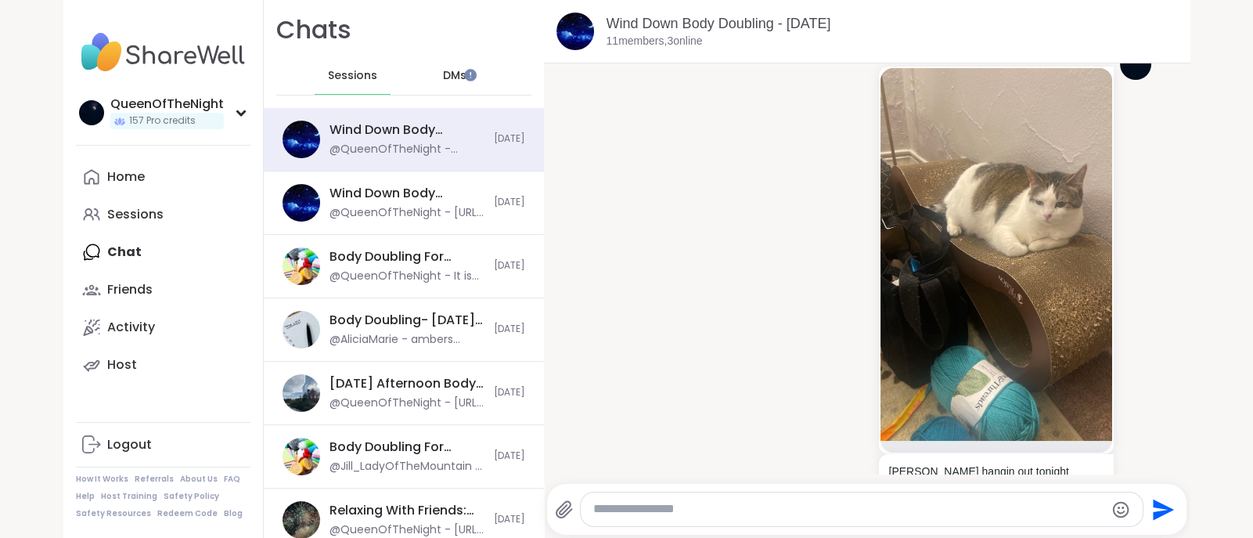
scroll to position [3781, 0]
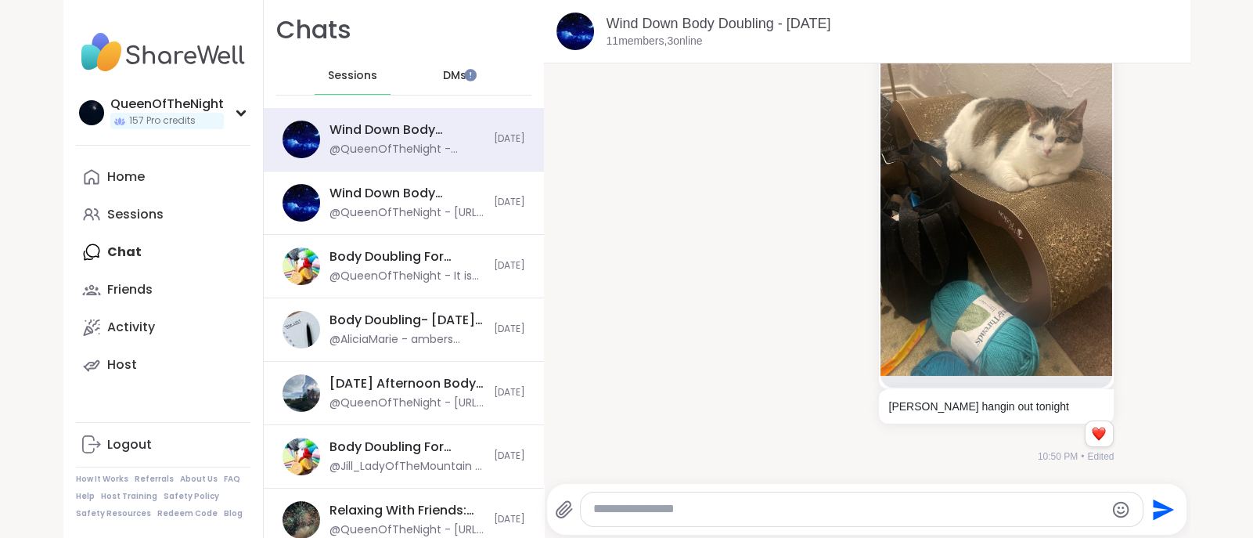
click at [921, 324] on img at bounding box center [997, 189] width 232 height 373
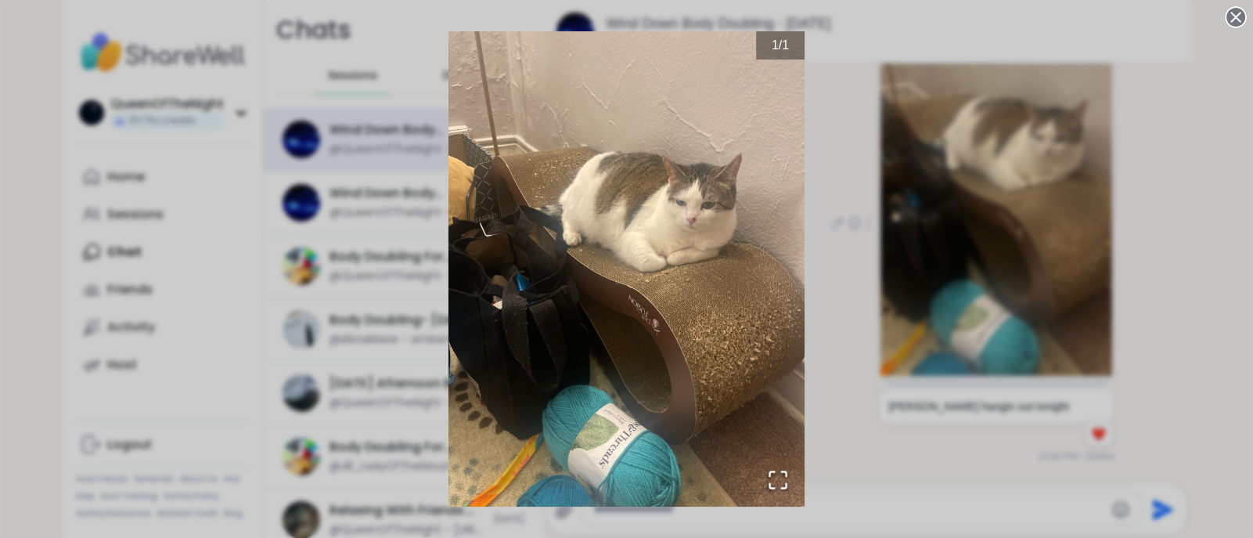
click at [935, 236] on div "1 / 1" at bounding box center [626, 269] width 1253 height 538
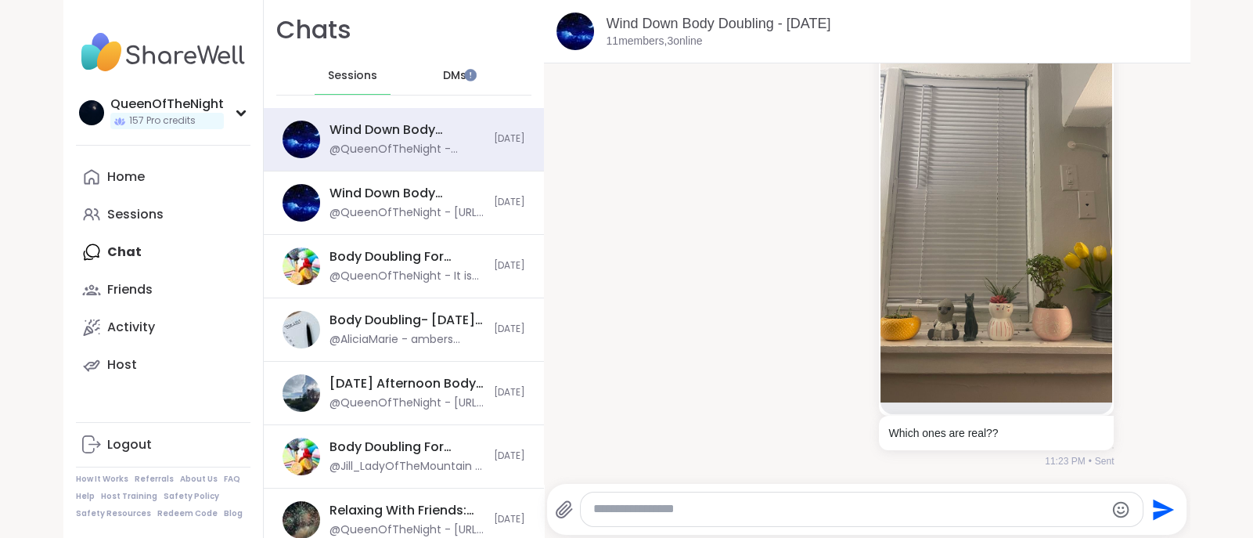
scroll to position [4460, 0]
click at [939, 240] on img at bounding box center [997, 216] width 232 height 373
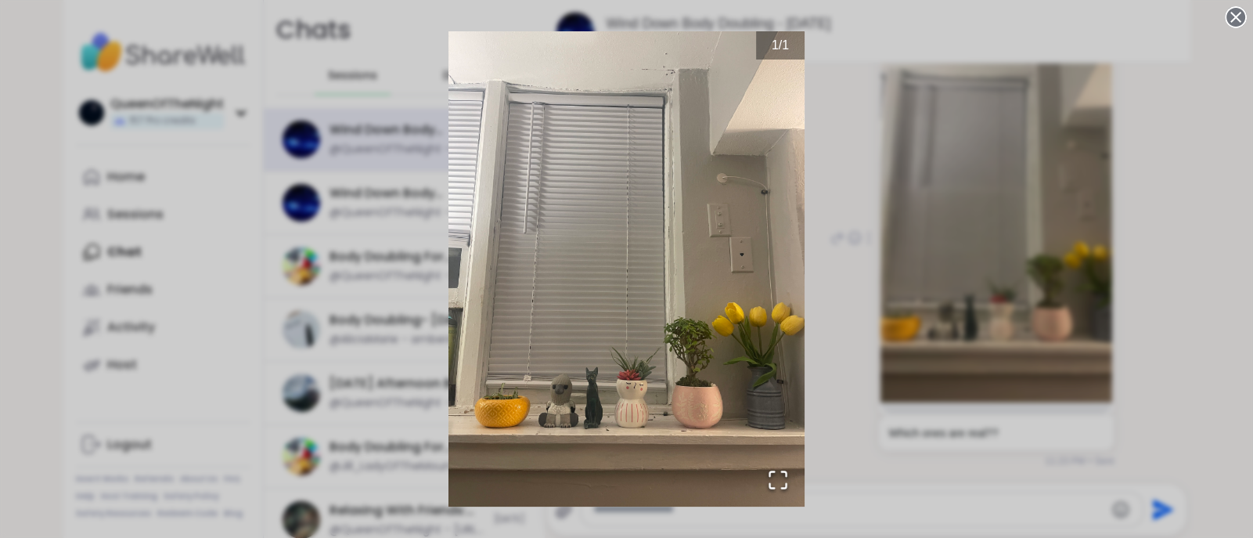
click at [1037, 166] on div "1 / 1" at bounding box center [626, 269] width 1253 height 538
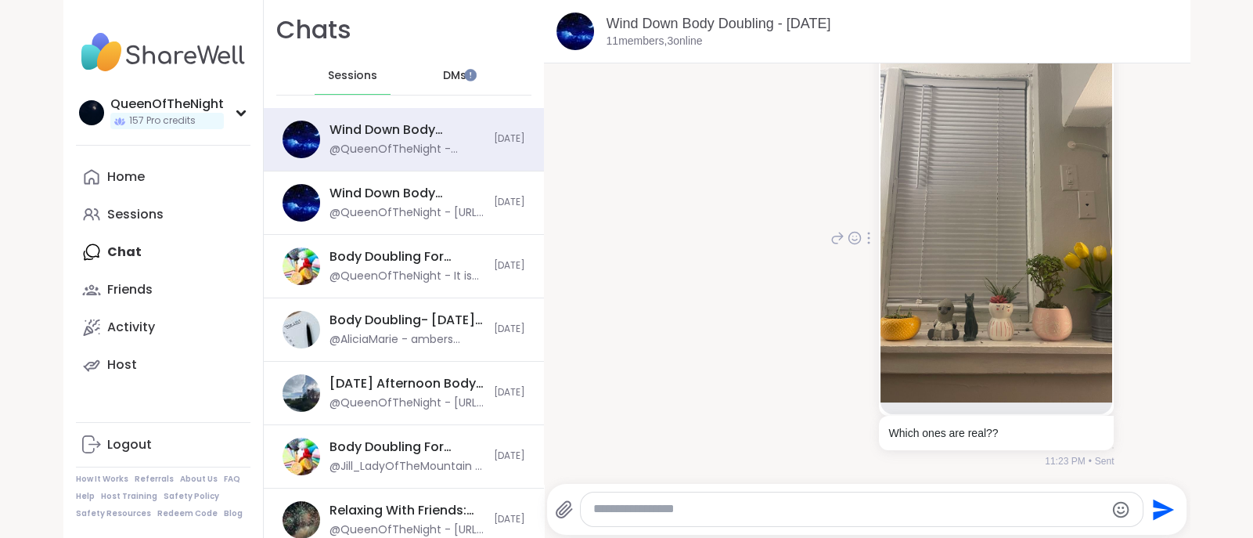
click at [975, 225] on img at bounding box center [997, 216] width 232 height 373
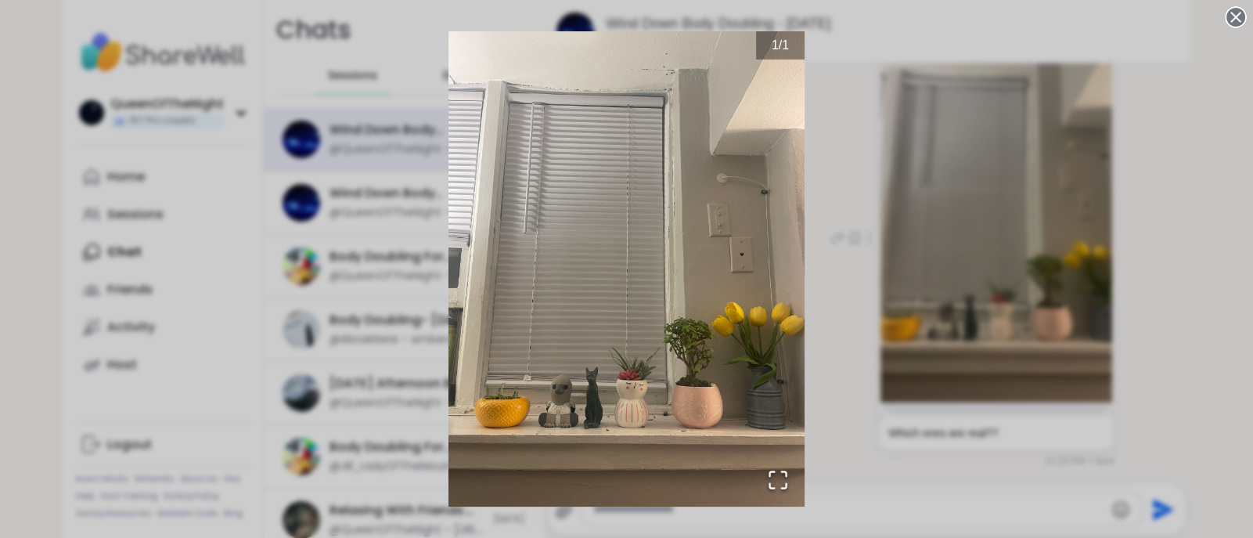
click at [941, 170] on div "1 / 1" at bounding box center [626, 269] width 1253 height 538
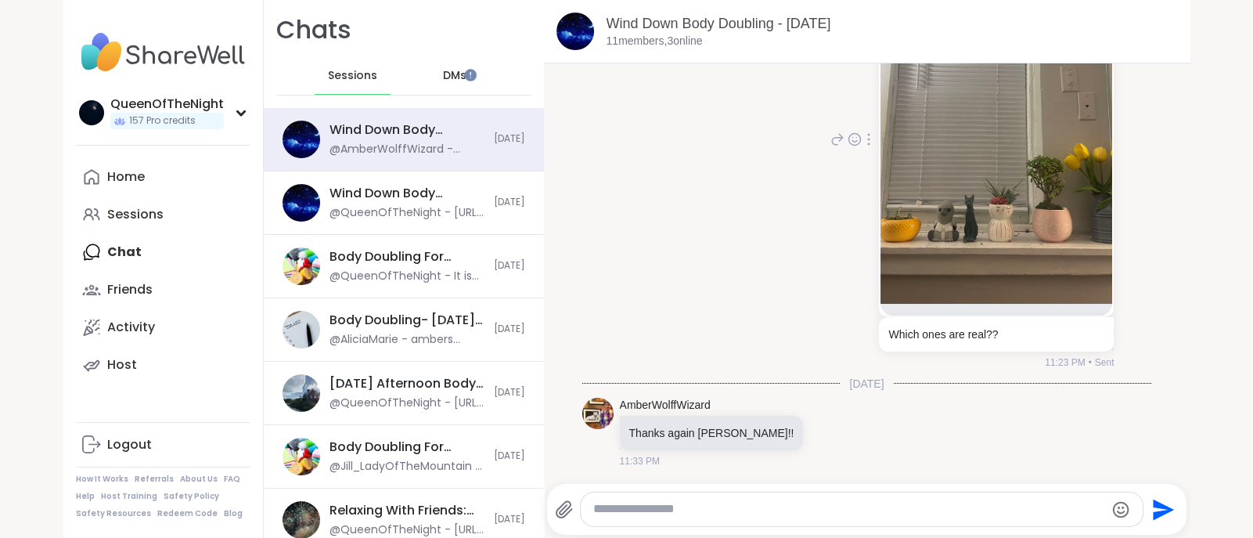
scroll to position [4642, 0]
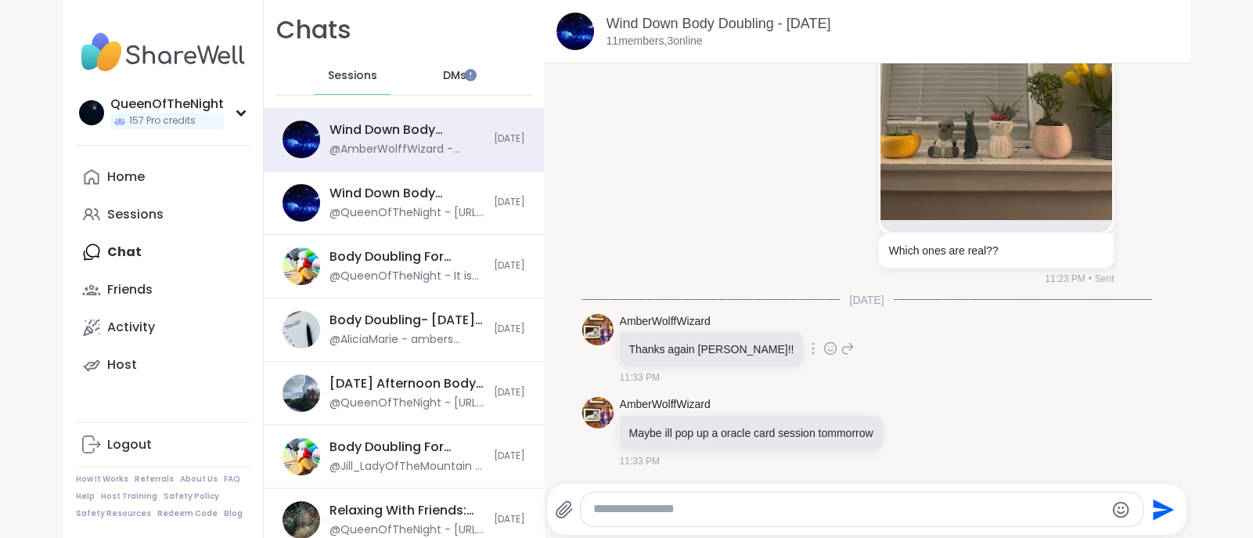
click at [824, 346] on icon at bounding box center [831, 349] width 14 height 16
click at [824, 327] on div "Select Reaction: Heart" at bounding box center [831, 323] width 14 height 14
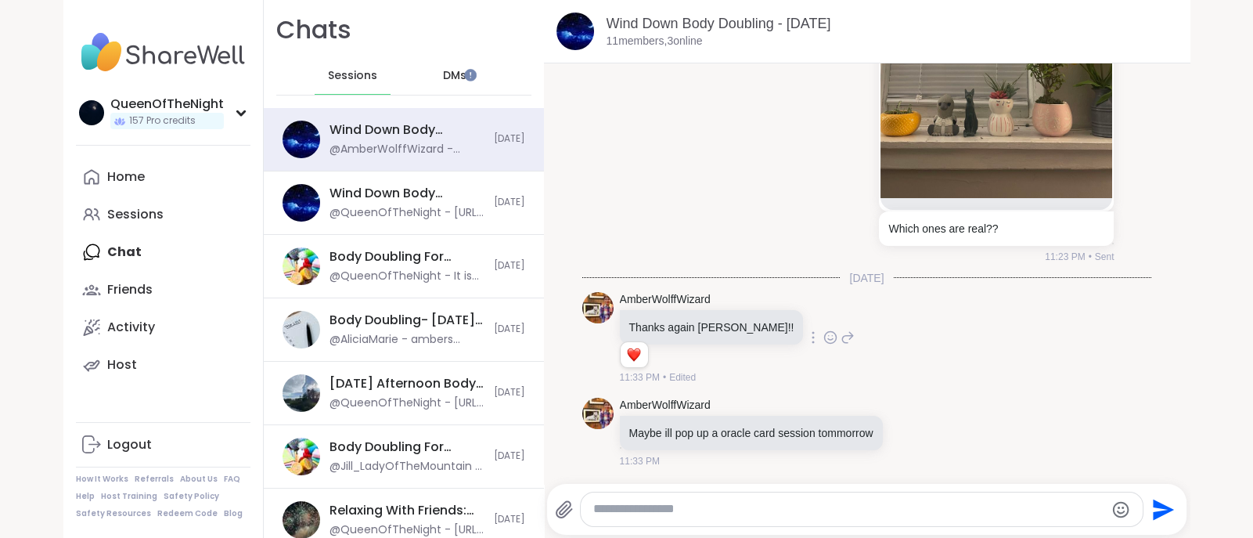
scroll to position [4665, 0]
click at [921, 437] on icon at bounding box center [928, 432] width 14 height 19
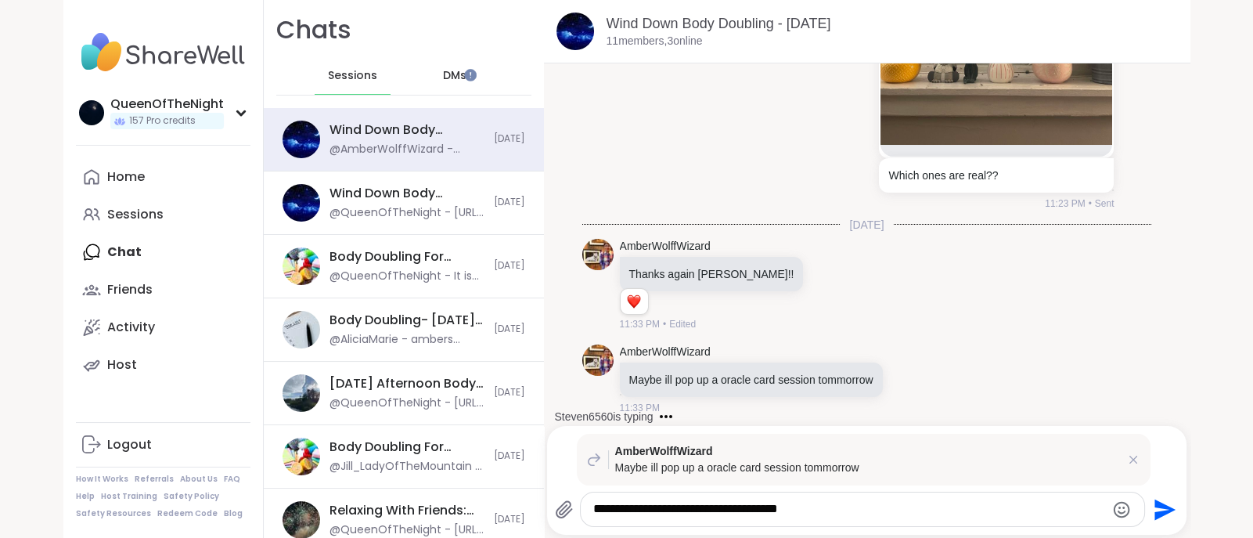
click at [1126, 518] on div "**********" at bounding box center [863, 509] width 564 height 34
click at [1114, 510] on icon "Emoji picker" at bounding box center [1122, 509] width 16 height 16
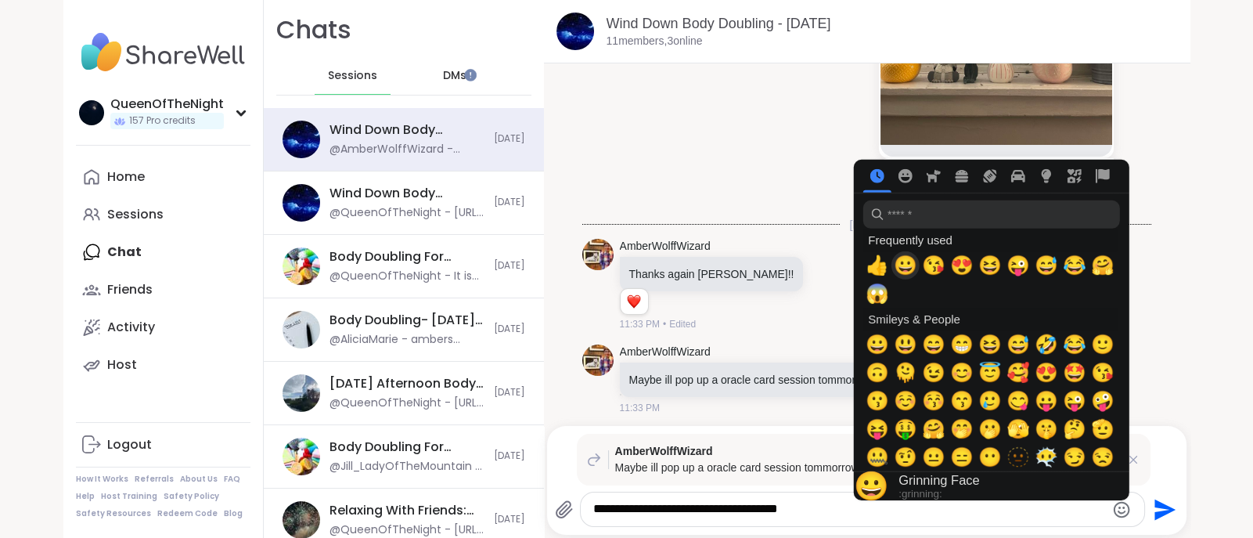
scroll to position [4806, 0]
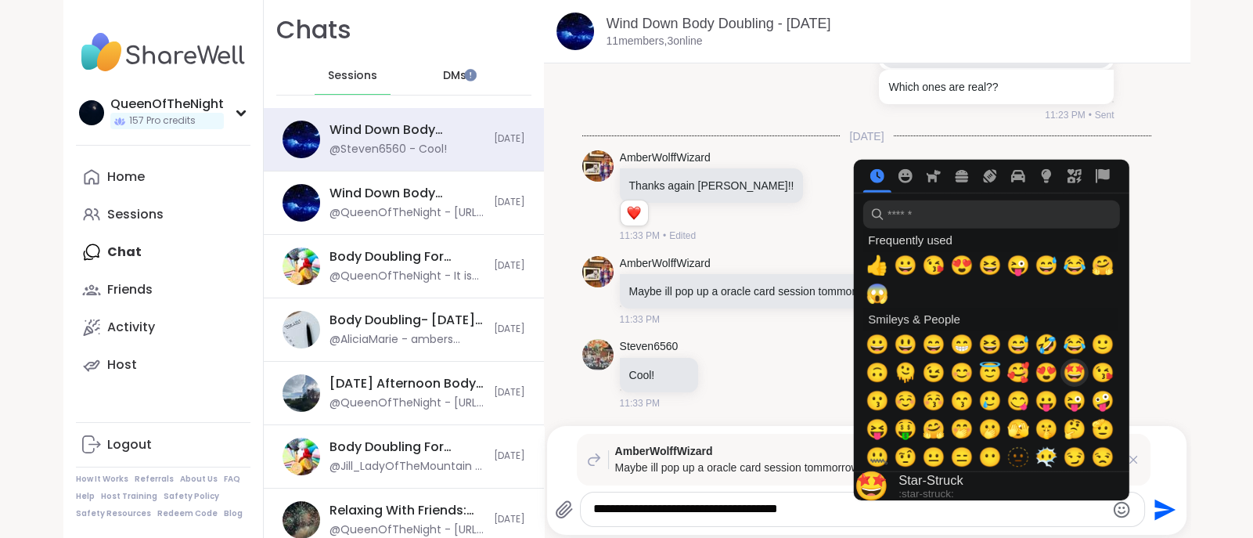
click at [1069, 375] on span "🤩" at bounding box center [1074, 373] width 23 height 22
type textarea "**********"
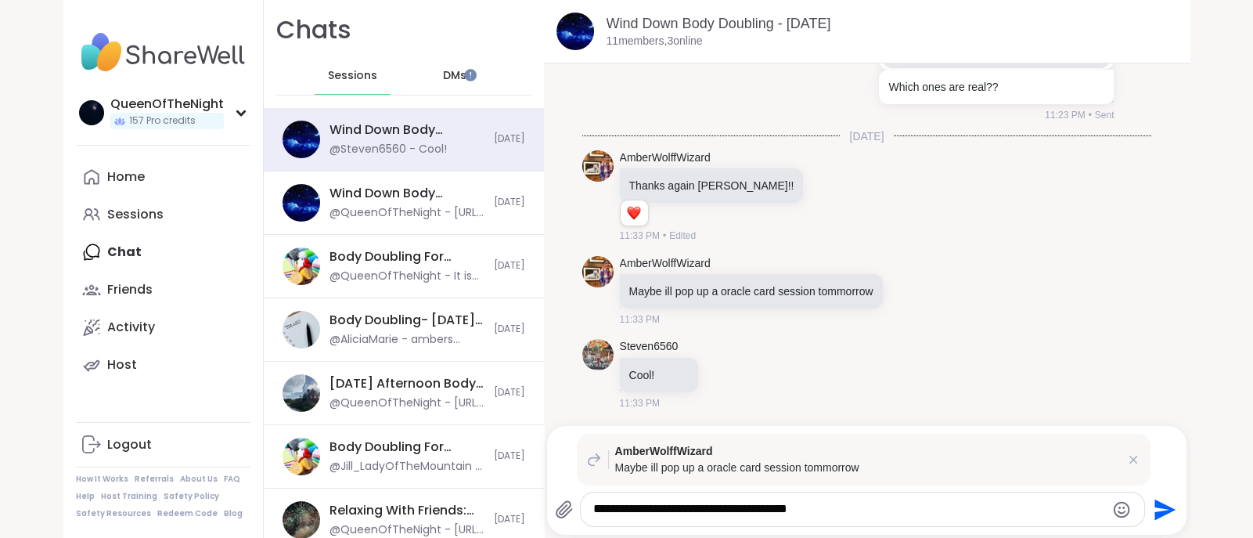
click at [1156, 514] on icon "Send" at bounding box center [1165, 509] width 21 height 21
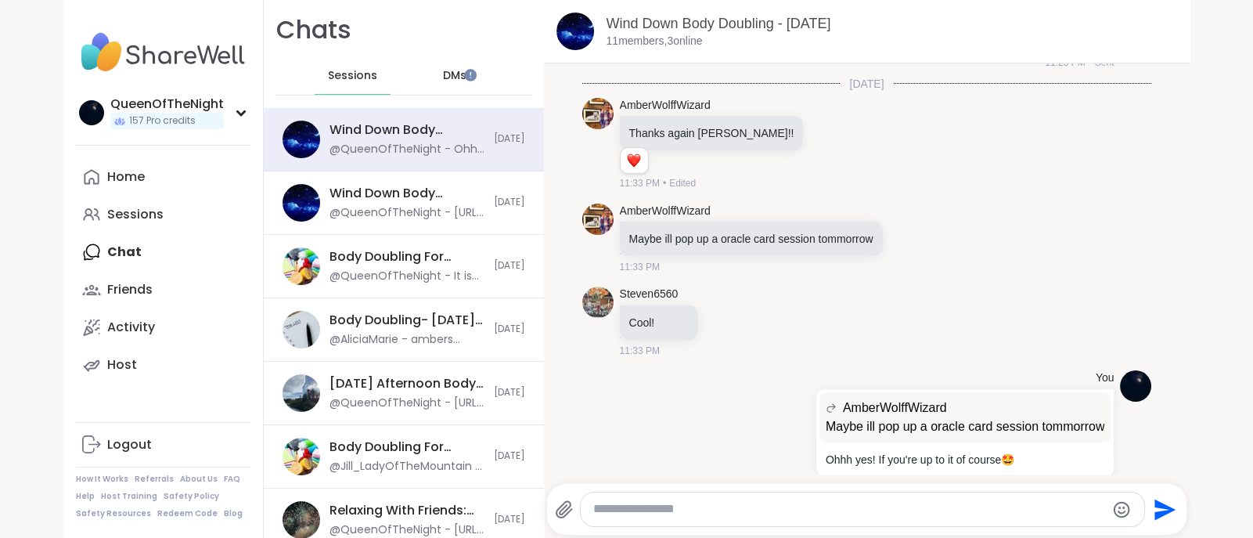
scroll to position [4884, 0]
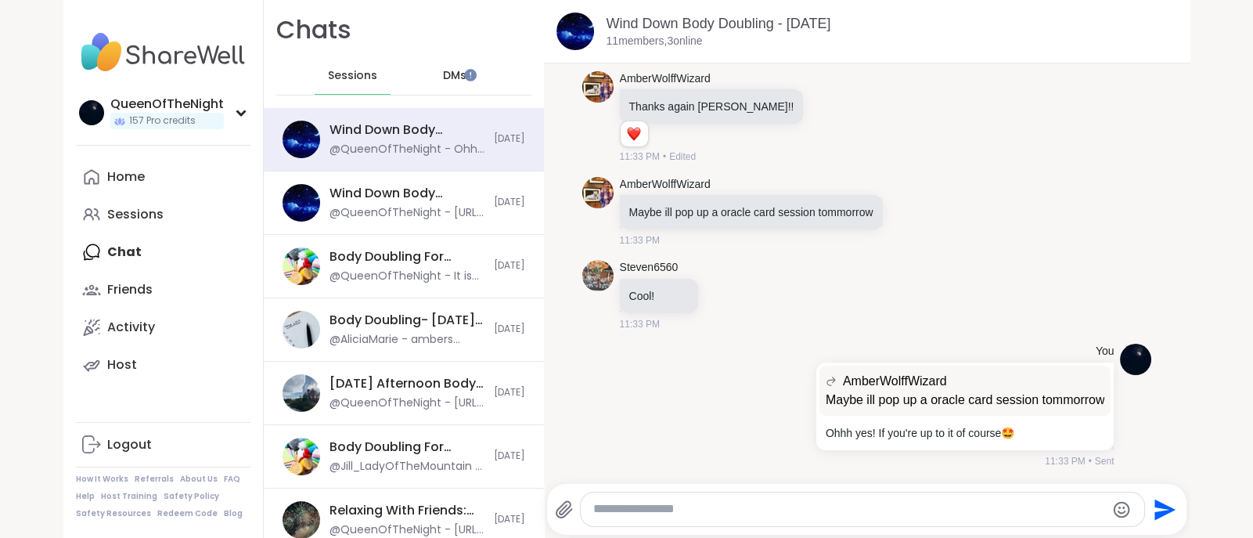
click at [1113, 509] on icon "Emoji picker" at bounding box center [1121, 509] width 19 height 19
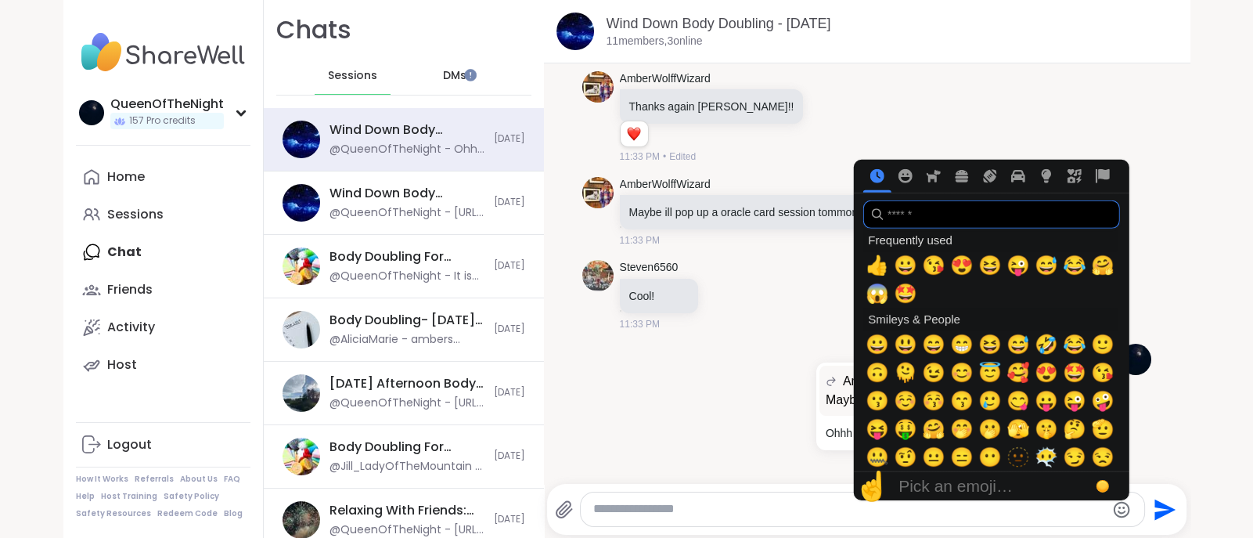
click at [906, 216] on input "search" at bounding box center [991, 214] width 257 height 28
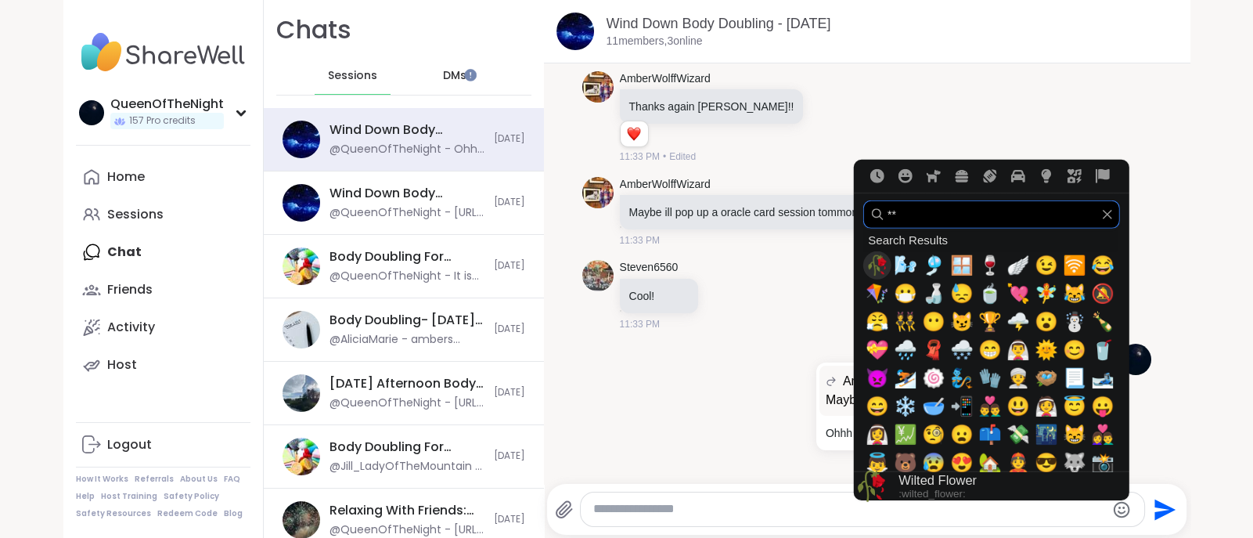
type input "*"
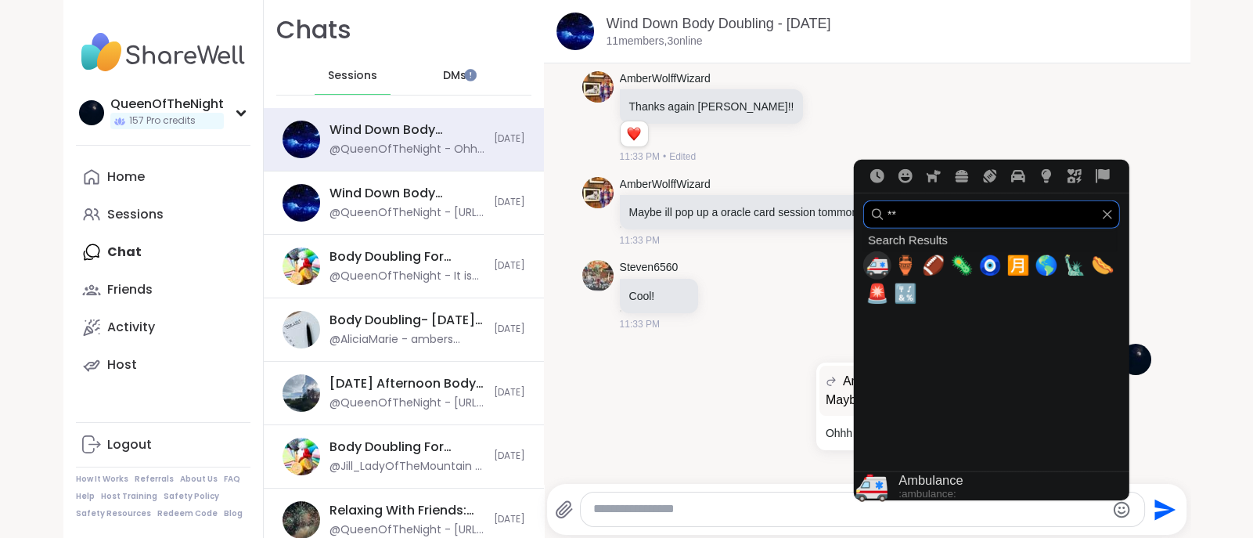
type input "*"
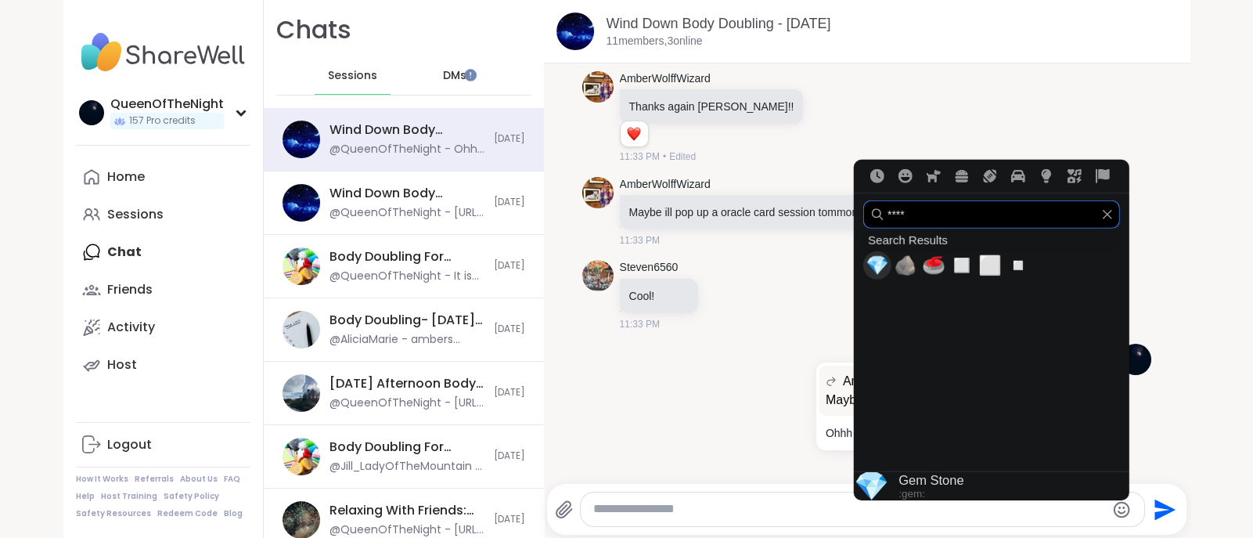
type input "****"
click at [867, 268] on span "💎" at bounding box center [877, 265] width 23 height 22
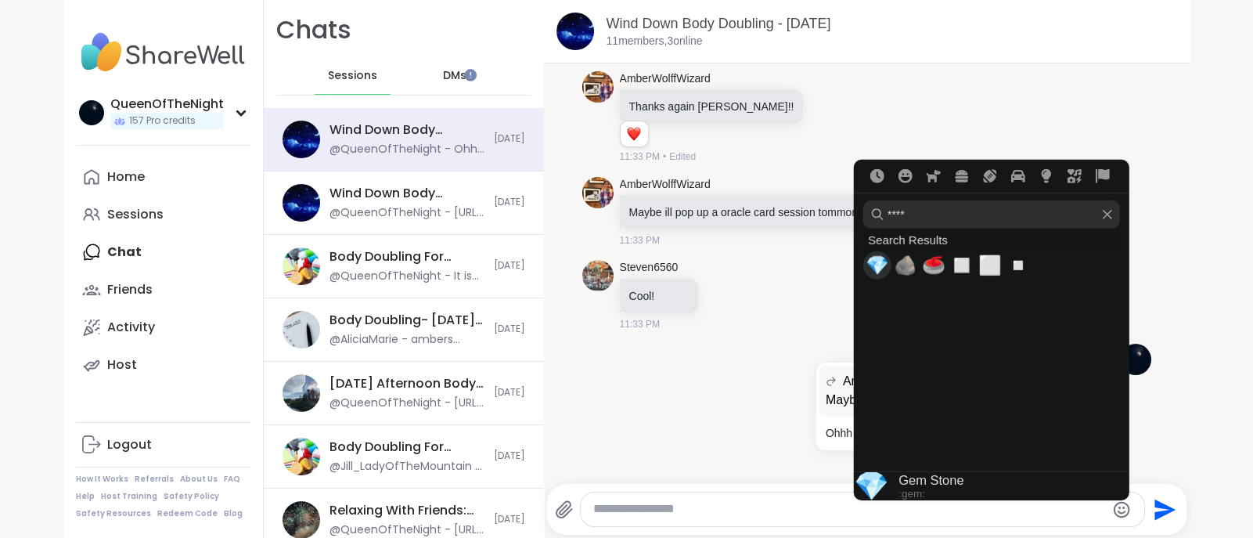
type textarea "**"
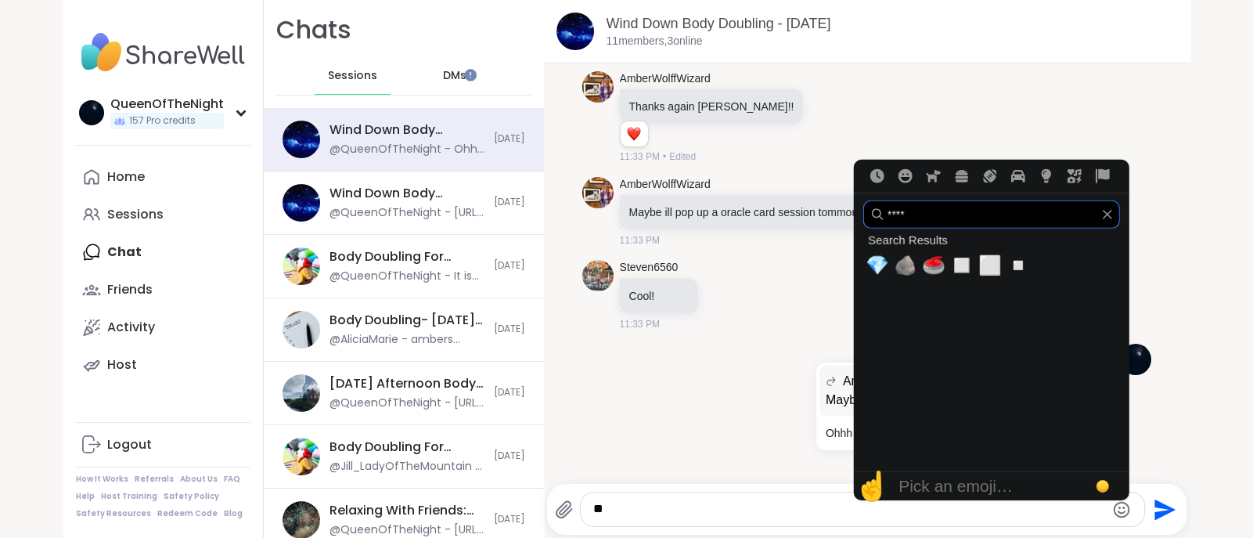
click at [898, 211] on input "****" at bounding box center [991, 214] width 257 height 28
type input "*"
type input "***"
click at [873, 268] on span "🧞" at bounding box center [877, 265] width 23 height 22
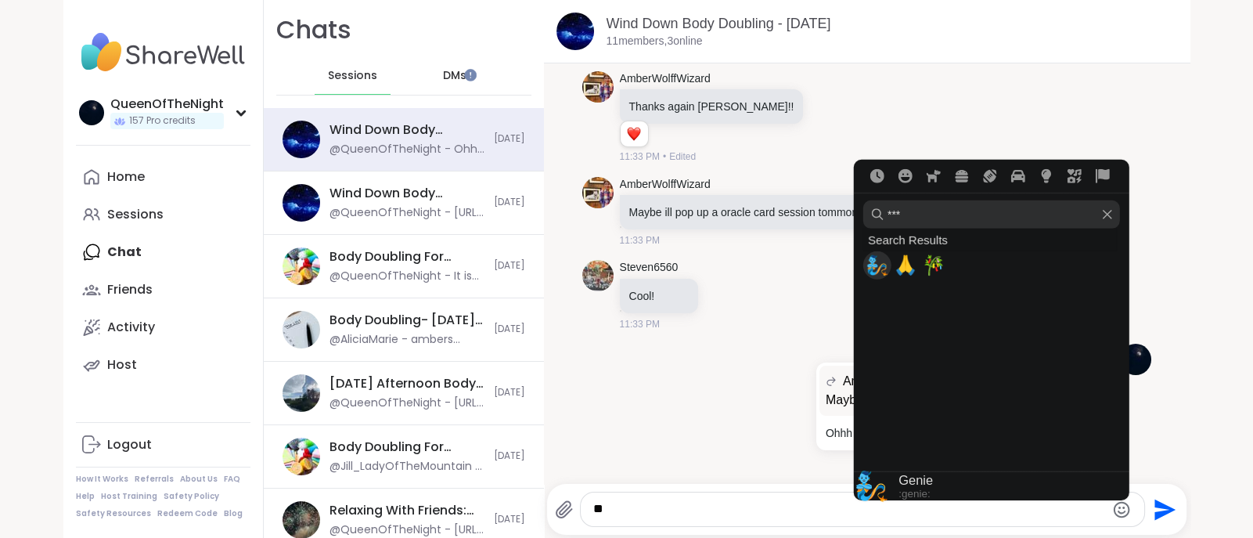
type textarea "****"
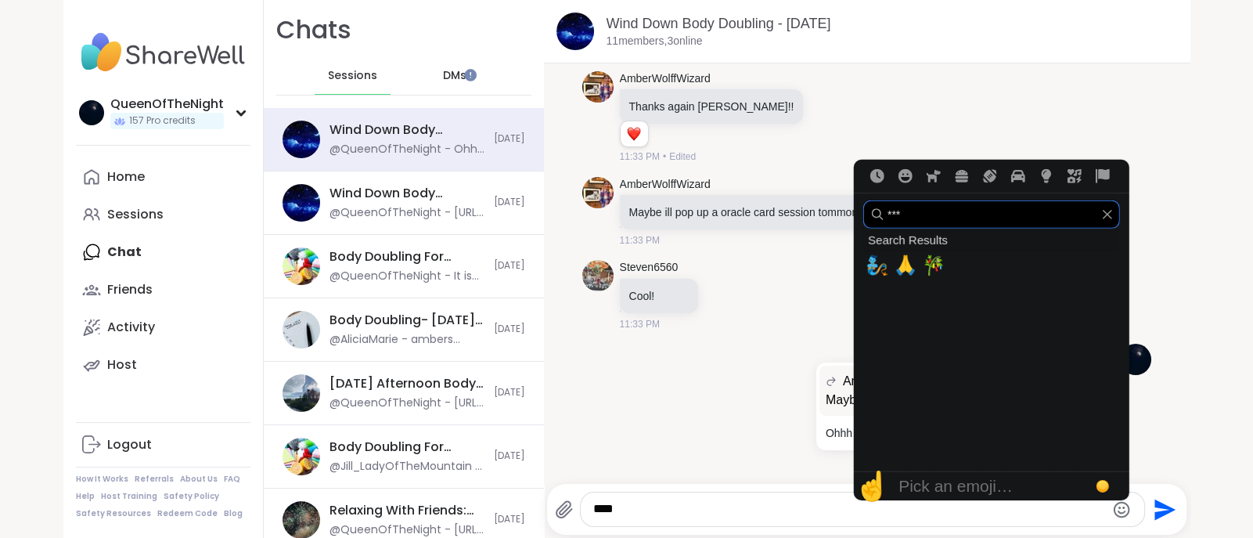
click at [888, 221] on input "***" at bounding box center [991, 214] width 257 height 28
type input "****"
click at [869, 273] on span "🐺" at bounding box center [877, 265] width 23 height 22
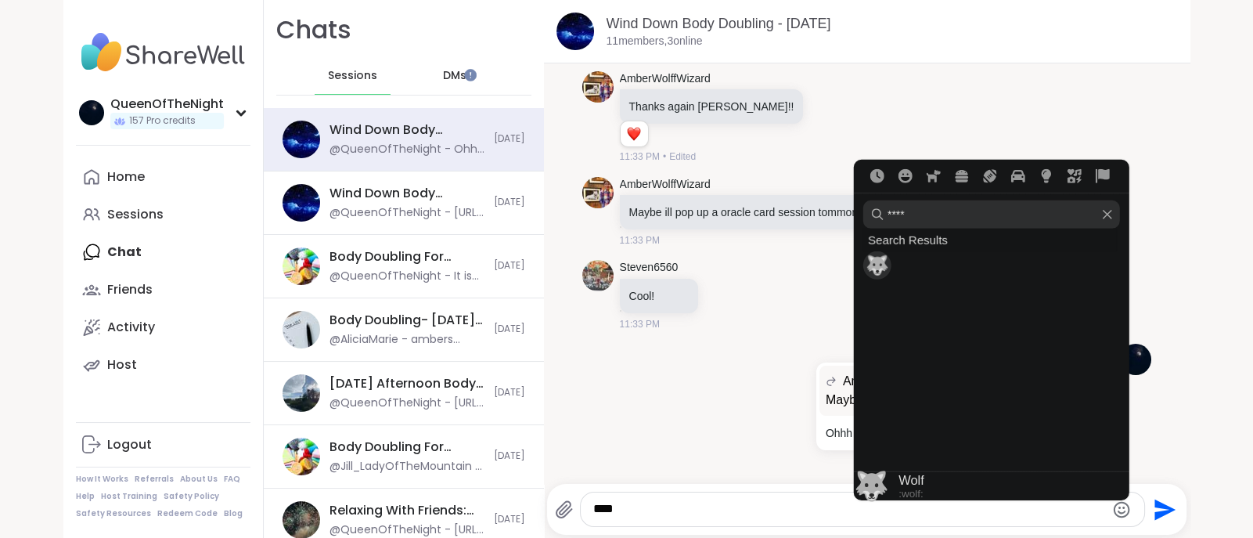
type textarea "******"
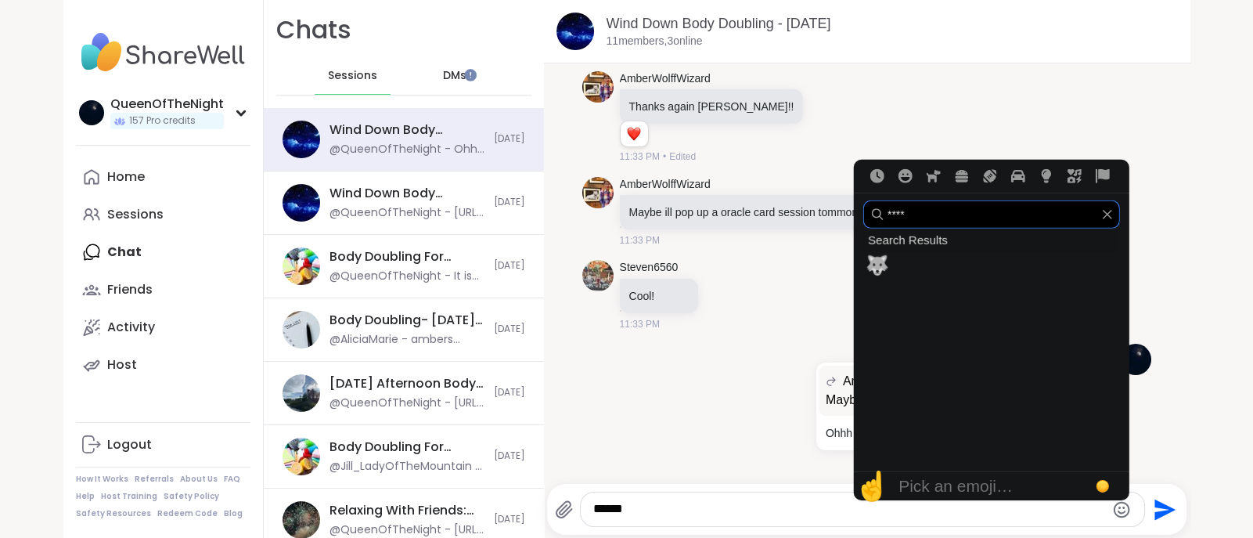
click at [896, 217] on input "****" at bounding box center [991, 214] width 257 height 28
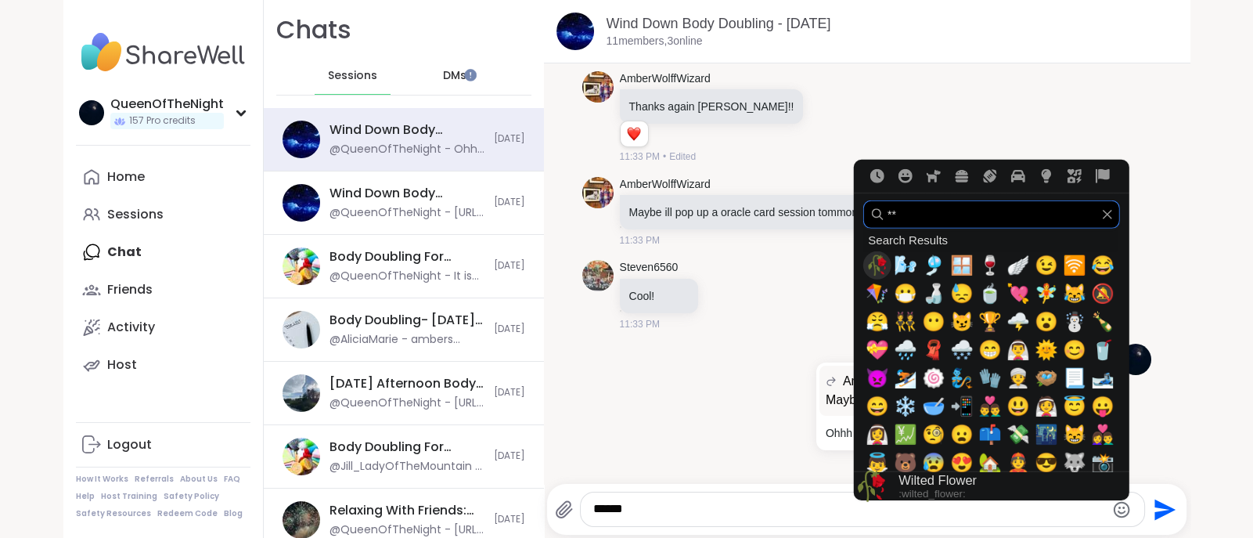
type input "*"
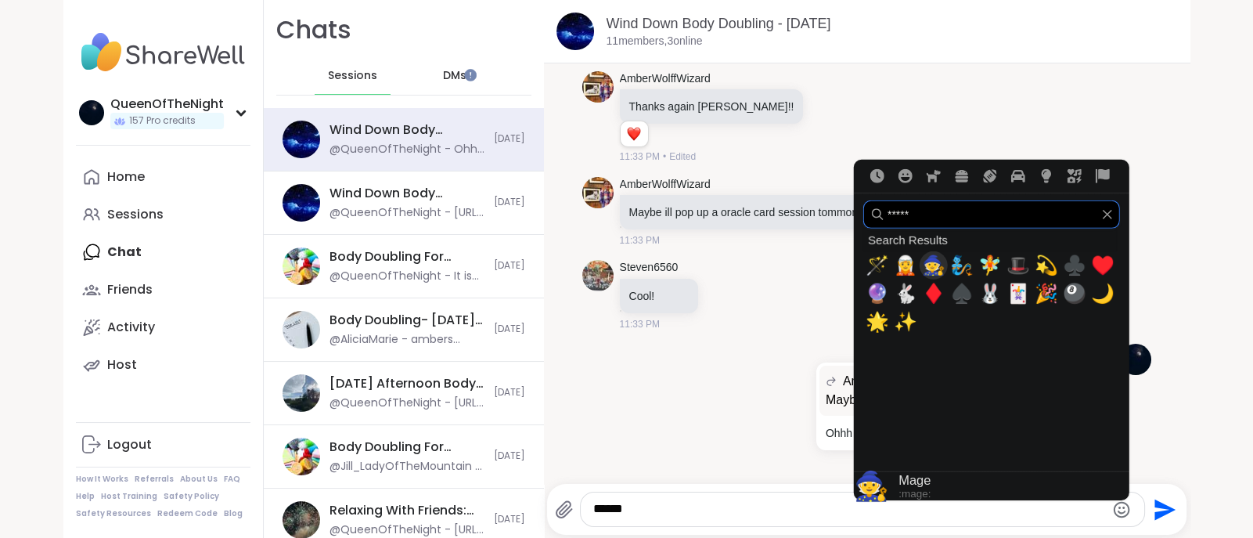
type input "*****"
click at [932, 262] on span "🧙" at bounding box center [933, 265] width 23 height 22
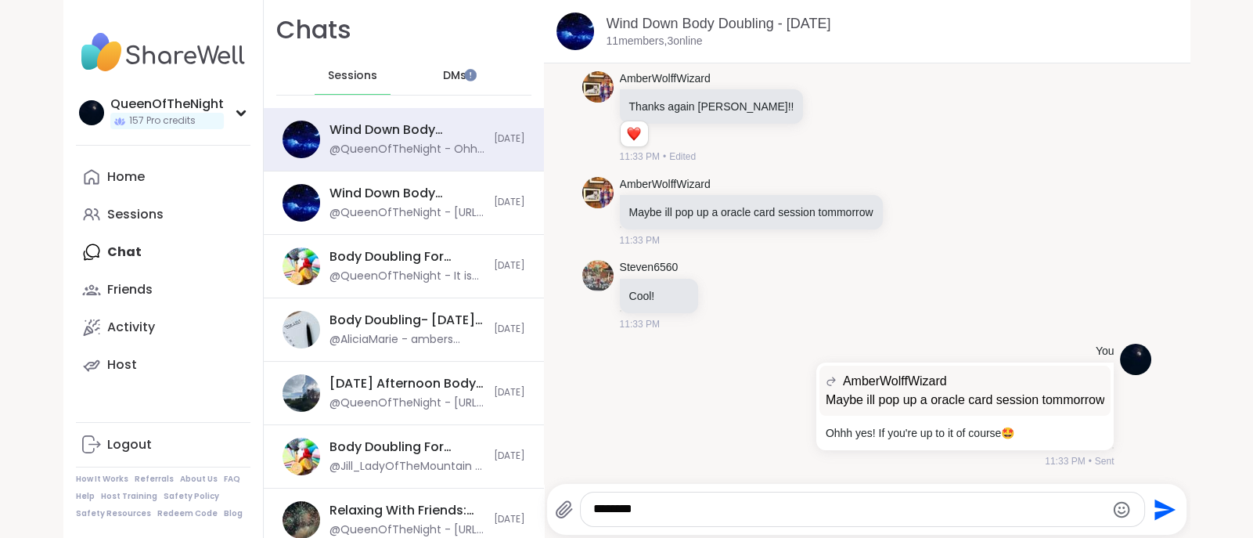
click at [617, 506] on textarea "********" at bounding box center [848, 509] width 511 height 16
click at [593, 514] on textarea "******" at bounding box center [848, 509] width 511 height 16
click at [814, 512] on textarea "**********" at bounding box center [848, 509] width 511 height 16
click at [856, 511] on textarea "**********" at bounding box center [848, 509] width 511 height 16
type textarea "**********"
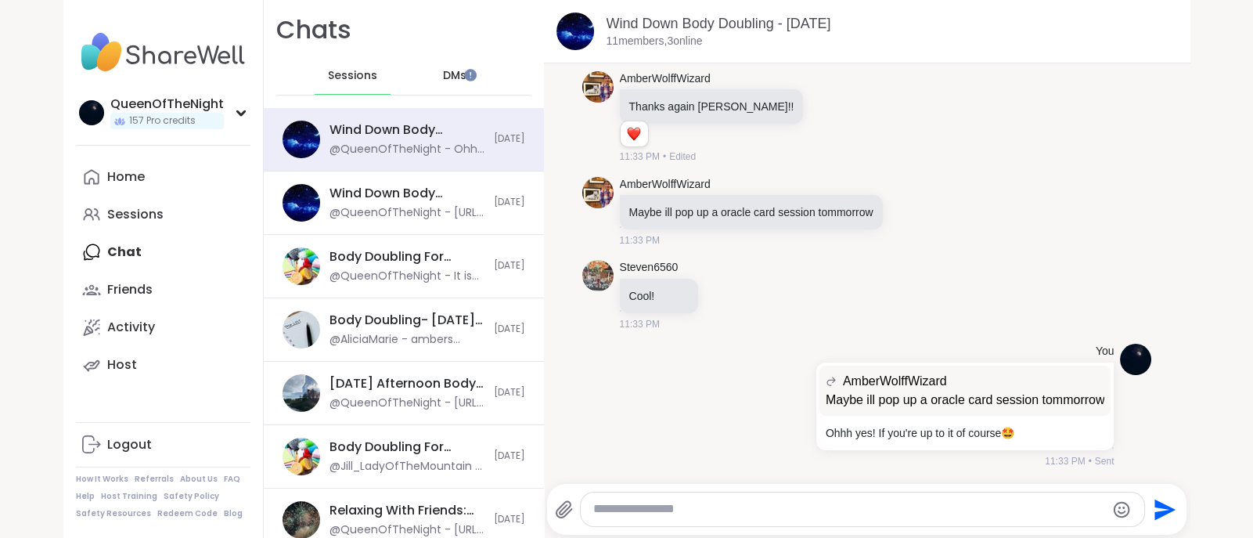
scroll to position [4983, 0]
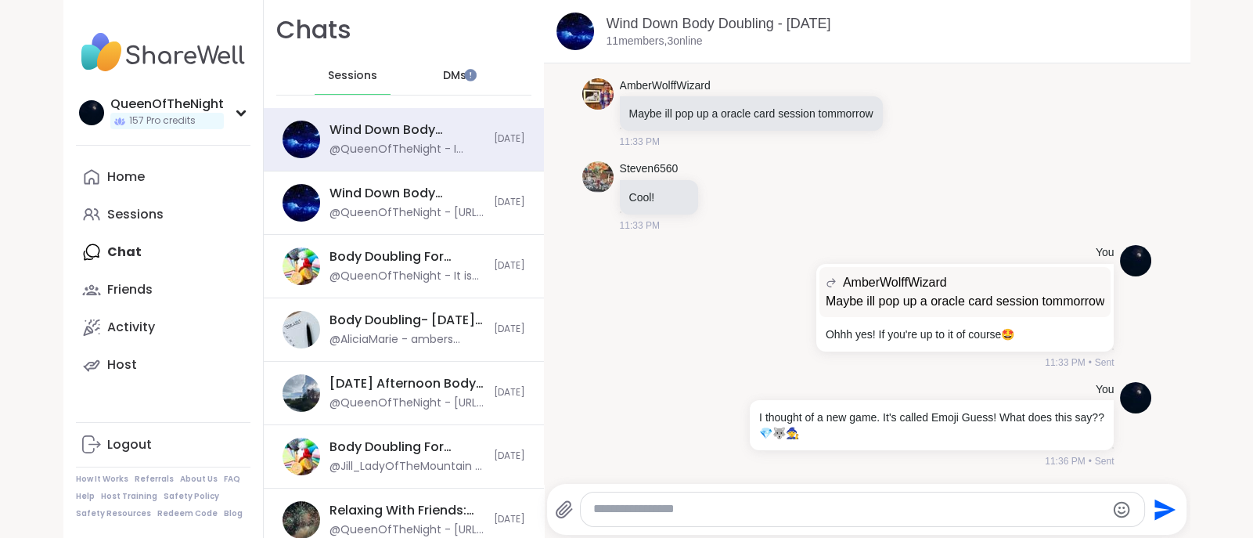
click at [569, 303] on li "You AmberWolffWizard Maybe ill pop up a oracle card session tommorrow Maybe ill…" at bounding box center [866, 307] width 615 height 137
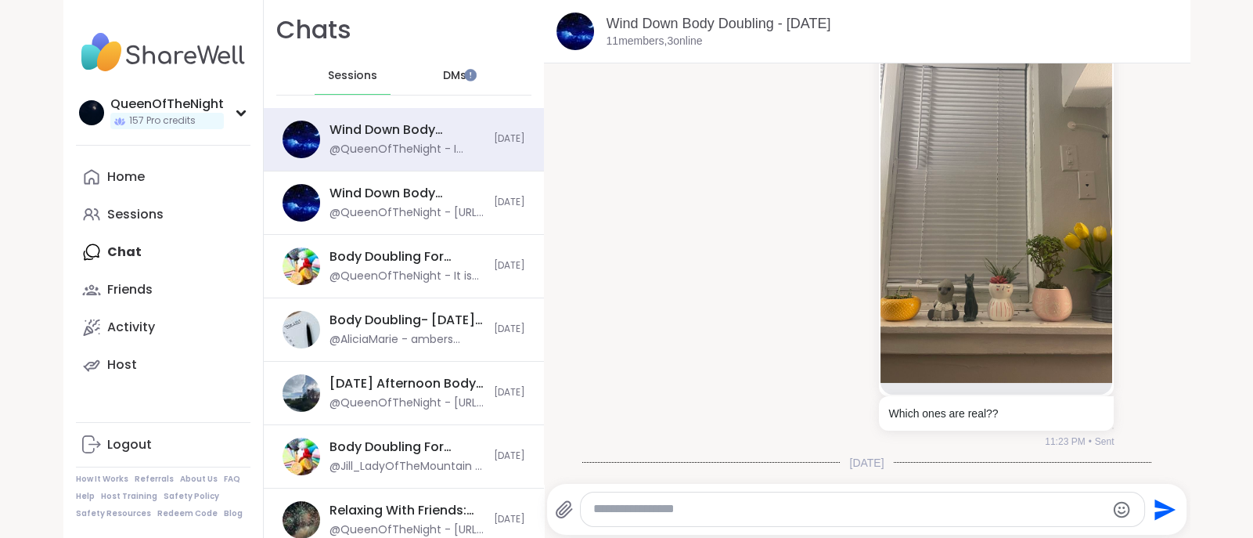
scroll to position [4427, 0]
click at [947, 354] on img at bounding box center [997, 196] width 232 height 373
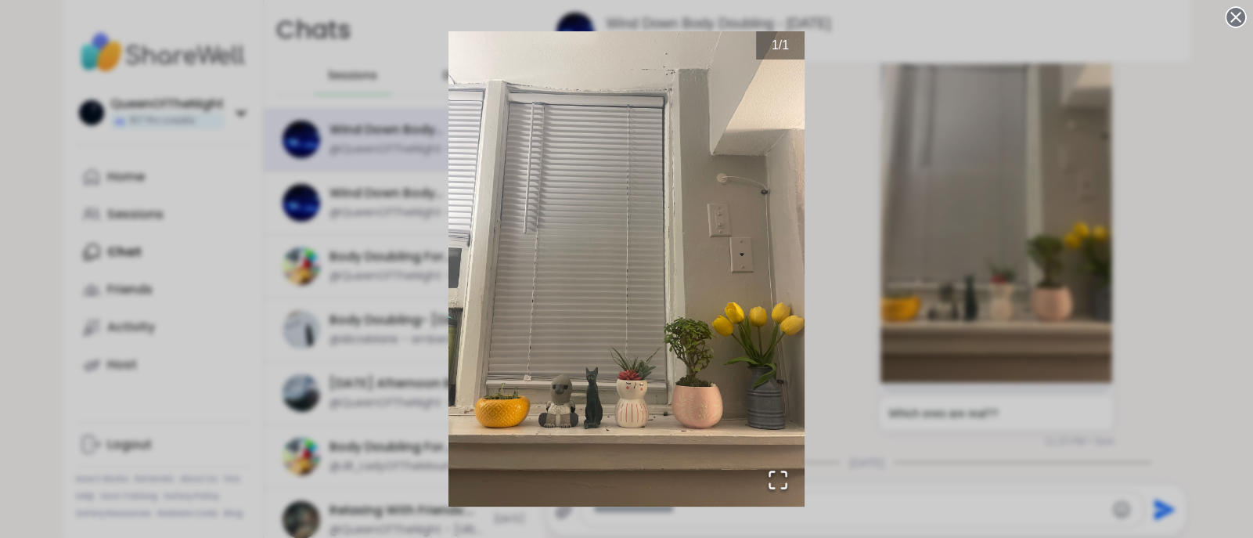
click at [878, 214] on div "1 / 1" at bounding box center [626, 269] width 1253 height 538
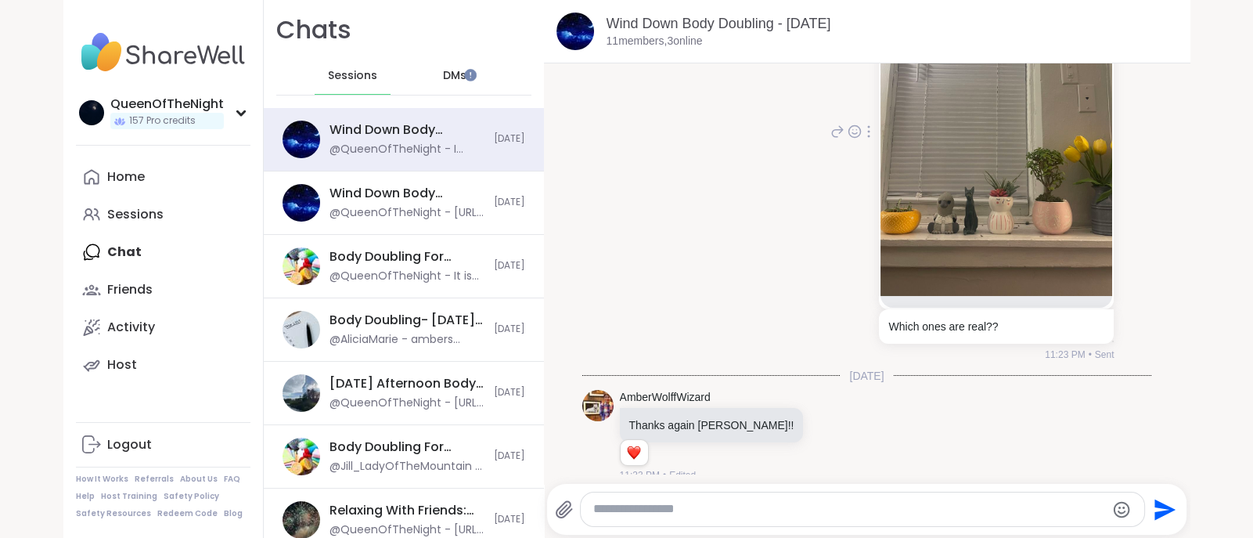
scroll to position [4525, 0]
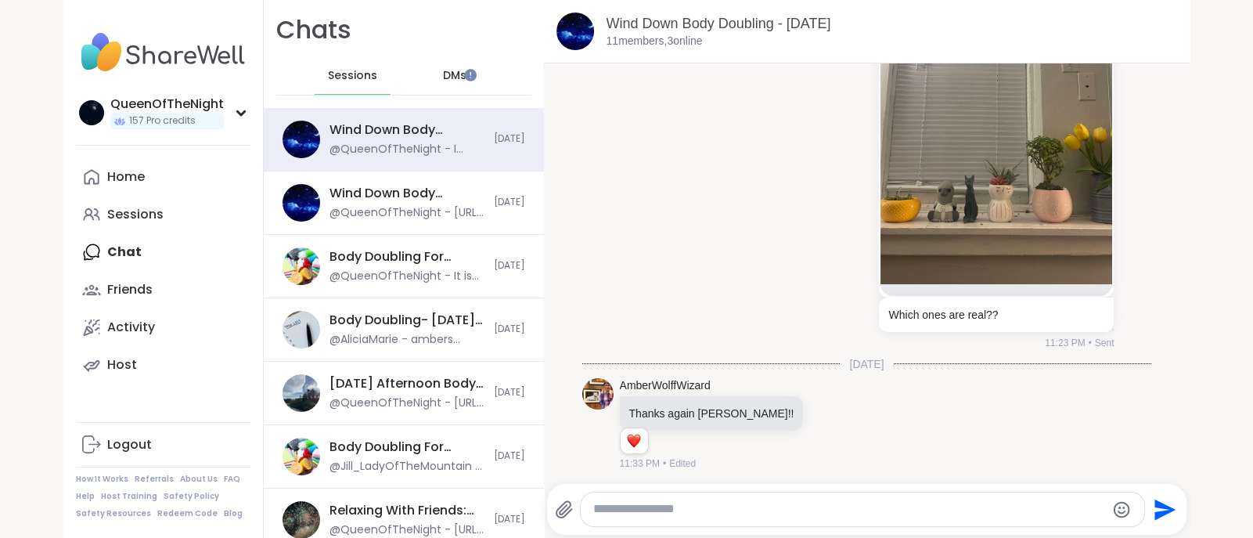
click at [971, 258] on img at bounding box center [997, 98] width 232 height 373
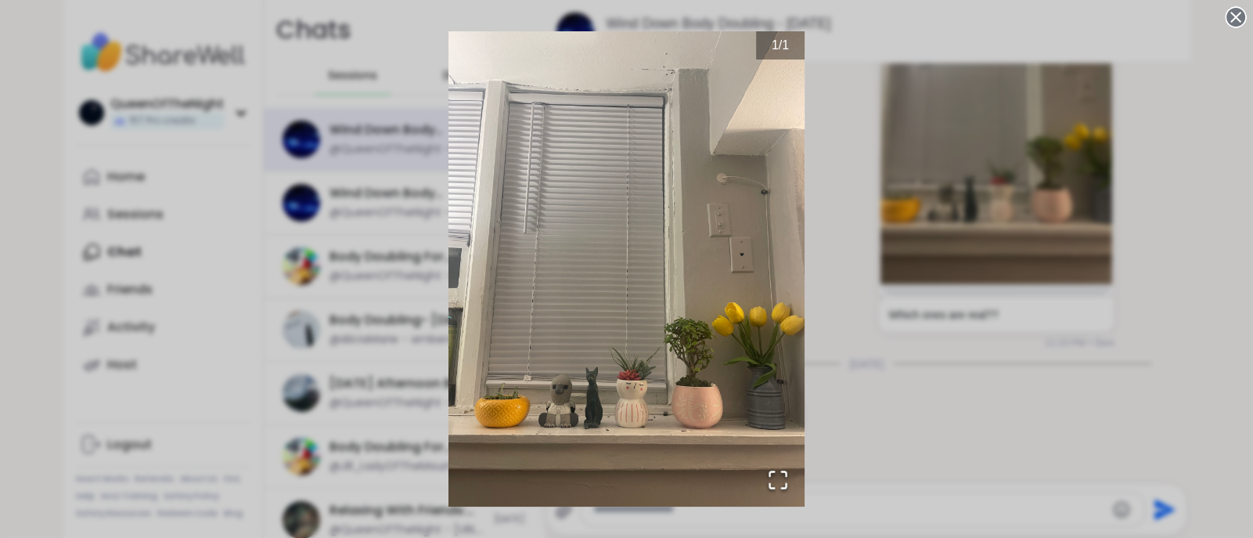
click at [1033, 319] on div "1 / 1" at bounding box center [626, 269] width 1253 height 538
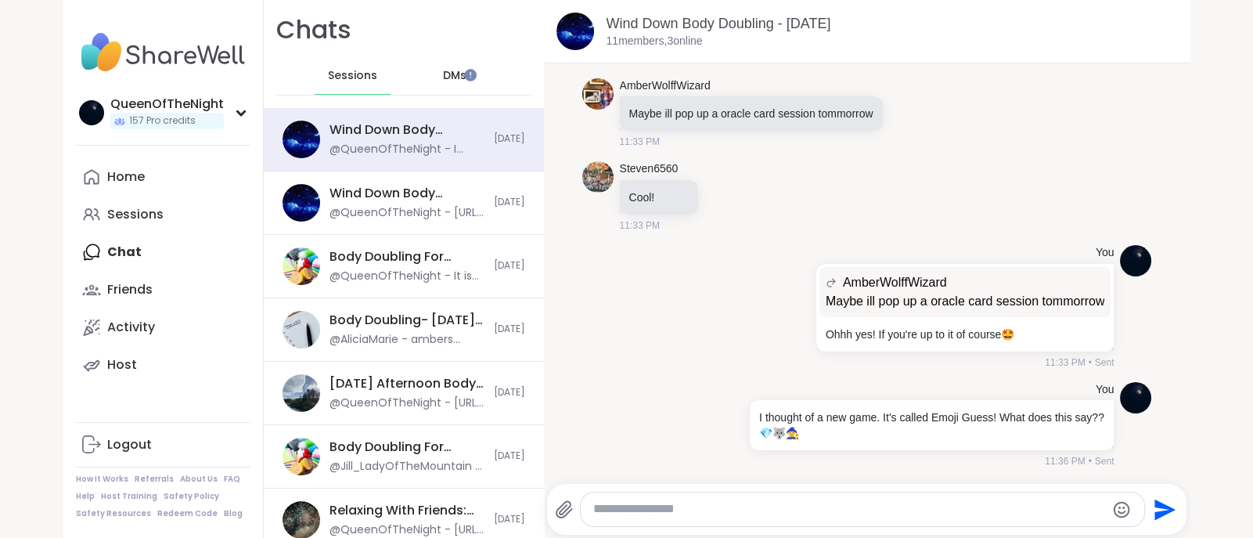
scroll to position [4983, 0]
click at [751, 496] on div at bounding box center [863, 509] width 564 height 34
click at [736, 511] on textarea "Type your message" at bounding box center [848, 509] width 511 height 16
click at [736, 511] on textarea "*" at bounding box center [848, 509] width 511 height 16
drag, startPoint x: 846, startPoint y: 513, endPoint x: 553, endPoint y: 474, distance: 296.0
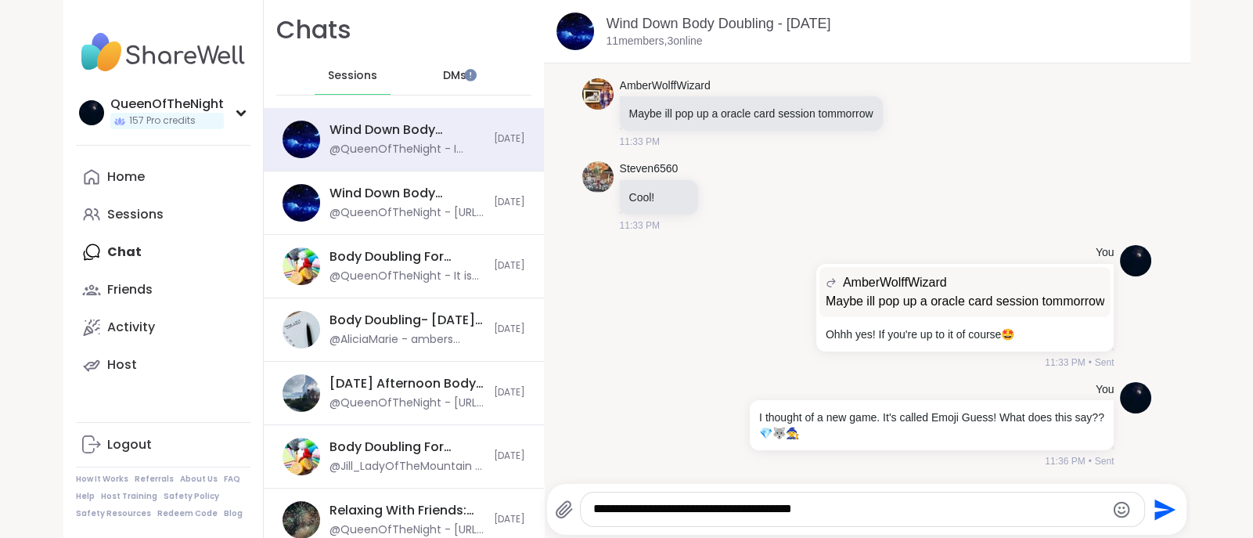
click at [553, 474] on div "Wind Down Body Doubling - [DATE] members, 3 online [DATE] [PERSON_NAME] going o…" at bounding box center [867, 269] width 647 height 538
paste textarea "**"
type textarea "**********"
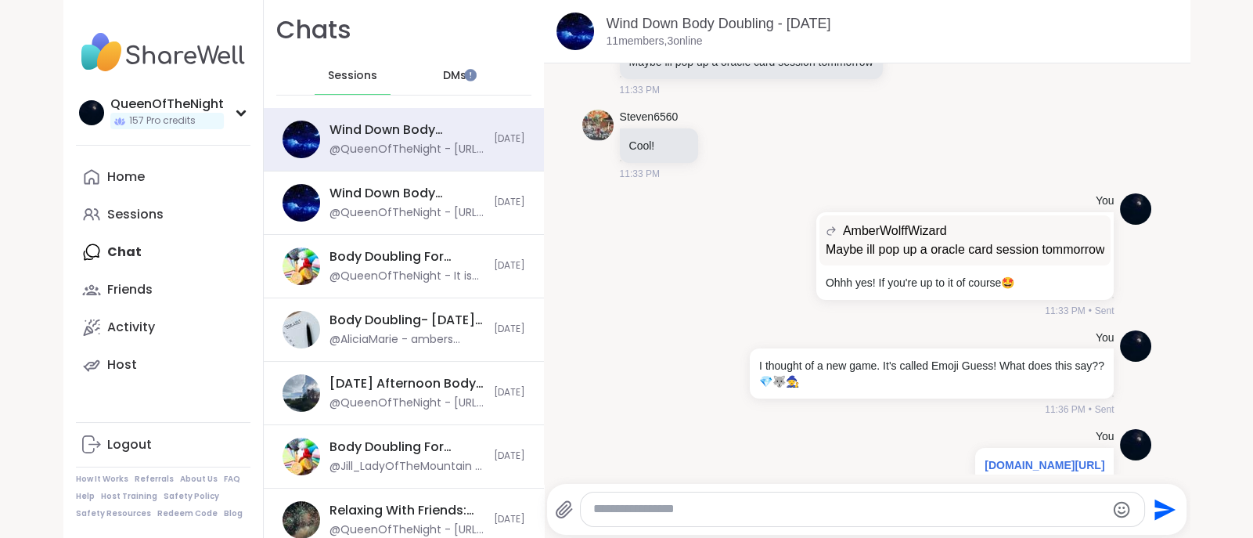
scroll to position [5066, 0]
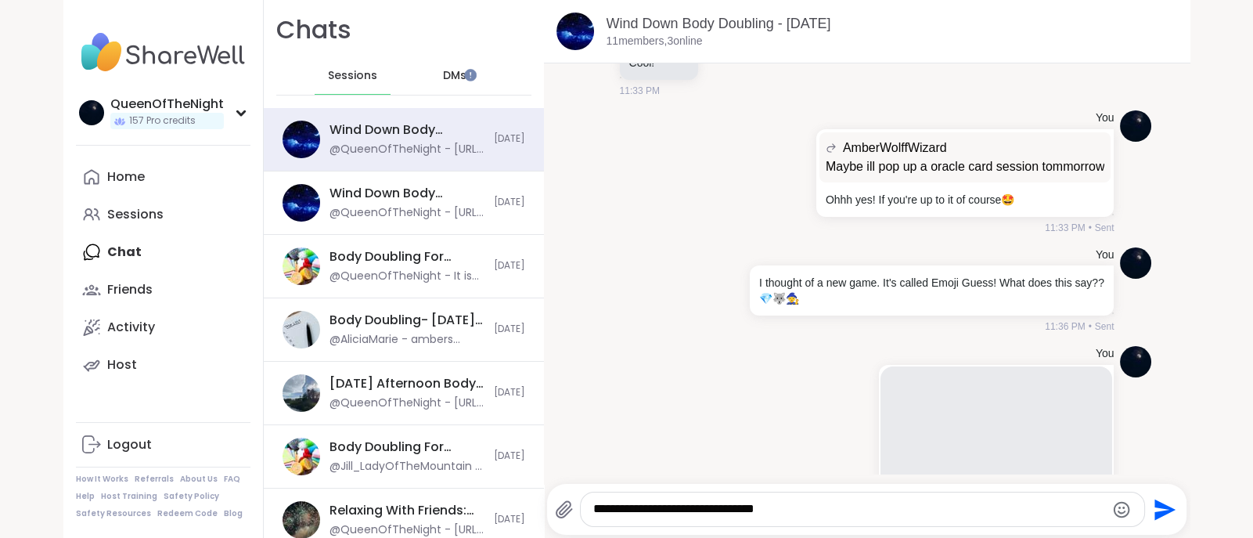
type textarea "**********"
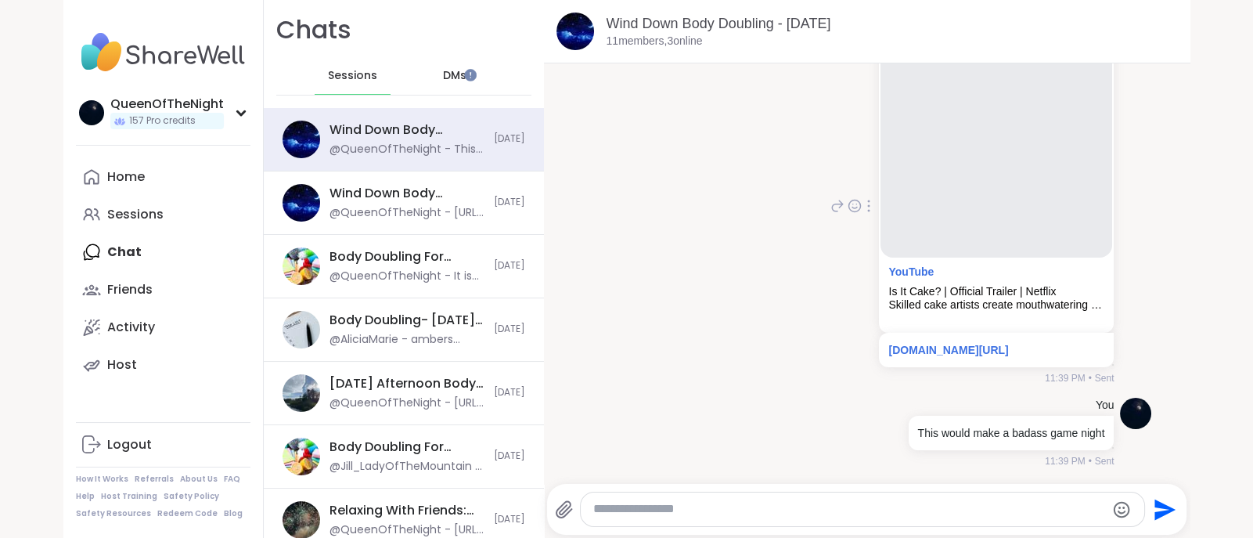
click at [741, 380] on div "You YouTube Is It Cake? | Official Trailer | Netflix Skilled cake artists creat…" at bounding box center [867, 206] width 570 height 369
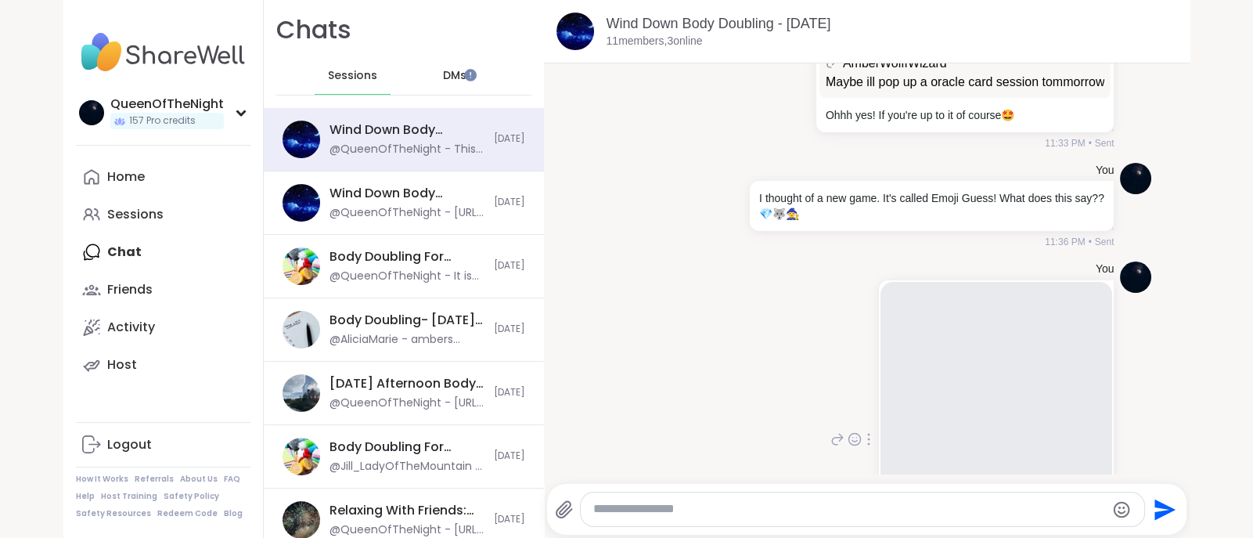
scroll to position [5146, 0]
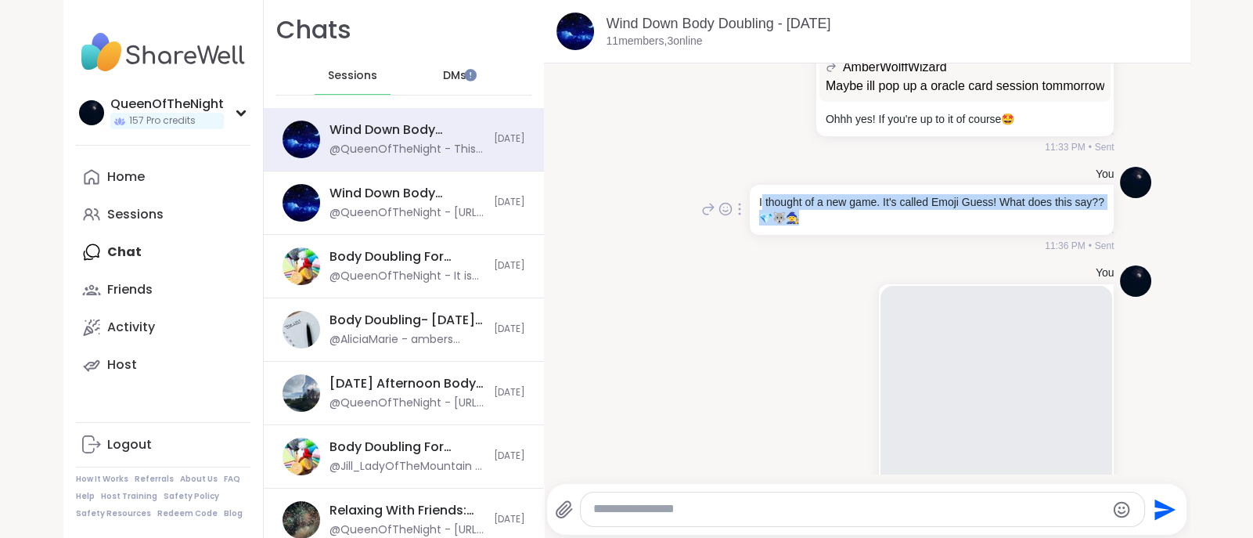
drag, startPoint x: 748, startPoint y: 257, endPoint x: 866, endPoint y: 277, distance: 119.9
click at [866, 225] on p "I thought of a new game. It's called Emoji Guess! What does this say?? 💎 🐺 🧙" at bounding box center [931, 209] width 345 height 31
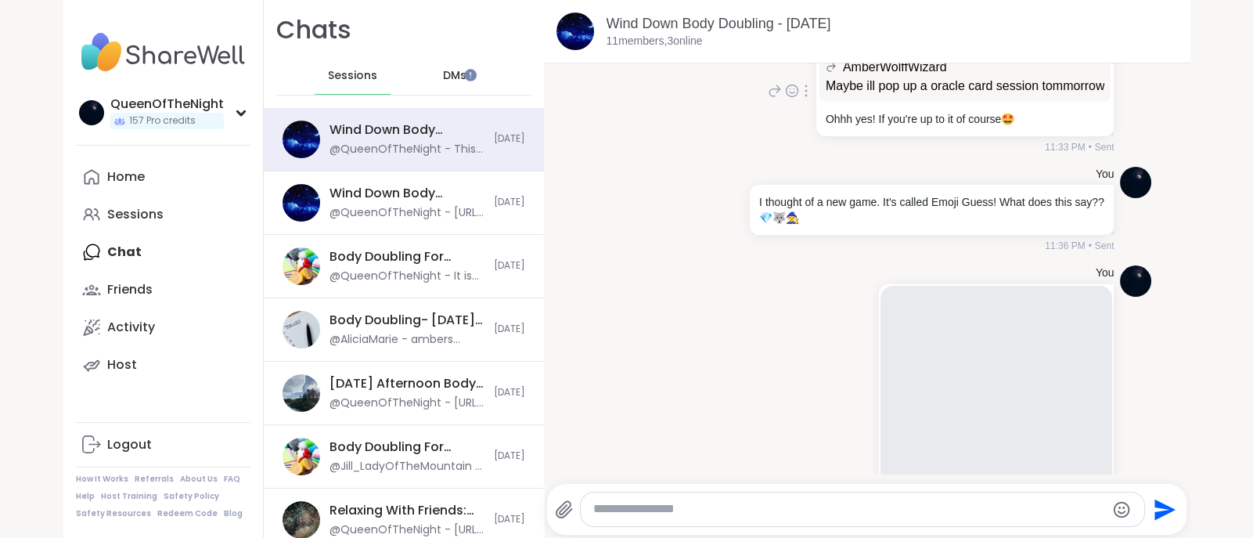
click at [703, 160] on div "You AmberWolffWizard Maybe ill pop up a oracle card session tommorrow Maybe ill…" at bounding box center [867, 91] width 570 height 137
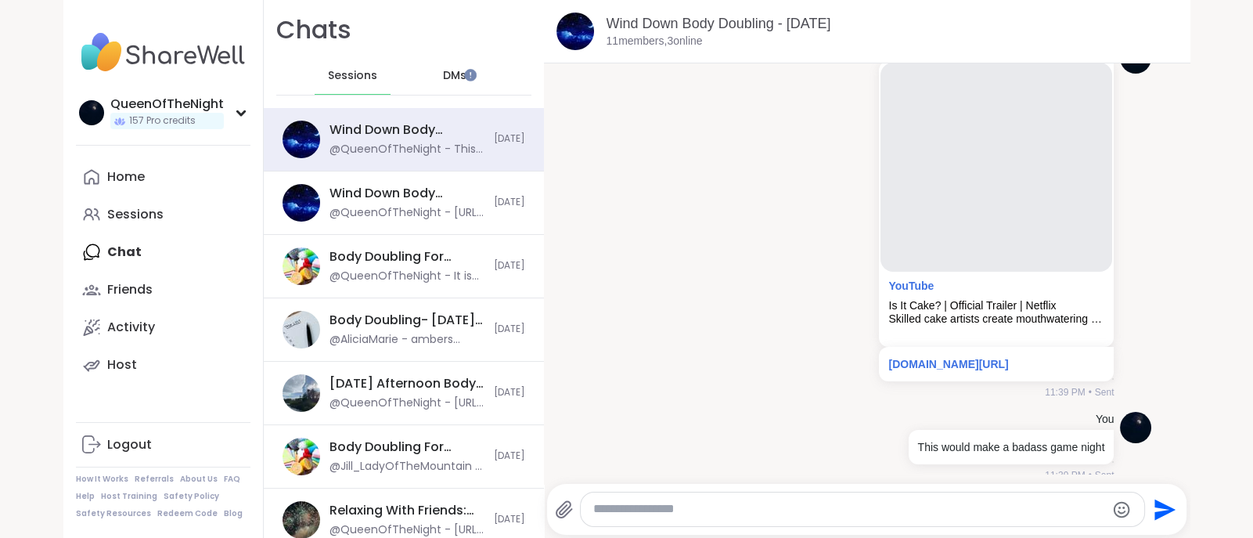
scroll to position [5435, 0]
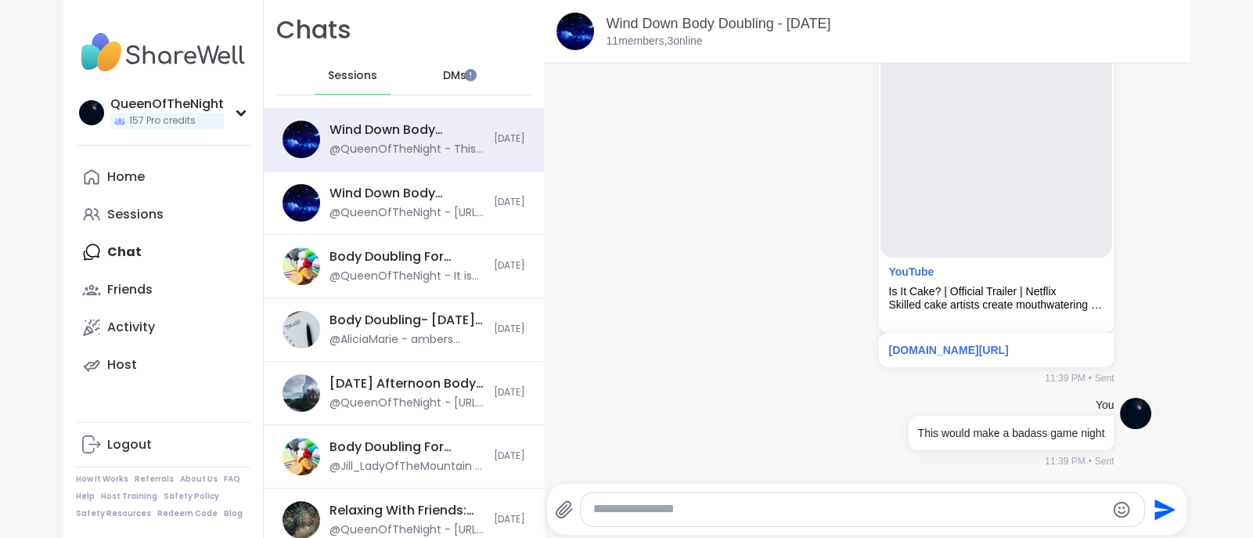
click at [630, 514] on textarea "Type your message" at bounding box center [848, 509] width 511 height 16
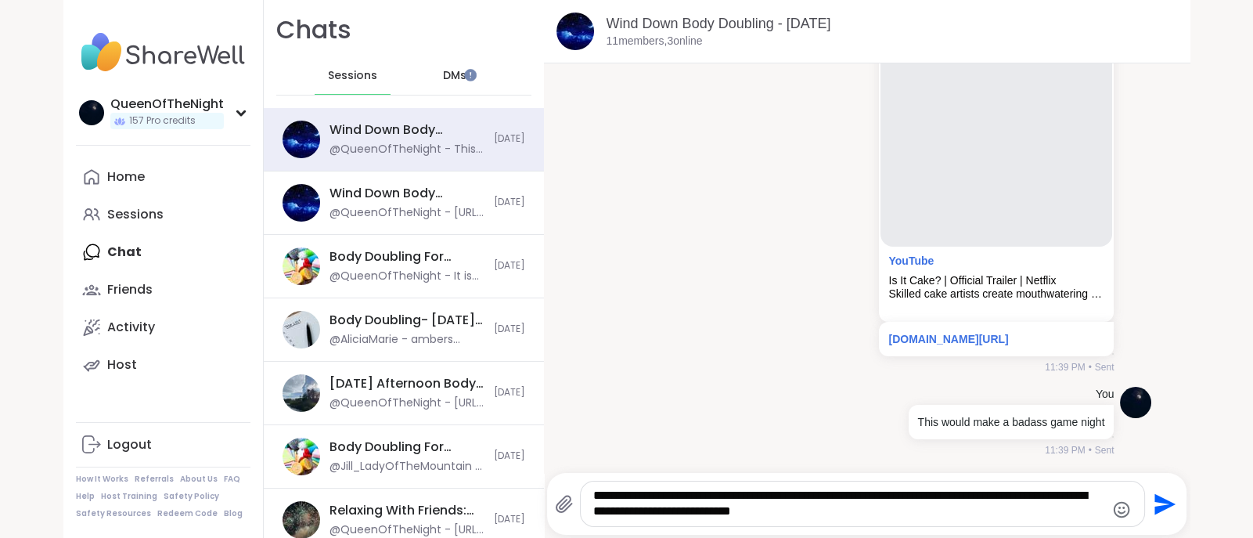
type textarea "**********"
drag, startPoint x: 881, startPoint y: 517, endPoint x: 562, endPoint y: 460, distance: 324.5
click at [562, 460] on div "Wind Down Body Doubling - [DATE] members, 3 online [DATE] [PERSON_NAME] going o…" at bounding box center [867, 269] width 647 height 538
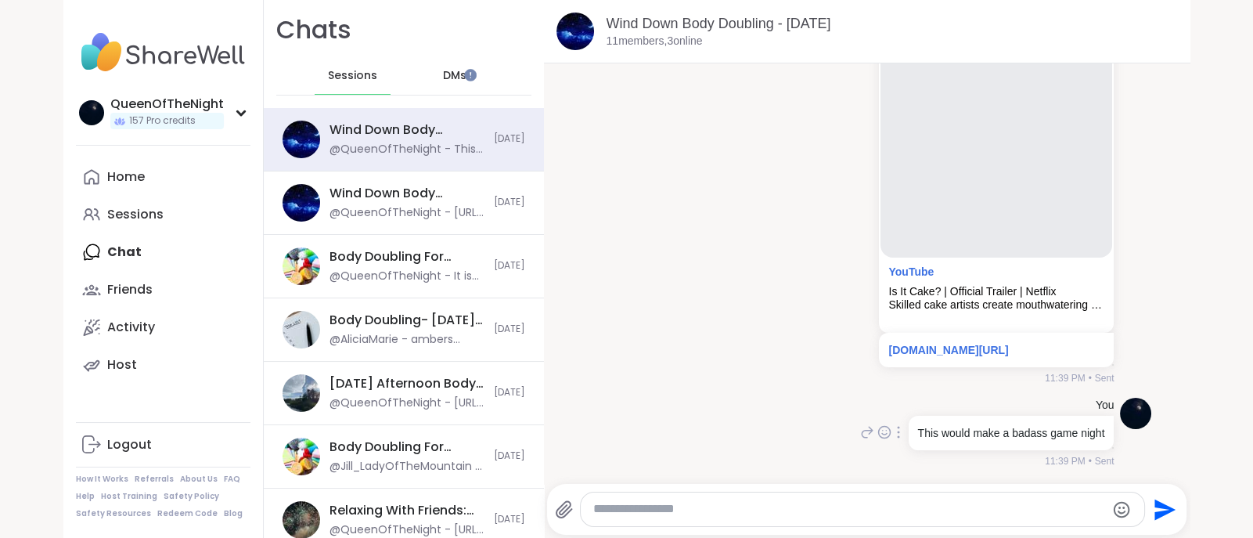
click at [595, 416] on div "You This would make a badass game night 11:39 PM • Sent" at bounding box center [867, 433] width 570 height 84
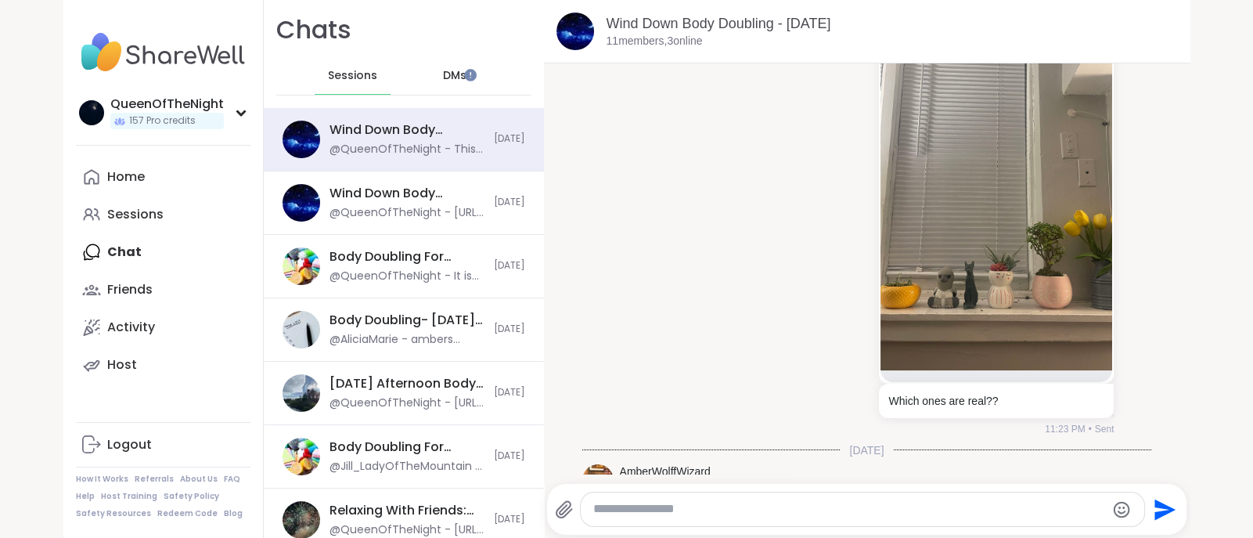
scroll to position [4440, 0]
click at [924, 314] on img at bounding box center [997, 183] width 232 height 373
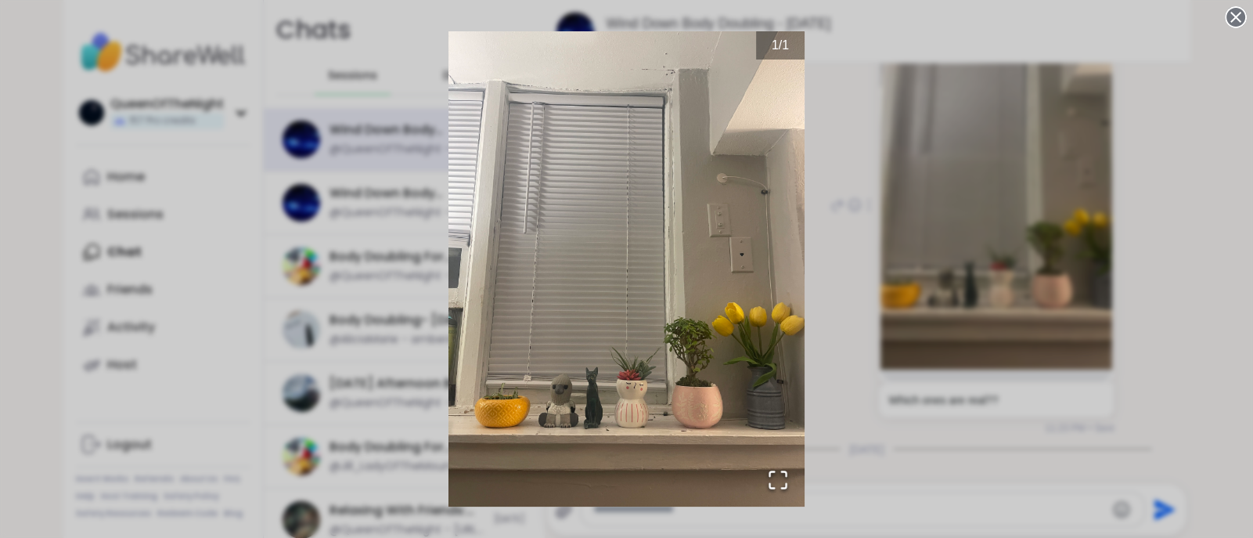
click at [896, 123] on div "1 / 1" at bounding box center [626, 269] width 1253 height 538
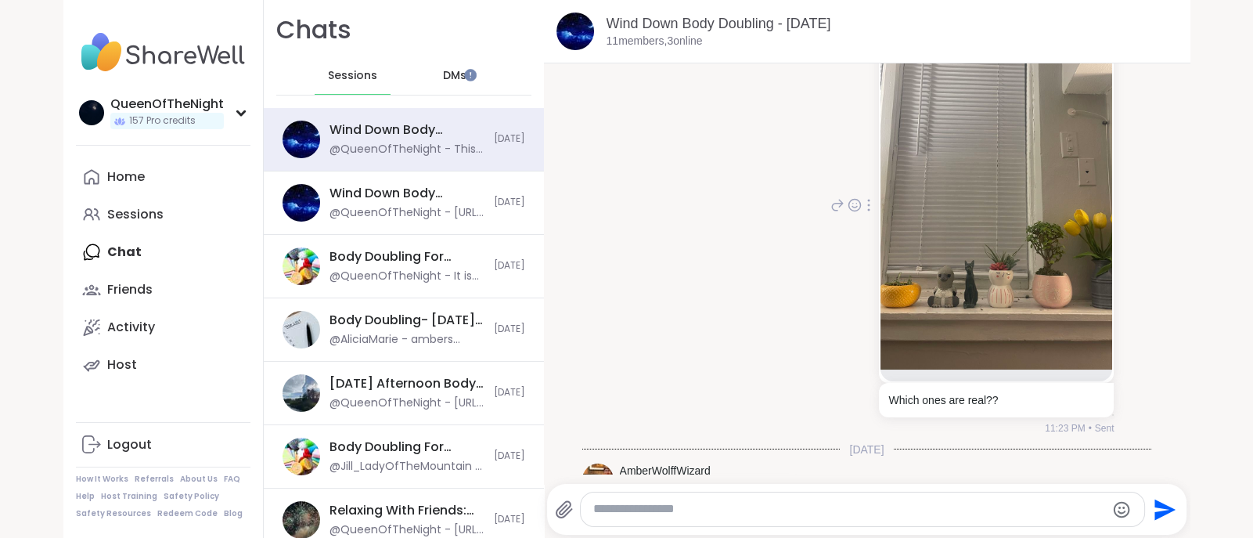
click at [896, 123] on img at bounding box center [997, 183] width 232 height 373
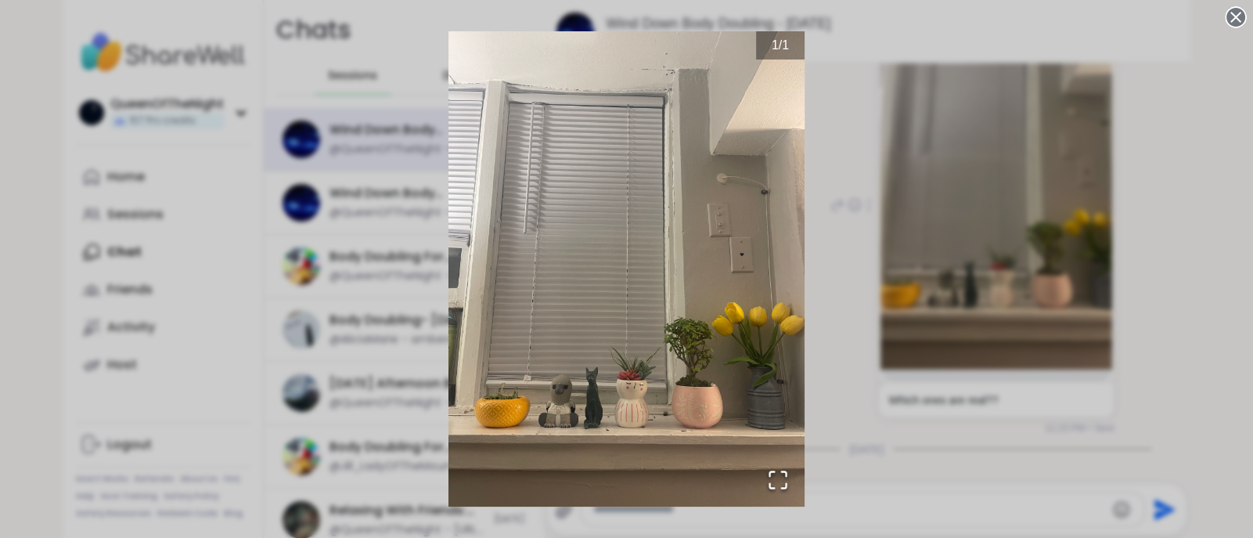
click at [881, 99] on div "1 / 1" at bounding box center [626, 269] width 1253 height 538
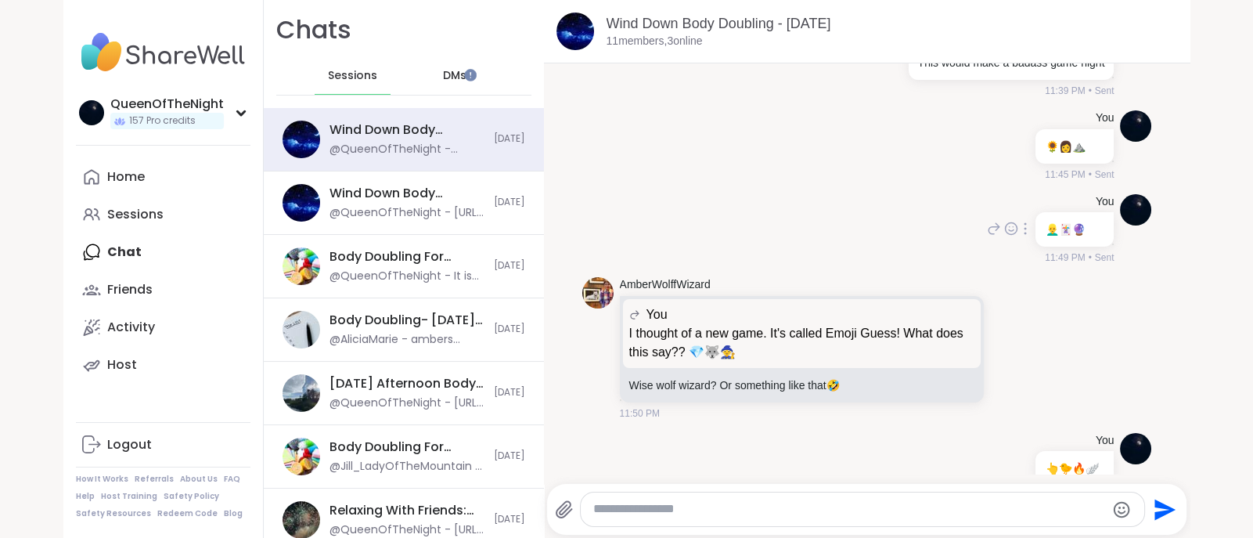
scroll to position [5999, 0]
